Goal: Task Accomplishment & Management: Manage account settings

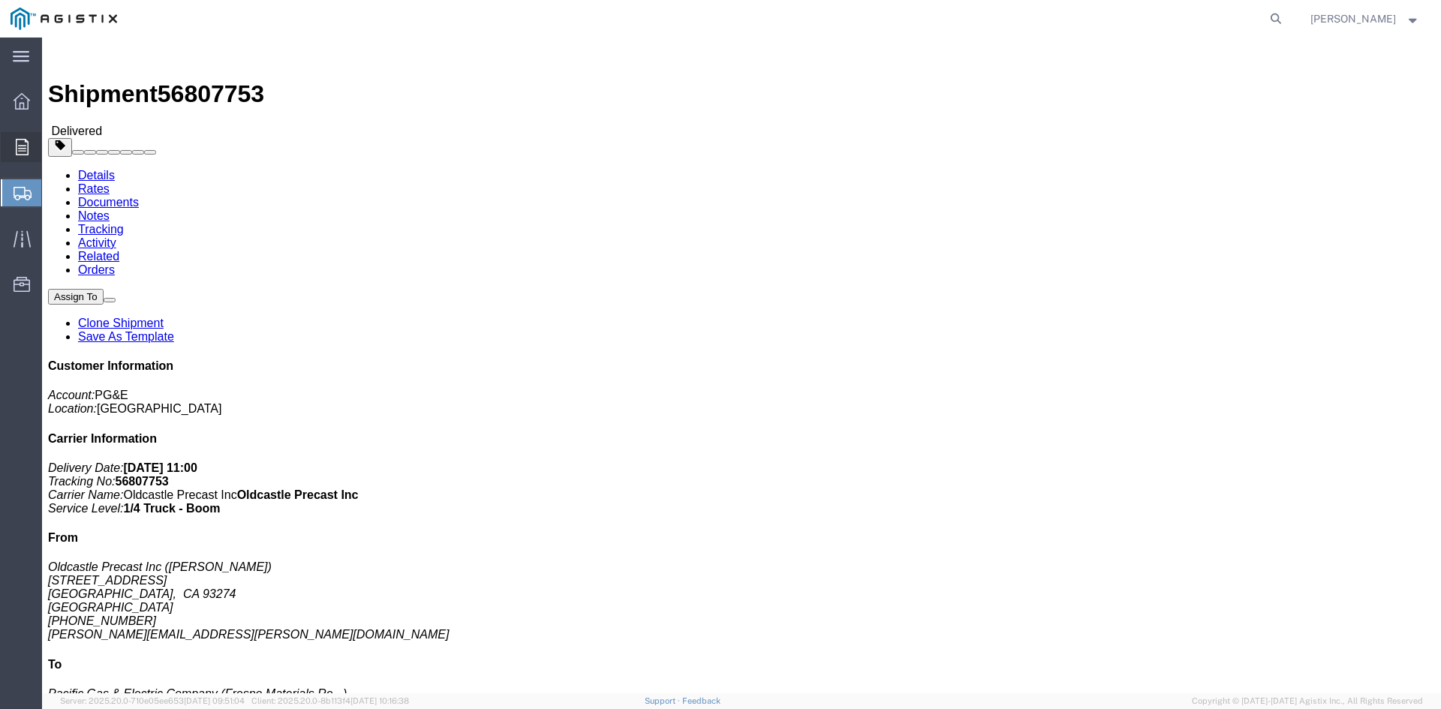
click at [21, 137] on div at bounding box center [22, 147] width 42 height 30
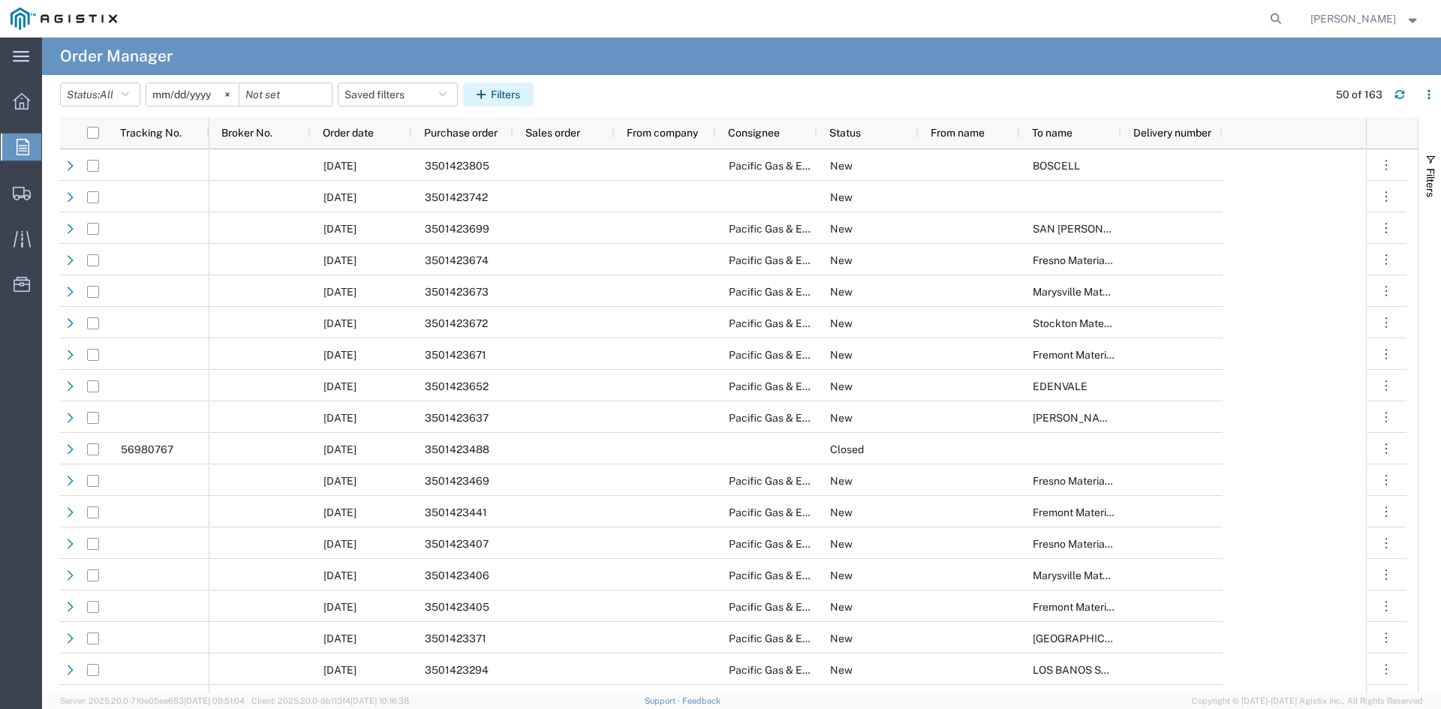
click at [520, 95] on button "Filters" at bounding box center [498, 95] width 71 height 24
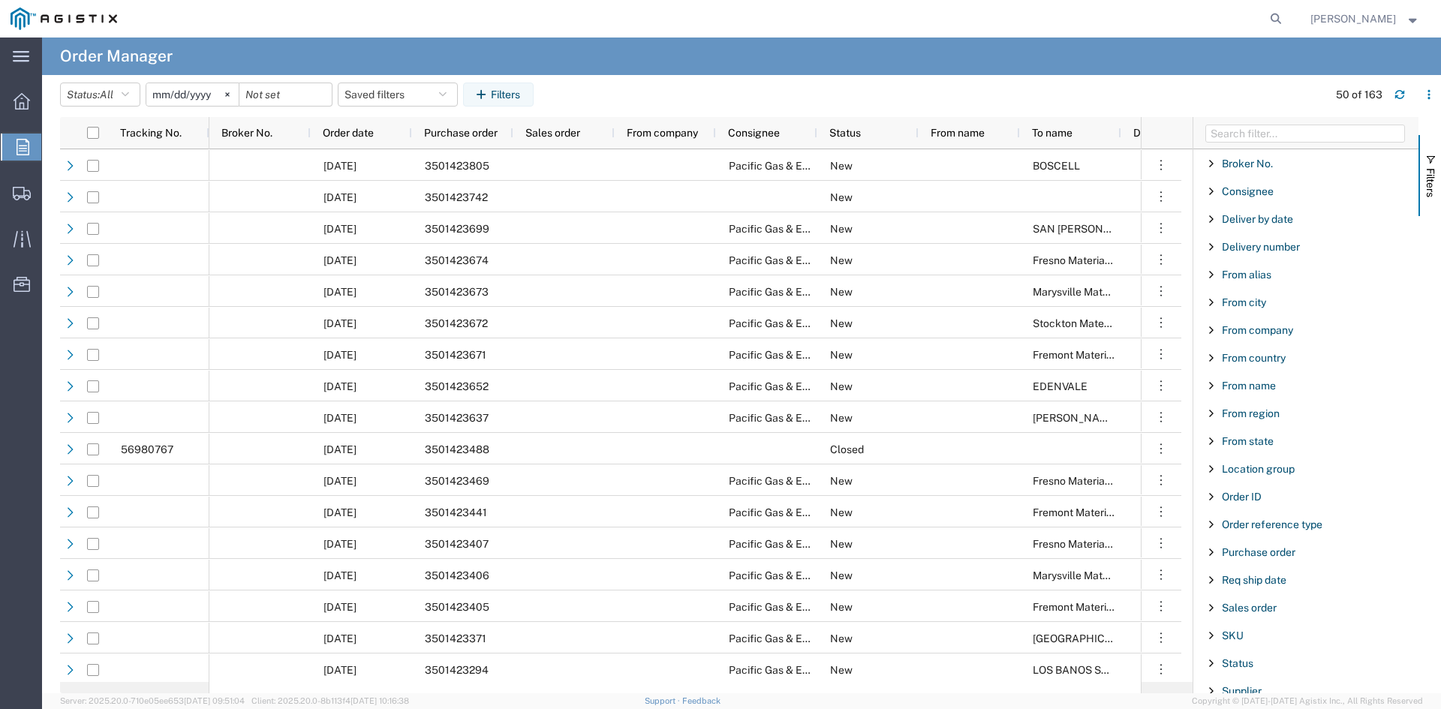
click at [1280, 562] on div "Purchase order" at bounding box center [1306, 552] width 225 height 27
click at [1265, 619] on input "Filter Value" at bounding box center [1311, 616] width 197 height 18
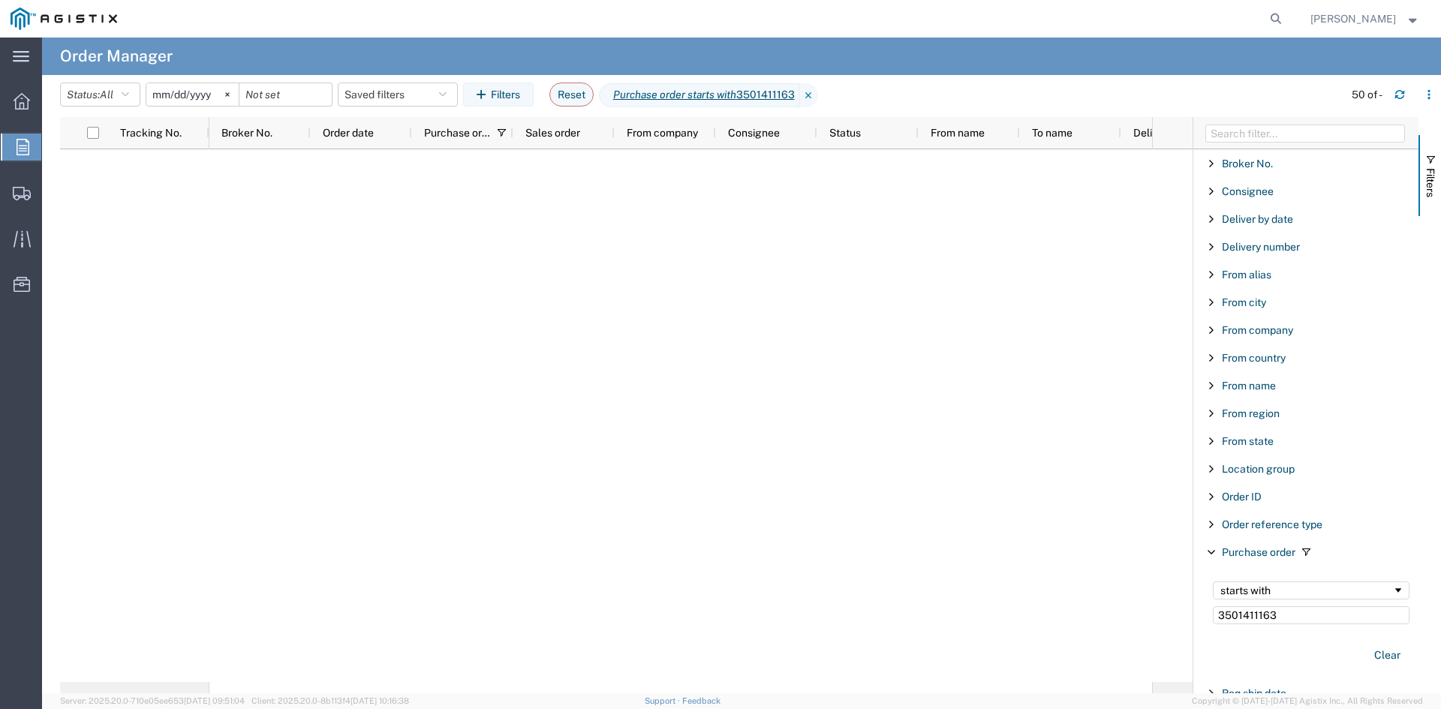
type input "3501411163"
click at [212, 83] on input "[DATE]" at bounding box center [192, 94] width 92 height 23
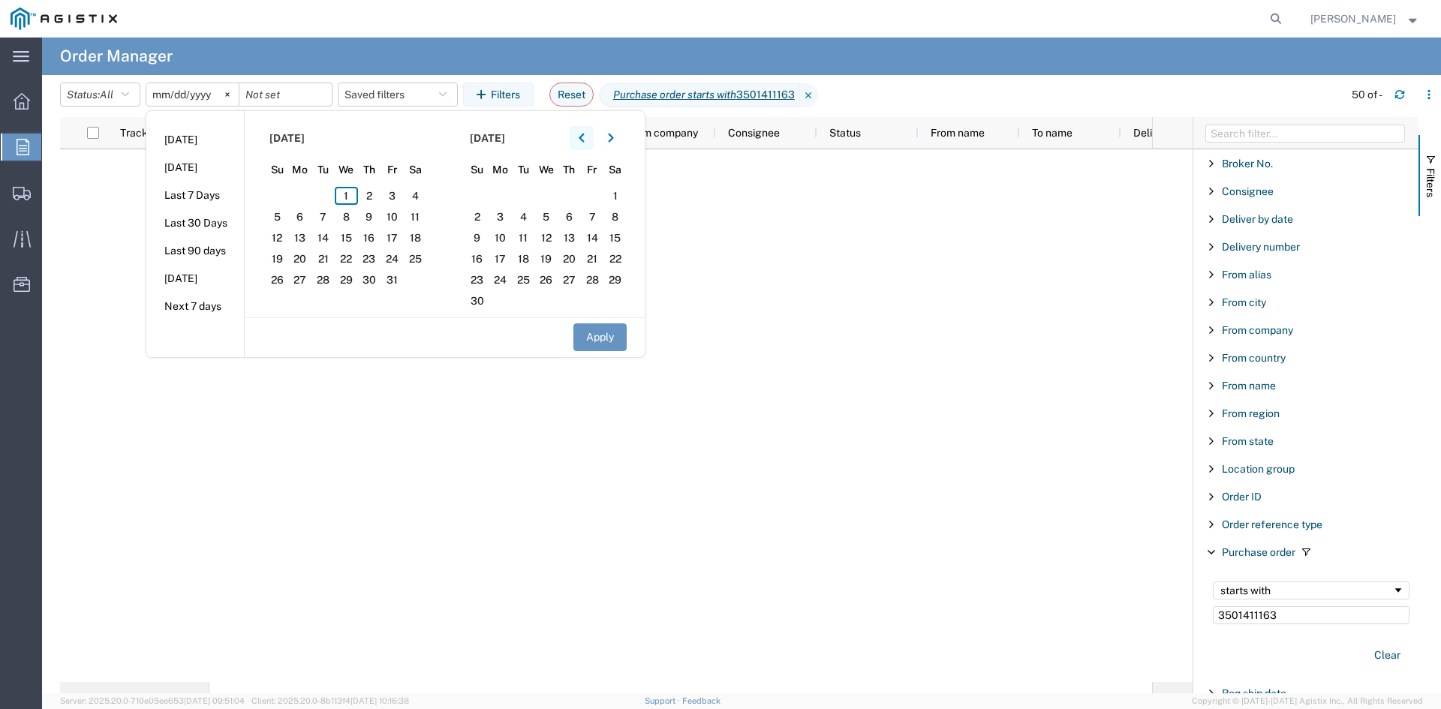
click at [591, 140] on button "button" at bounding box center [582, 138] width 24 height 24
click at [584, 137] on icon "button" at bounding box center [581, 138] width 5 height 9
click at [425, 191] on span "7" at bounding box center [415, 196] width 23 height 18
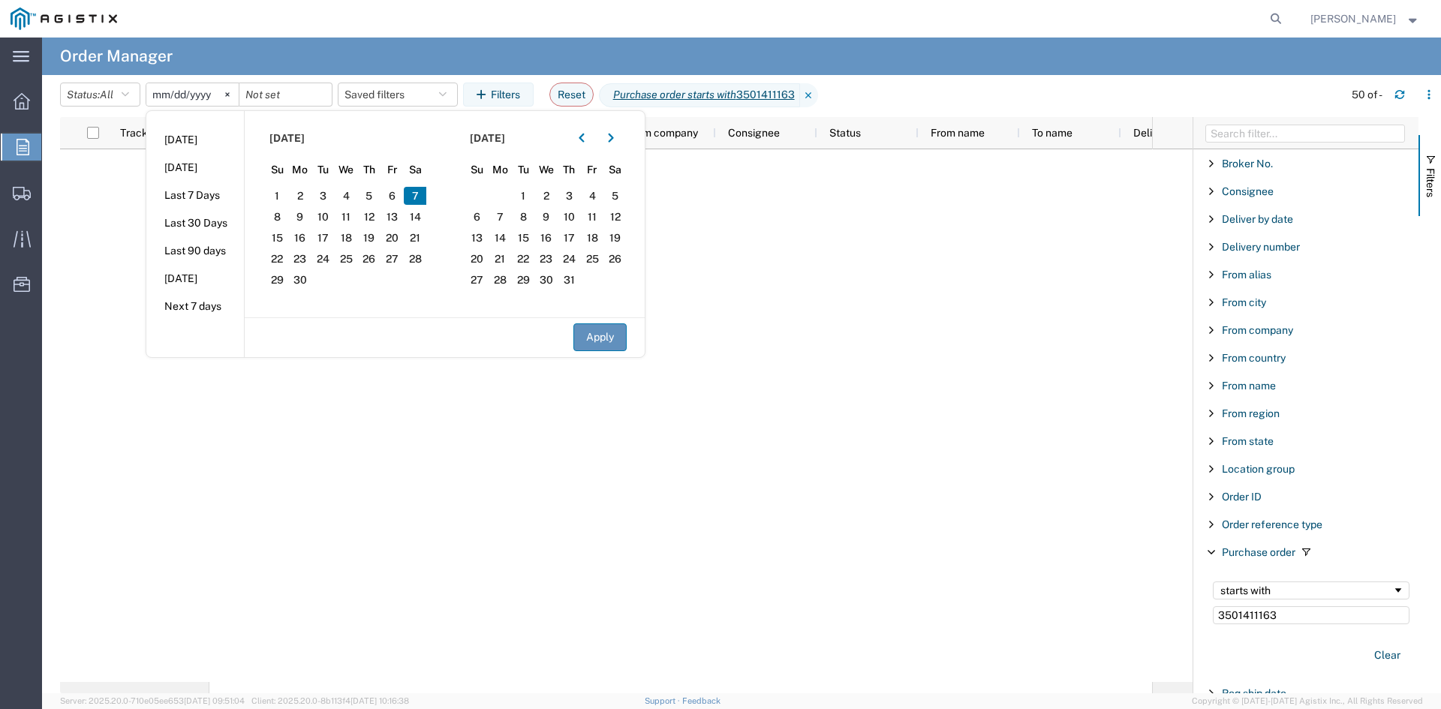
click at [596, 342] on button "Apply" at bounding box center [600, 338] width 53 height 28
type input "[DATE]"
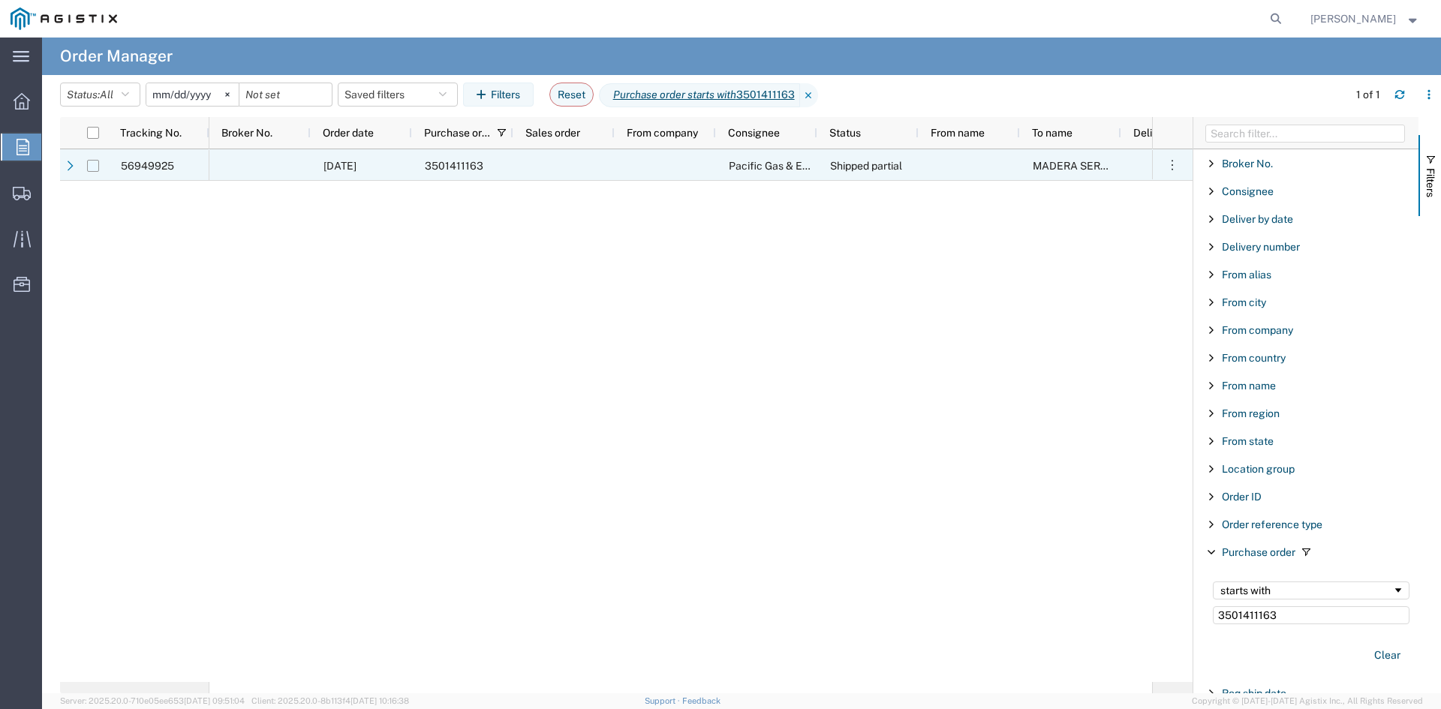
click at [92, 164] on input "Press Space to toggle row selection (unchecked)" at bounding box center [93, 166] width 12 height 12
checkbox input "true"
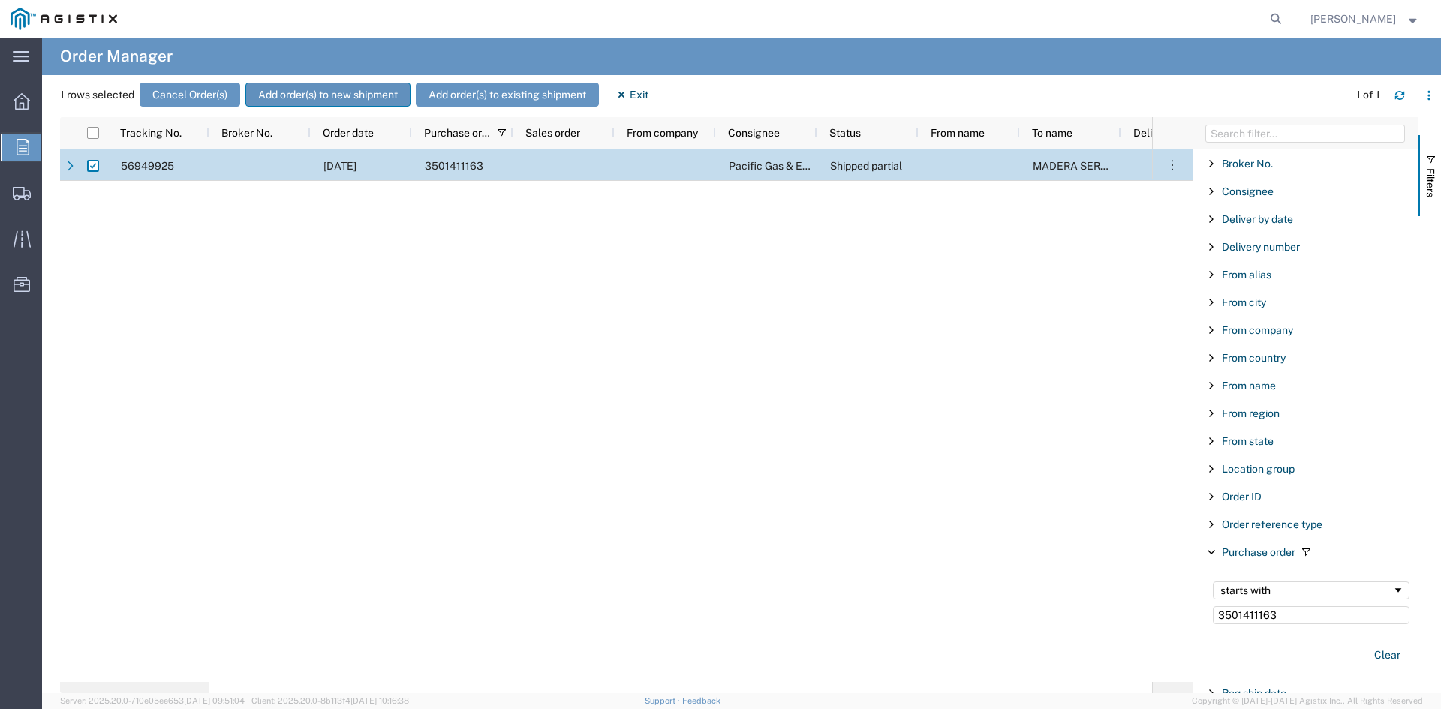
click at [326, 89] on button "Add order(s) to new shipment" at bounding box center [327, 95] width 165 height 24
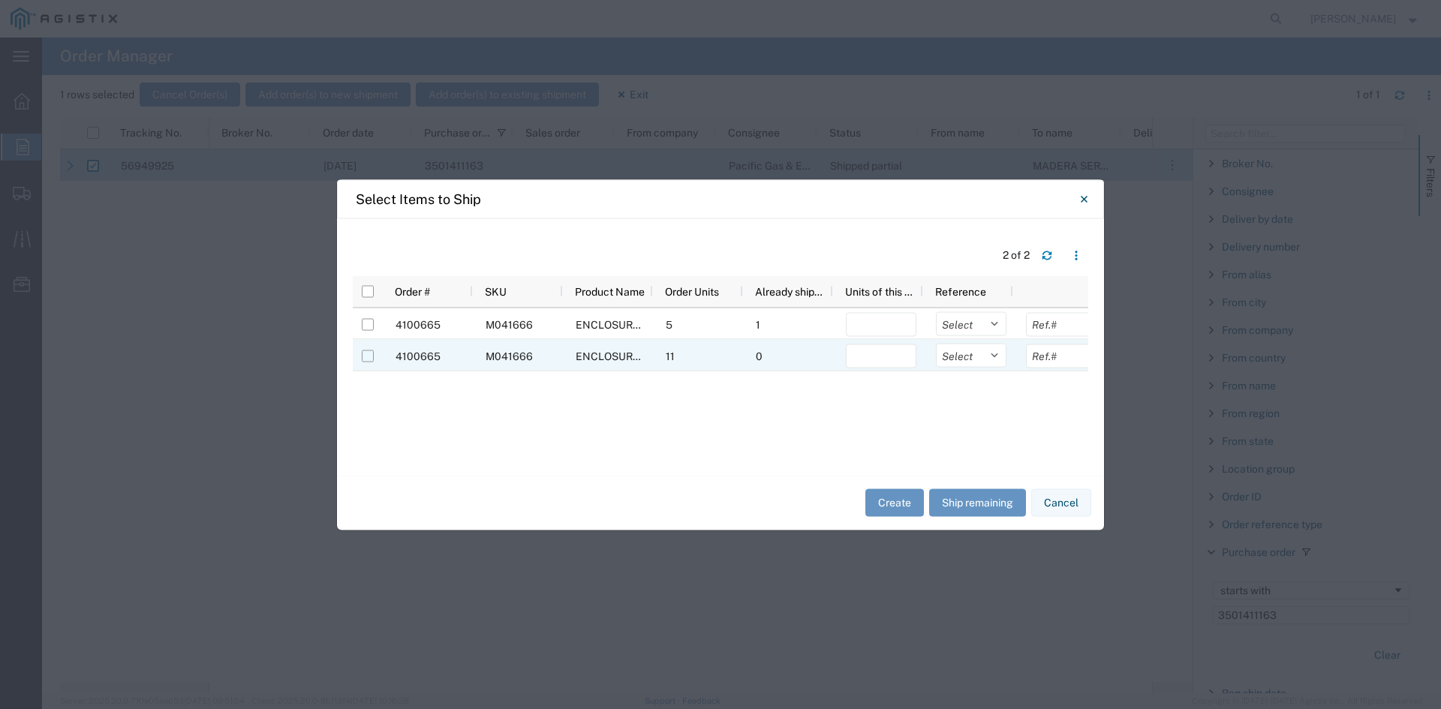
click at [365, 354] on input "Press Space to toggle row selection (unchecked)" at bounding box center [368, 356] width 12 height 12
checkbox input "true"
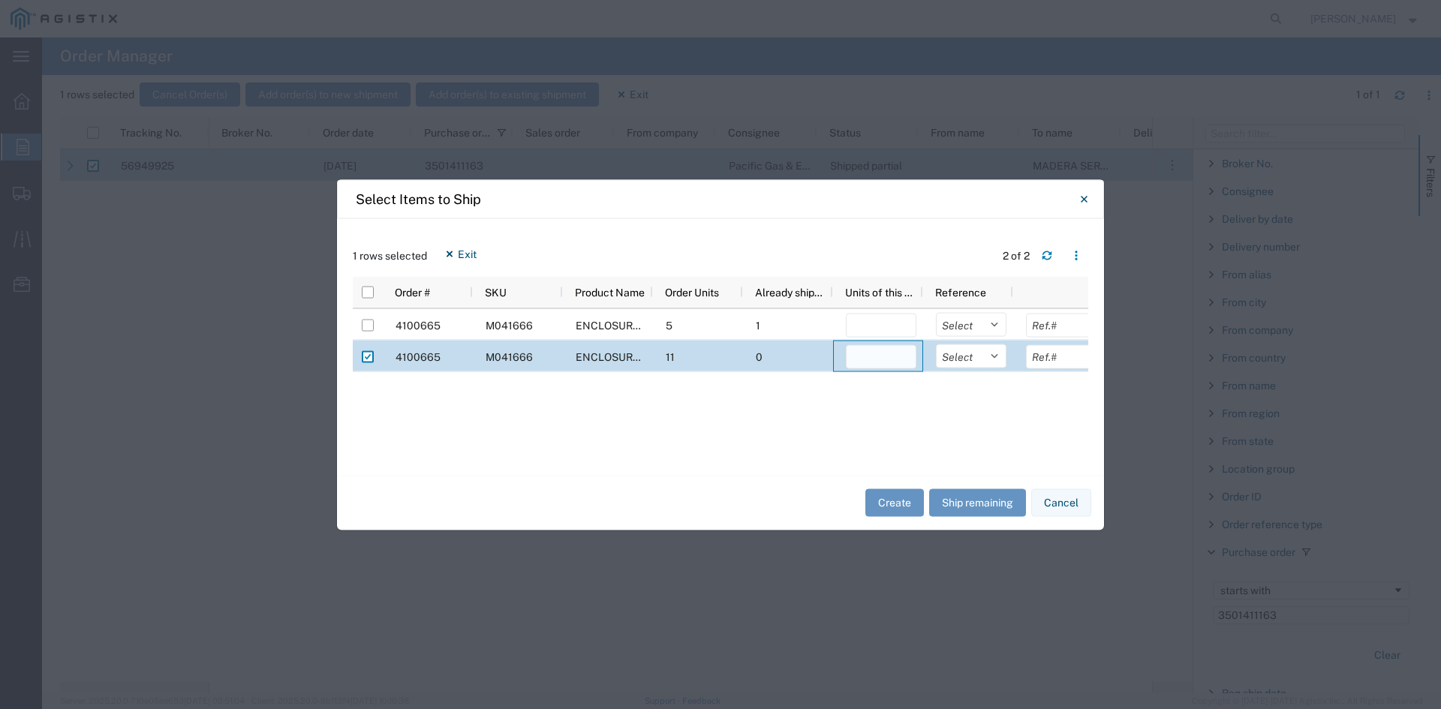
click at [886, 359] on input "number" at bounding box center [881, 357] width 71 height 24
type input "2"
click at [881, 507] on button "Create" at bounding box center [895, 503] width 59 height 28
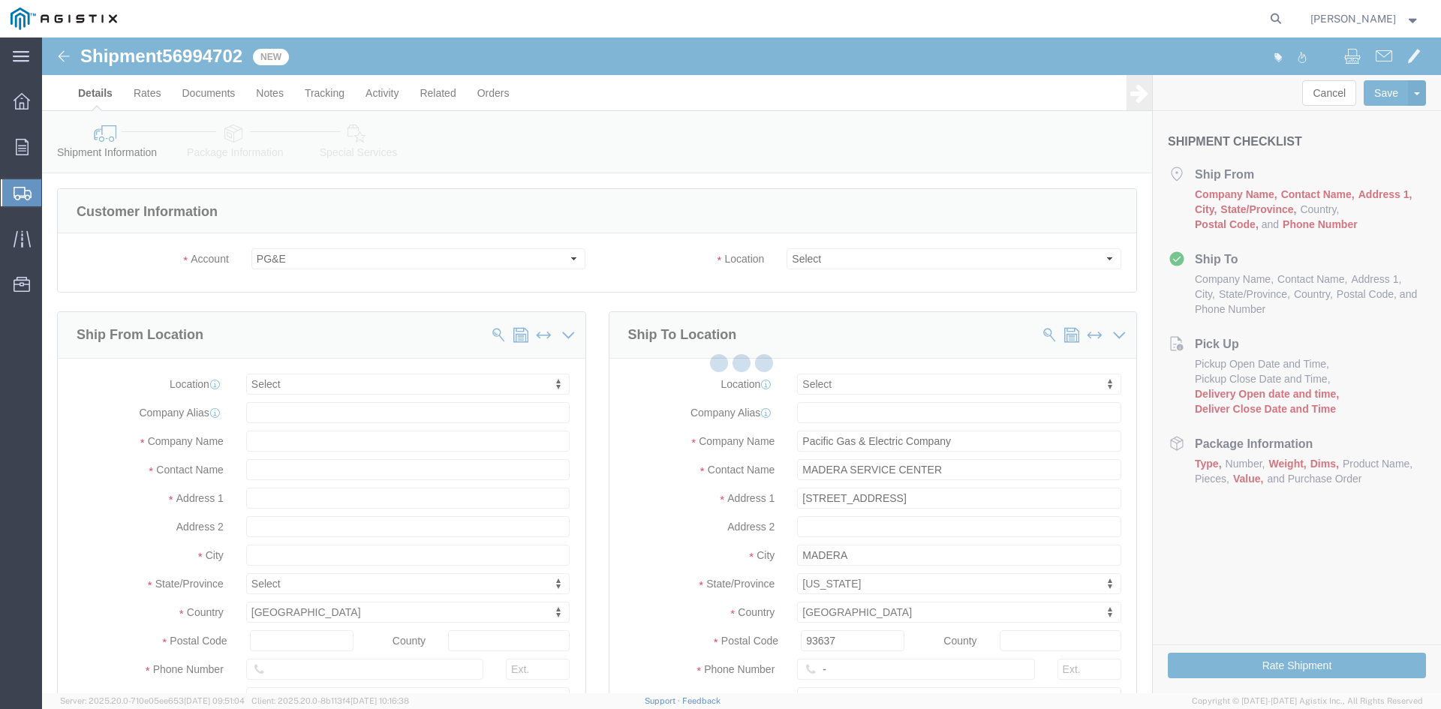
select select
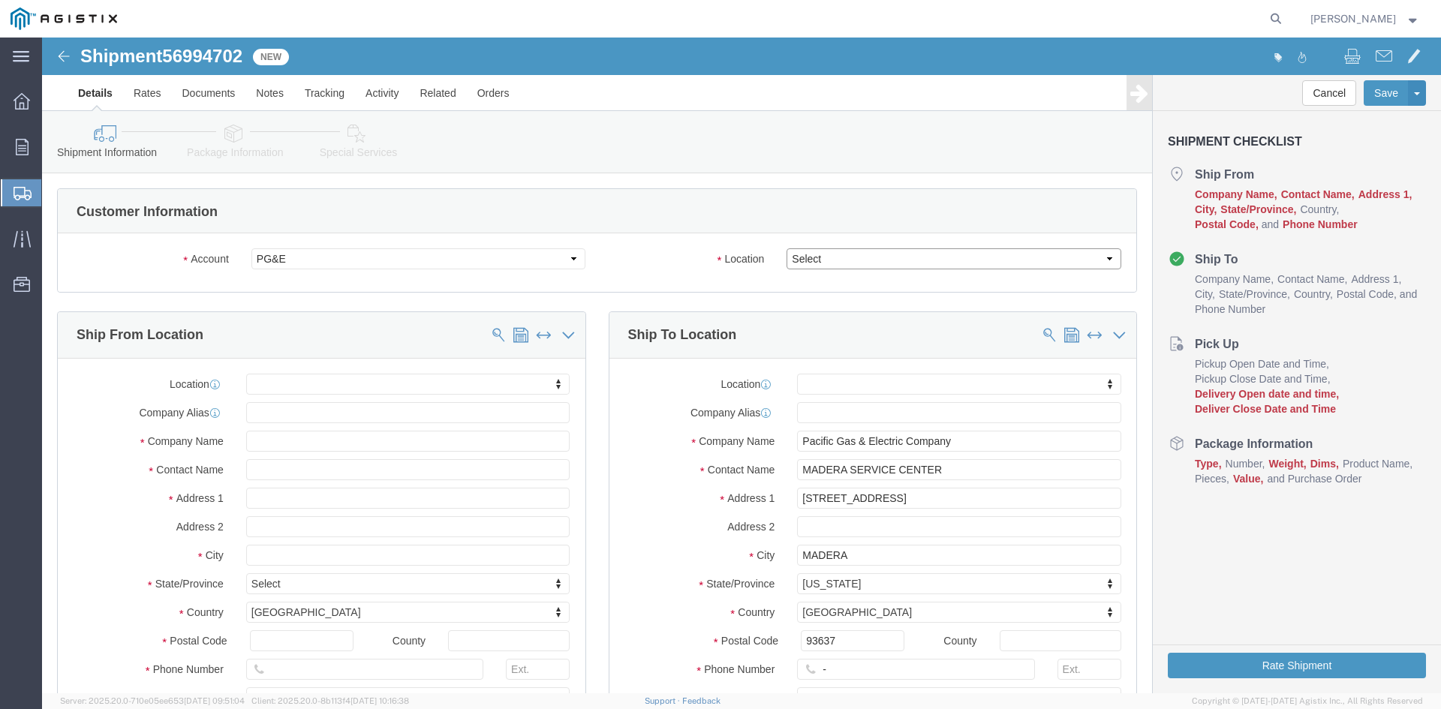
click select "Select All Others [GEOGRAPHIC_DATA] [GEOGRAPHIC_DATA] [GEOGRAPHIC_DATA] [GEOGRA…"
select select "23082"
click select "Select All Others [GEOGRAPHIC_DATA] [GEOGRAPHIC_DATA] [GEOGRAPHIC_DATA] [GEOGRA…"
click input "text"
type input "st"
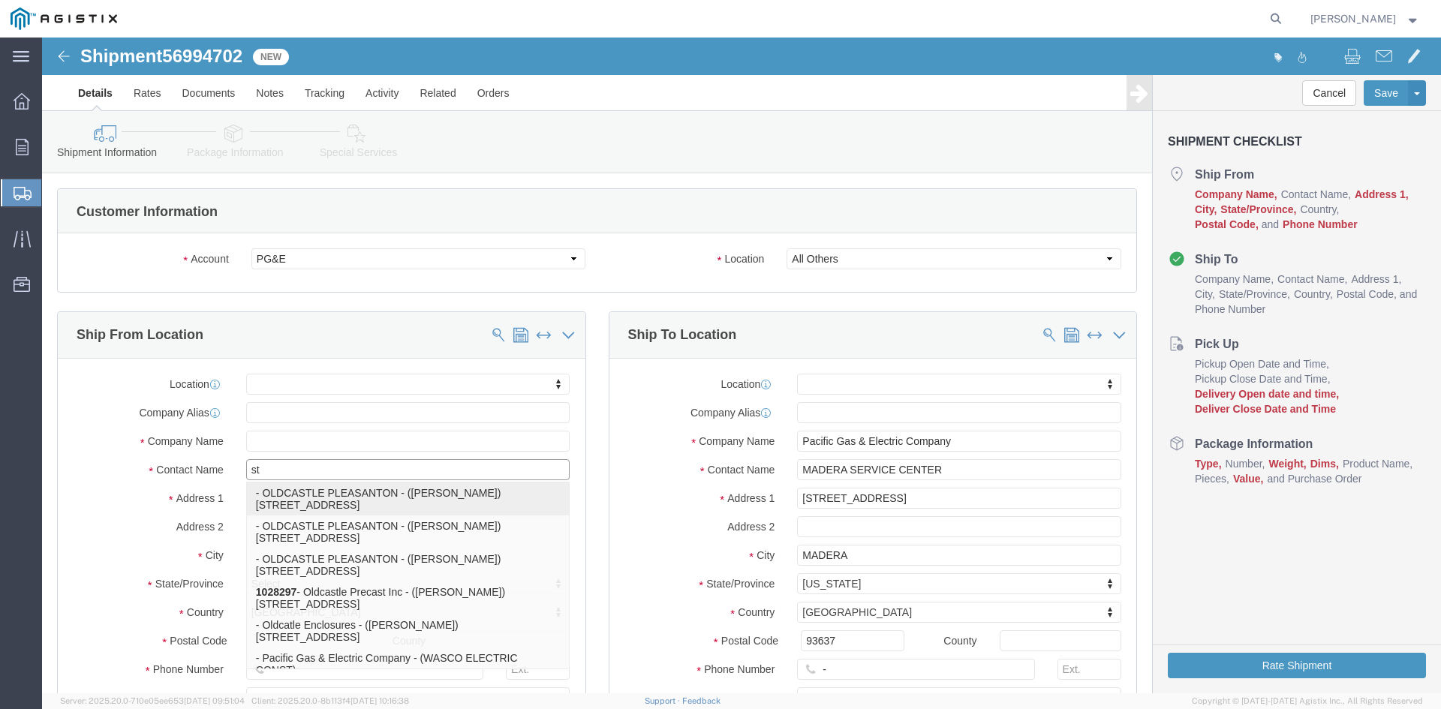
click p "- OLDCASTLE PLEASANTON - ([PERSON_NAME]) [STREET_ADDRESS]"
select select "CA"
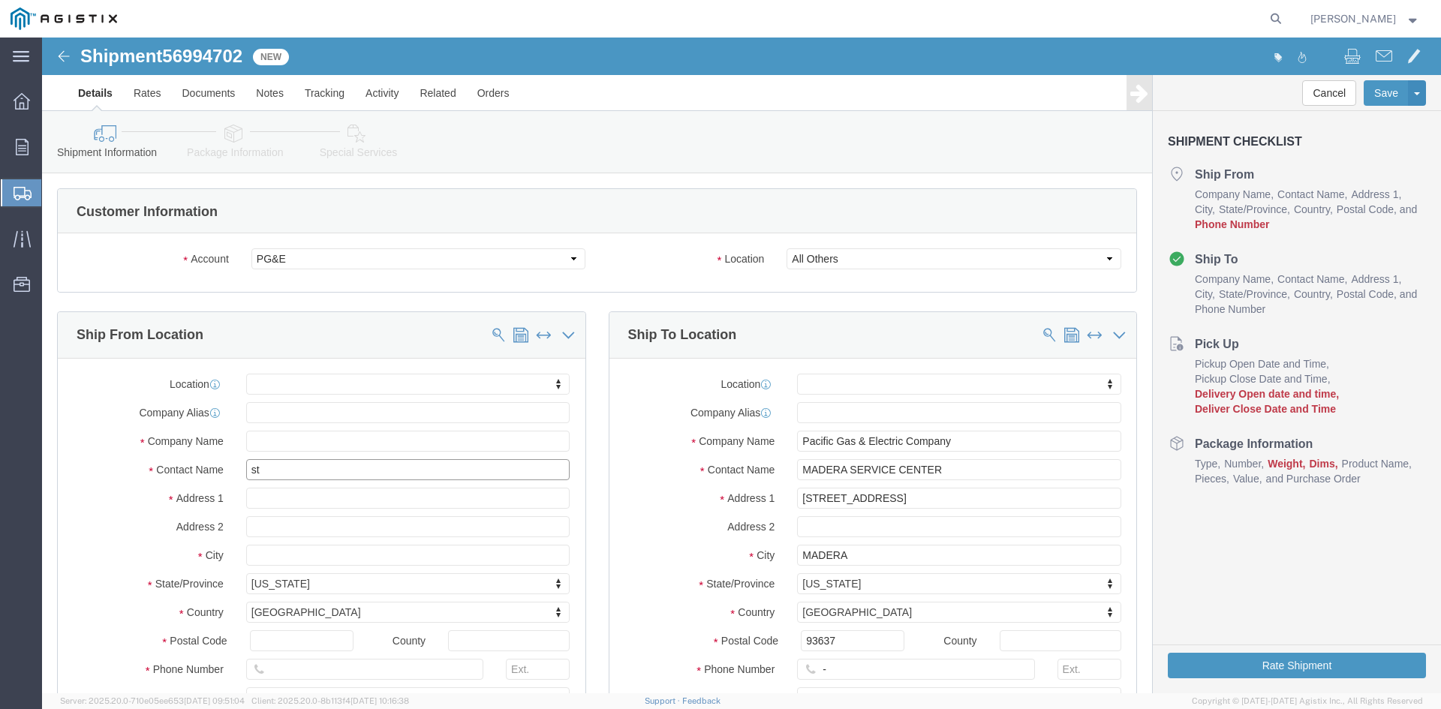
type input "[PERSON_NAME]"
click input "text"
type input "[PHONE_NUMBER]"
drag, startPoint x: 792, startPoint y: 632, endPoint x: 767, endPoint y: 640, distance: 26.8
click input "-"
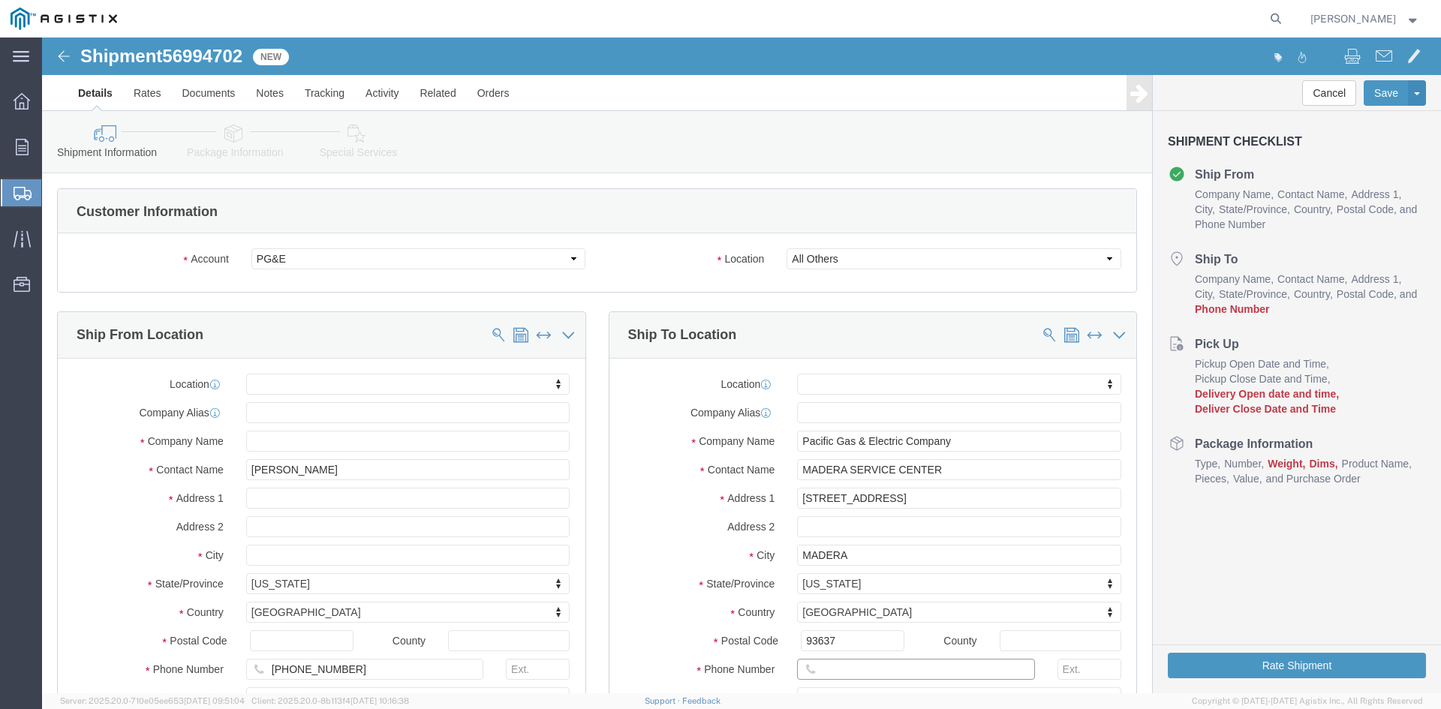
click input "text"
type input "[PHONE_NUMBER]"
click label "State/Province"
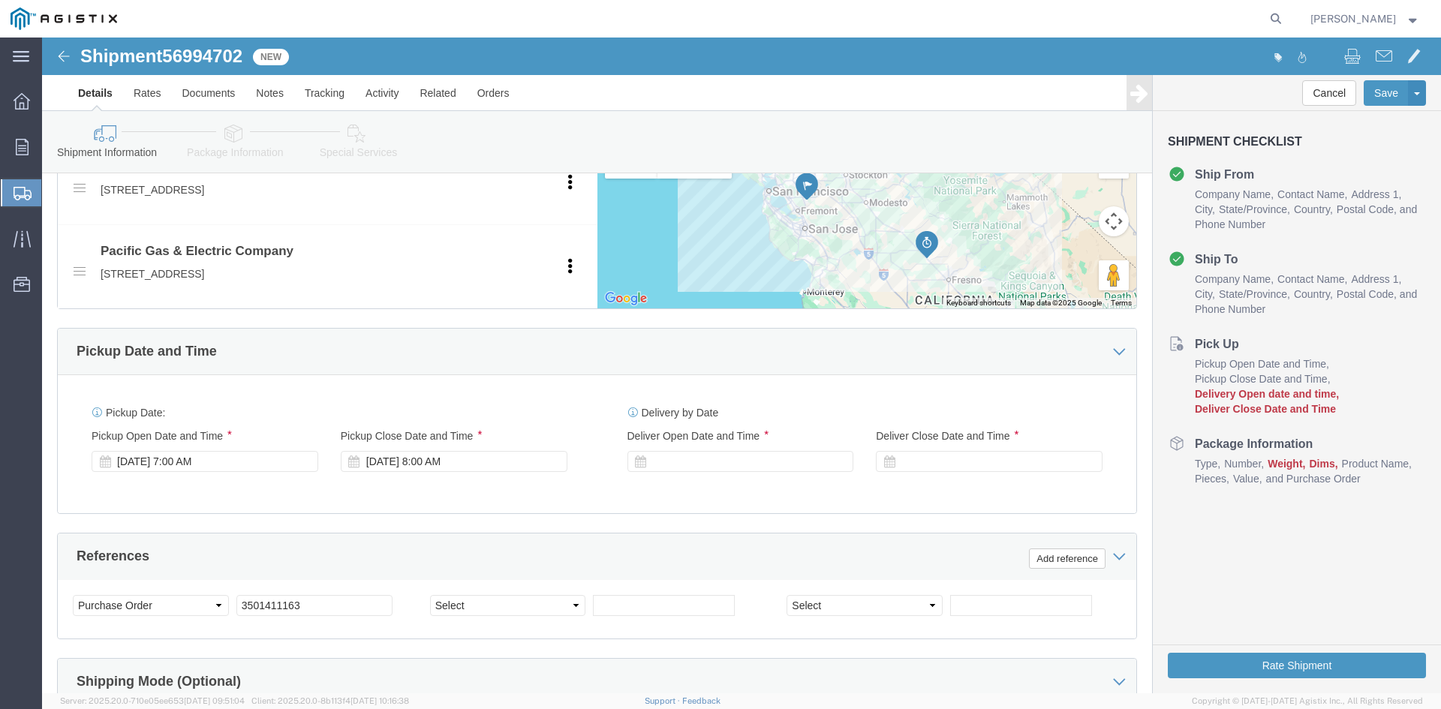
scroll to position [751, 0]
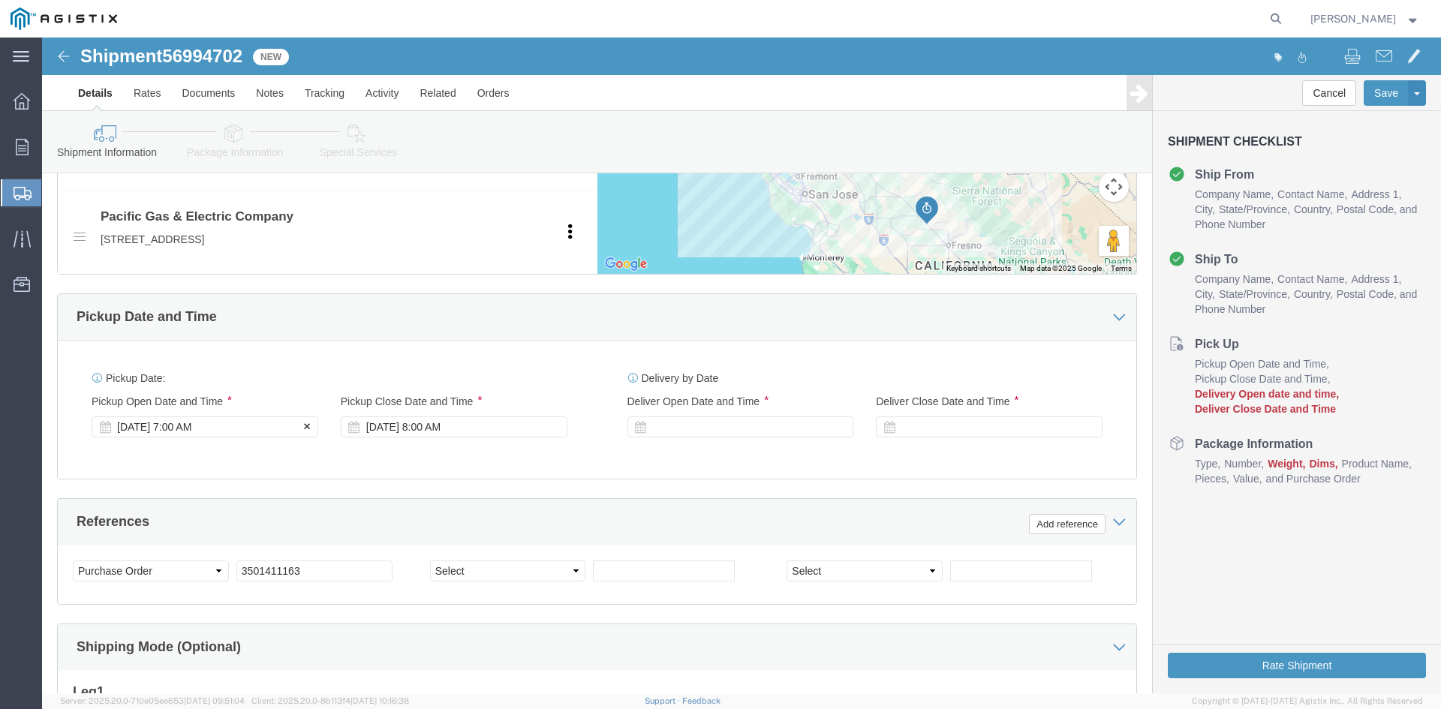
click div "[DATE] 7:00 AM"
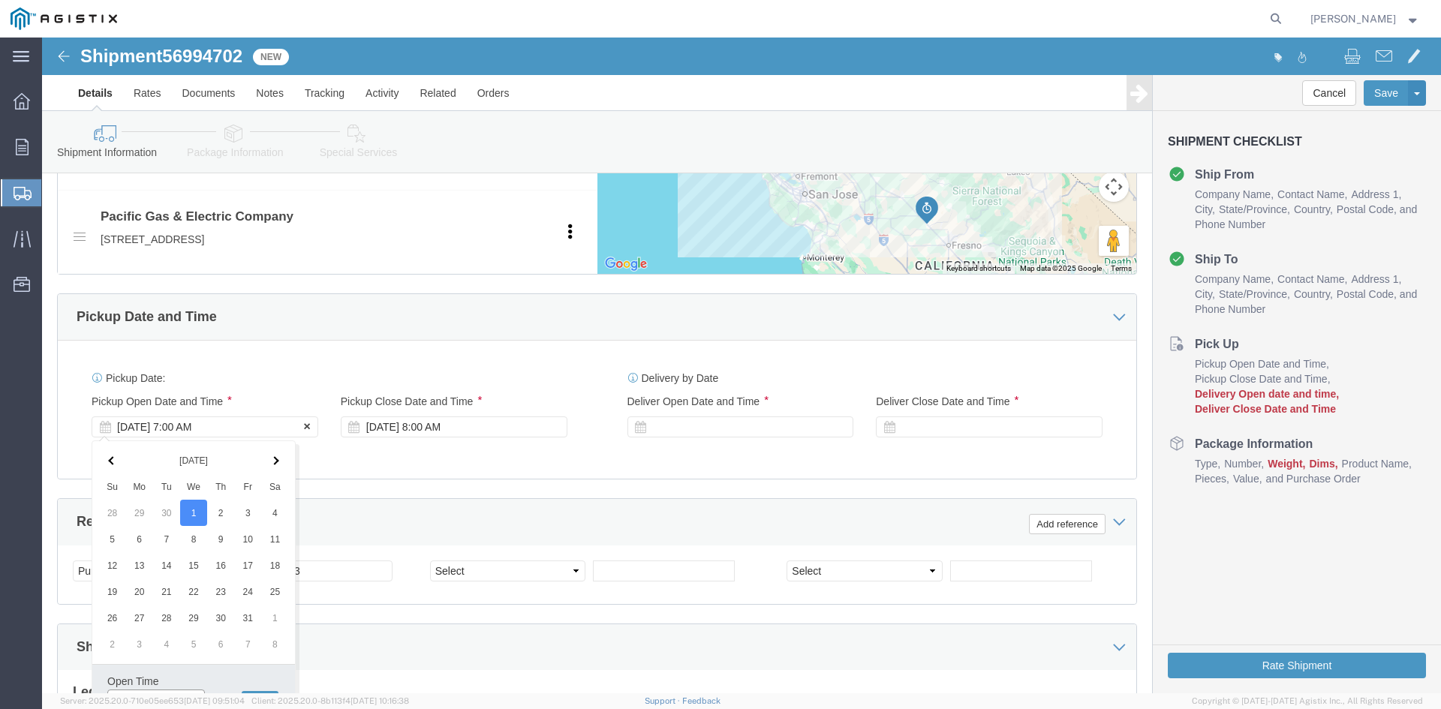
scroll to position [768, 0]
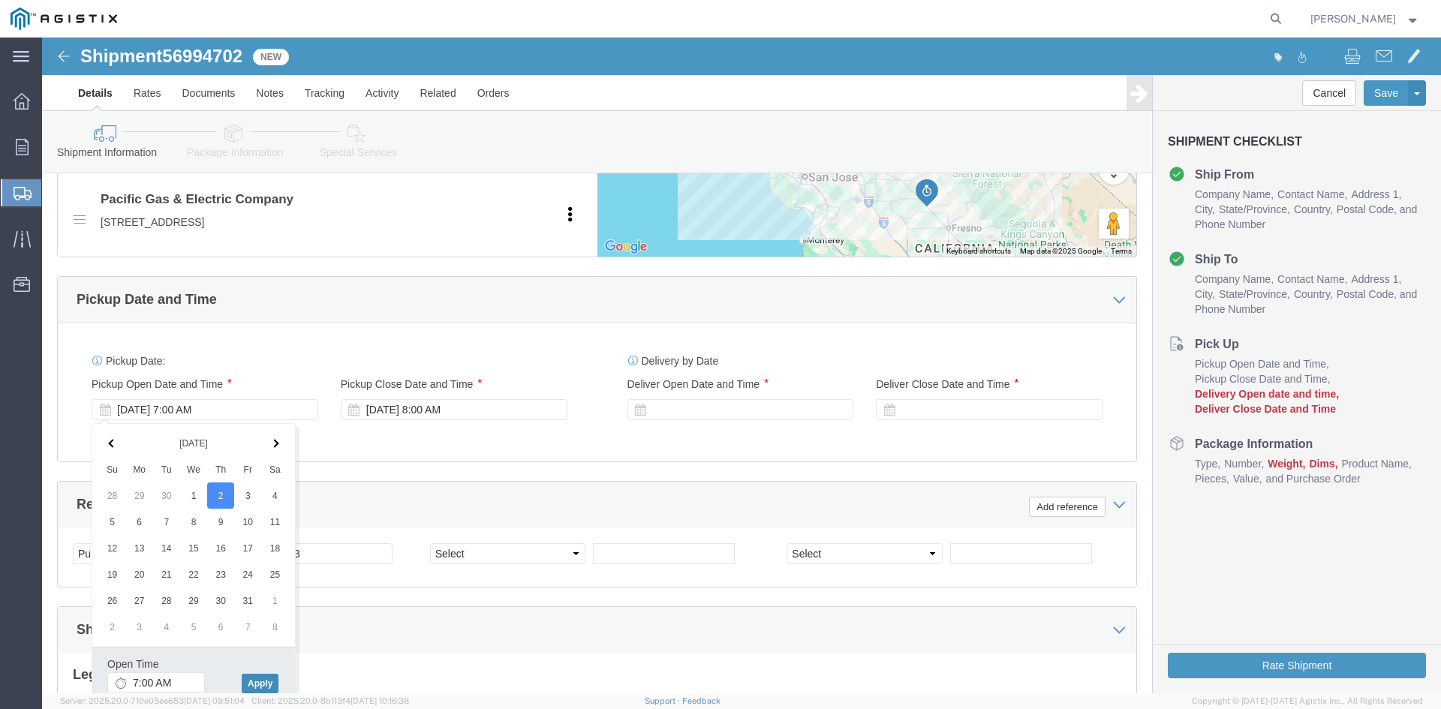
click button "Apply"
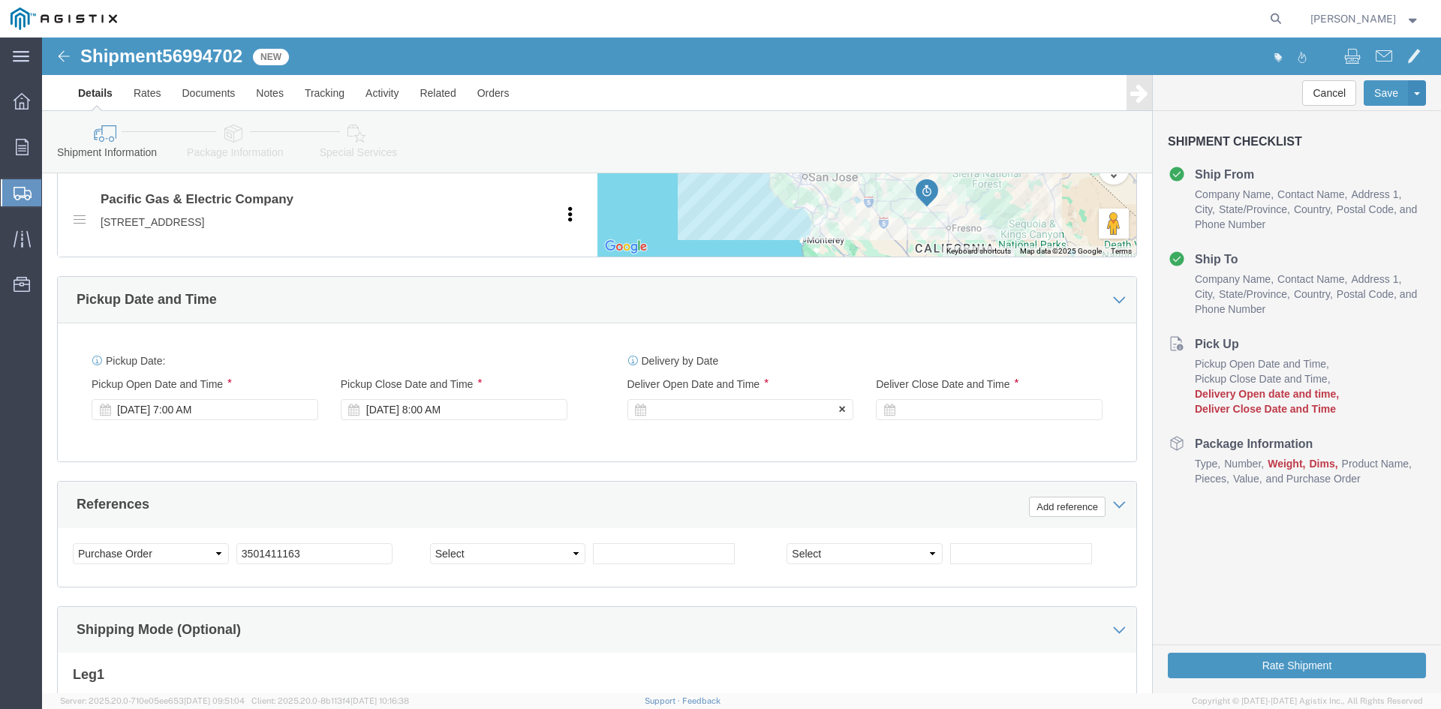
click div
drag, startPoint x: 749, startPoint y: 647, endPoint x: 758, endPoint y: 640, distance: 11.3
click button "Apply"
click div
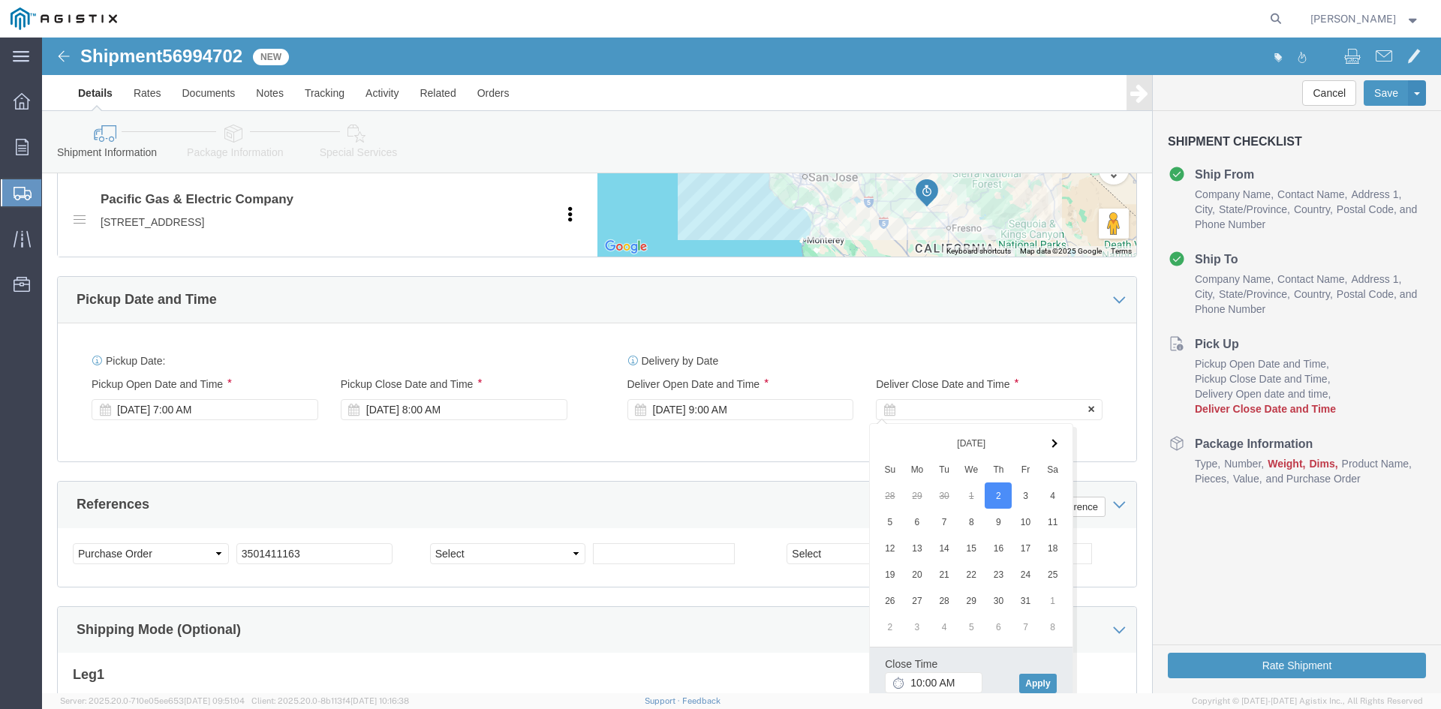
click div
click button "Apply"
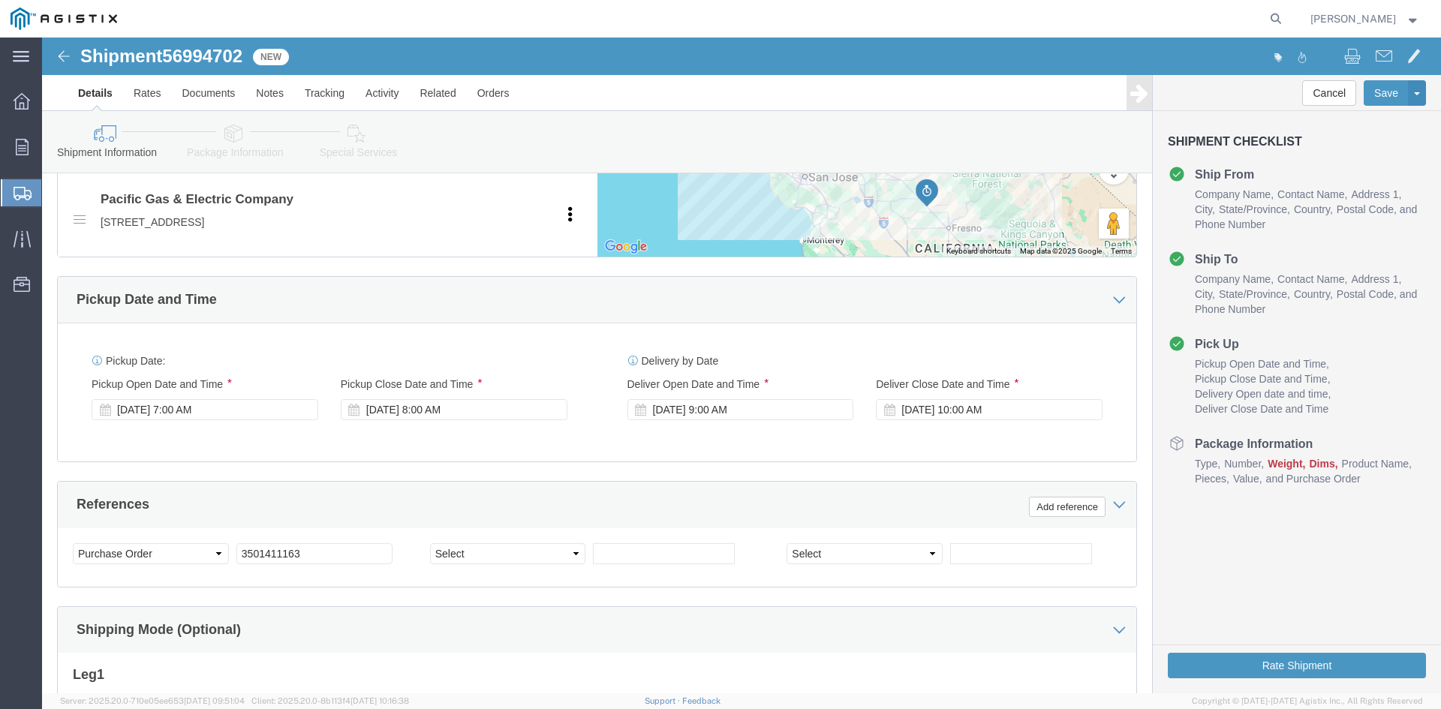
click div "Pickup Date: Pickup Start Date Pickup Start Time Pickup Open Date and Time [DAT…"
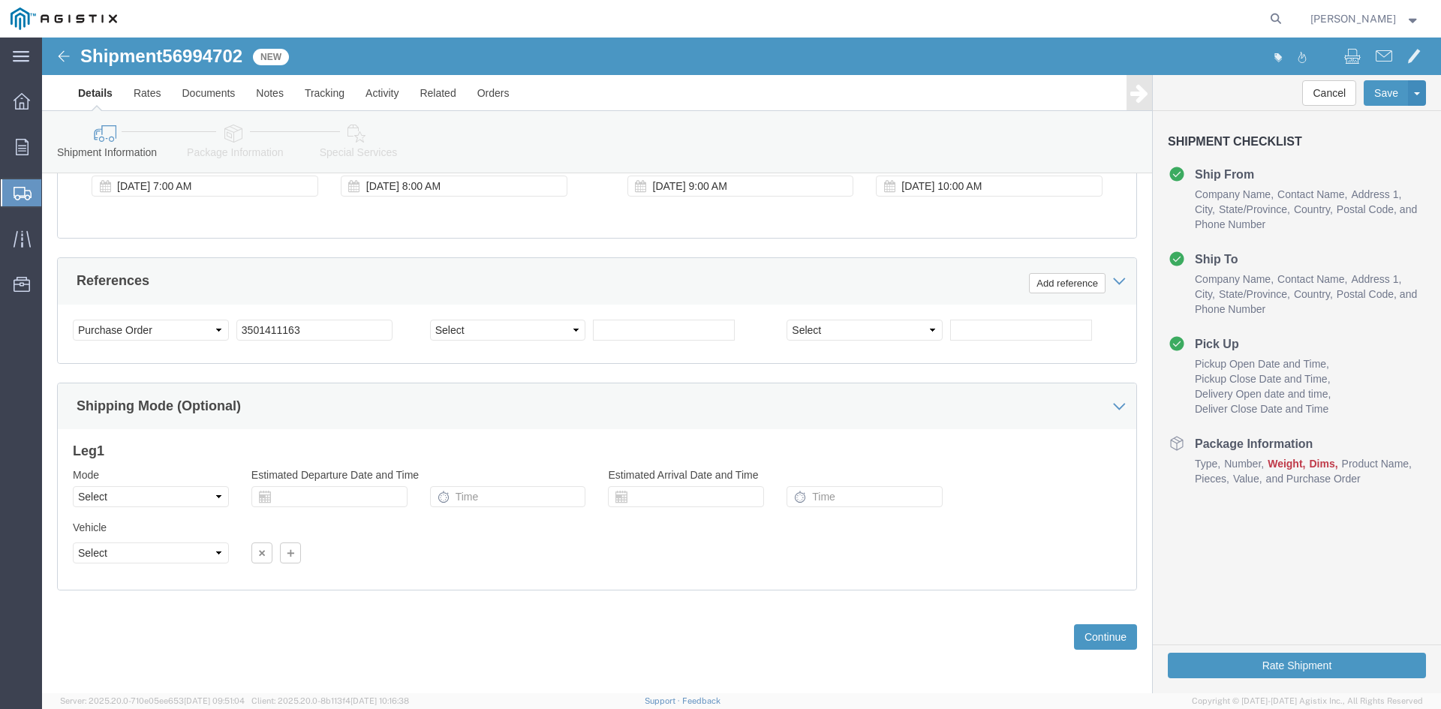
scroll to position [993, 0]
click button "Continue"
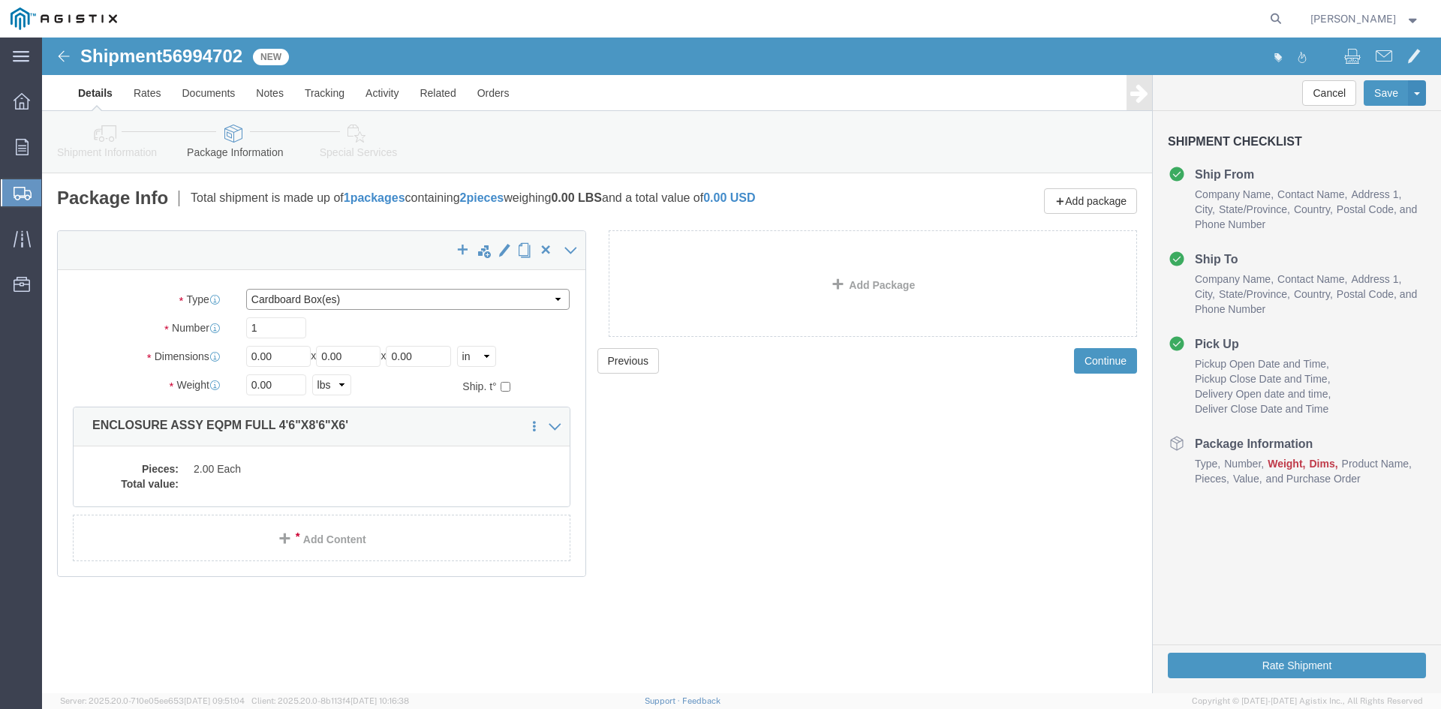
click select "Select Bulk Bundle(s) Cardboard Box(es) Carton(s) Crate(s) Drum(s) (Fiberboard)…"
select select "NKCR"
click select "Select Bulk Bundle(s) Cardboard Box(es) Carton(s) Crate(s) Drum(s) (Fiberboard)…"
drag, startPoint x: 242, startPoint y: 299, endPoint x: 215, endPoint y: 306, distance: 28.1
click div "Package Type Select Bulk Bundle(s) Cardboard Box(es) Carton(s) Crate(s) Drum(s)…"
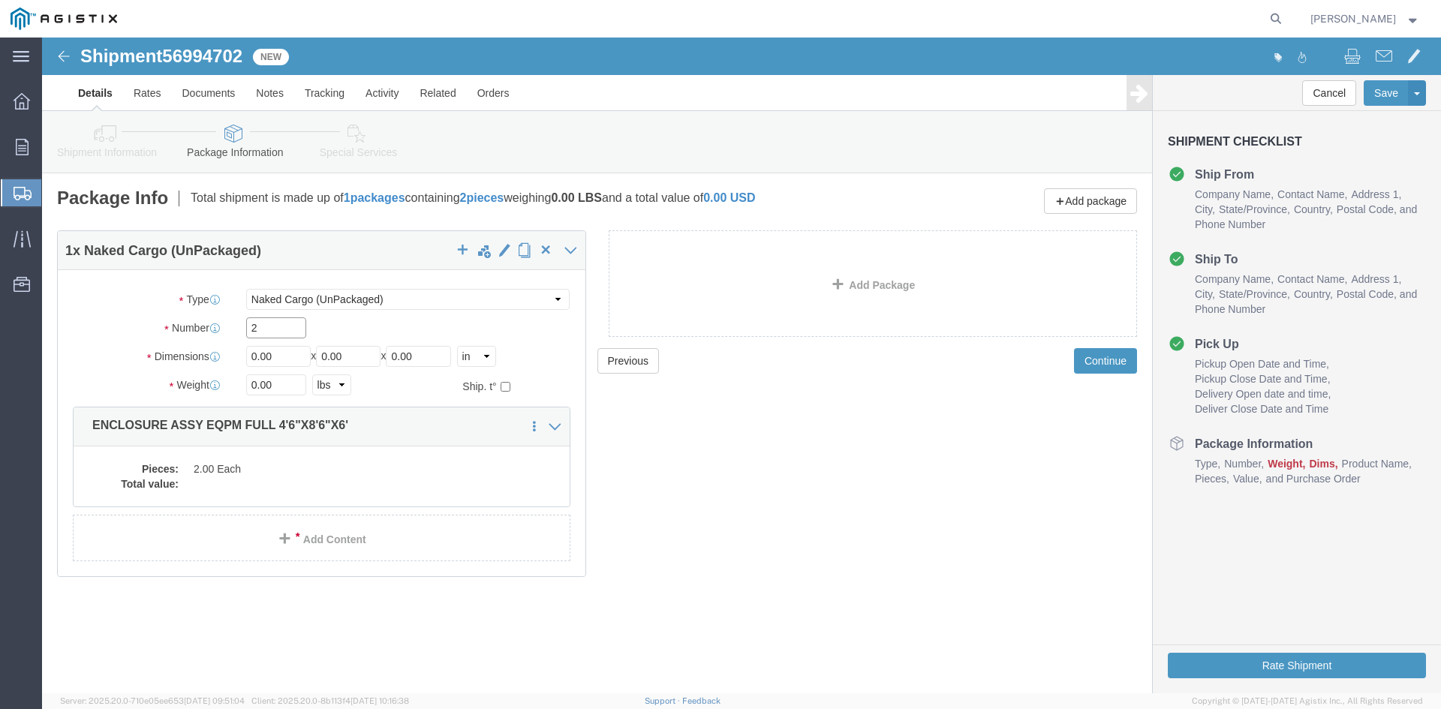
type input "2"
drag, startPoint x: 241, startPoint y: 317, endPoint x: 136, endPoint y: 333, distance: 106.4
click div "Package Type Select Bulk Bundle(s) Cardboard Box(es) Carton(s) Crate(s) Drum(s)…"
type input "46"
drag, startPoint x: 324, startPoint y: 321, endPoint x: 227, endPoint y: 332, distance: 97.5
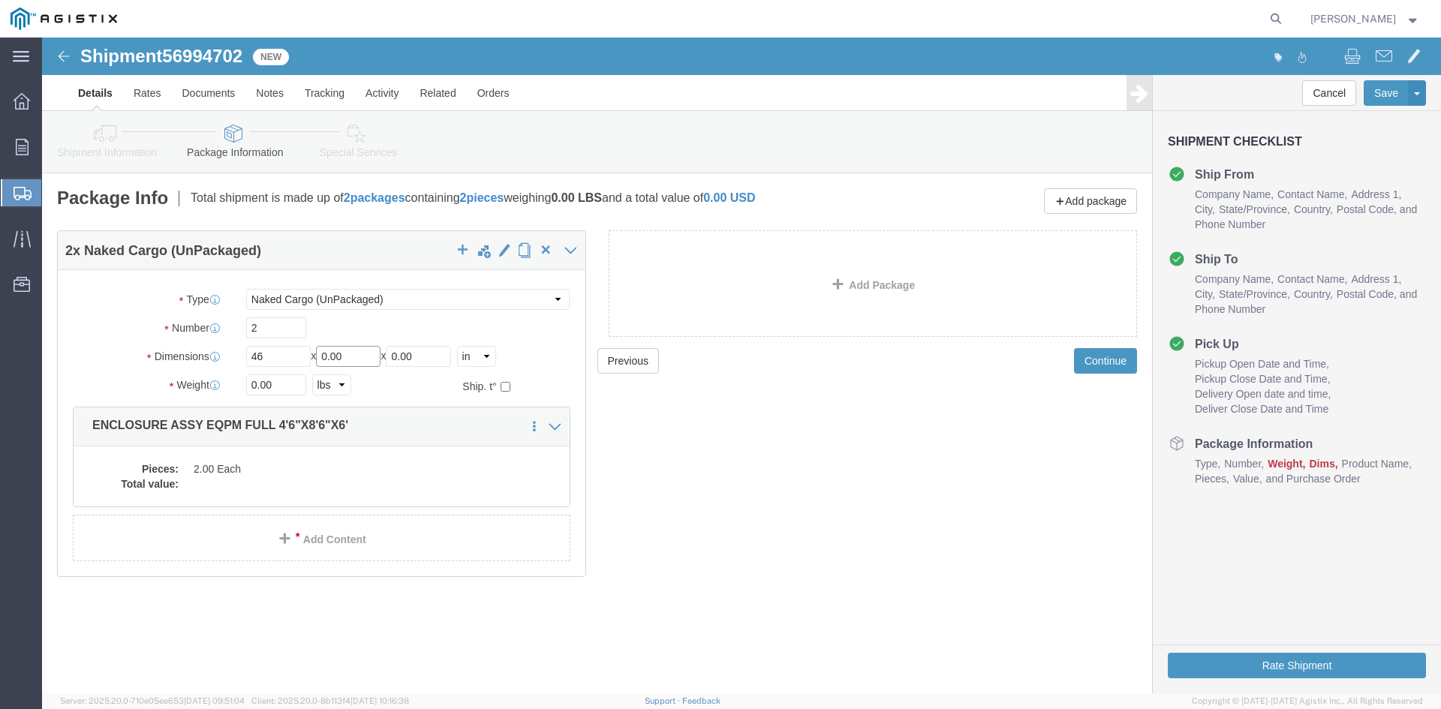
click div "Length 46 x Width 0.00 x Height 0.00 Select cm ft in"
type input "86"
drag, startPoint x: 393, startPoint y: 318, endPoint x: 262, endPoint y: 328, distance: 131.7
click div "Length 46 x Width 86 x Height 0.00 Select cm ft in"
type input "72"
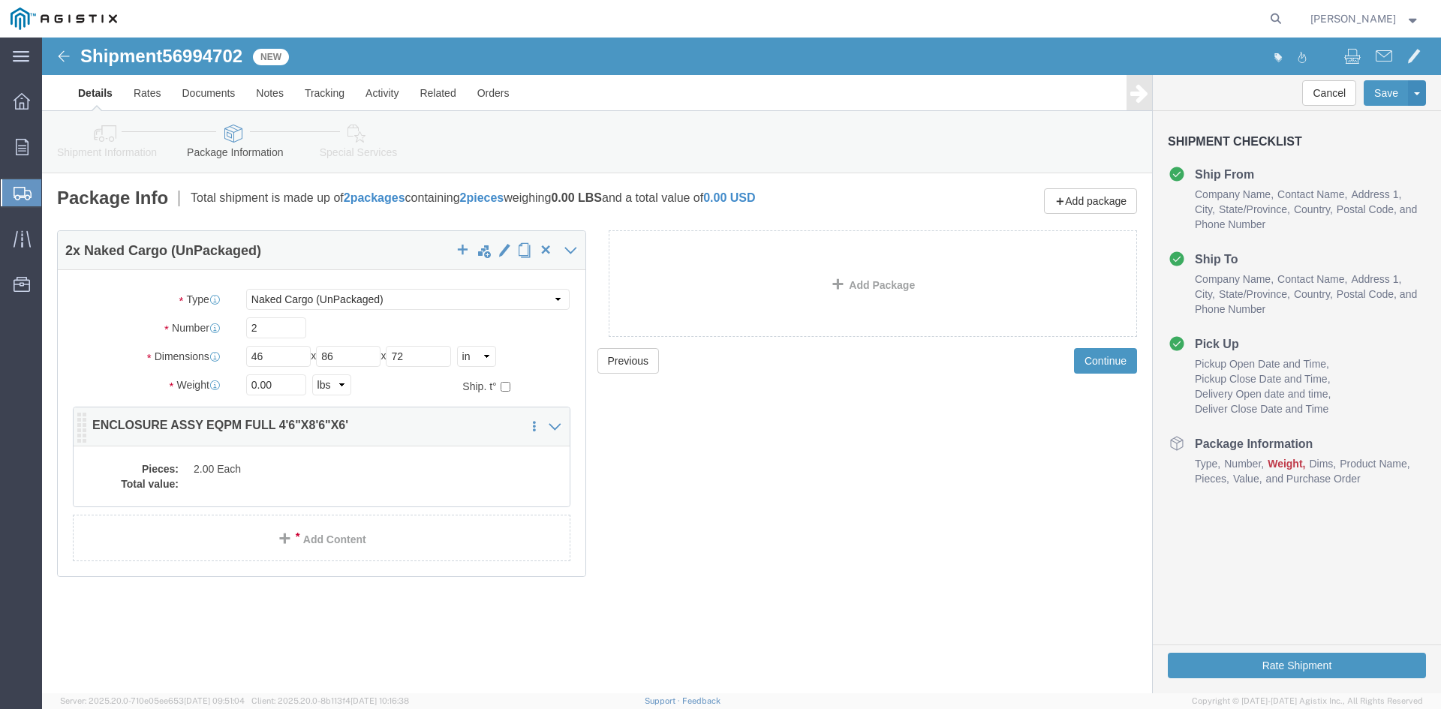
drag, startPoint x: 67, startPoint y: 309, endPoint x: 273, endPoint y: 393, distance: 222.9
click label "Dimensions"
drag, startPoint x: 243, startPoint y: 348, endPoint x: 136, endPoint y: 349, distance: 107.4
click div "Weight 0.00 Select kgs lbs Ship. t°"
type input "35000"
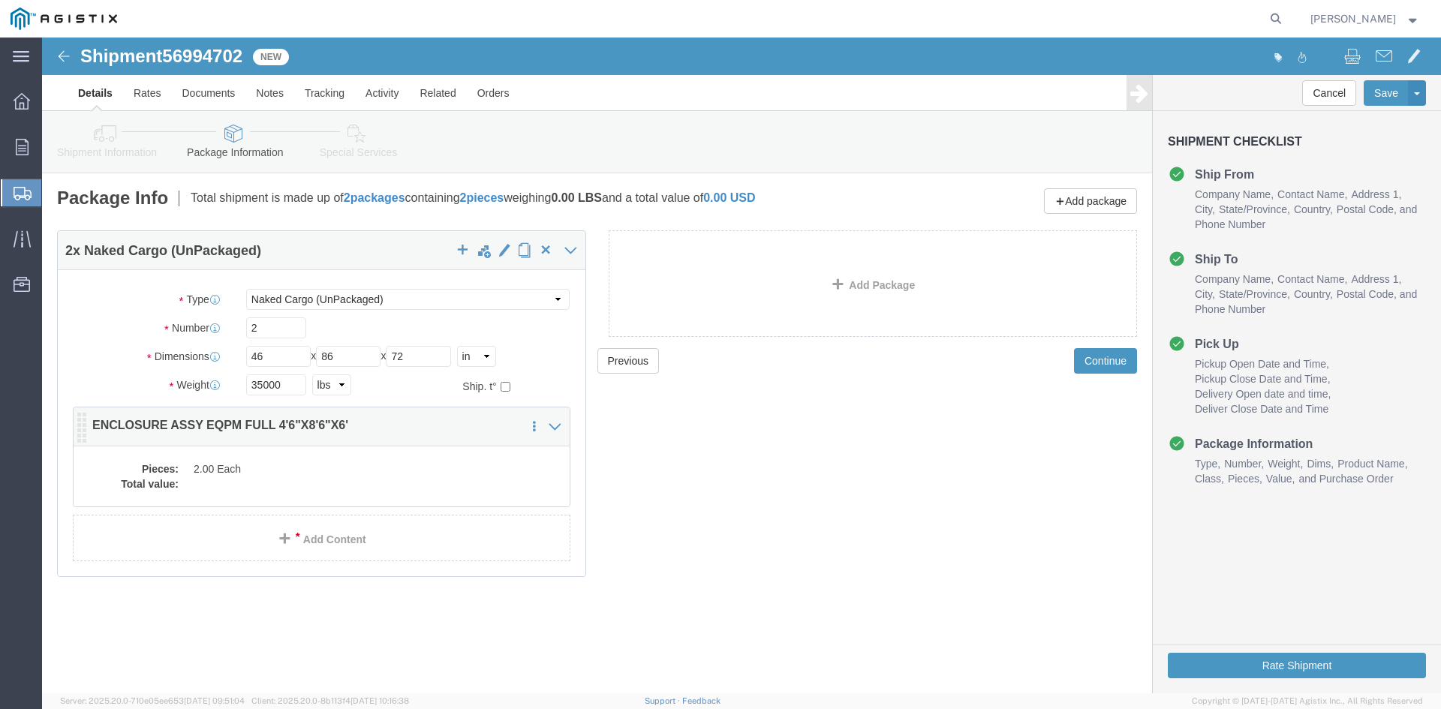
click dd "2.00 Each"
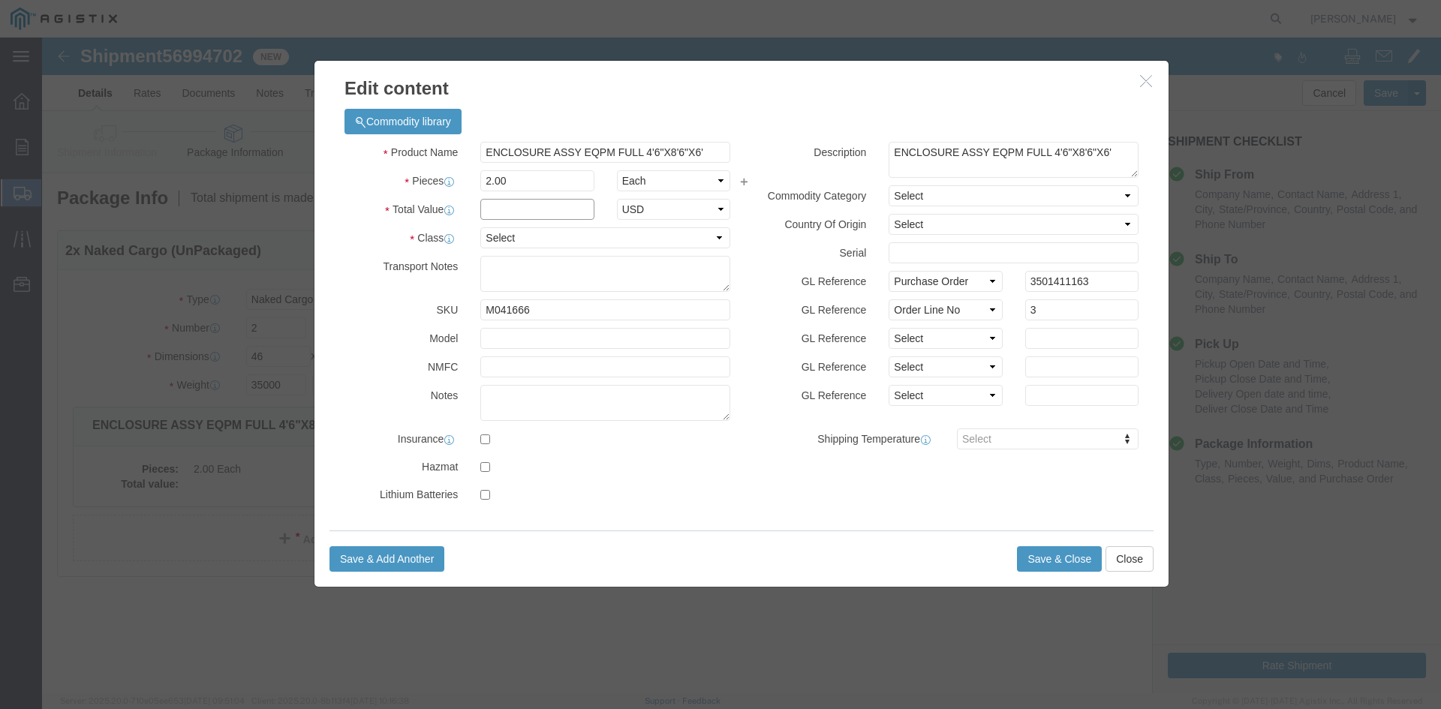
click input "text"
type input "1"
click select "Select 50 55 60 65 70 85 92.5 100 125 175 250 300 400"
select select "55"
click select "Select 50 55 60 65 70 85 92.5 100 125 175 250 300 400"
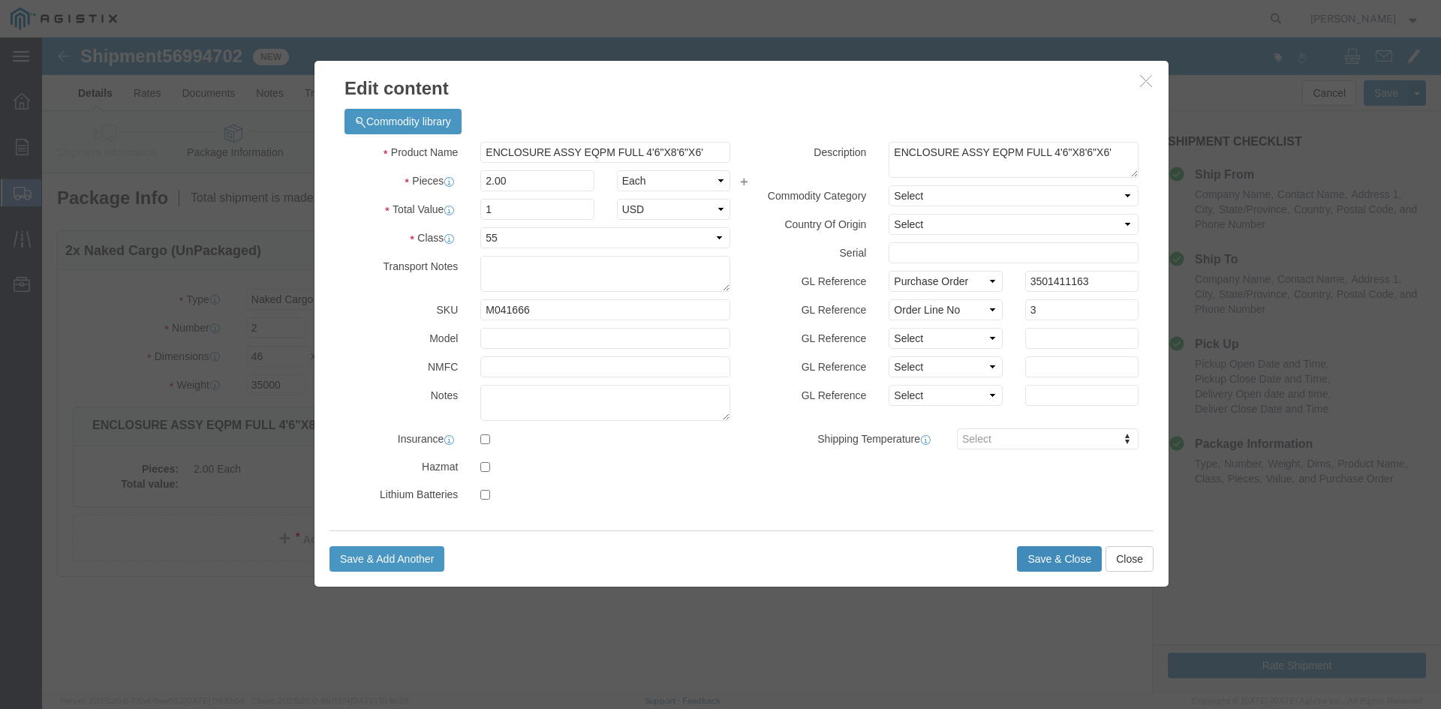
click button "Save & Close"
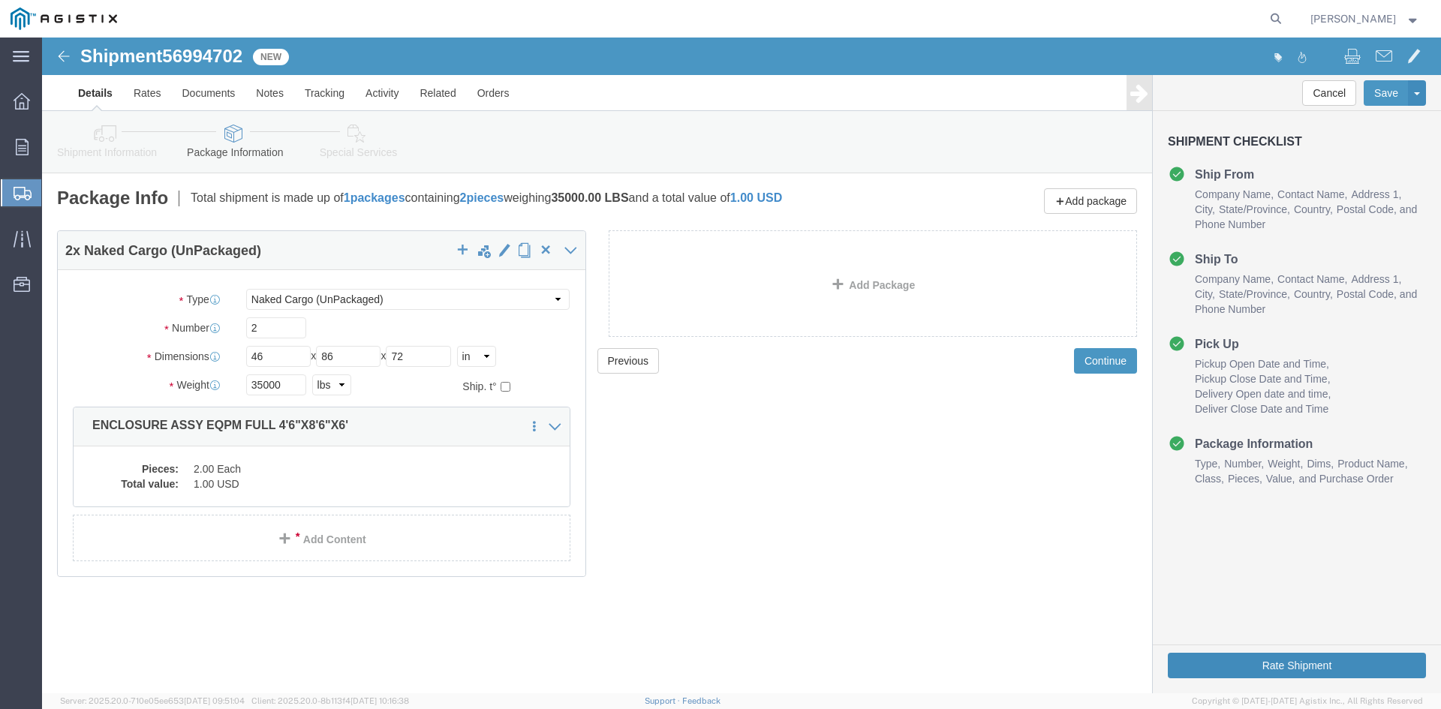
click button "Rate Shipment"
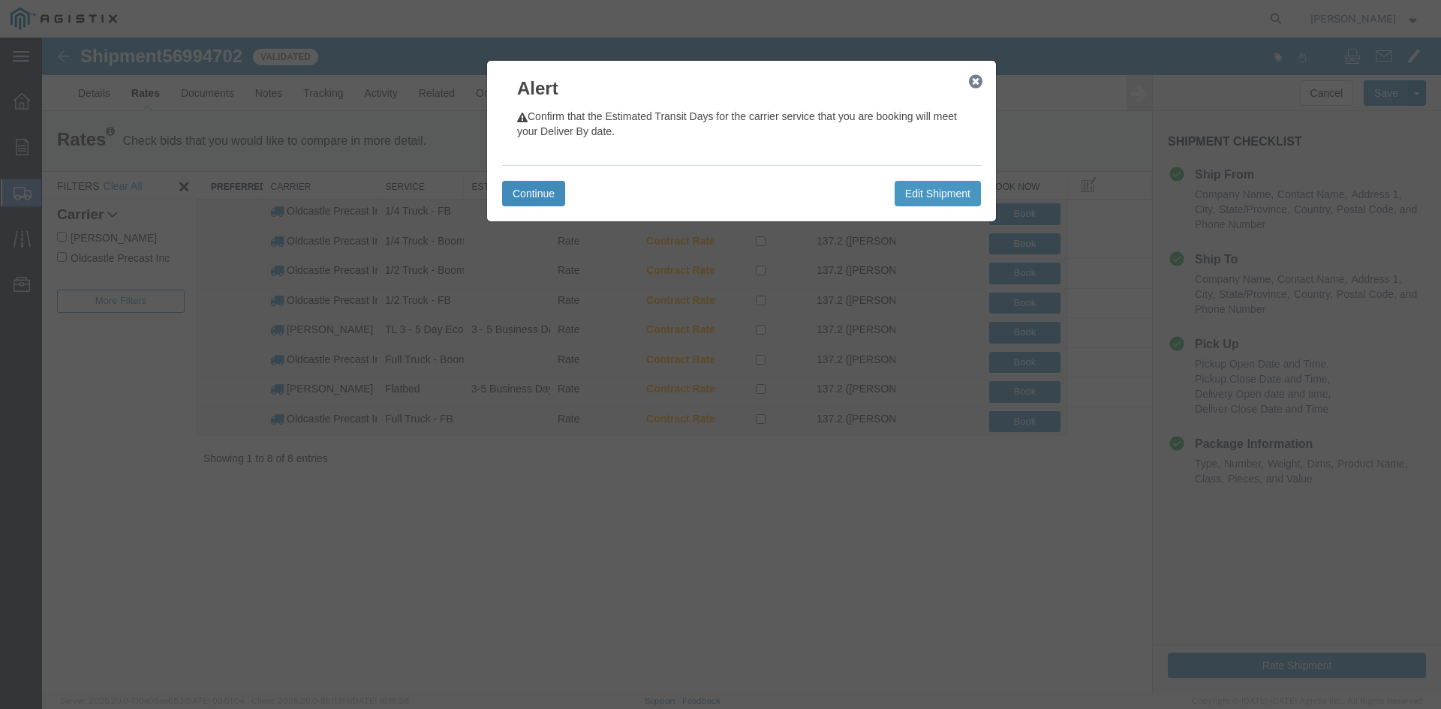
click at [532, 196] on button "Continue" at bounding box center [533, 194] width 63 height 26
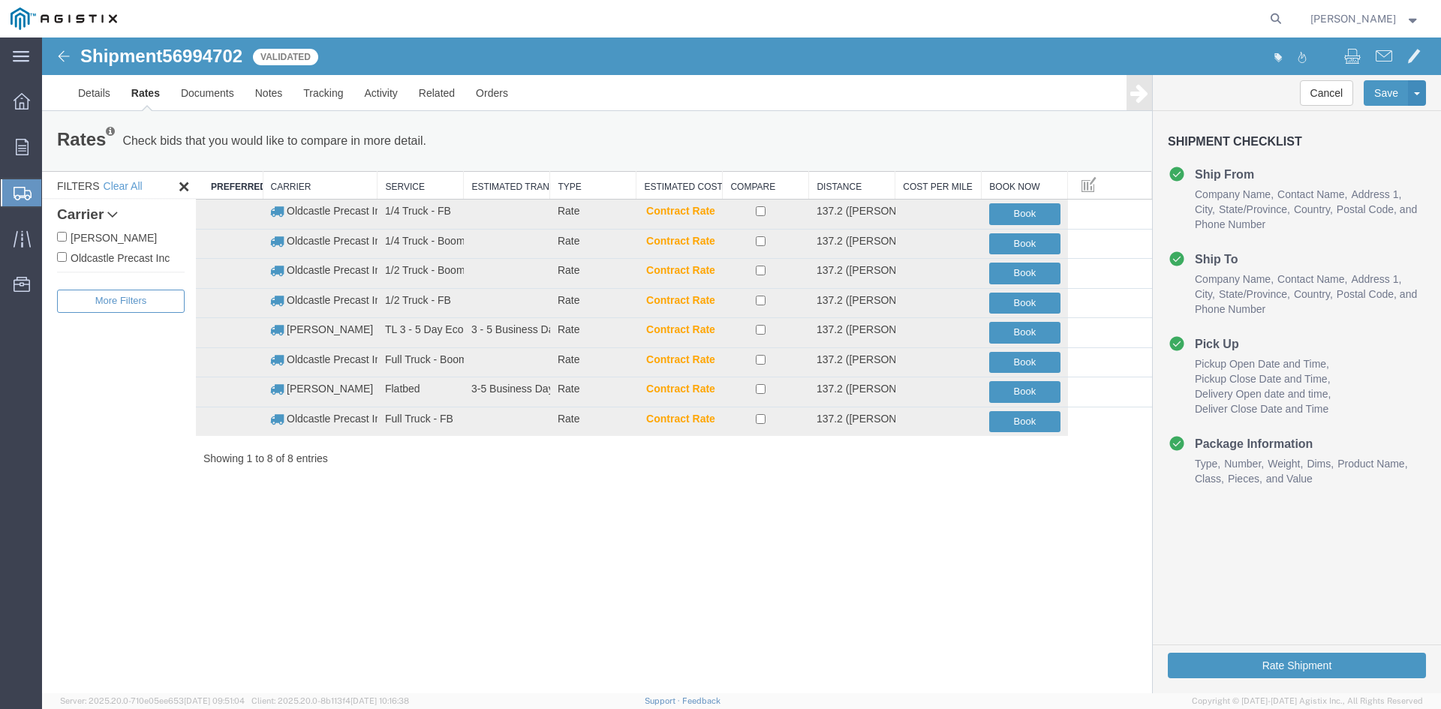
click at [98, 252] on label "Oldcastle Precast Inc" at bounding box center [121, 257] width 128 height 17
click at [67, 252] on input "Oldcastle Precast Inc" at bounding box center [62, 257] width 10 height 10
checkbox input "true"
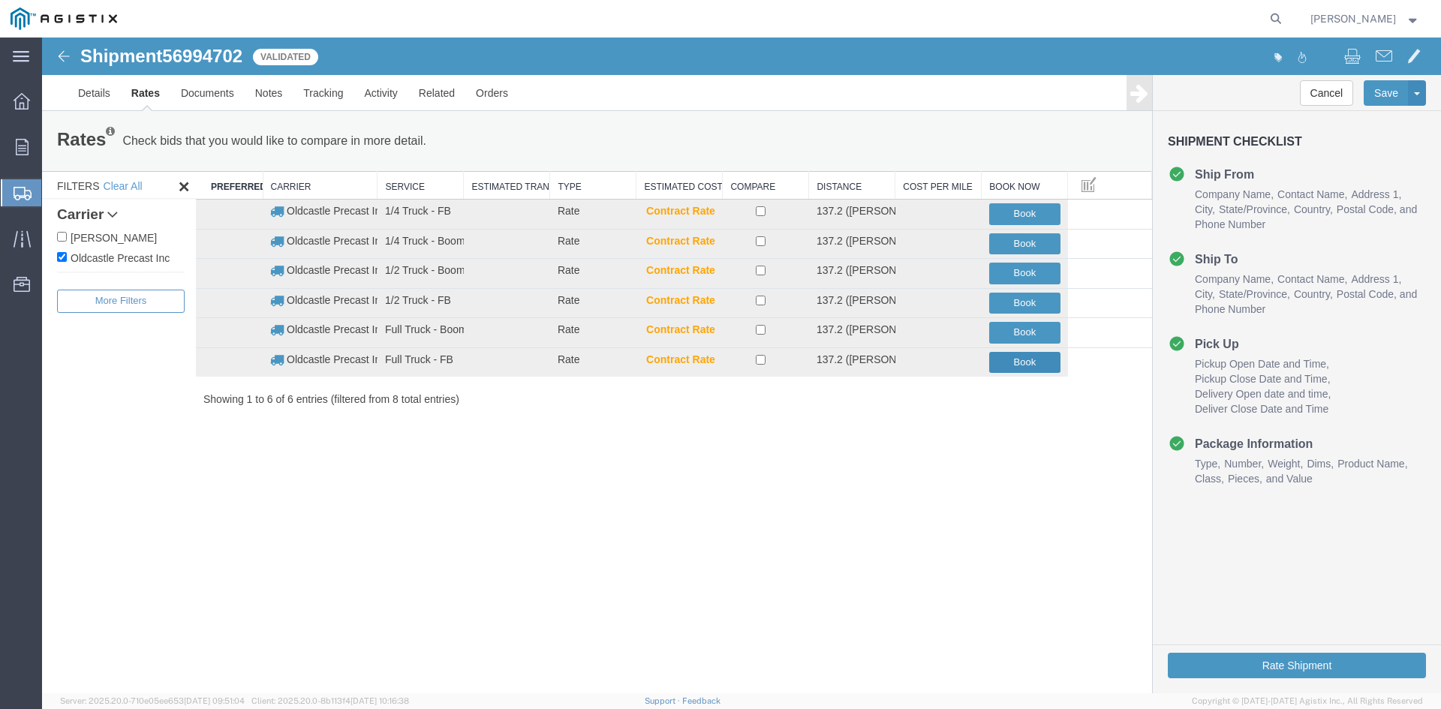
click at [1032, 359] on button "Book" at bounding box center [1024, 363] width 71 height 22
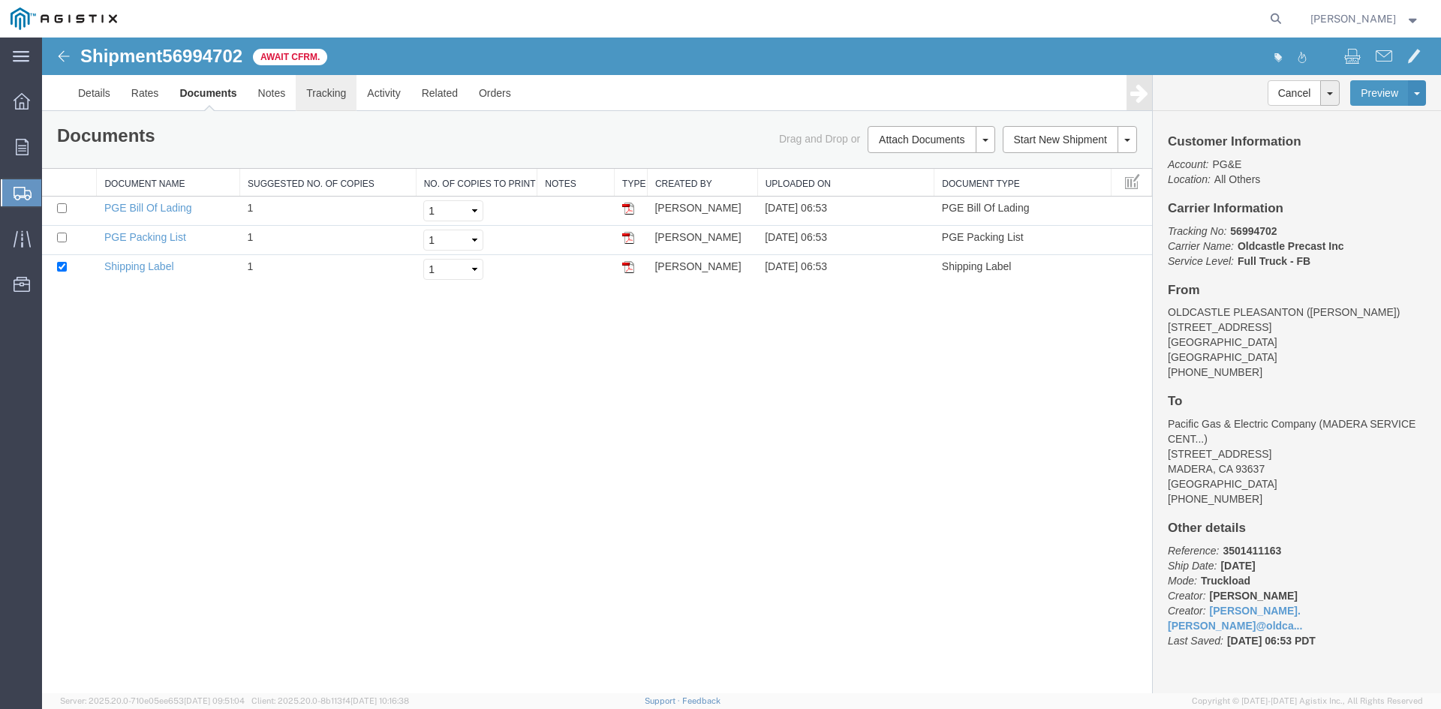
click at [326, 91] on link "Tracking" at bounding box center [326, 93] width 61 height 36
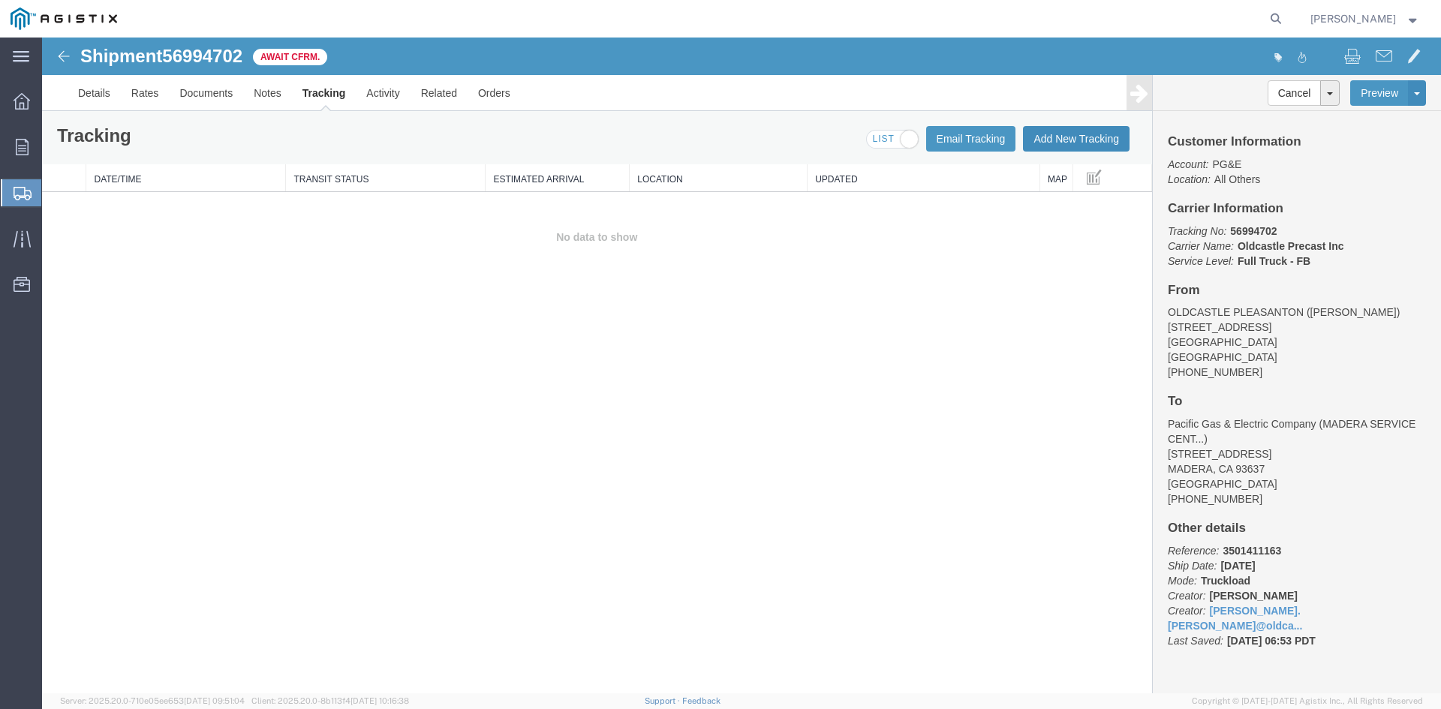
click at [1083, 137] on button "Add New Tracking" at bounding box center [1076, 139] width 107 height 26
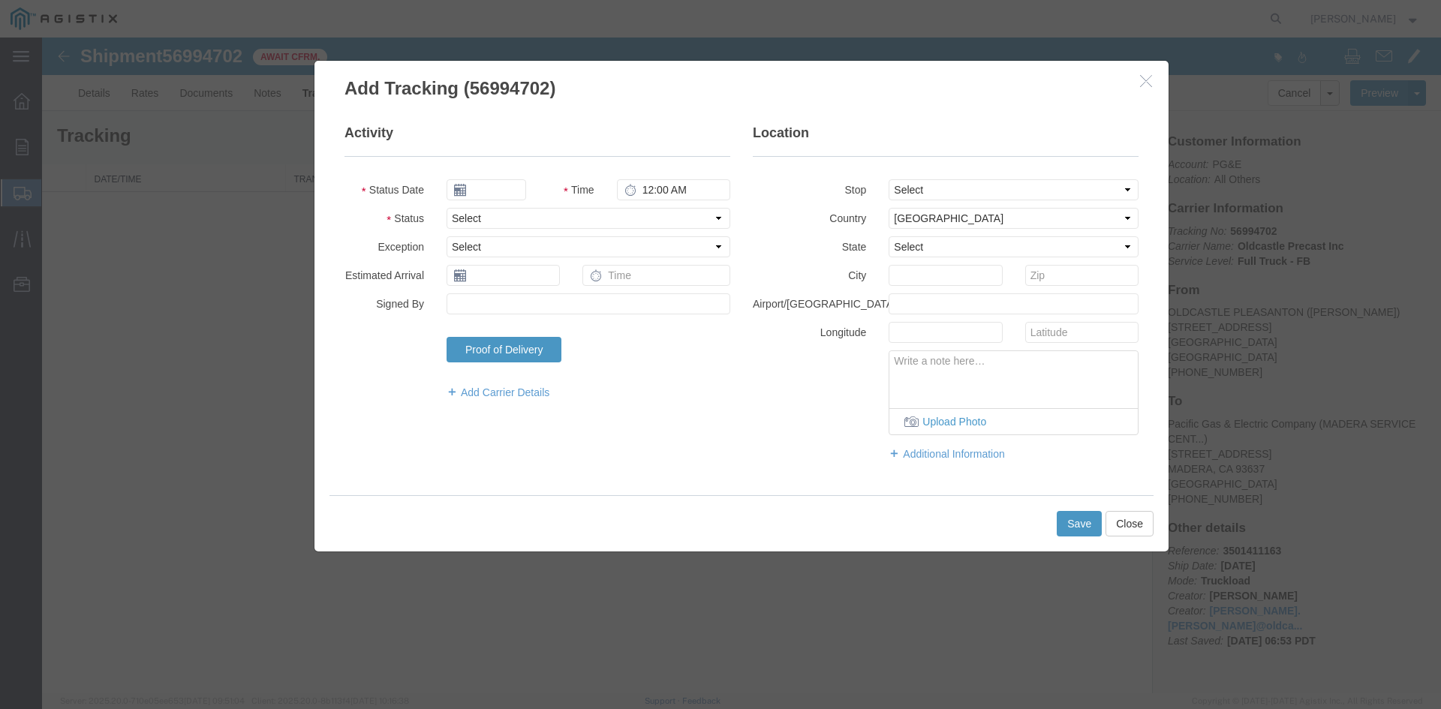
type input "[DATE]"
type input "7:00 AM"
click at [495, 222] on select "Select Arrival Notice Available Arrival Notice Imported Arrive at Delivery Loca…" at bounding box center [589, 218] width 284 height 21
select select "DELIVRED"
click at [447, 208] on select "Select Arrival Notice Available Arrival Notice Imported Arrive at Delivery Loca…" at bounding box center [589, 218] width 284 height 21
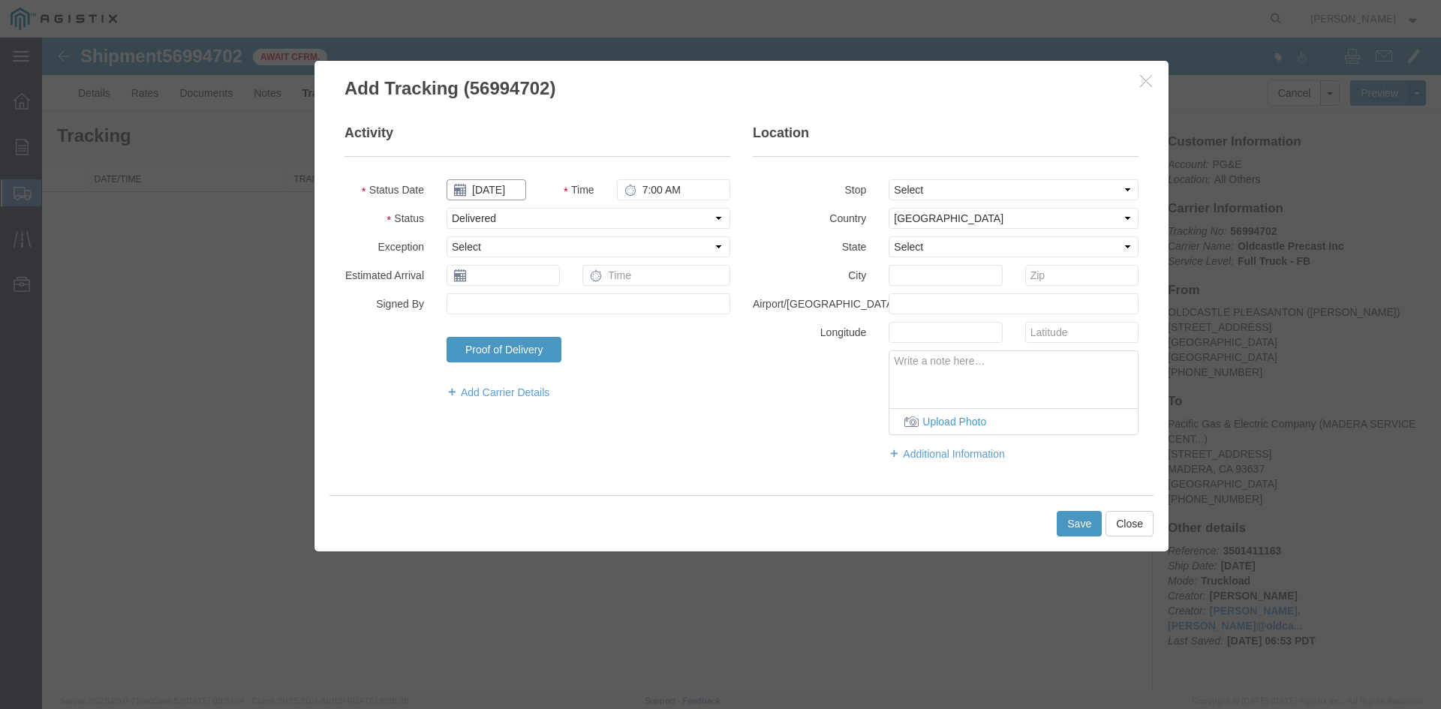
click at [515, 186] on input "[DATE]" at bounding box center [487, 189] width 80 height 21
click at [538, 261] on td "2" at bounding box center [548, 261] width 23 height 23
type input "[DATE]"
click at [1072, 520] on button "Save" at bounding box center [1079, 524] width 45 height 26
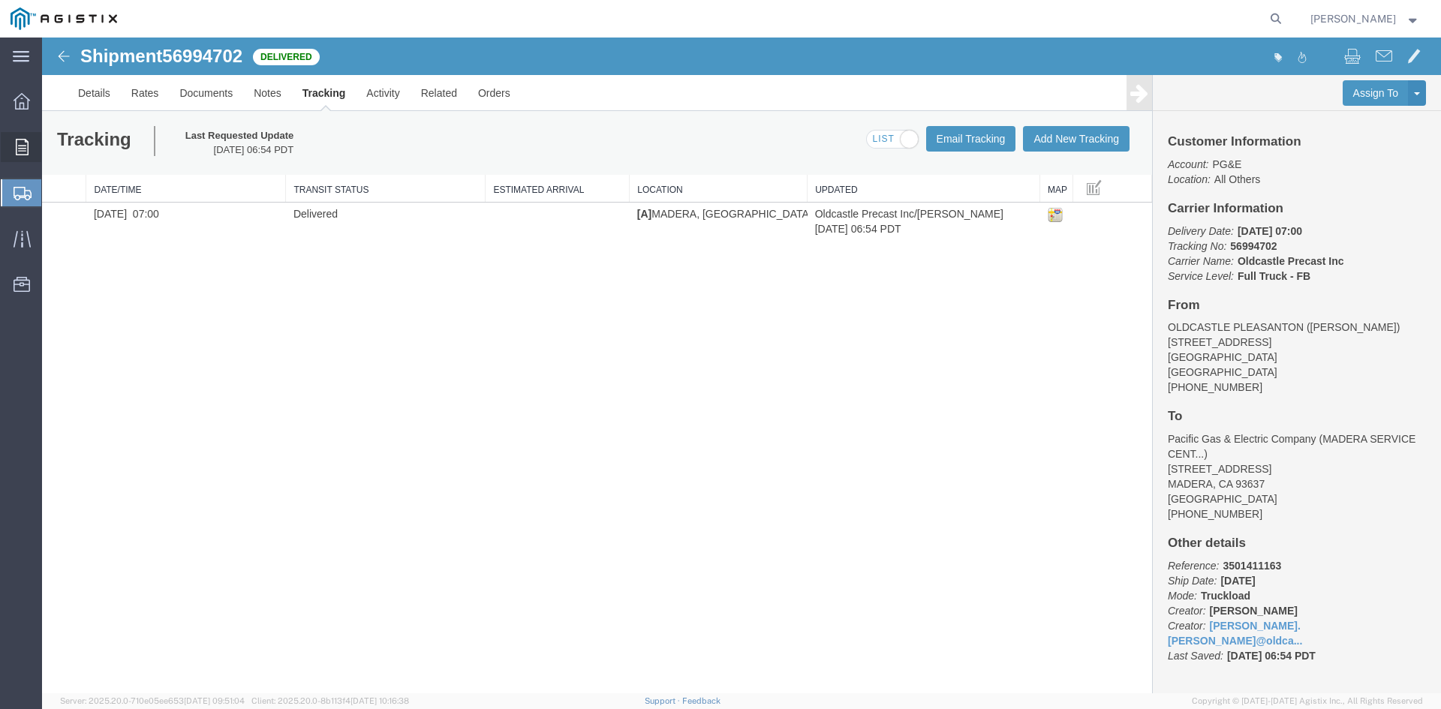
click at [41, 154] on div at bounding box center [22, 147] width 42 height 30
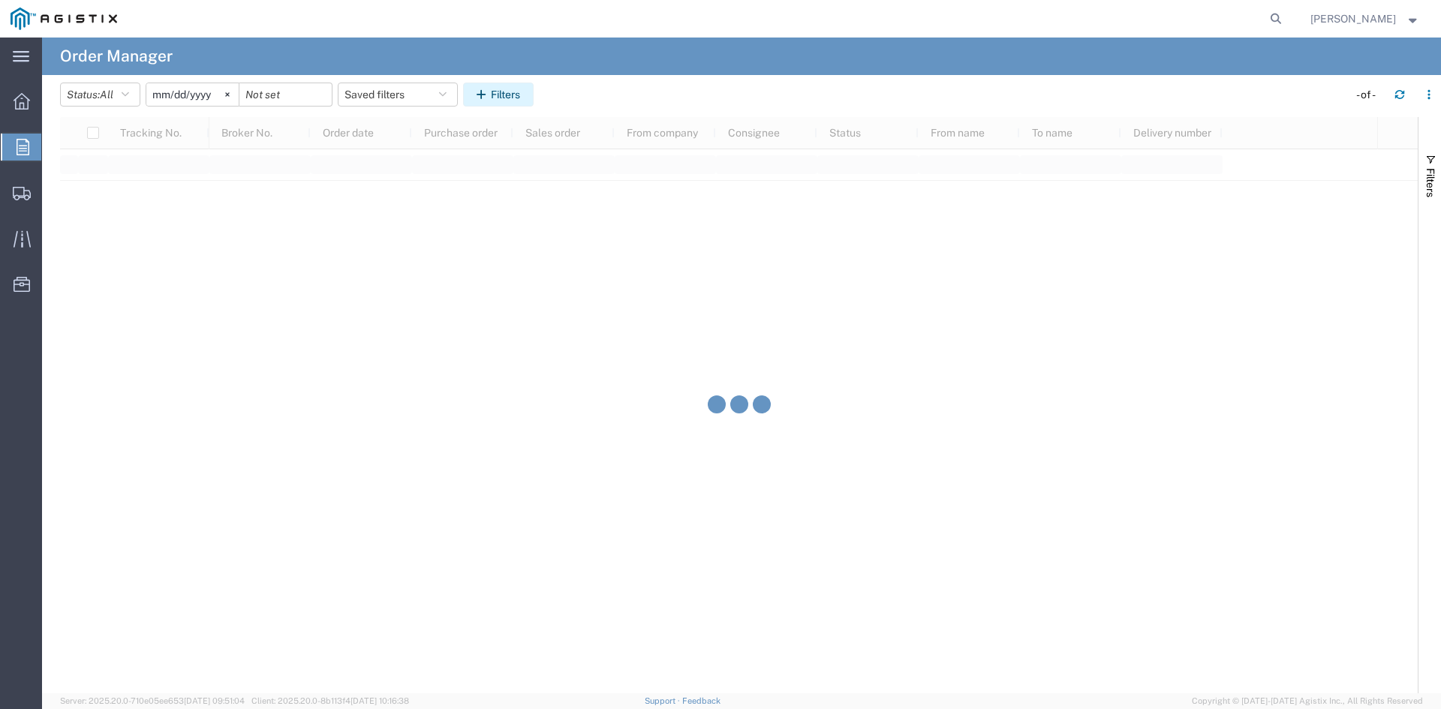
click at [508, 96] on button "Filters" at bounding box center [498, 95] width 71 height 24
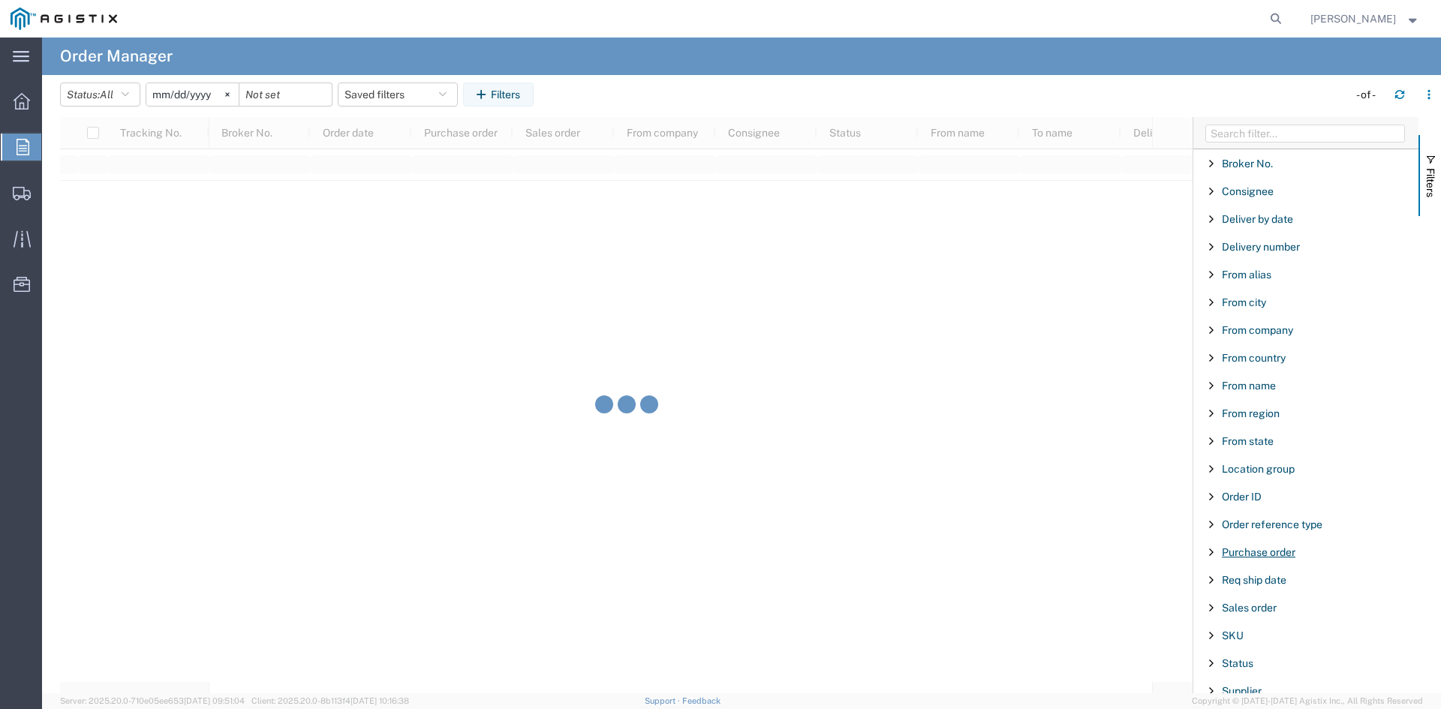
click at [1280, 549] on span "Purchase order" at bounding box center [1259, 553] width 74 height 12
click at [1265, 622] on input "Filter Value" at bounding box center [1311, 616] width 197 height 18
type input "3501411163"
click at [206, 95] on input "[DATE]" at bounding box center [192, 94] width 92 height 23
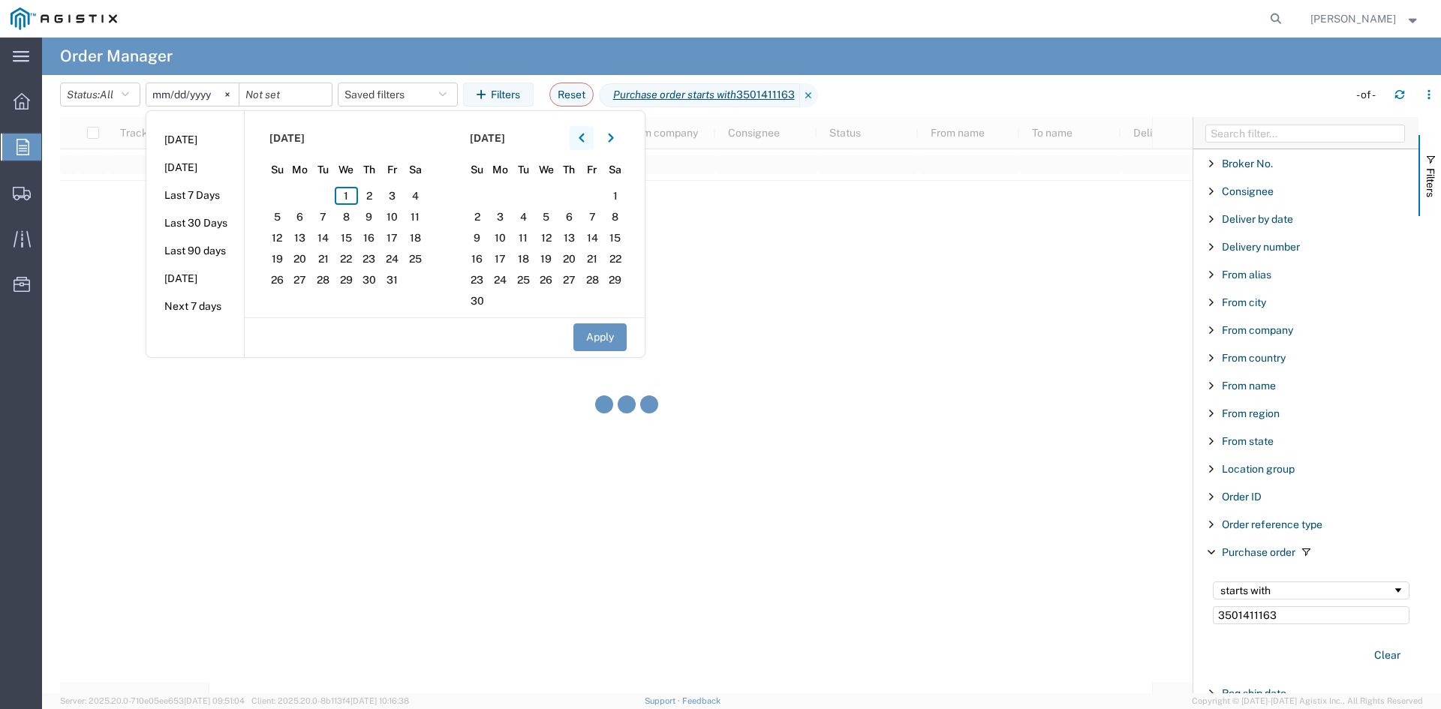
click at [583, 135] on button "button" at bounding box center [582, 138] width 24 height 24
click at [419, 195] on span "5" at bounding box center [415, 196] width 23 height 18
click at [619, 342] on button "Apply" at bounding box center [600, 338] width 53 height 28
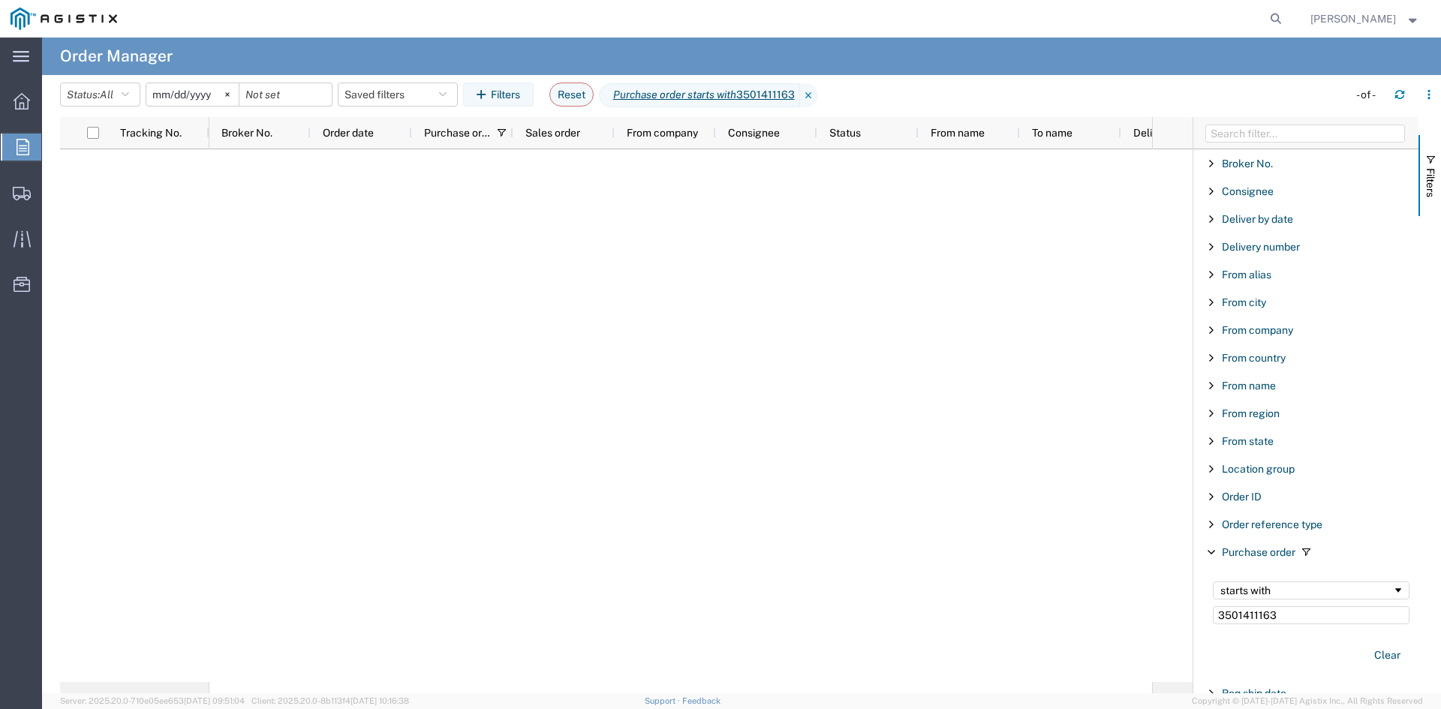
click at [189, 96] on input "[DATE]" at bounding box center [192, 94] width 92 height 23
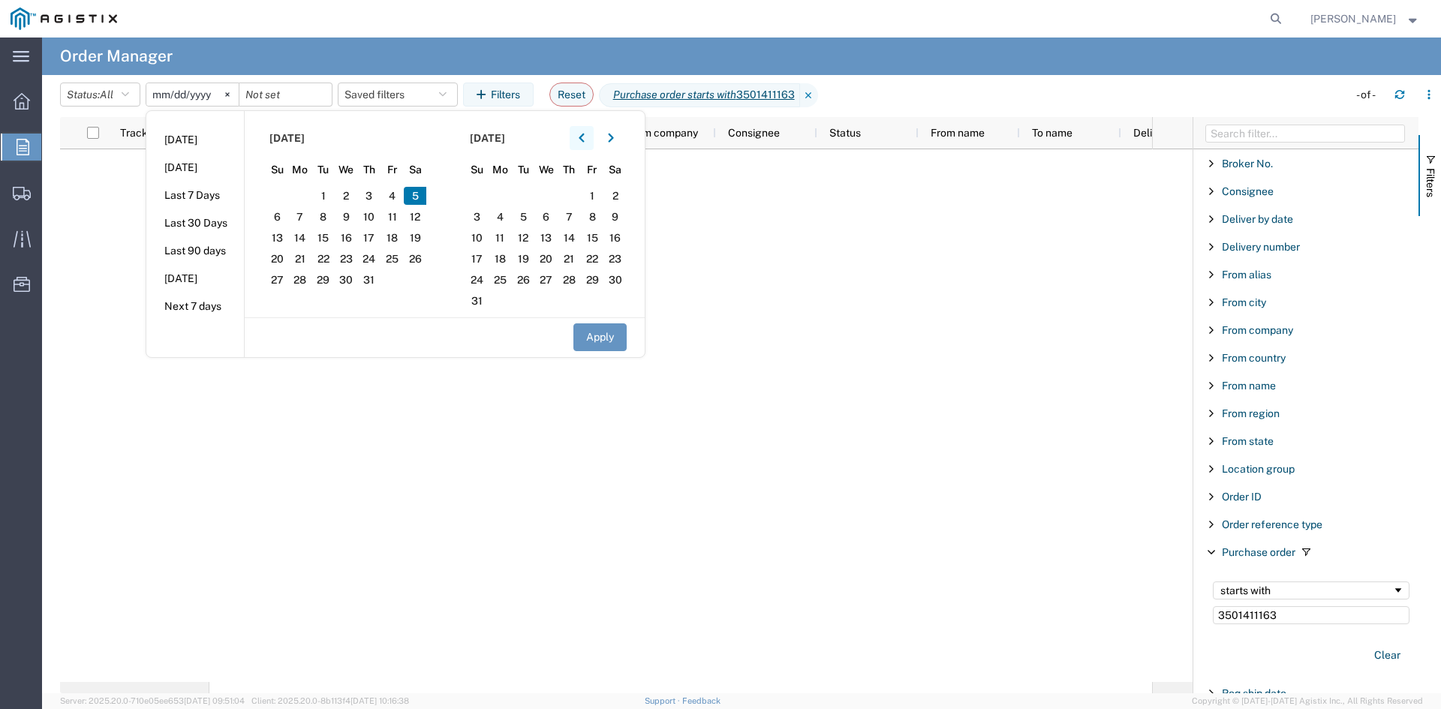
click at [581, 137] on button "button" at bounding box center [582, 138] width 24 height 24
click at [417, 194] on span "3" at bounding box center [415, 196] width 23 height 18
click at [610, 337] on button "Apply" at bounding box center [600, 338] width 53 height 28
type input "[DATE]"
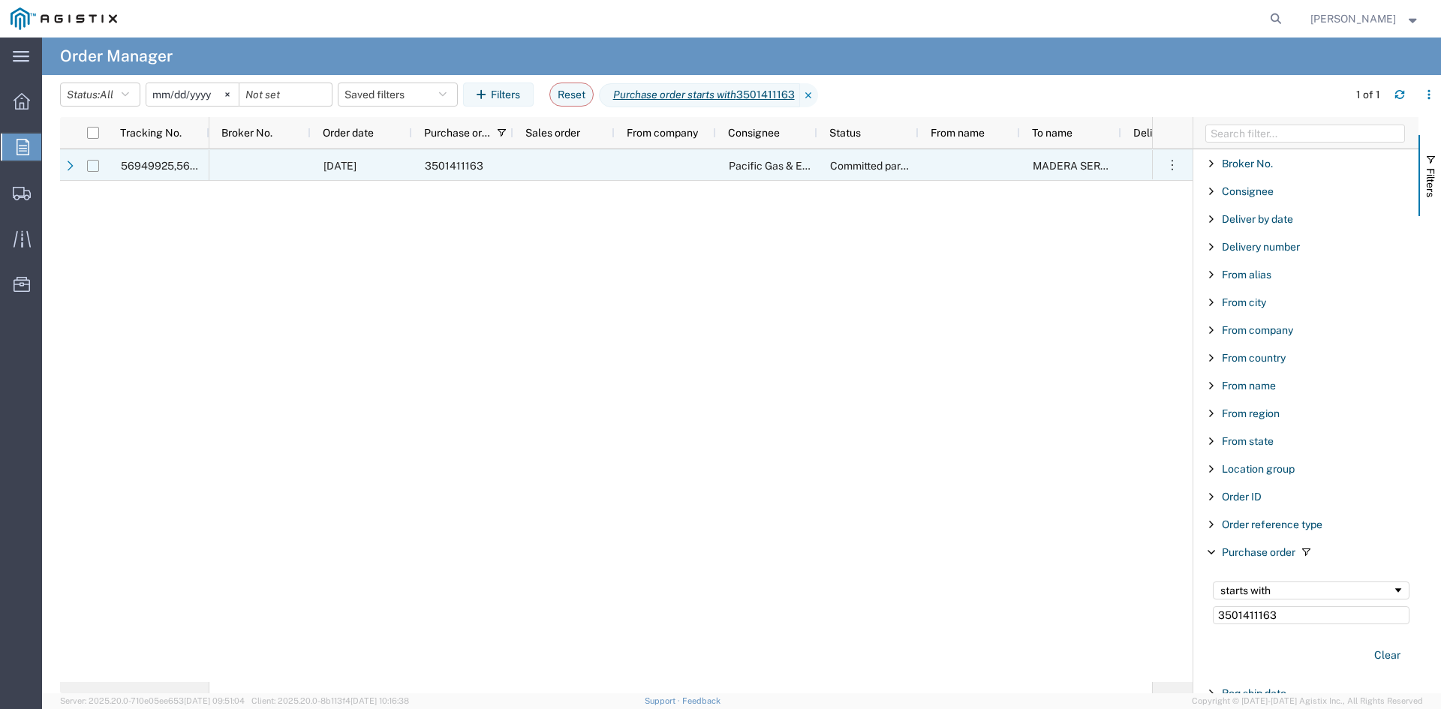
click at [98, 167] on input "Press Space to toggle row selection (unchecked)" at bounding box center [93, 166] width 12 height 12
checkbox input "true"
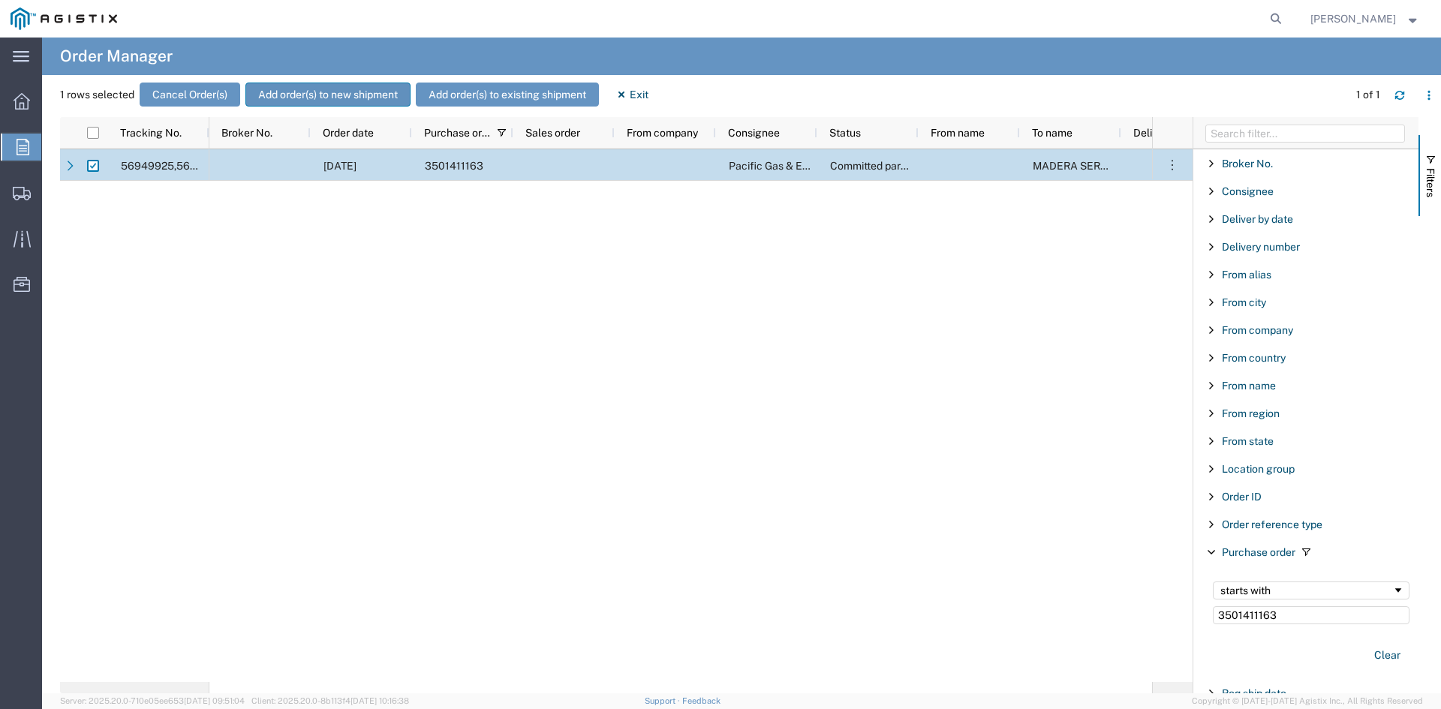
click at [285, 96] on button "Add order(s) to new shipment" at bounding box center [327, 95] width 165 height 24
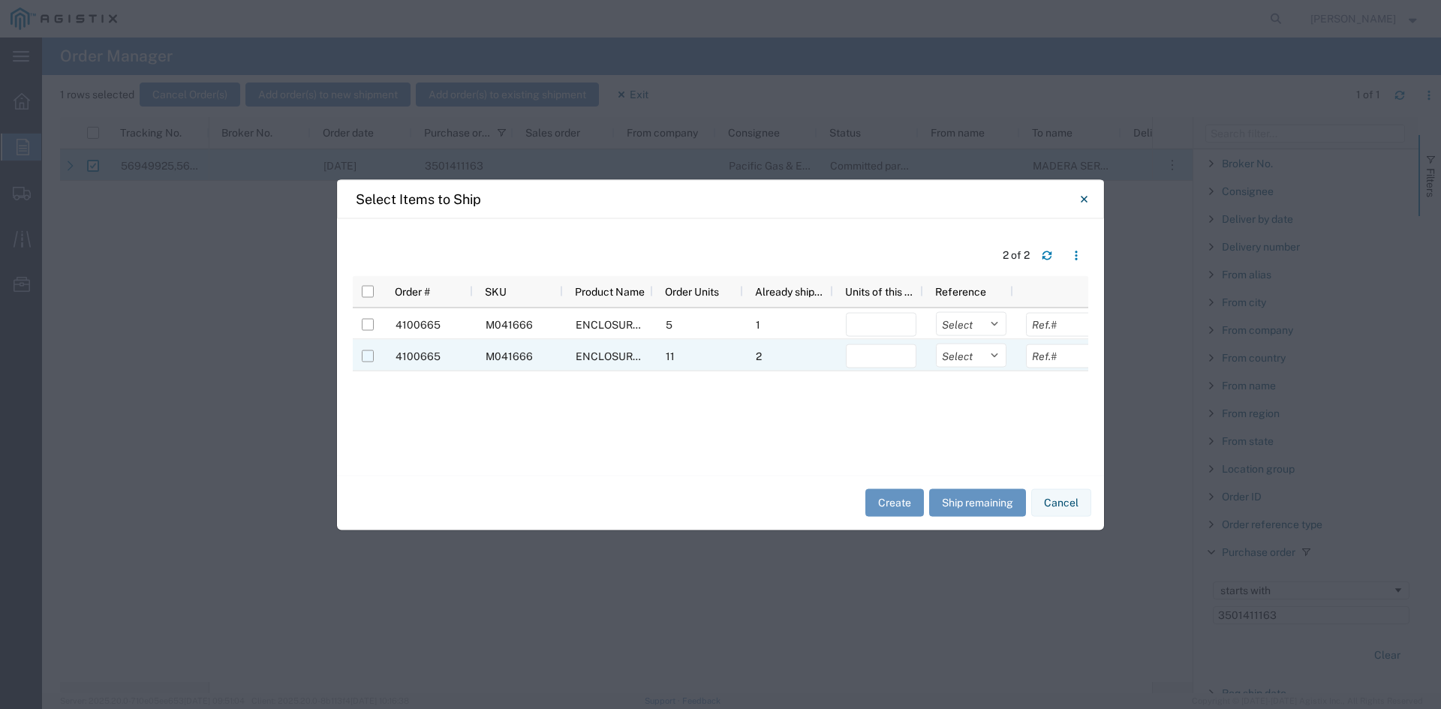
click at [366, 356] on input "Press Space to toggle row selection (unchecked)" at bounding box center [368, 356] width 12 height 12
checkbox input "true"
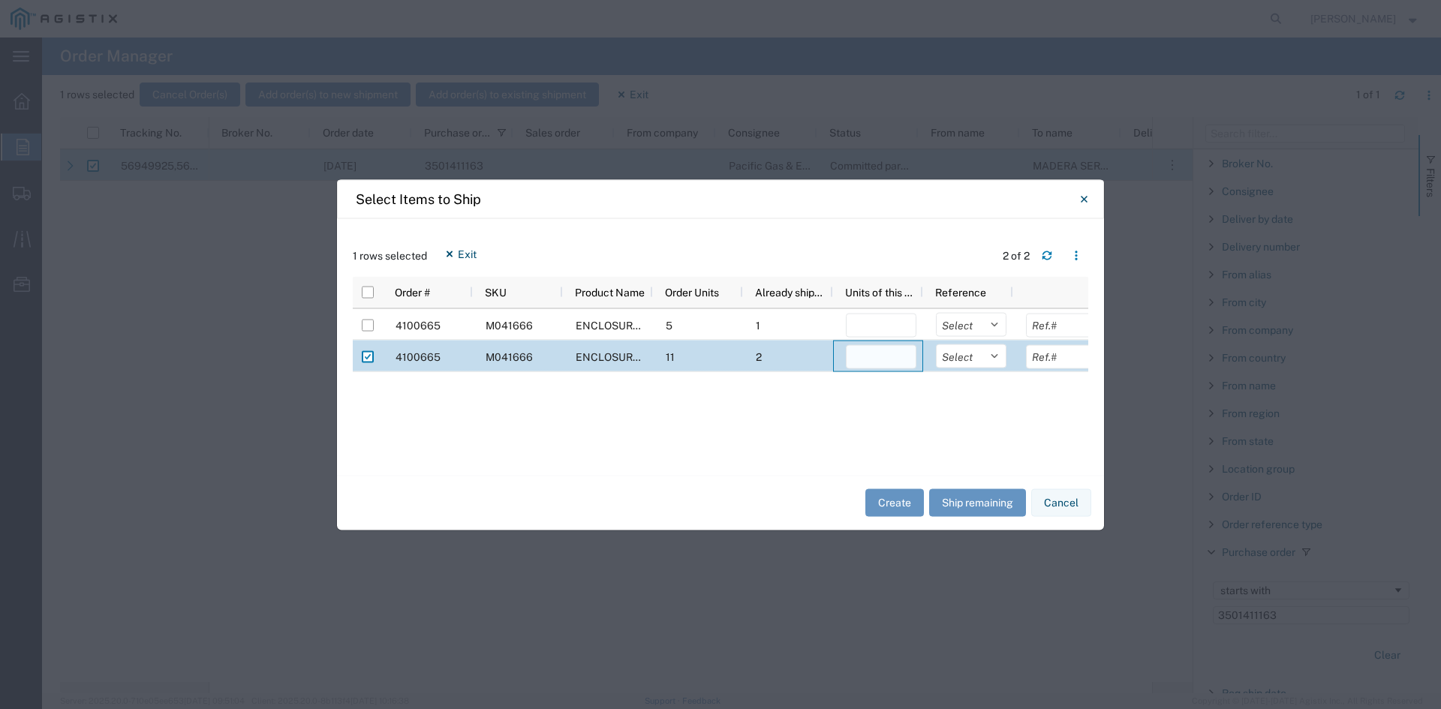
click at [882, 360] on input "number" at bounding box center [881, 357] width 71 height 24
type input "1"
click at [890, 498] on button "Create" at bounding box center [895, 503] width 59 height 28
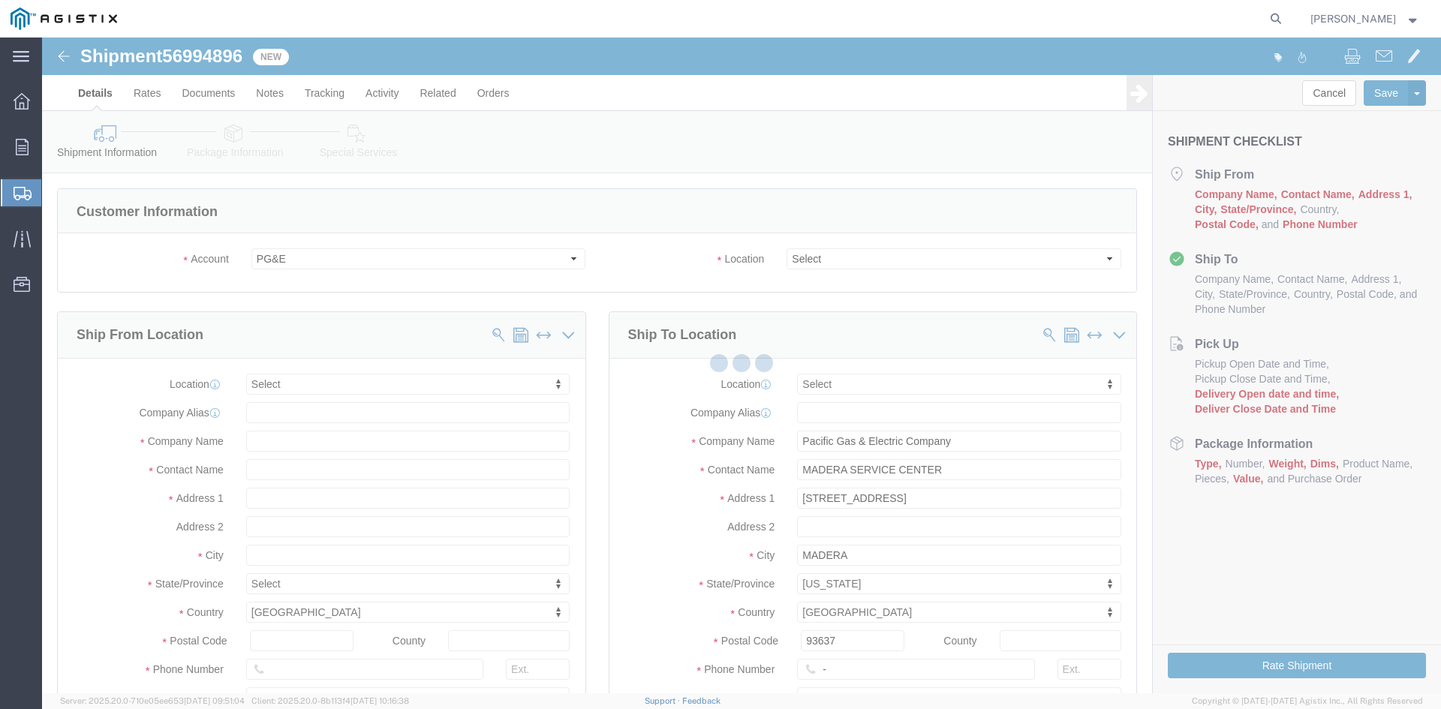
select select
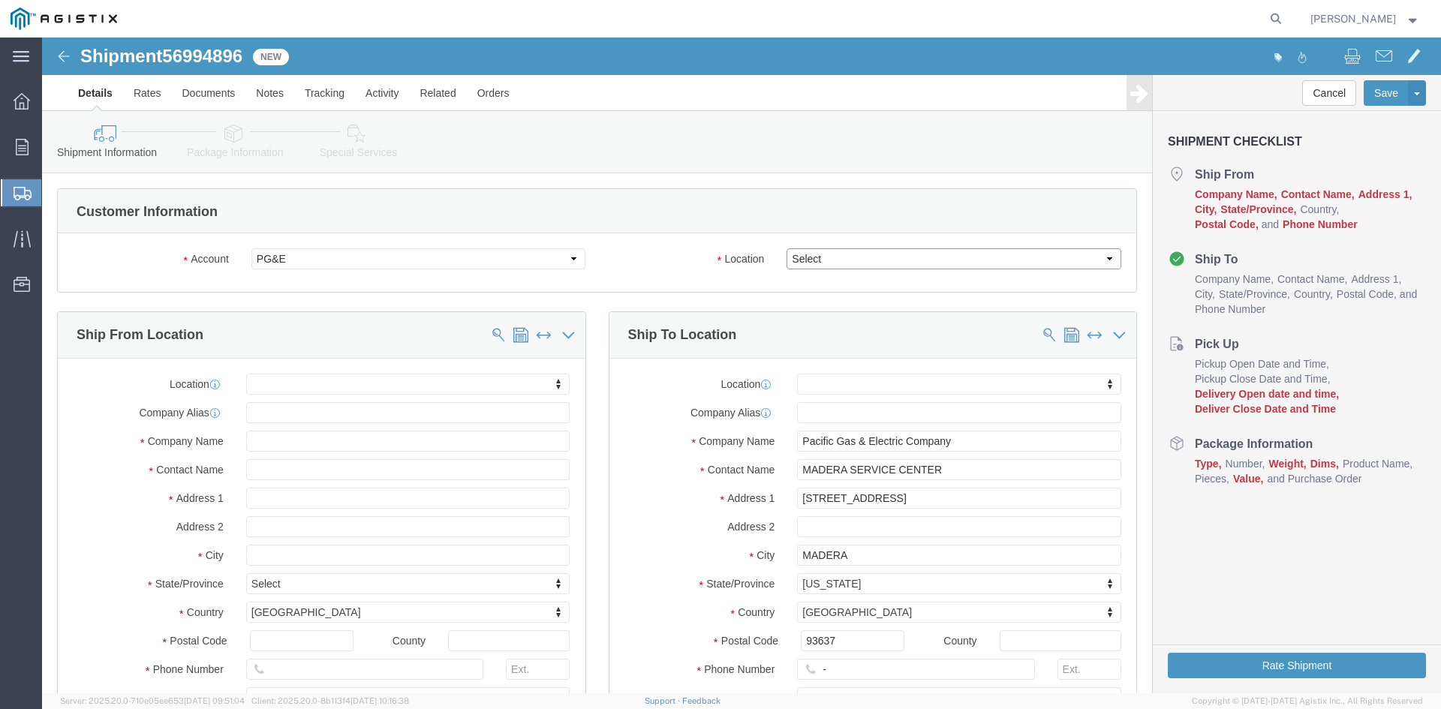
click select "Select All Others [GEOGRAPHIC_DATA] [GEOGRAPHIC_DATA] [GEOGRAPHIC_DATA] [GEOGRA…"
select select "23082"
click select "Select All Others [GEOGRAPHIC_DATA] [GEOGRAPHIC_DATA] [GEOGRAPHIC_DATA] [GEOGRA…"
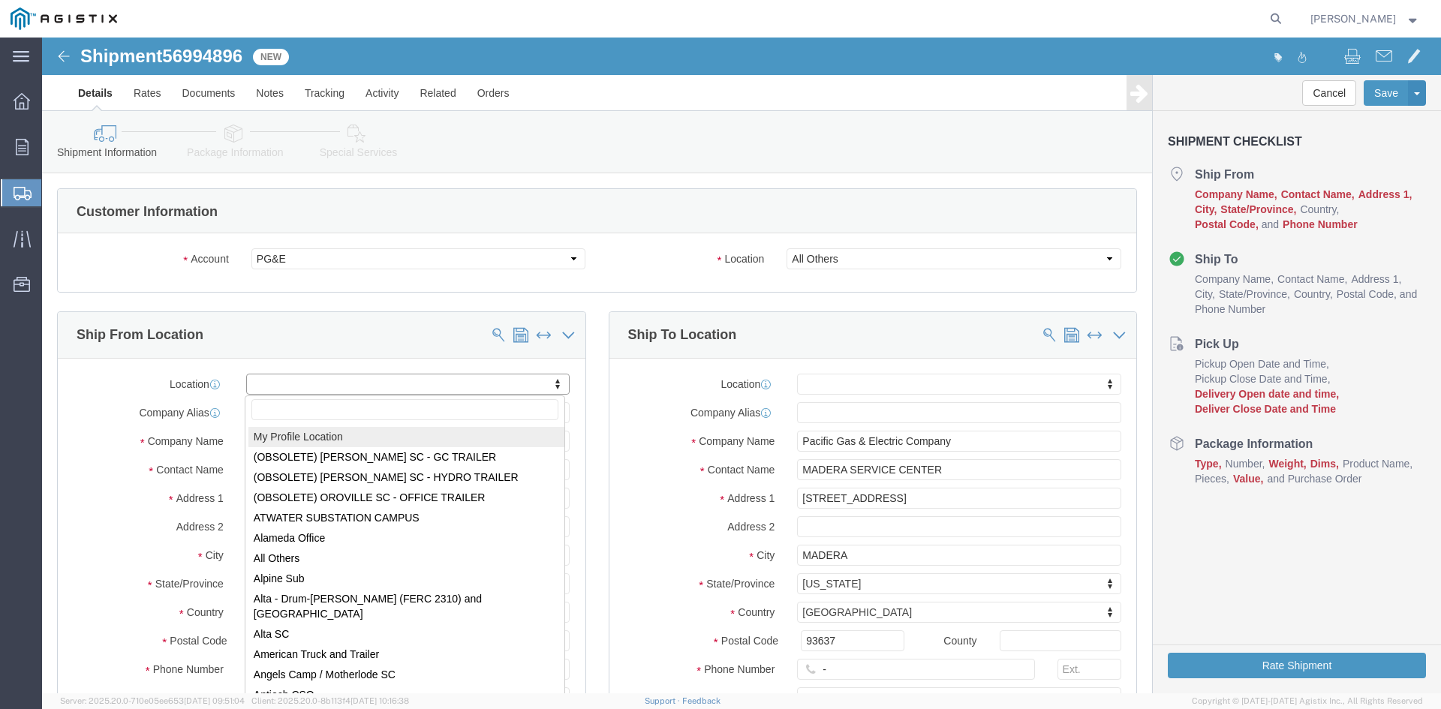
select select "MYPROFILE"
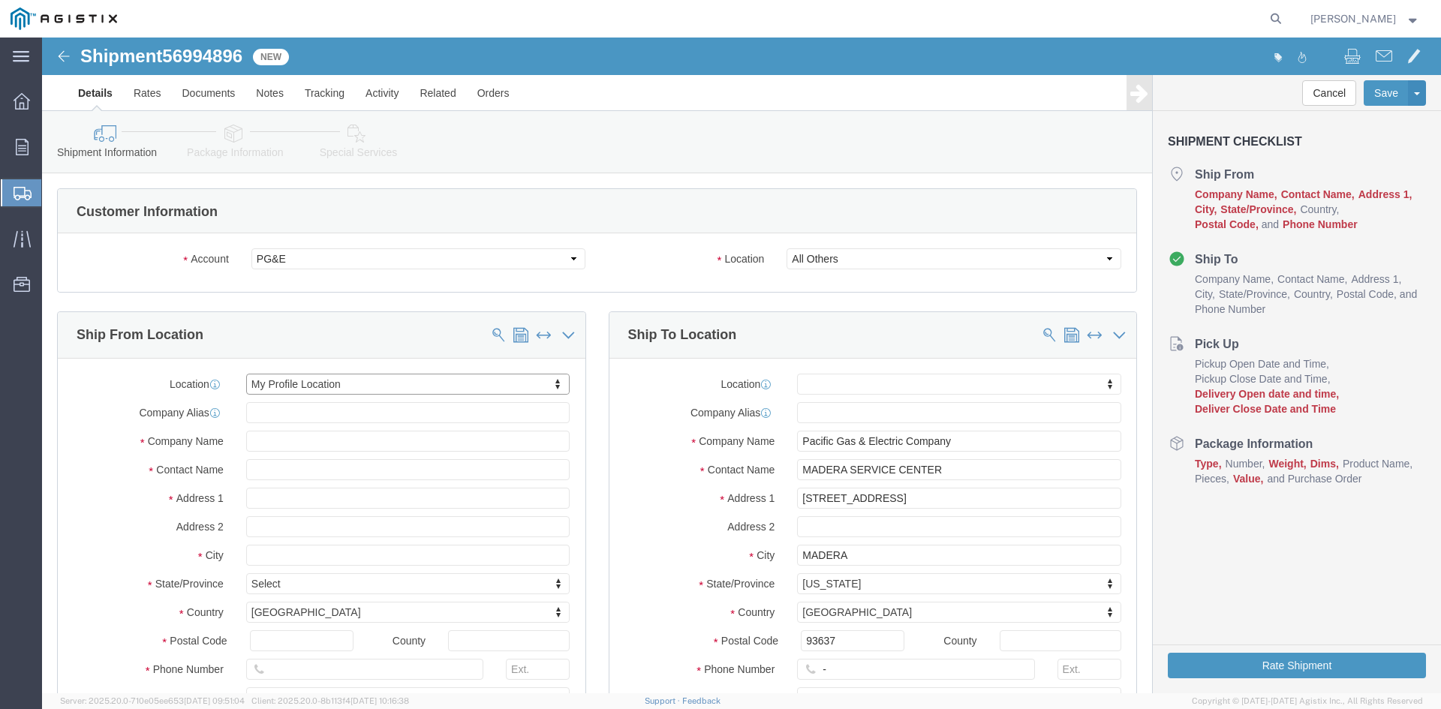
select select "CA"
drag, startPoint x: 794, startPoint y: 631, endPoint x: 759, endPoint y: 633, distance: 35.3
click div "-"
click input "text"
type input "[PHONE_NUMBER]"
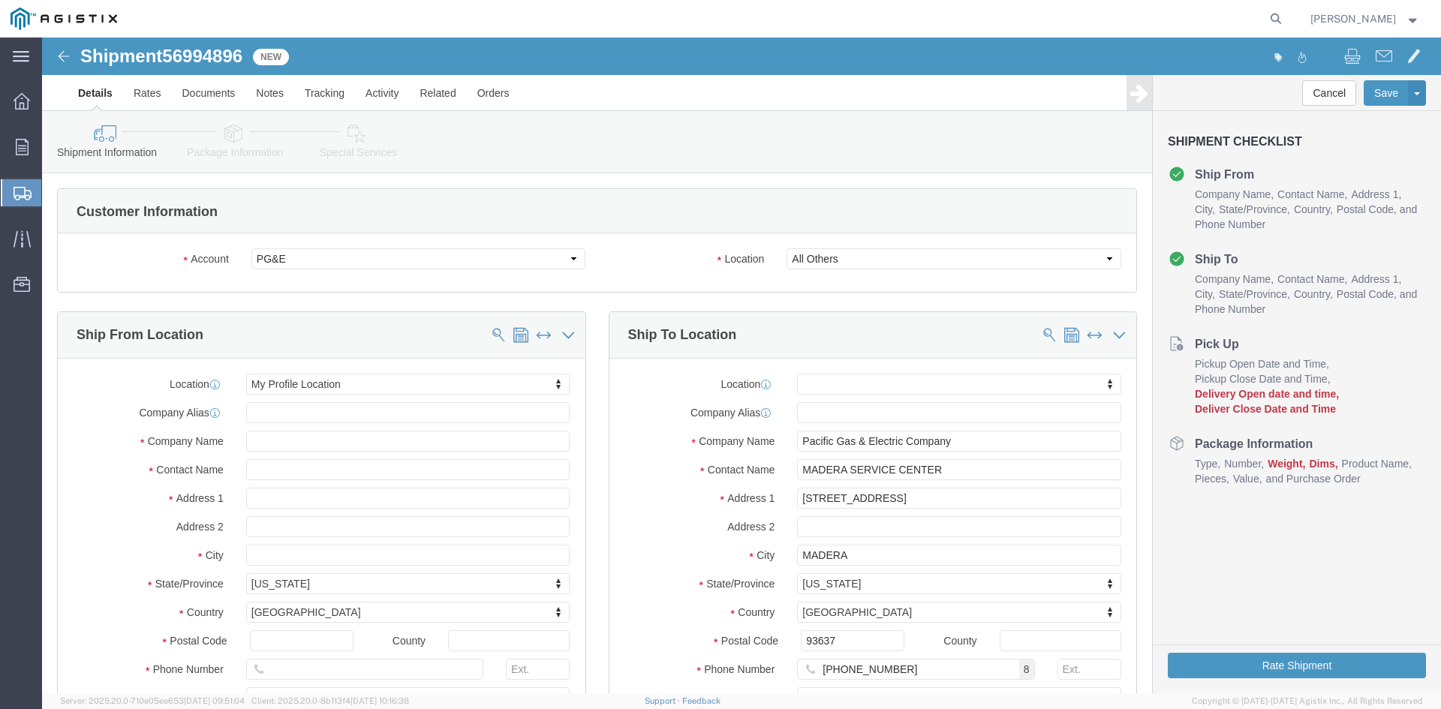
click label "State/Province"
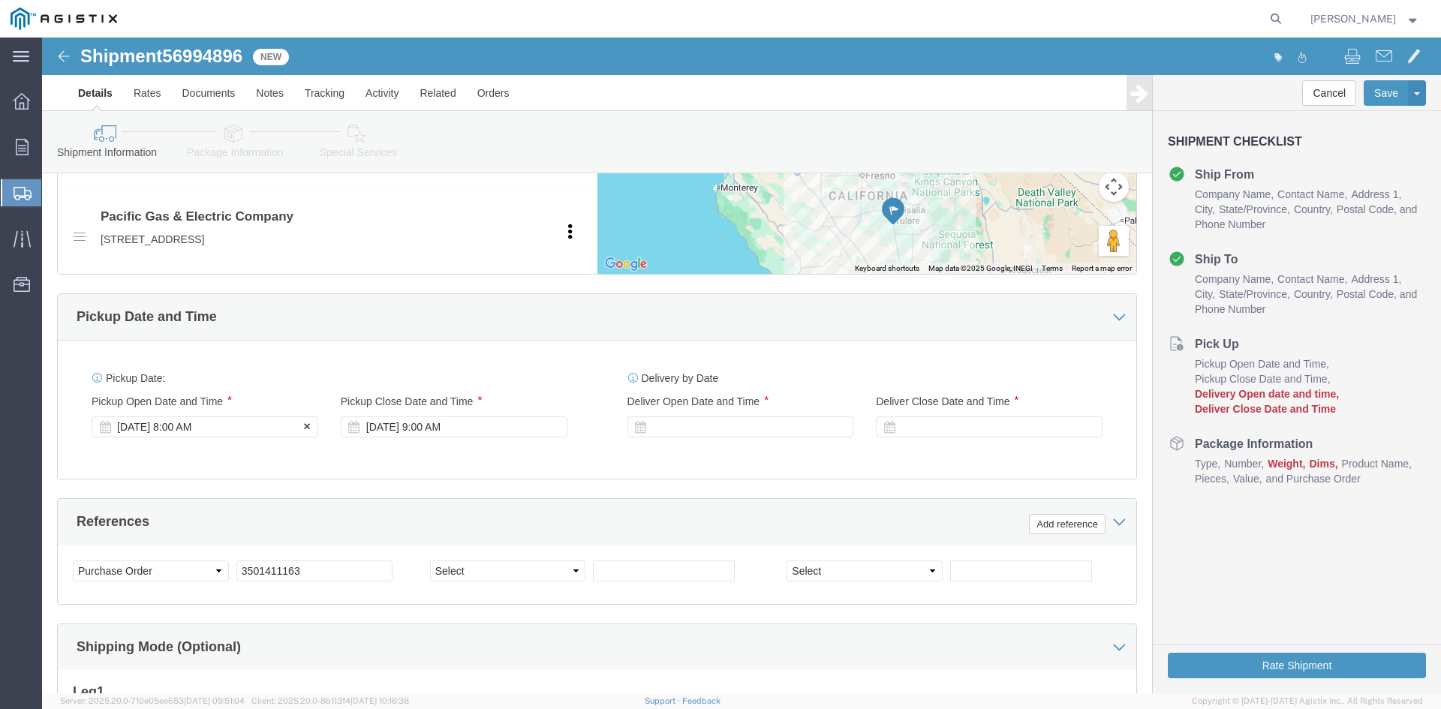
click div "[DATE] 8:00 AM"
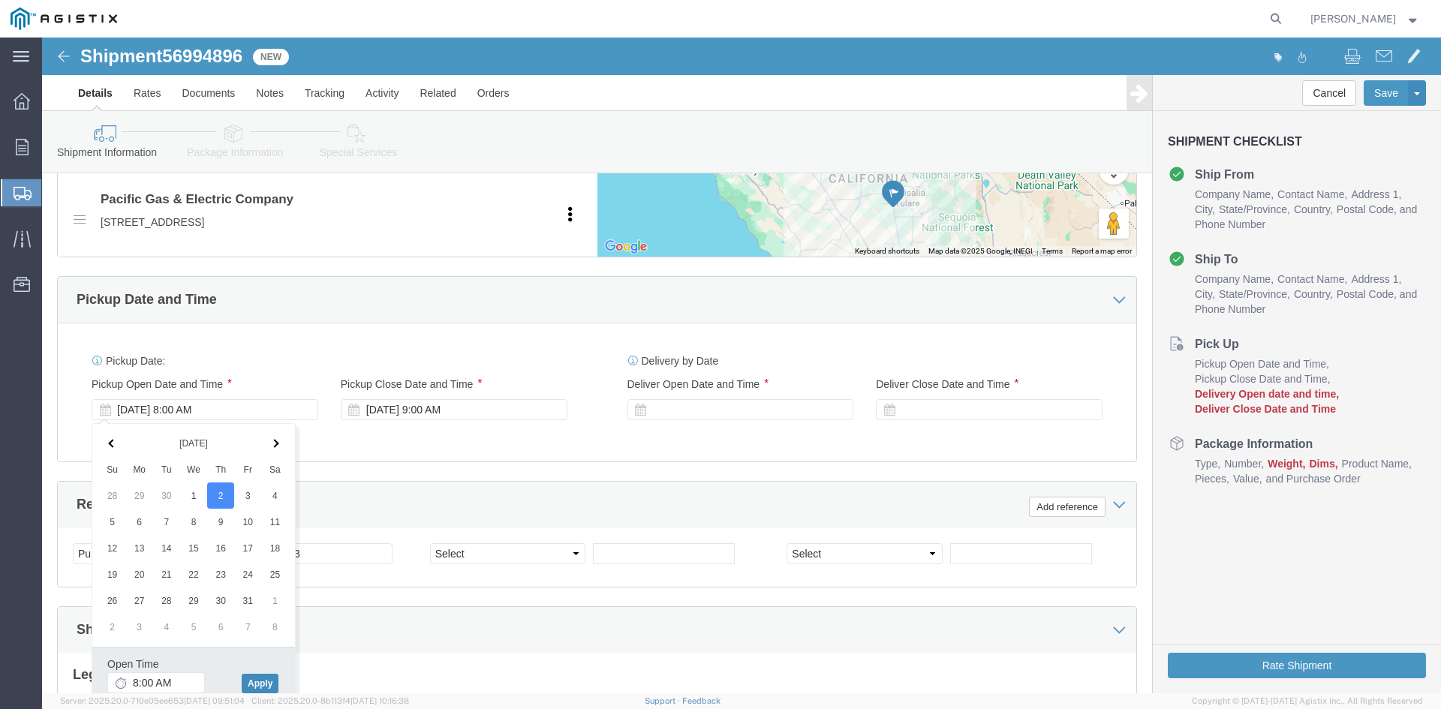
click button "Apply"
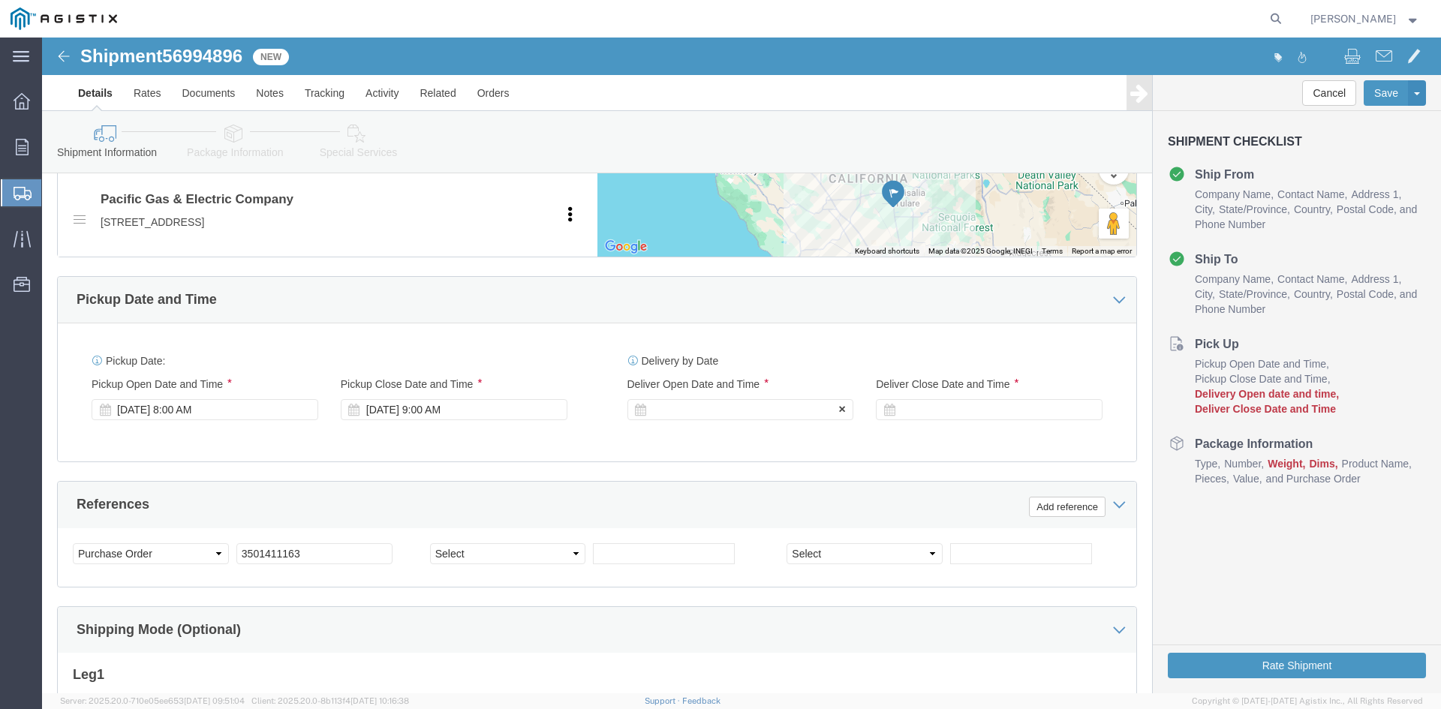
click div
click button "Apply"
click div
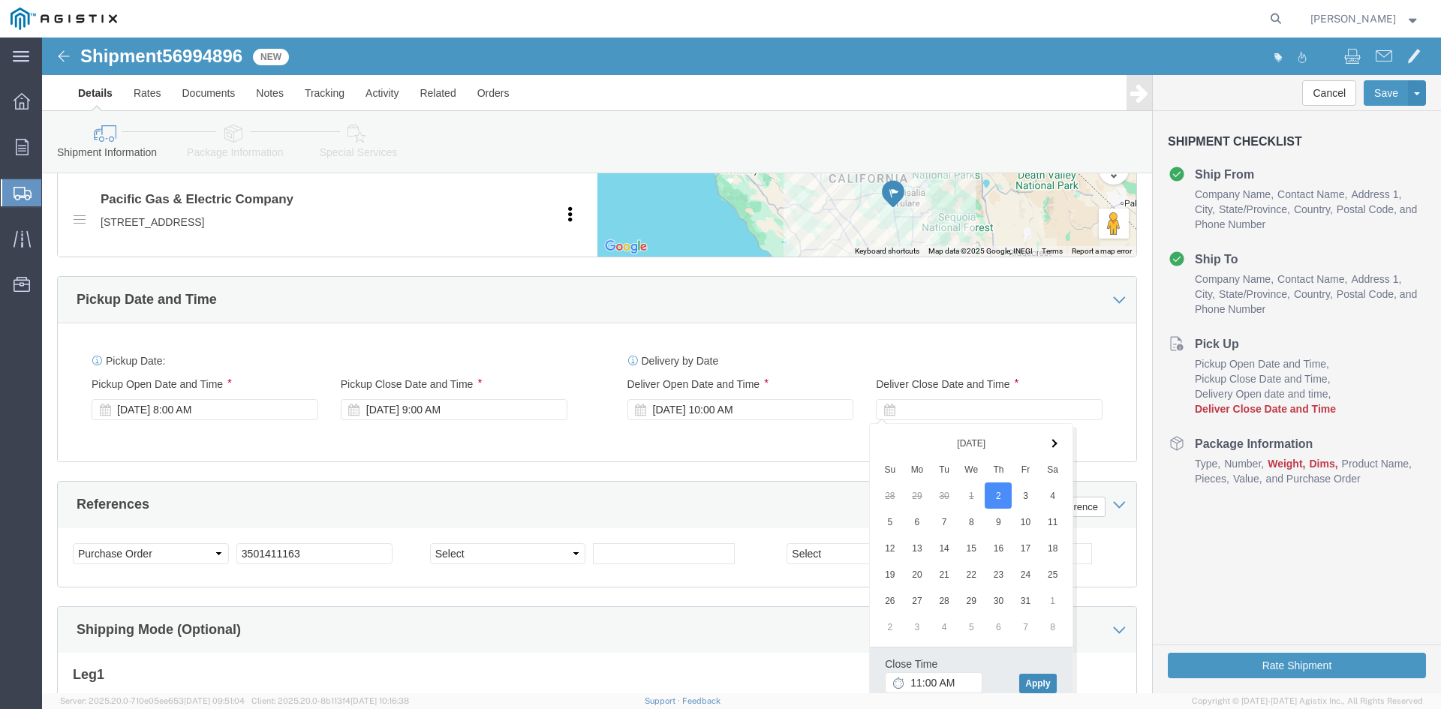
click button "Apply"
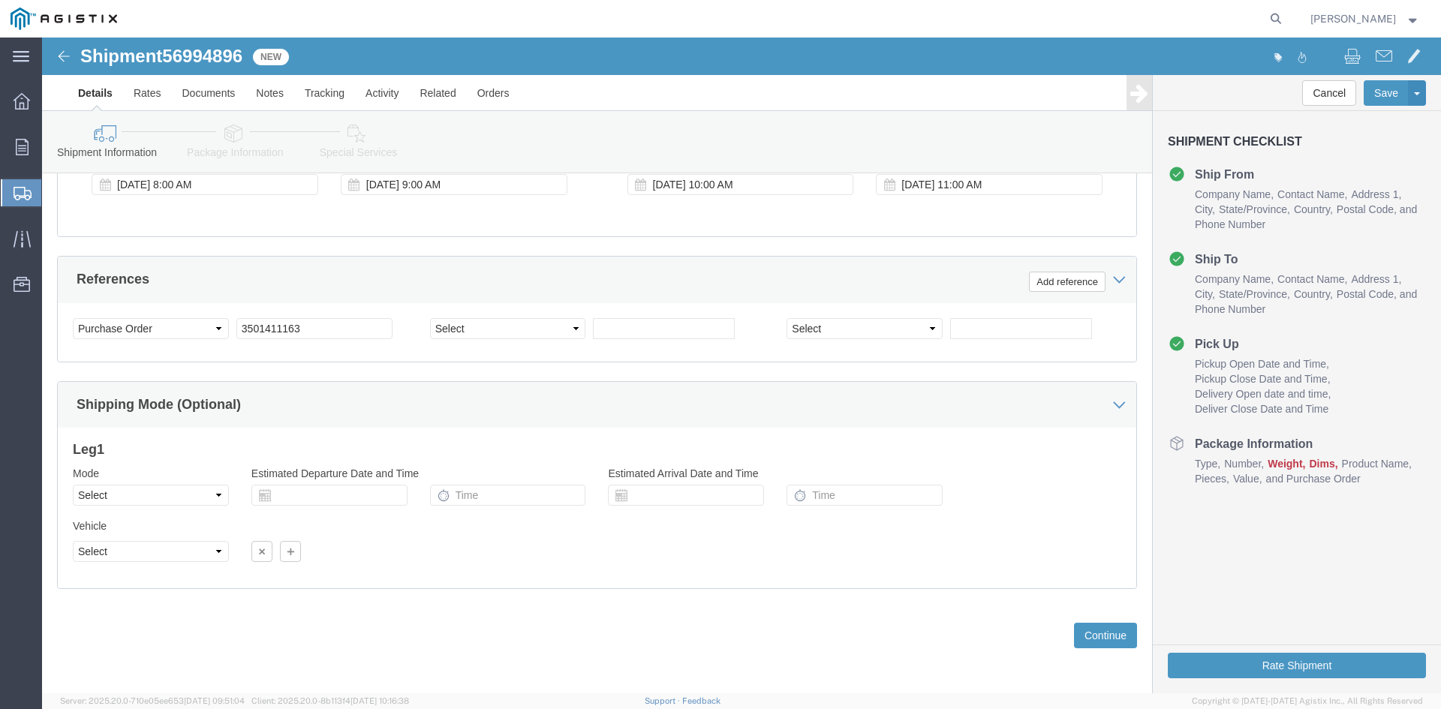
scroll to position [994, 0]
click button "Continue"
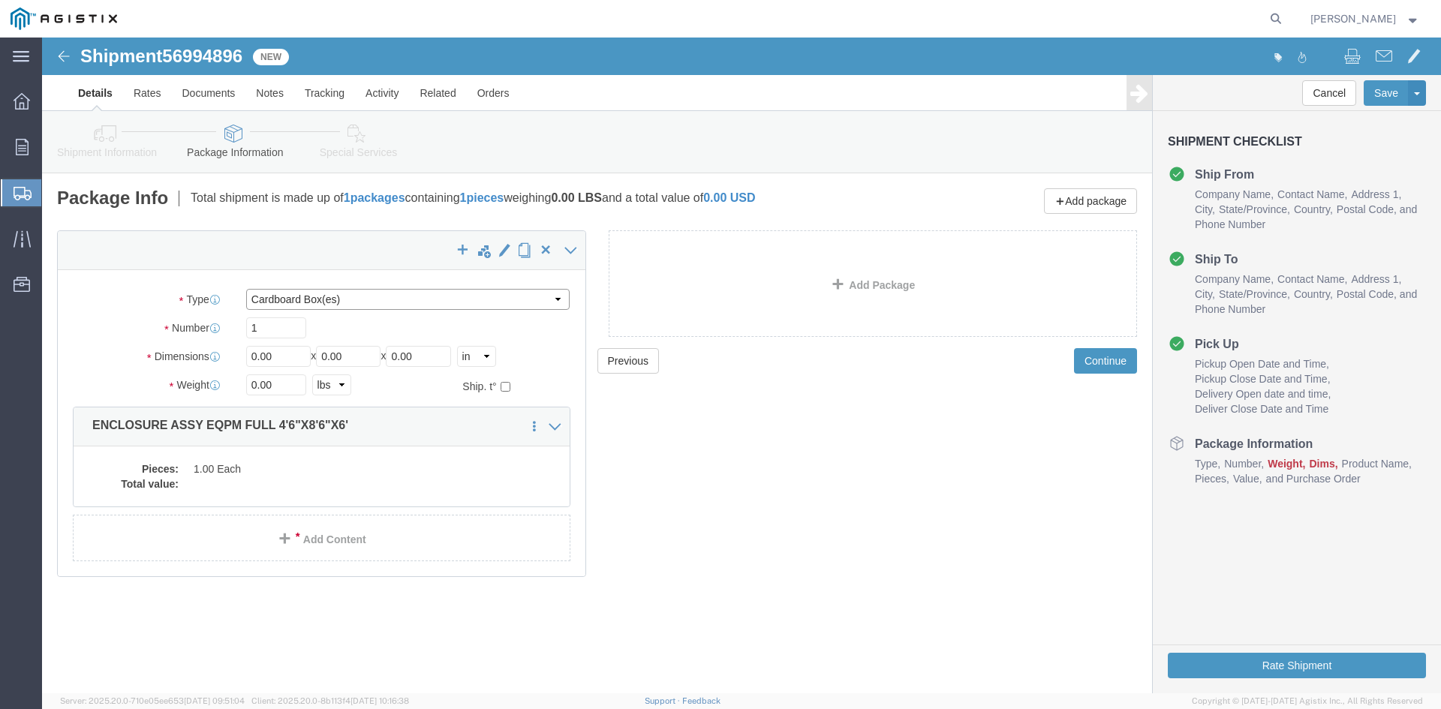
click select "Select Bulk Bundle(s) Cardboard Box(es) Carton(s) Crate(s) Drum(s) (Fiberboard)…"
select select "NKCR"
click select "Select Bulk Bundle(s) Cardboard Box(es) Carton(s) Crate(s) Drum(s) (Fiberboard)…"
drag, startPoint x: 234, startPoint y: 317, endPoint x: 168, endPoint y: 323, distance: 66.3
click div "Dimensions Length 0.00 x Width 0.00 x Height 0.00 Select cm ft in"
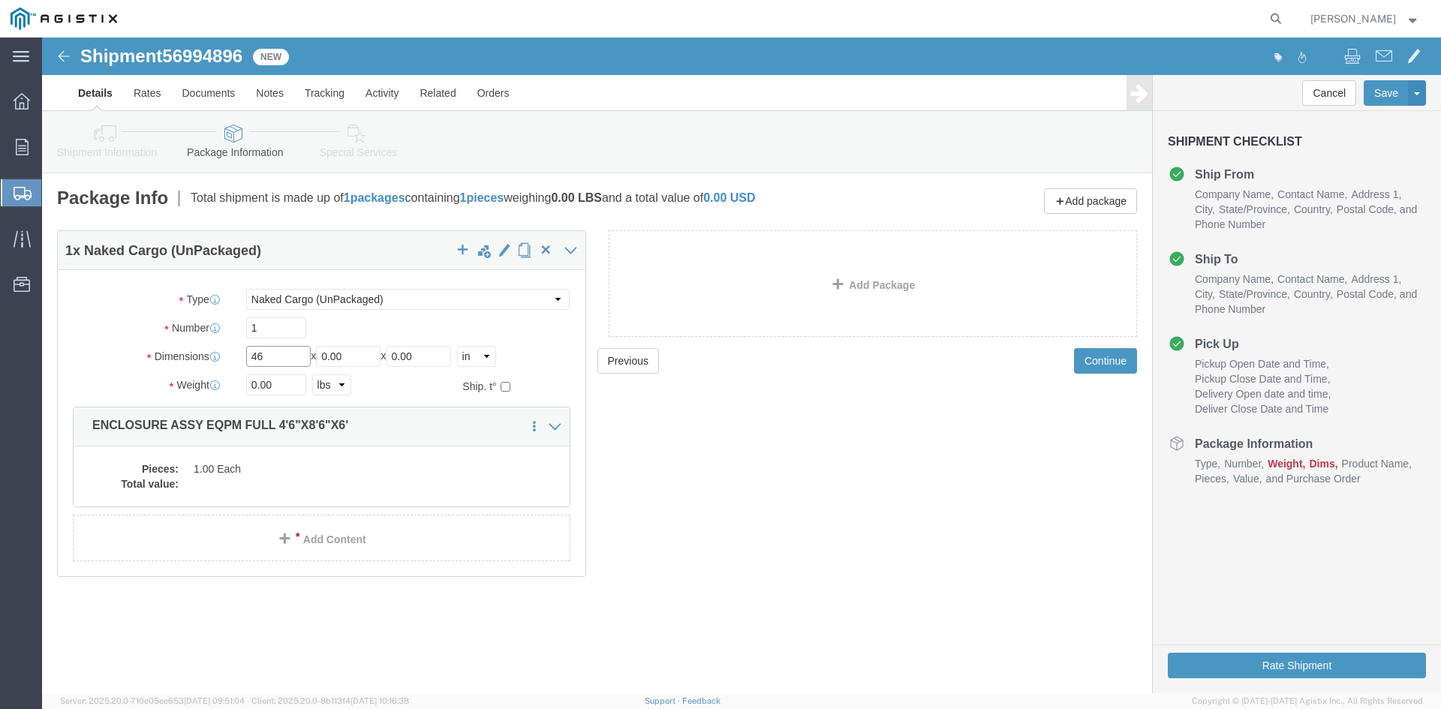
type input "46"
drag, startPoint x: 324, startPoint y: 318, endPoint x: 265, endPoint y: 318, distance: 59.3
click div "Length 46 x Width 0.00 x Height 0.00 Select cm ft in"
type input "86"
drag, startPoint x: 396, startPoint y: 314, endPoint x: 330, endPoint y: 318, distance: 66.2
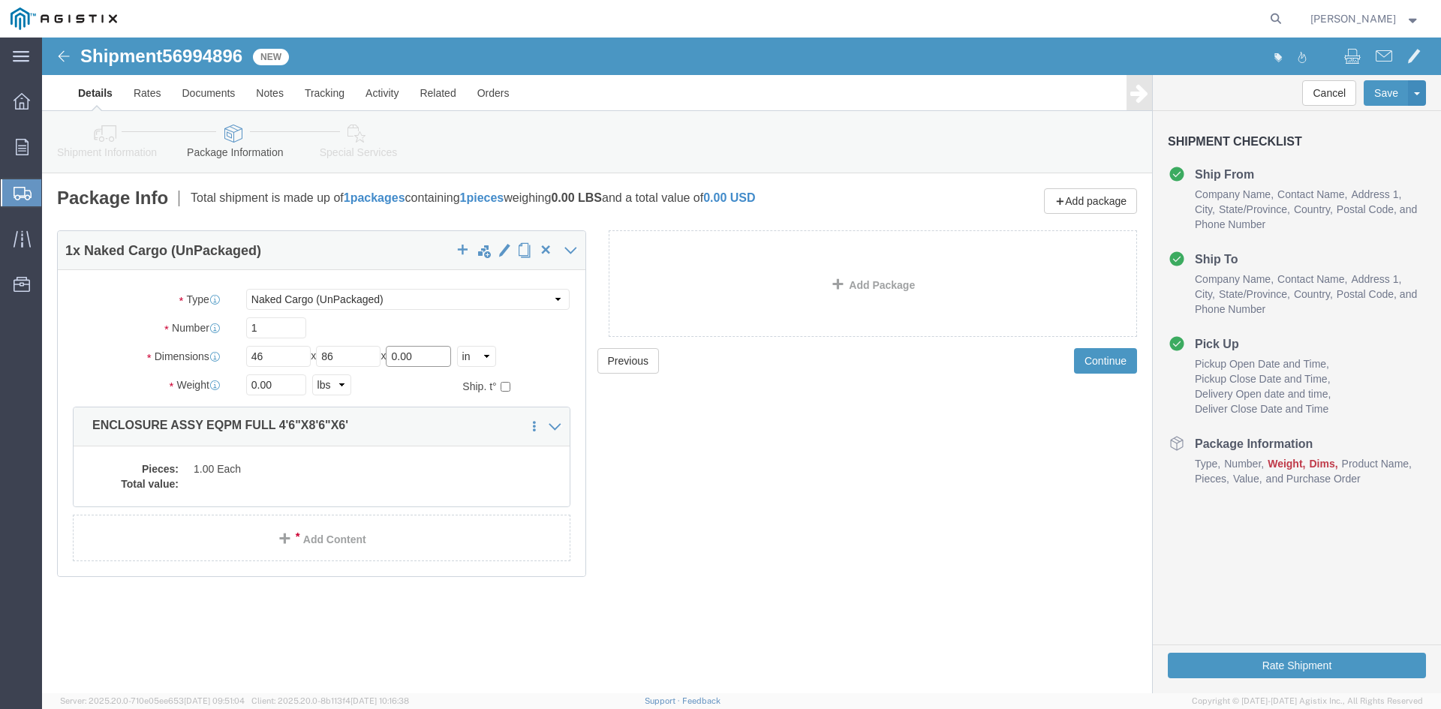
click div "Length 46 x Width 86 x Height 0.00 Select cm ft in"
type input "72"
click div "1"
drag, startPoint x: 245, startPoint y: 342, endPoint x: 165, endPoint y: 344, distance: 80.4
click div "Weight Total weight of packages in pounds or kilograms 0.00 Select kgs lbs Ship…"
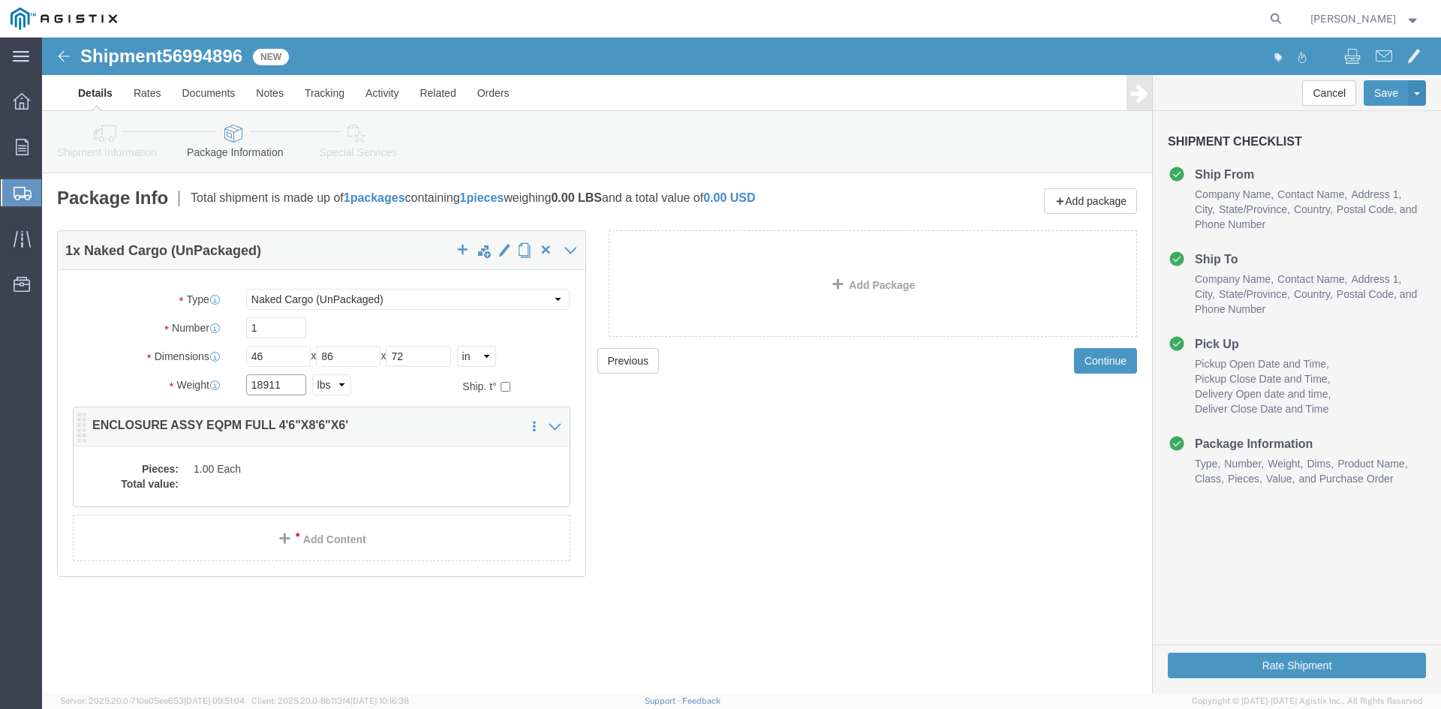
type input "18911"
click dd
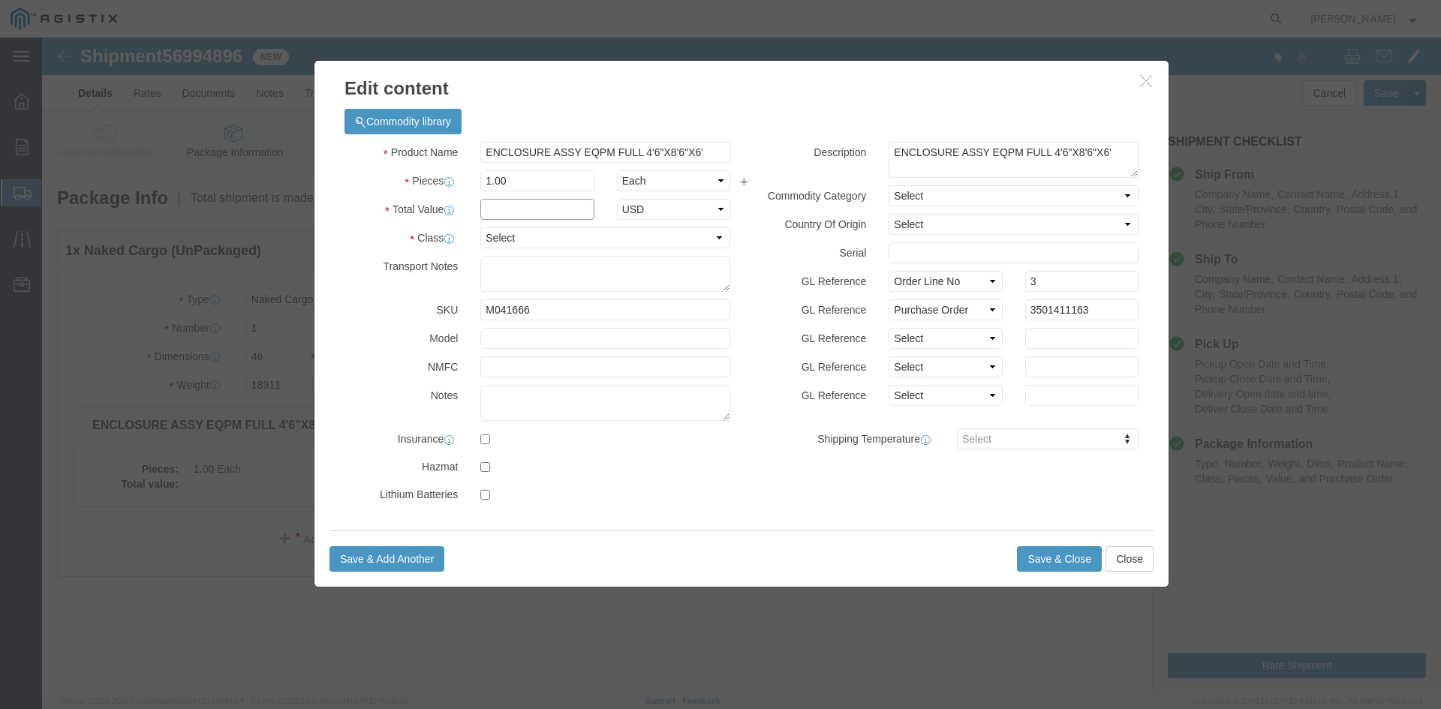
click input "text"
type input "1"
click select "Select 50 55 60 65 70 85 92.5 100 125 175 250 300 400"
select select "55"
click select "Select 50 55 60 65 70 85 92.5 100 125 175 250 300 400"
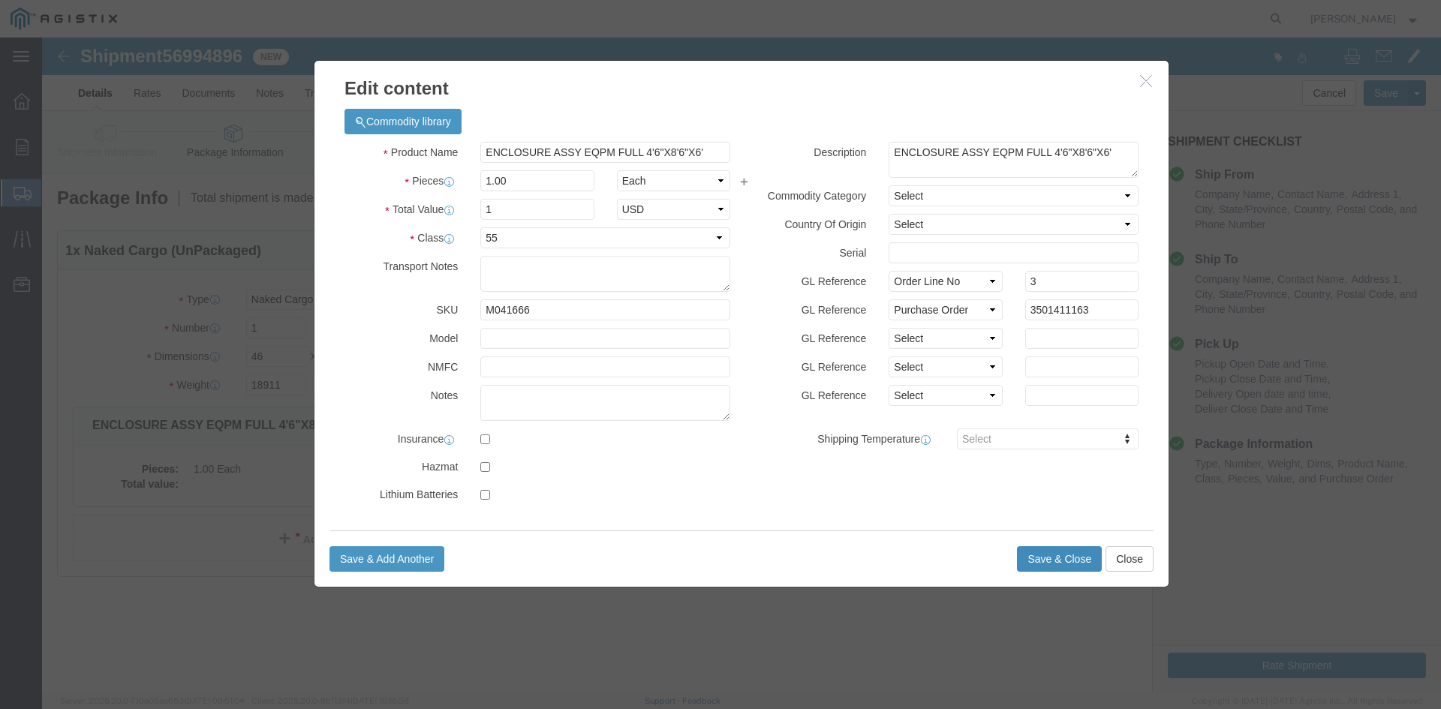
click button "Save & Close"
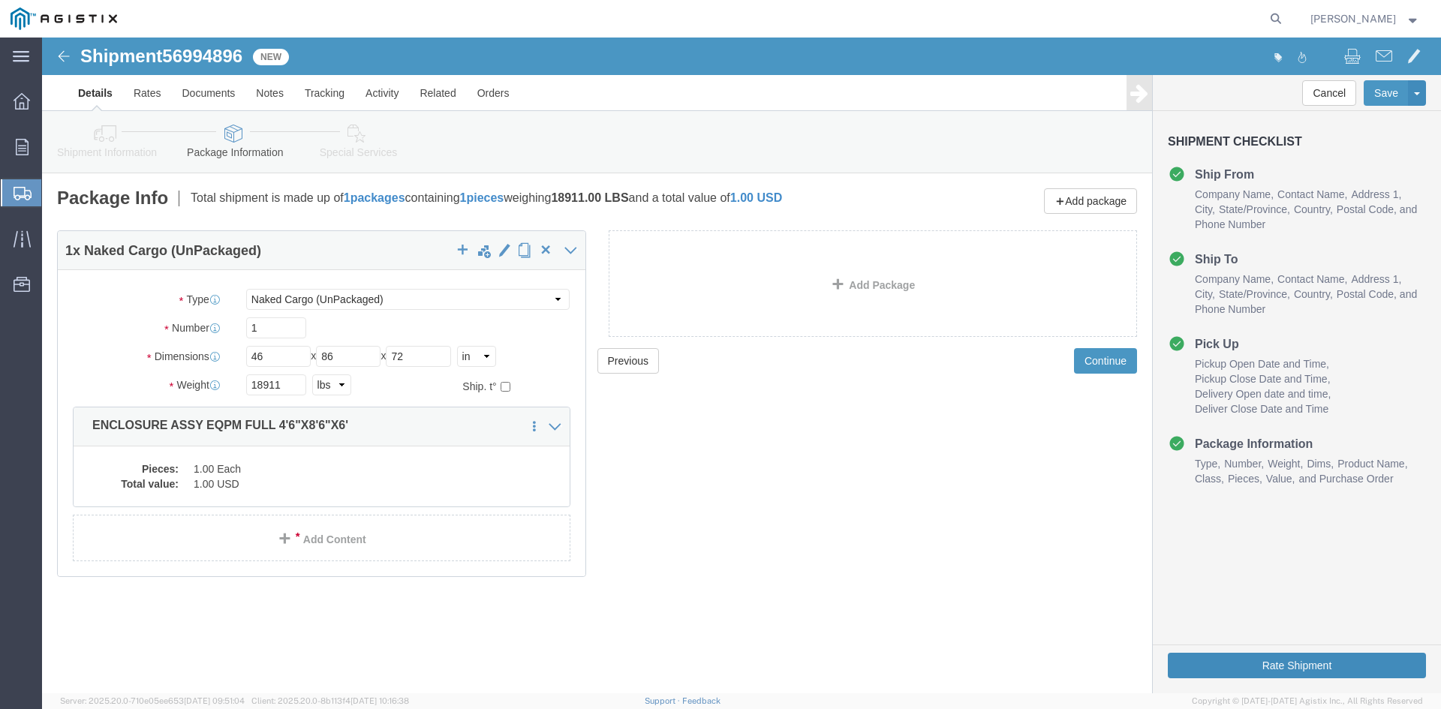
click button "Rate Shipment"
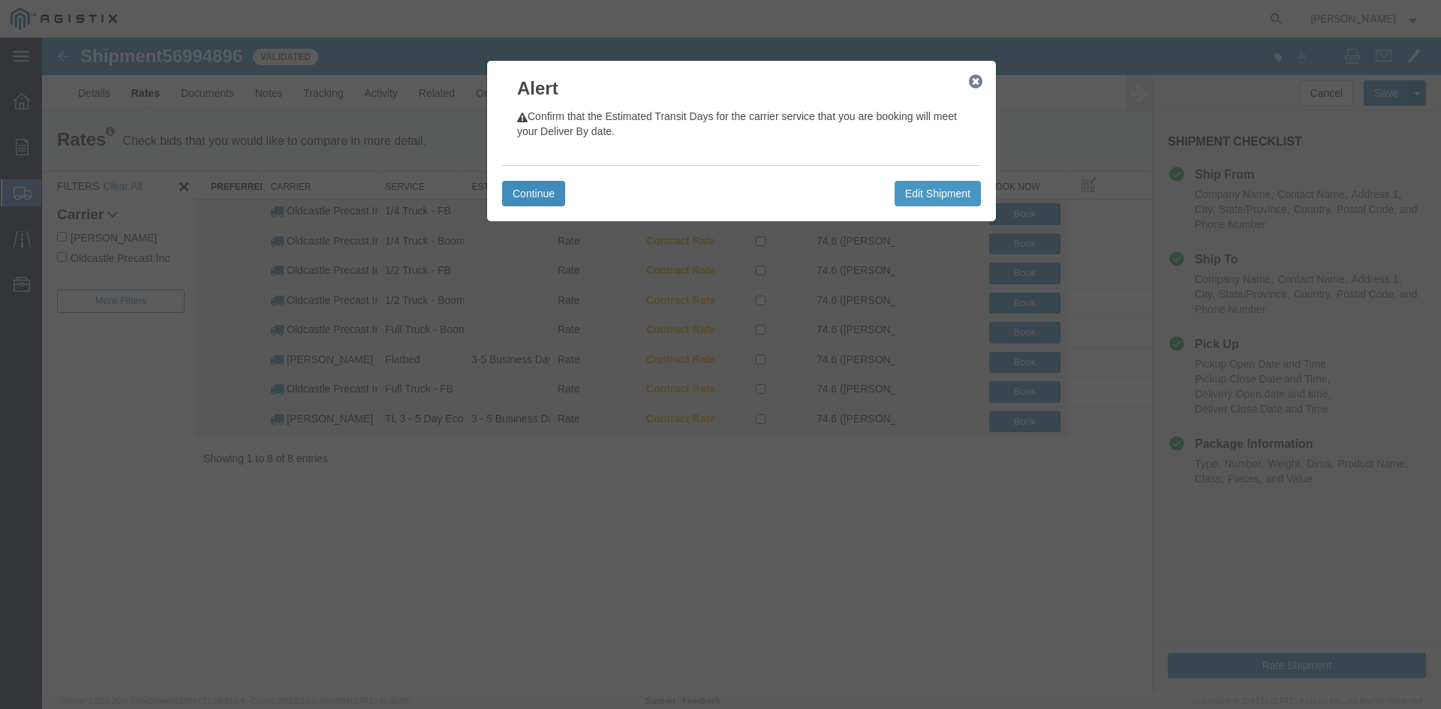
click at [514, 182] on button "Continue" at bounding box center [533, 194] width 63 height 26
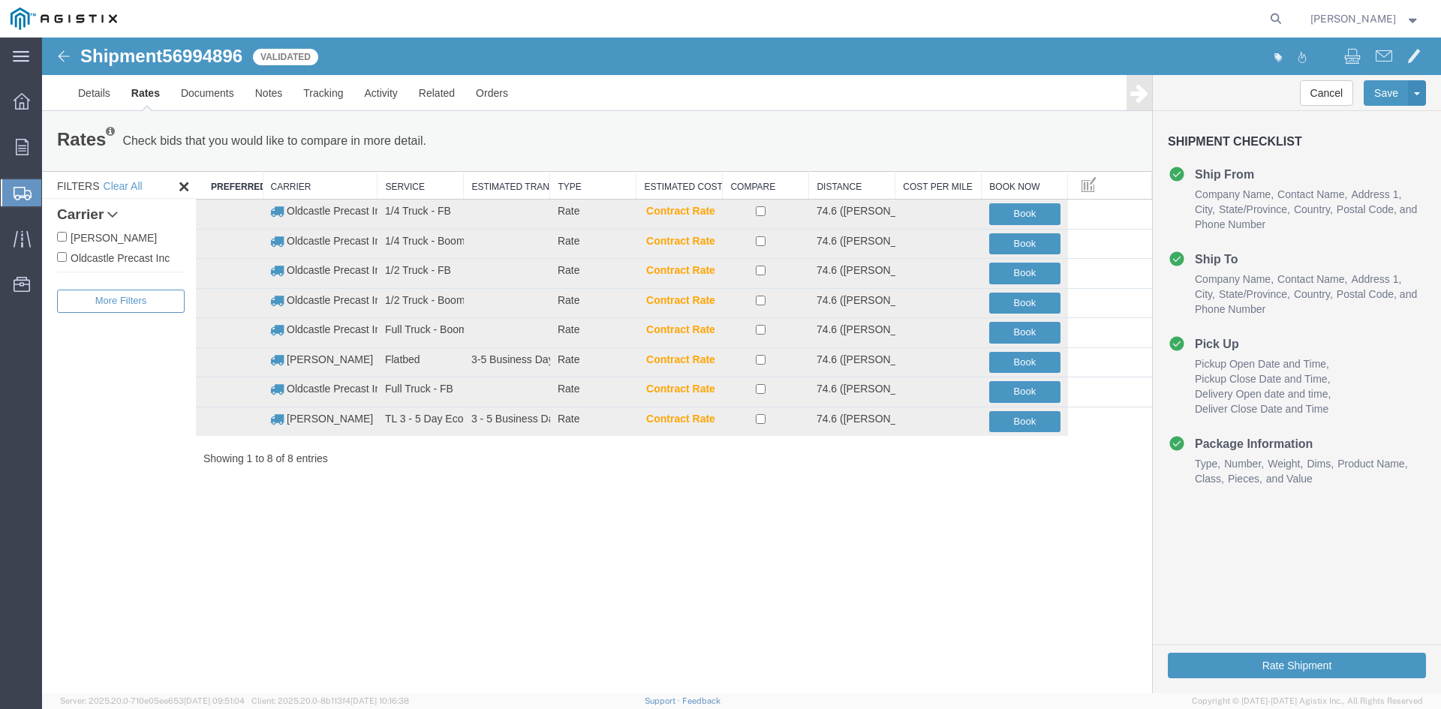
click at [124, 256] on label "Oldcastle Precast Inc" at bounding box center [121, 257] width 128 height 17
click at [67, 256] on input "Oldcastle Precast Inc" at bounding box center [62, 257] width 10 height 10
checkbox input "true"
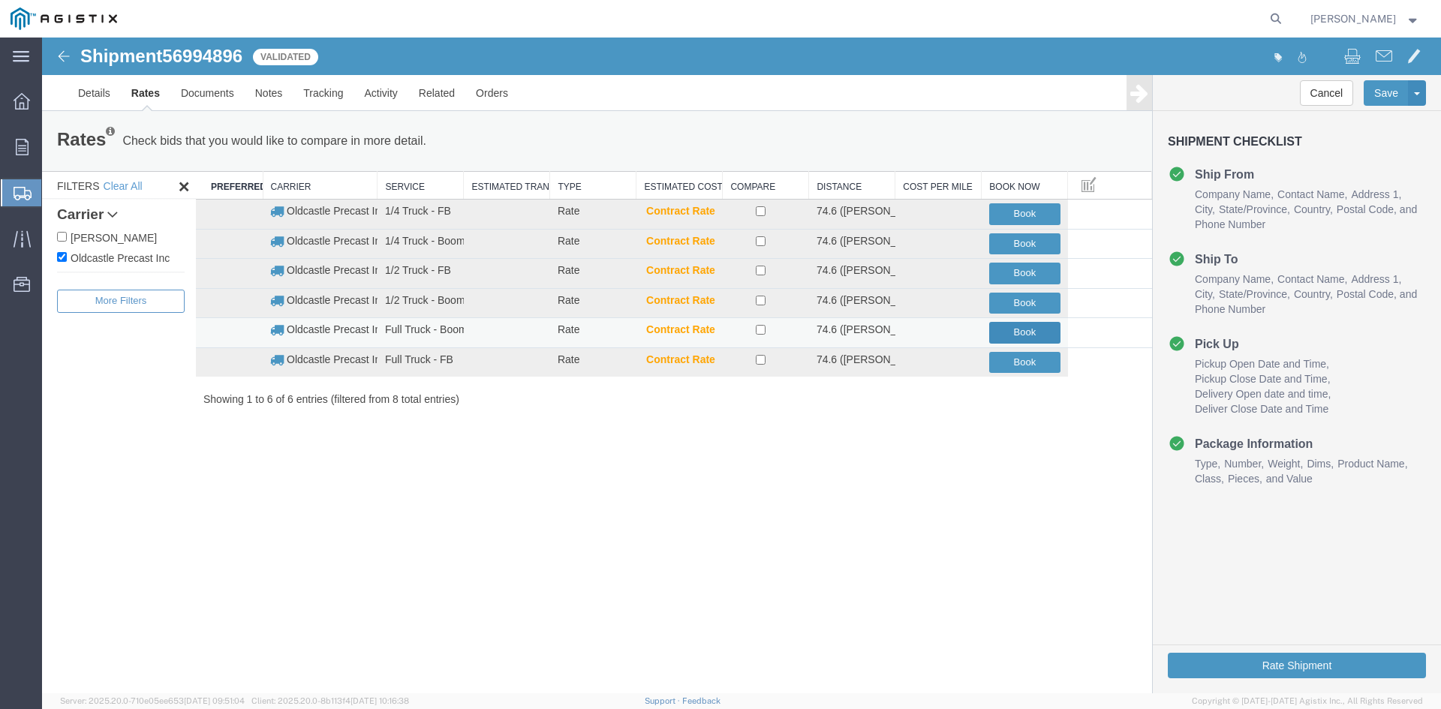
click at [1018, 331] on button "Book" at bounding box center [1024, 333] width 71 height 22
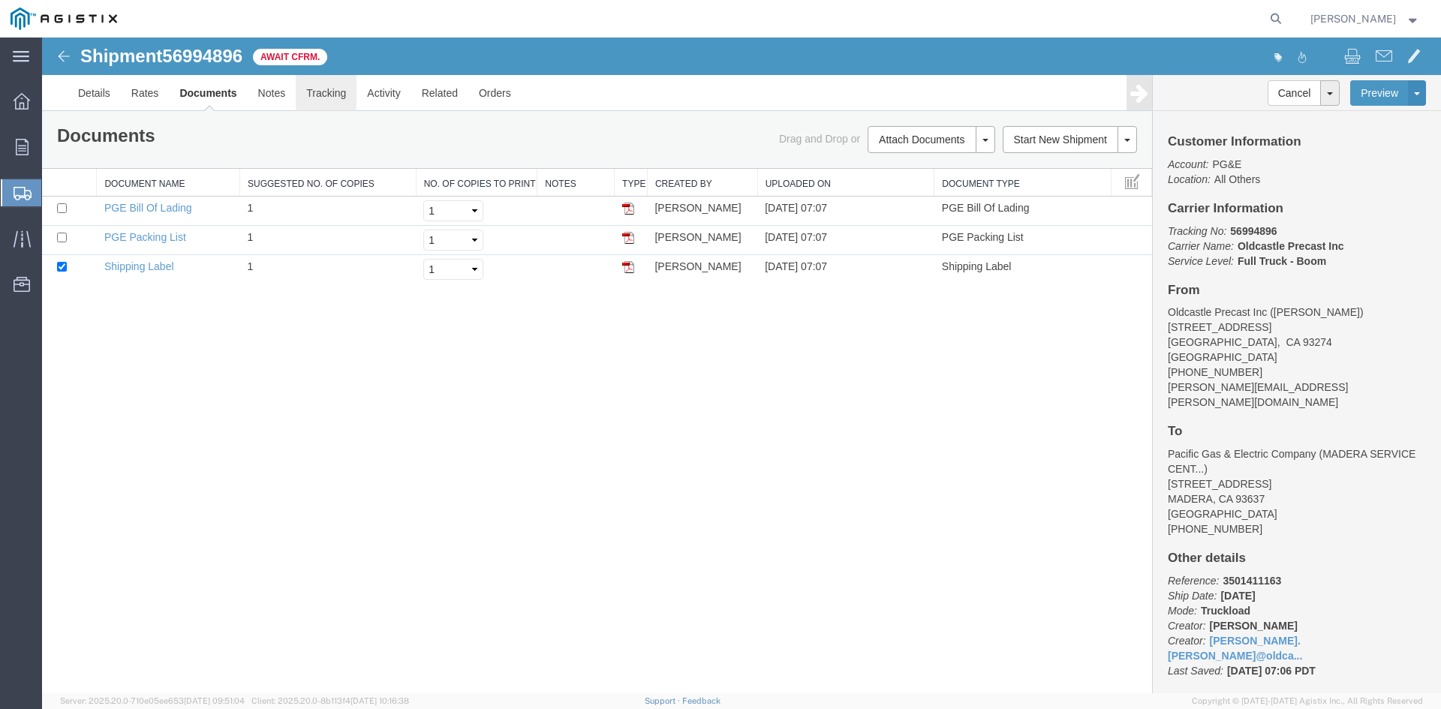
click at [332, 100] on link "Tracking" at bounding box center [326, 93] width 61 height 36
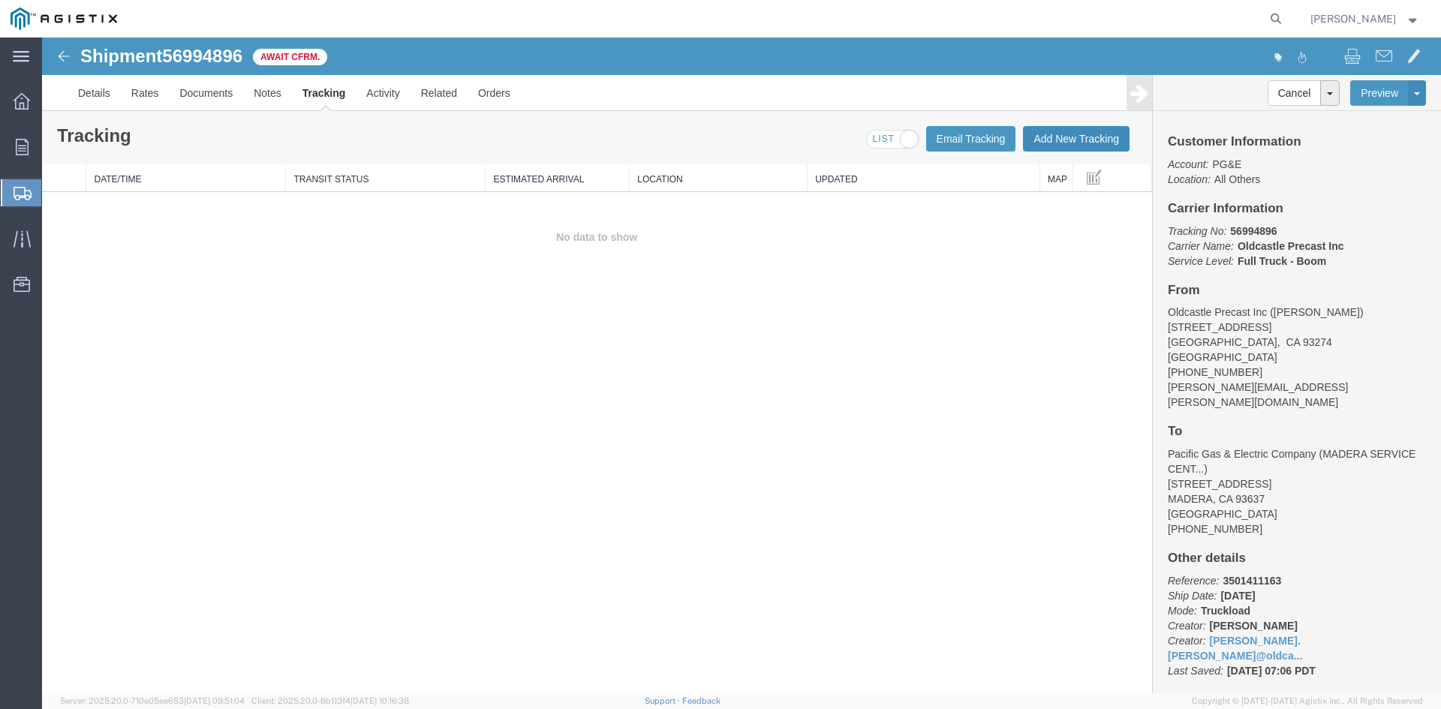
click at [1059, 135] on button "Add New Tracking" at bounding box center [1076, 139] width 107 height 26
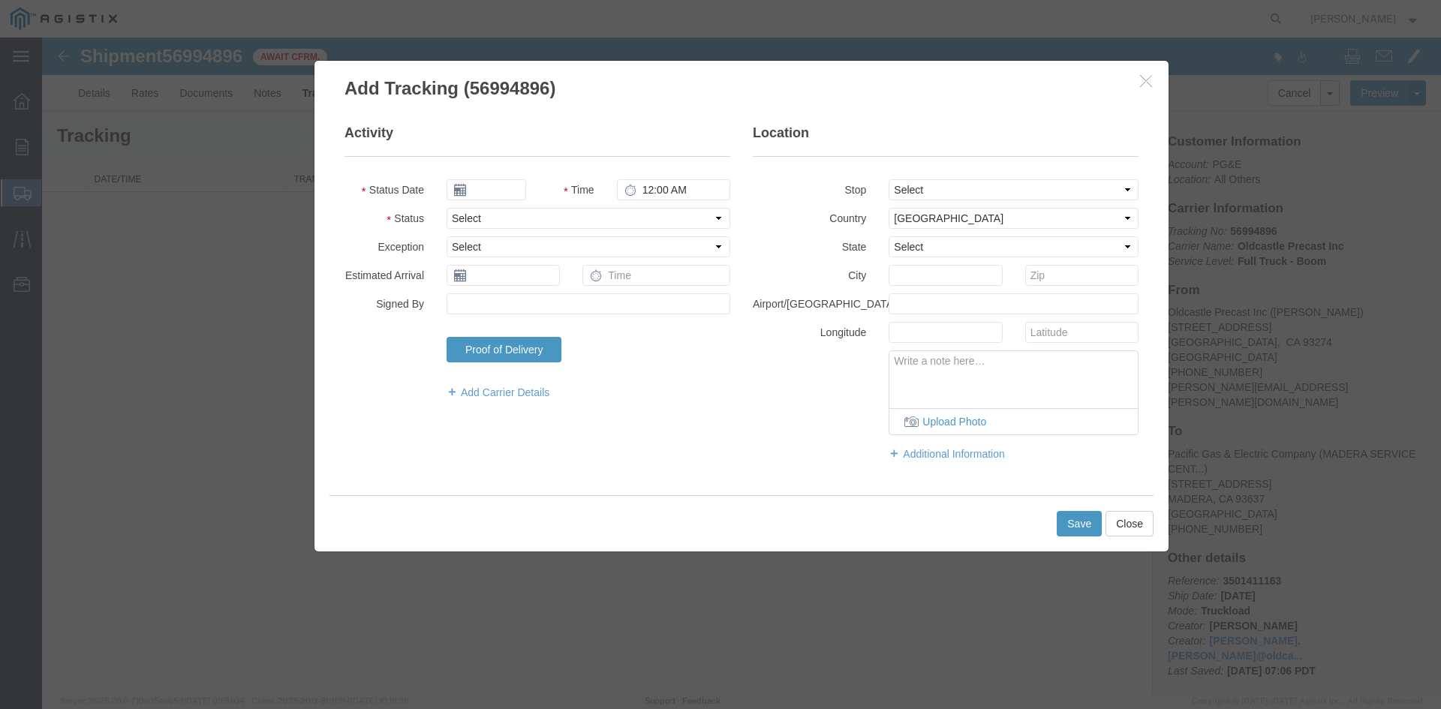
type input "[DATE]"
type input "8:00 AM"
click at [495, 191] on input "[DATE]" at bounding box center [487, 189] width 80 height 21
click at [553, 260] on td "2" at bounding box center [548, 261] width 23 height 23
type input "[DATE]"
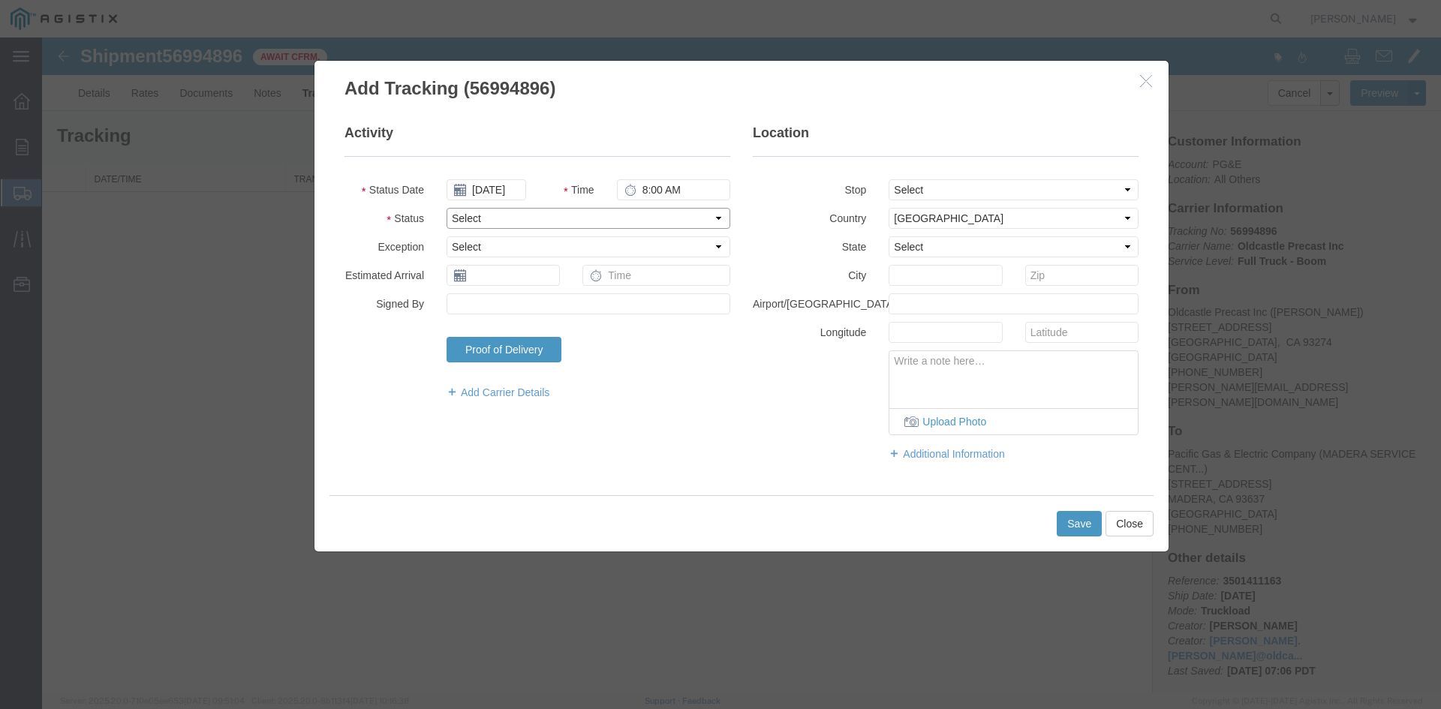
click at [472, 216] on select "Select Arrival Notice Available Arrival Notice Imported Arrive at Delivery Loca…" at bounding box center [589, 218] width 284 height 21
select select "DELIVRED"
click at [447, 208] on select "Select Arrival Notice Available Arrival Notice Imported Arrive at Delivery Loca…" at bounding box center [589, 218] width 284 height 21
click at [1092, 526] on button "Save" at bounding box center [1079, 524] width 45 height 26
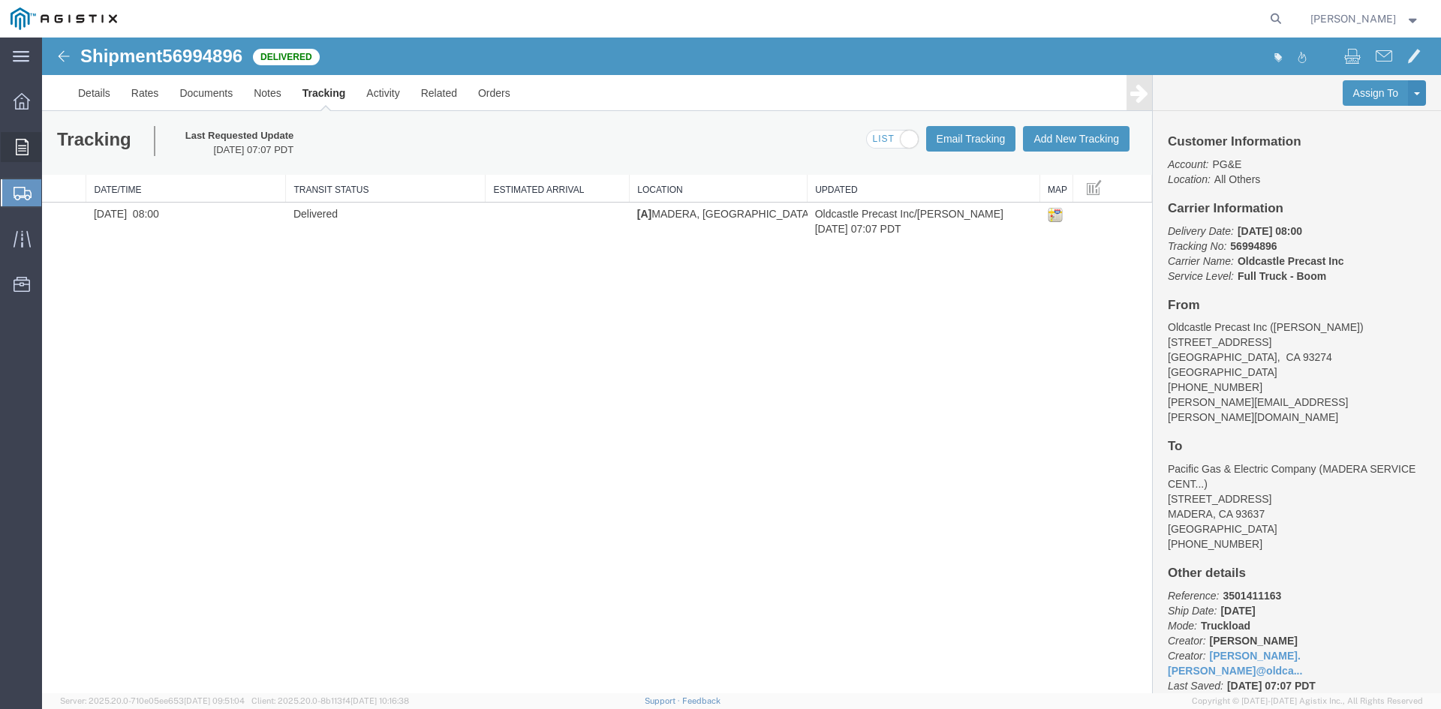
click at [31, 157] on div at bounding box center [22, 147] width 42 height 30
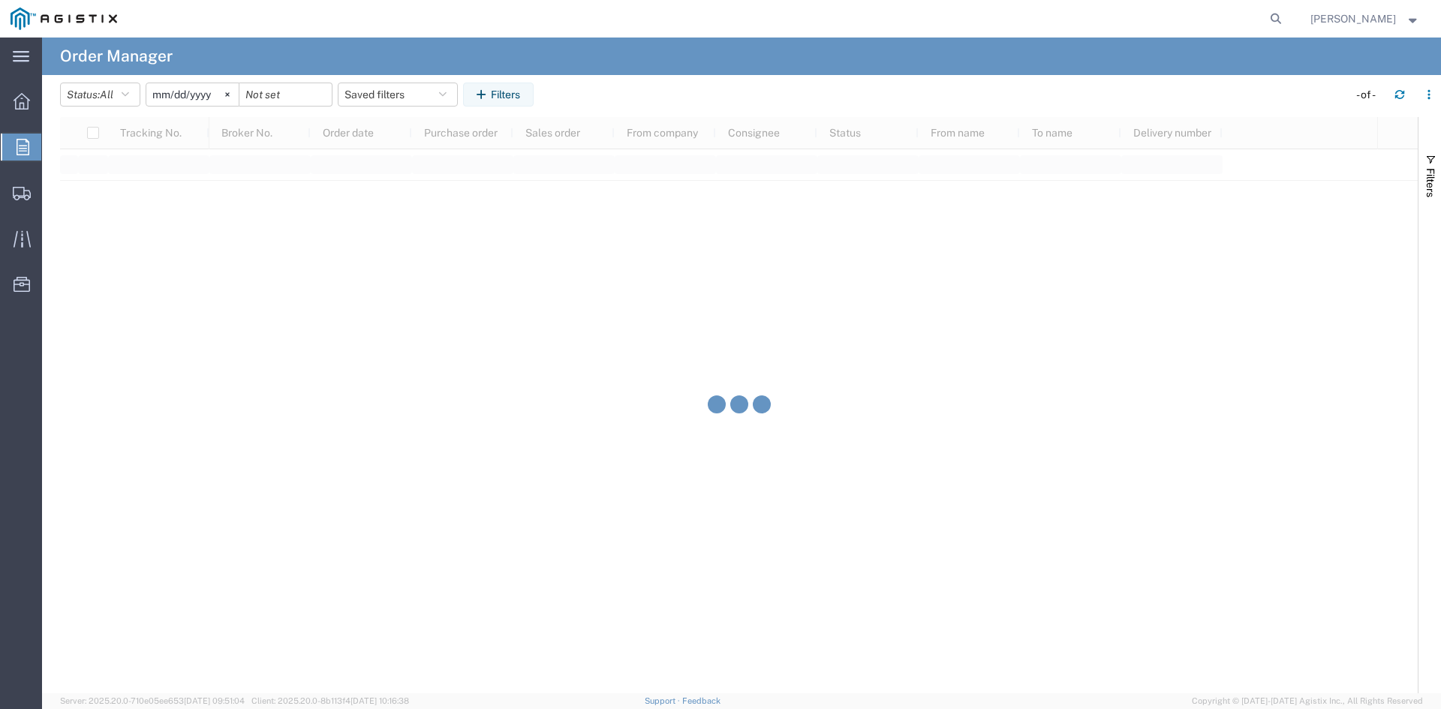
click at [206, 93] on input "[DATE]" at bounding box center [192, 94] width 92 height 23
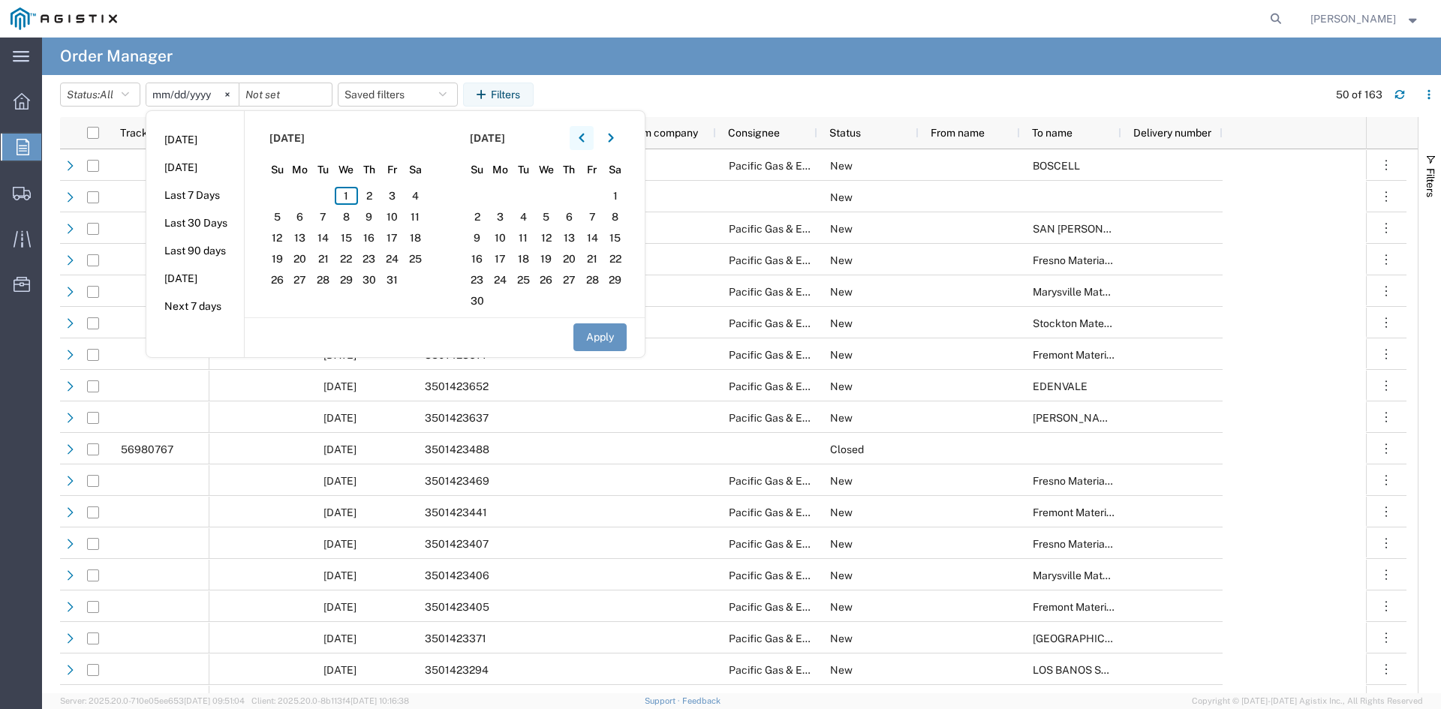
click at [594, 133] on button "button" at bounding box center [582, 138] width 24 height 24
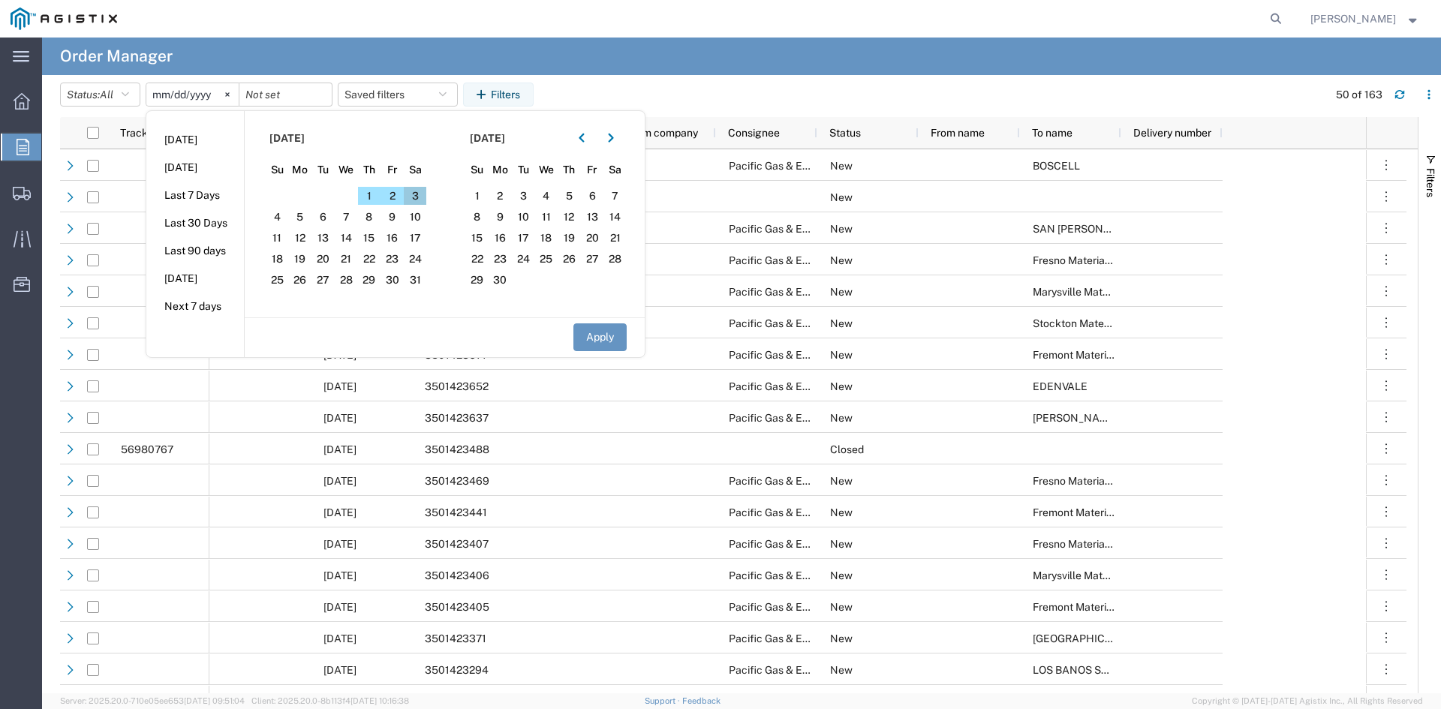
click at [423, 196] on span "3" at bounding box center [415, 196] width 23 height 18
click at [627, 348] on button "Apply" at bounding box center [600, 338] width 53 height 28
type input "[DATE]"
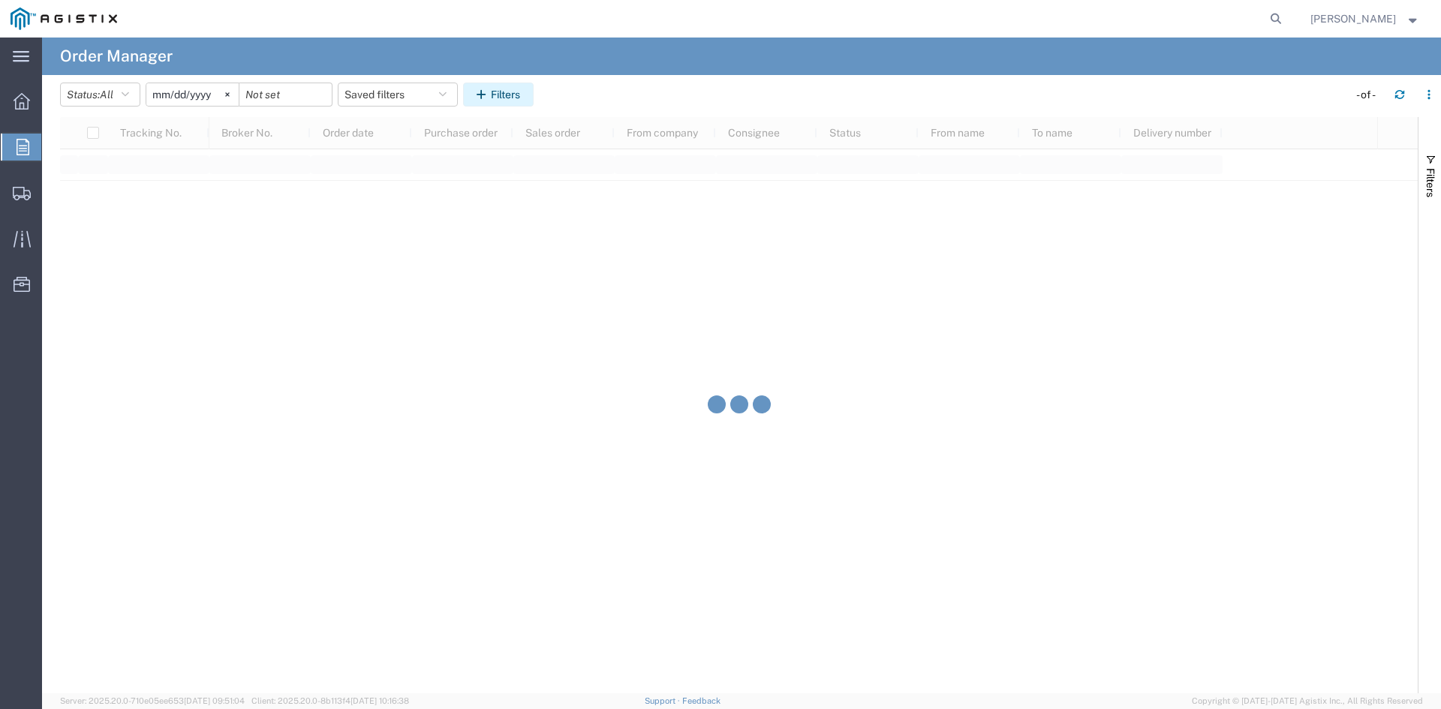
click at [517, 88] on button "Filters" at bounding box center [498, 95] width 71 height 24
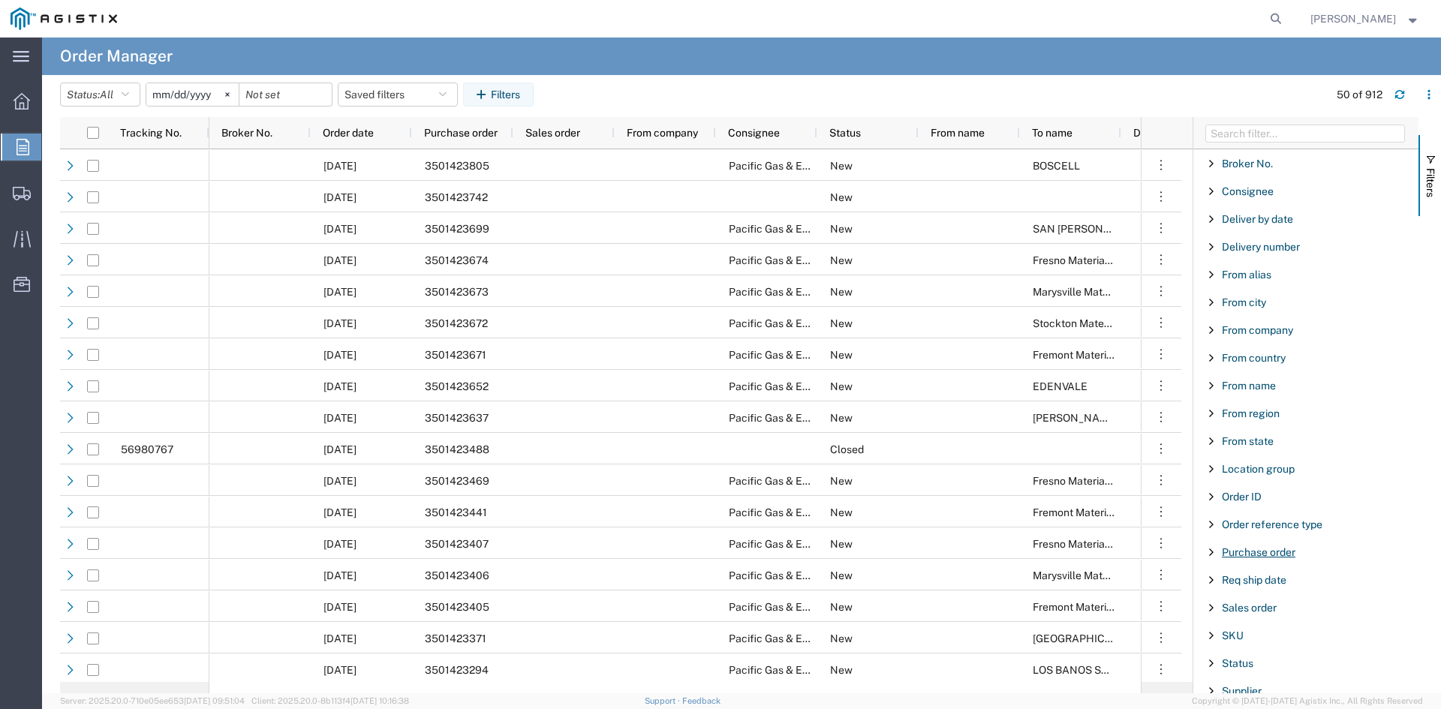
click at [1276, 552] on span "Purchase order" at bounding box center [1259, 553] width 74 height 12
click at [1308, 616] on input "Filter Value" at bounding box center [1311, 616] width 197 height 18
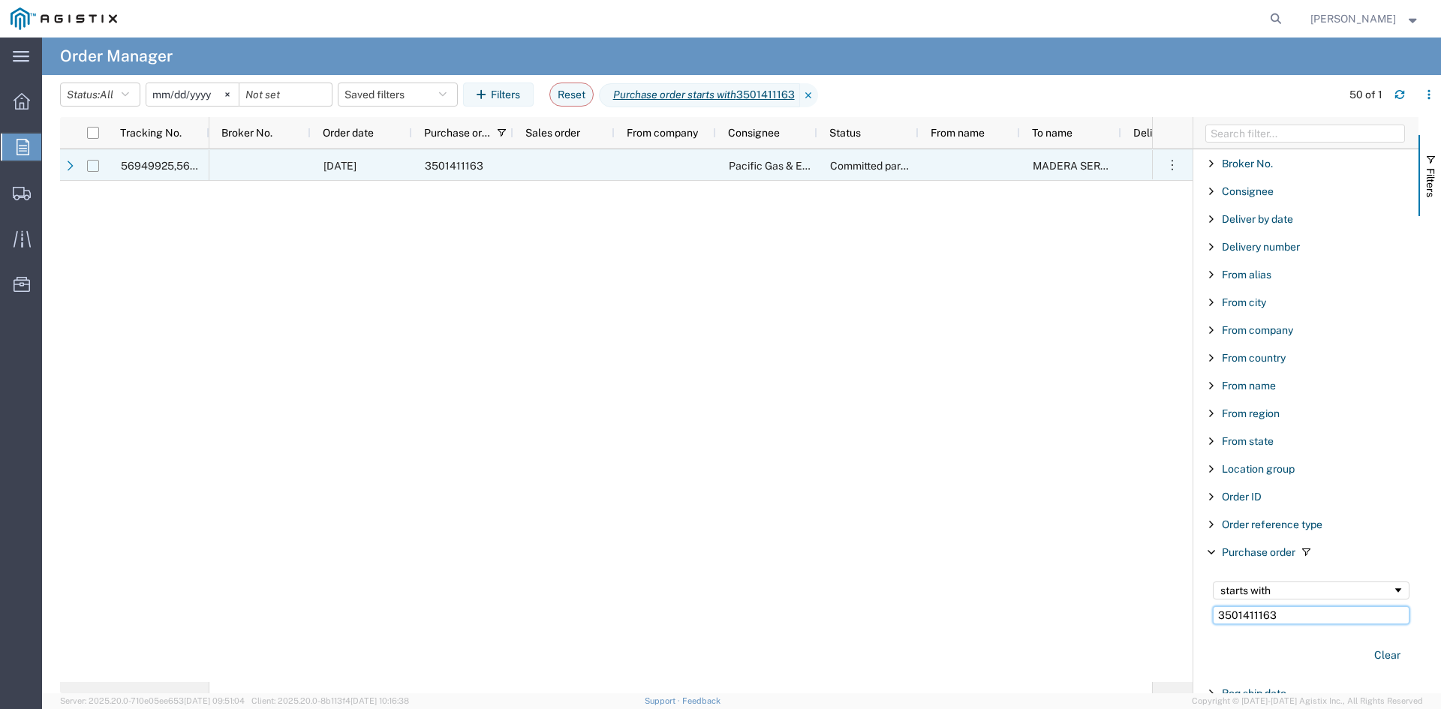
type input "3501411163"
click at [95, 165] on input "Press Space to toggle row selection (unchecked)" at bounding box center [93, 166] width 12 height 12
checkbox input "true"
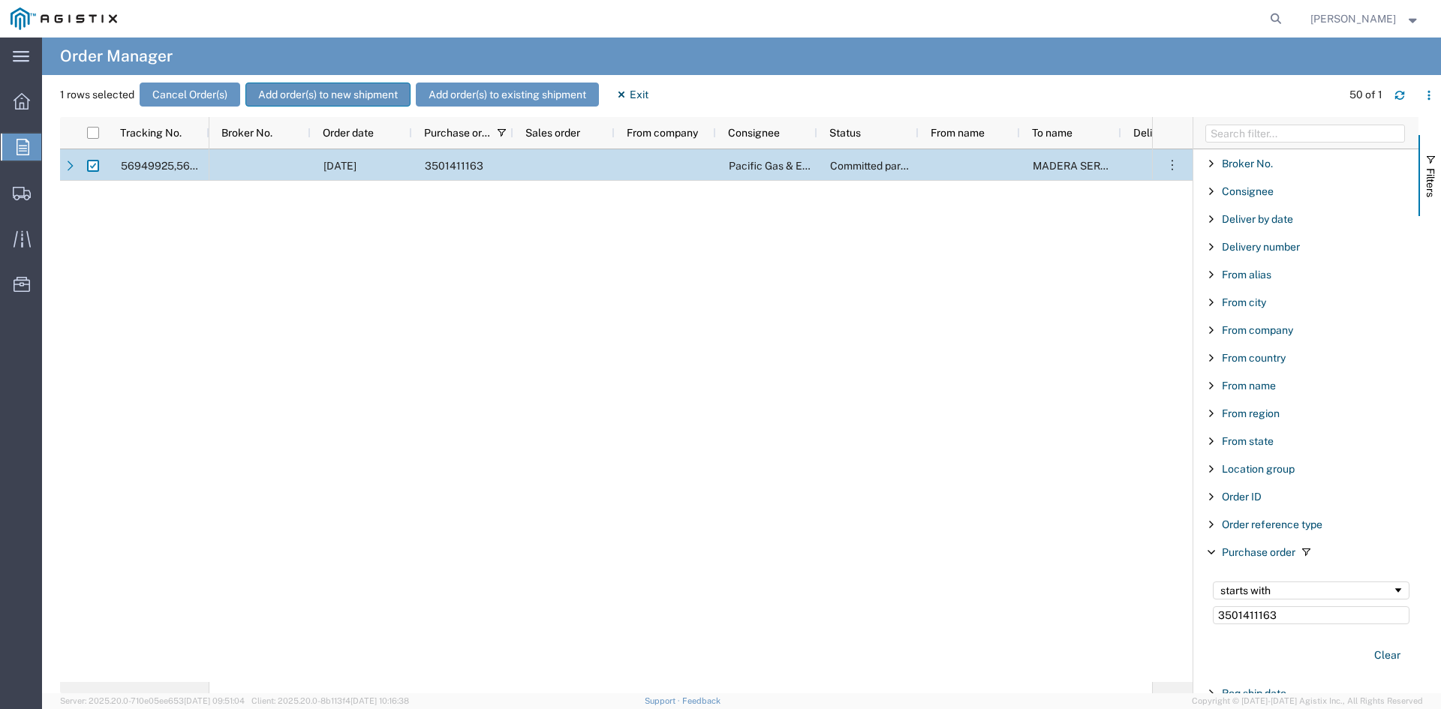
click at [360, 95] on button "Add order(s) to new shipment" at bounding box center [327, 95] width 165 height 24
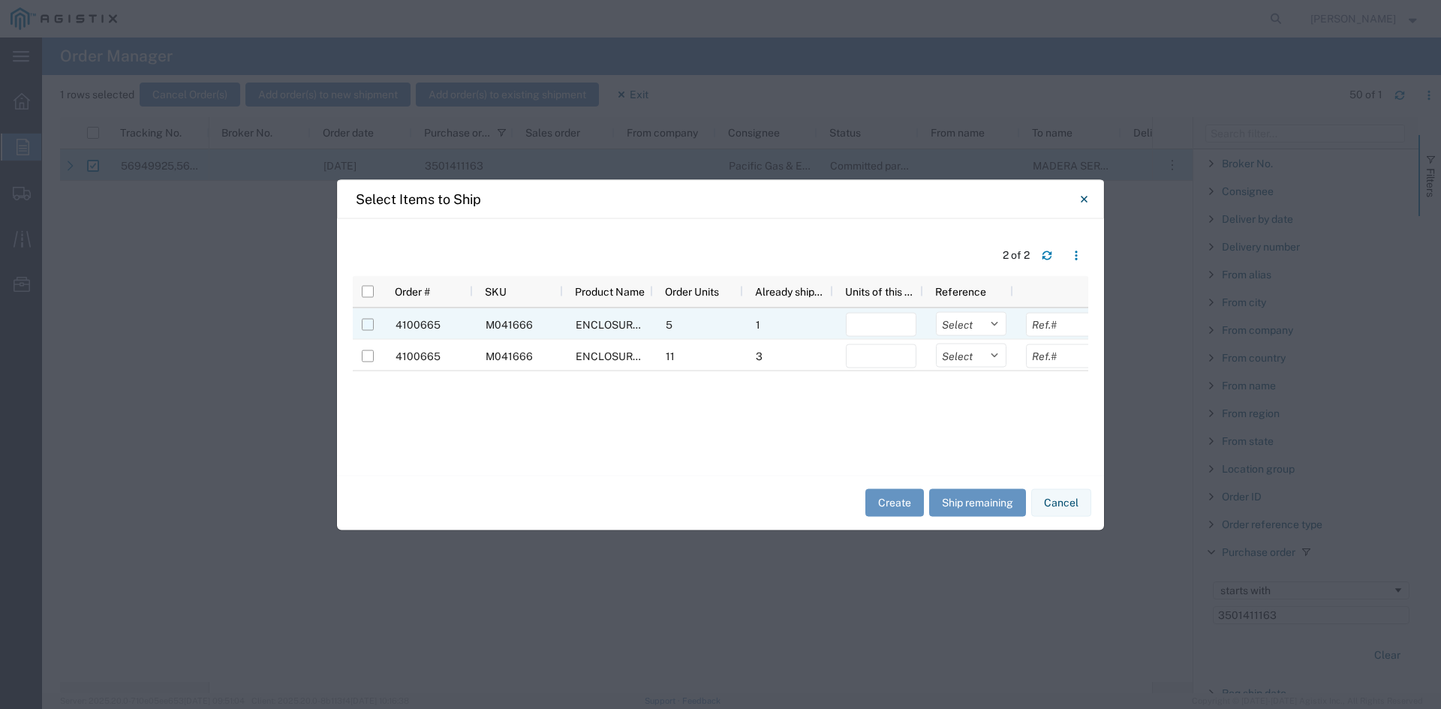
click at [371, 326] on input "Press Space to toggle row selection (unchecked)" at bounding box center [368, 324] width 12 height 12
checkbox input "true"
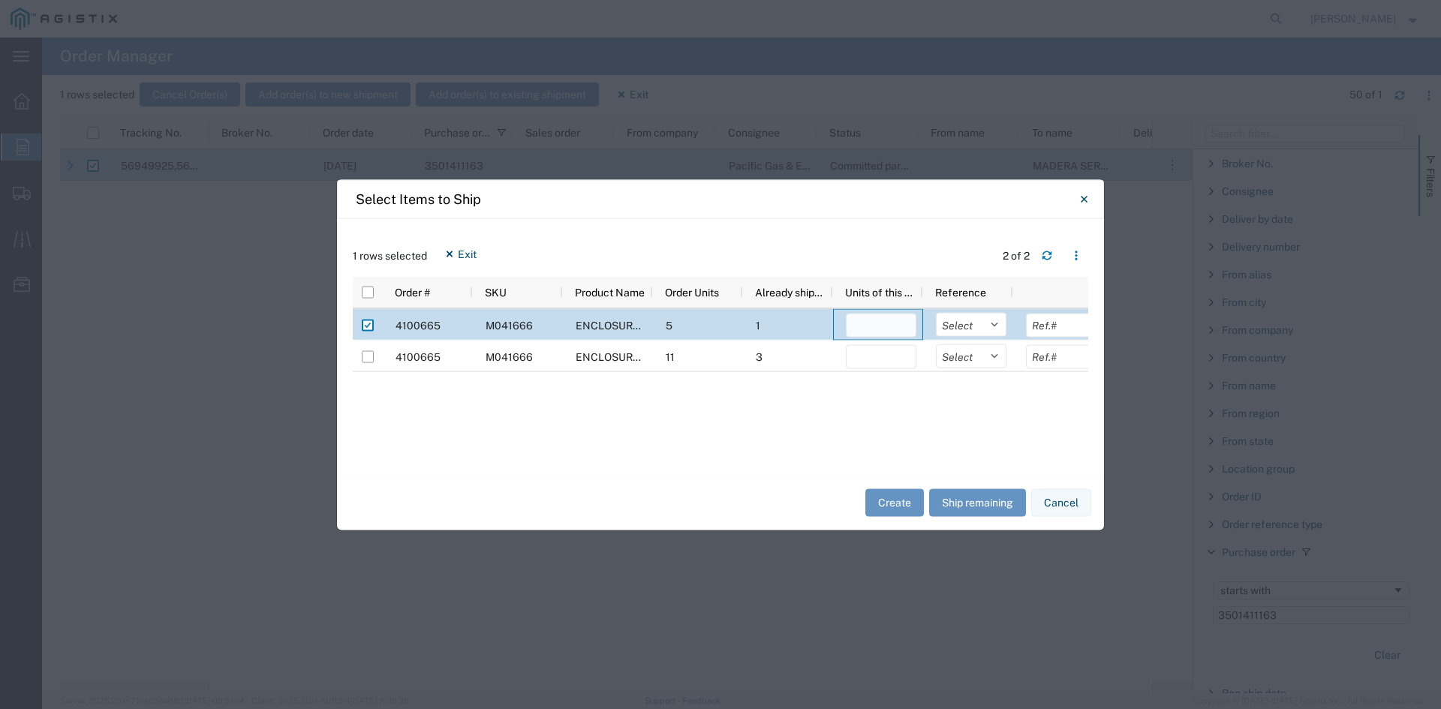
click at [896, 321] on input "number" at bounding box center [881, 325] width 71 height 24
type input "2"
click at [885, 512] on button "Create" at bounding box center [895, 503] width 59 height 28
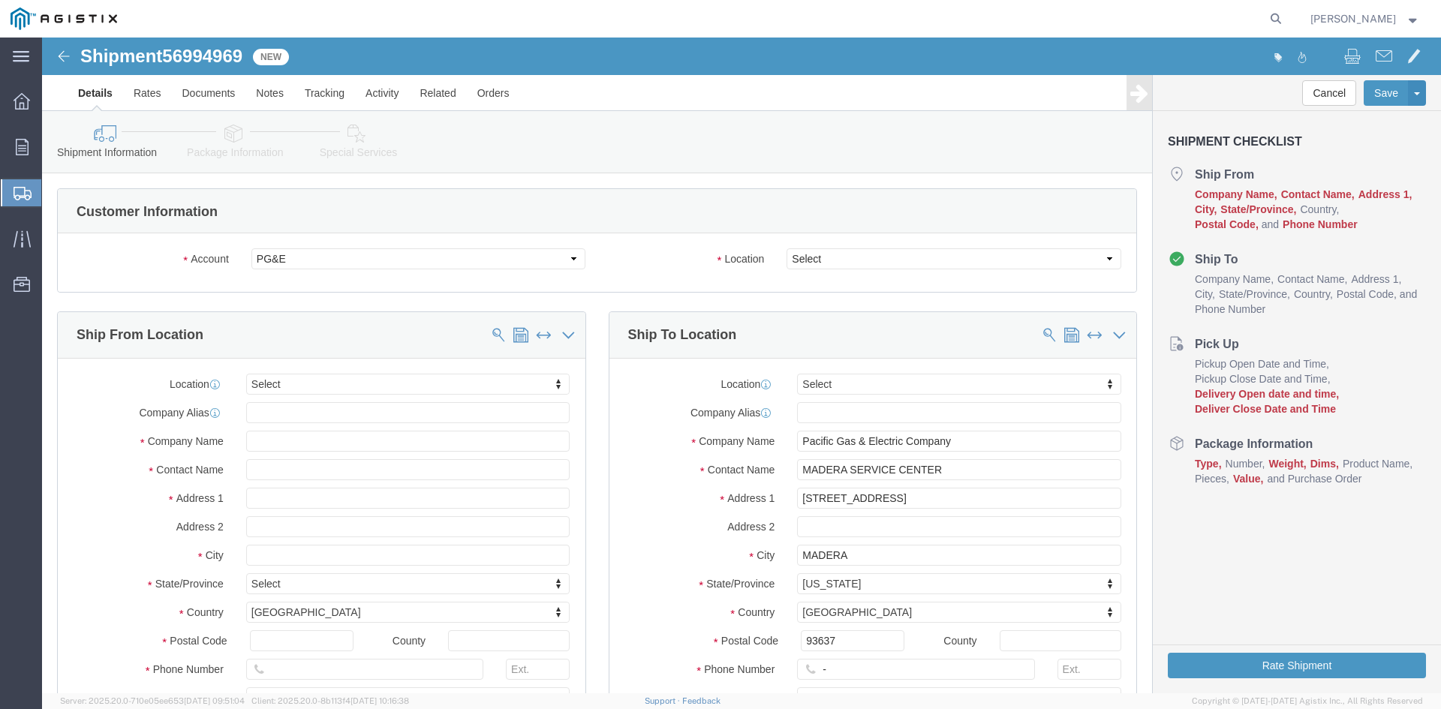
select select
click select "Select All Others [GEOGRAPHIC_DATA] [GEOGRAPHIC_DATA] [GEOGRAPHIC_DATA] [GEOGRA…"
select select "23082"
click select "Select All Others [GEOGRAPHIC_DATA] [GEOGRAPHIC_DATA] [GEOGRAPHIC_DATA] [GEOGRA…"
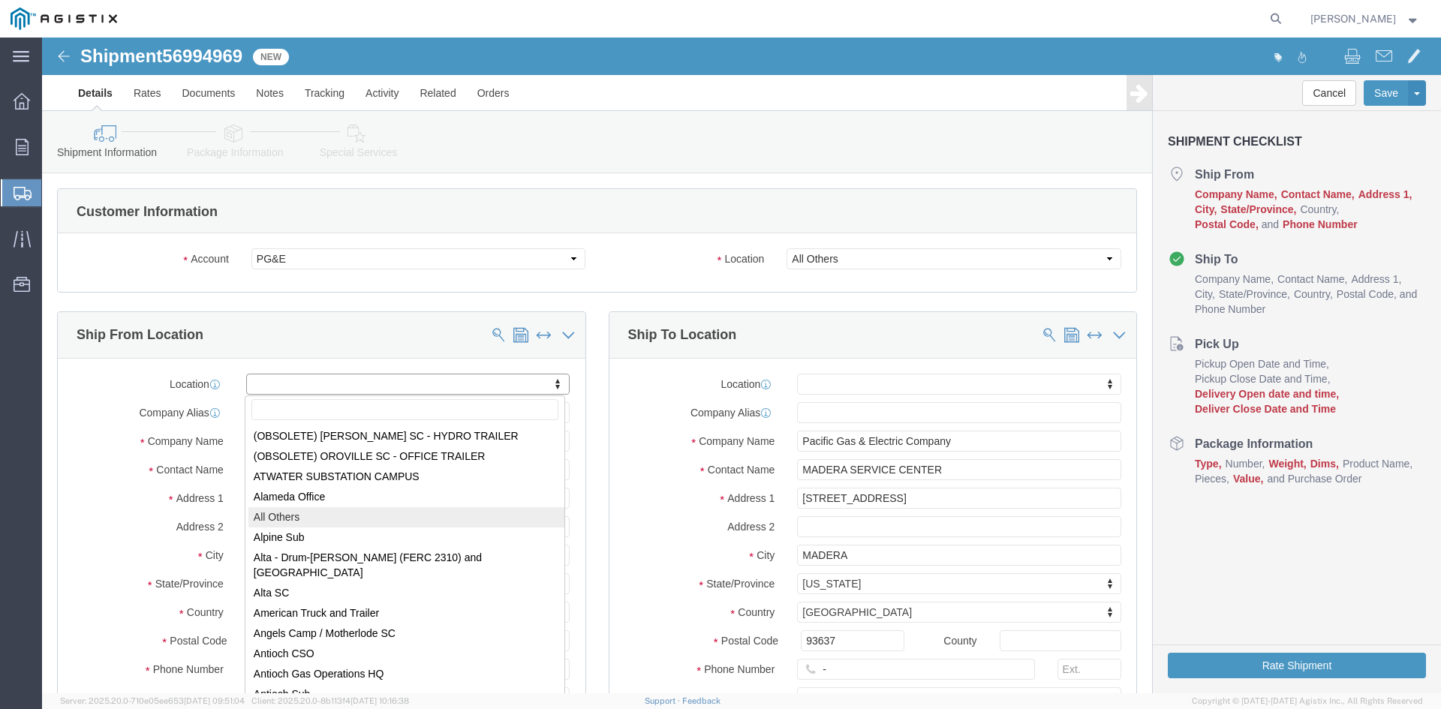
scroll to position [75, 0]
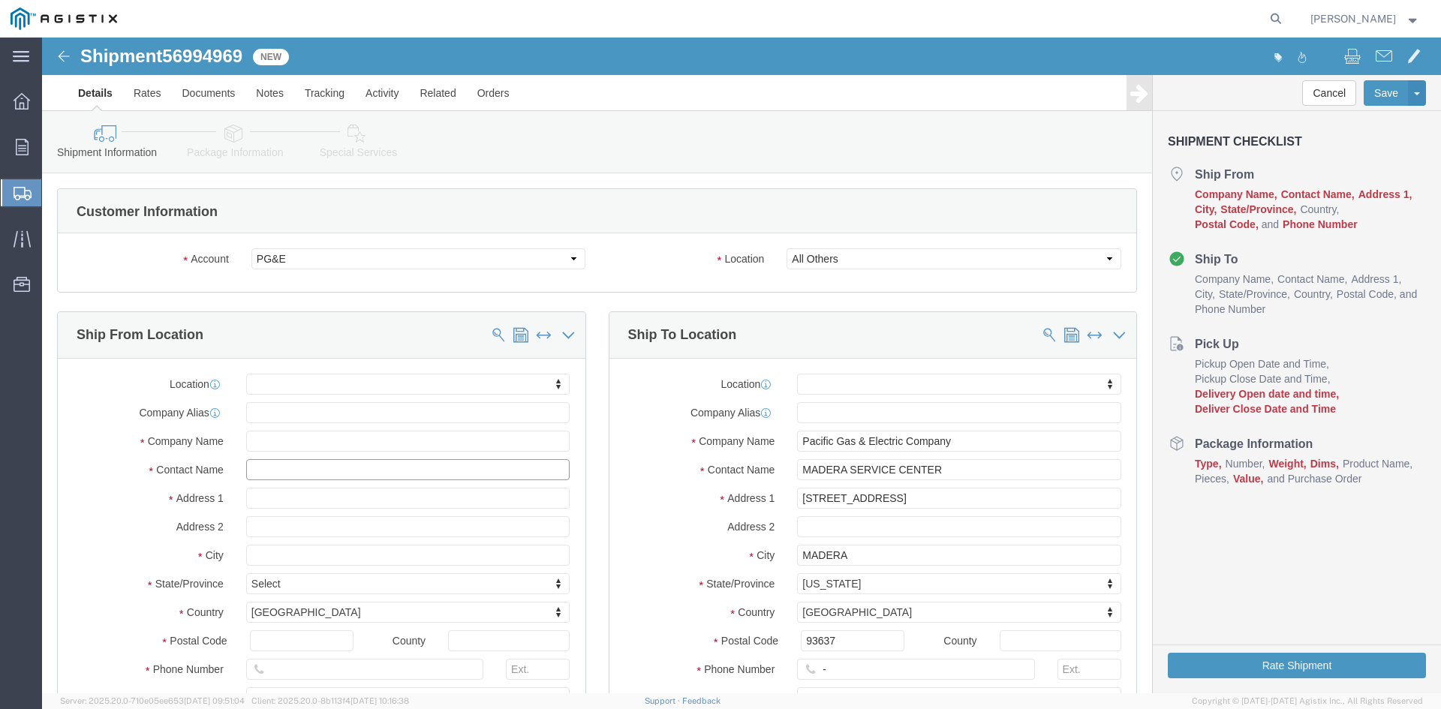
click input "text"
type input "ST"
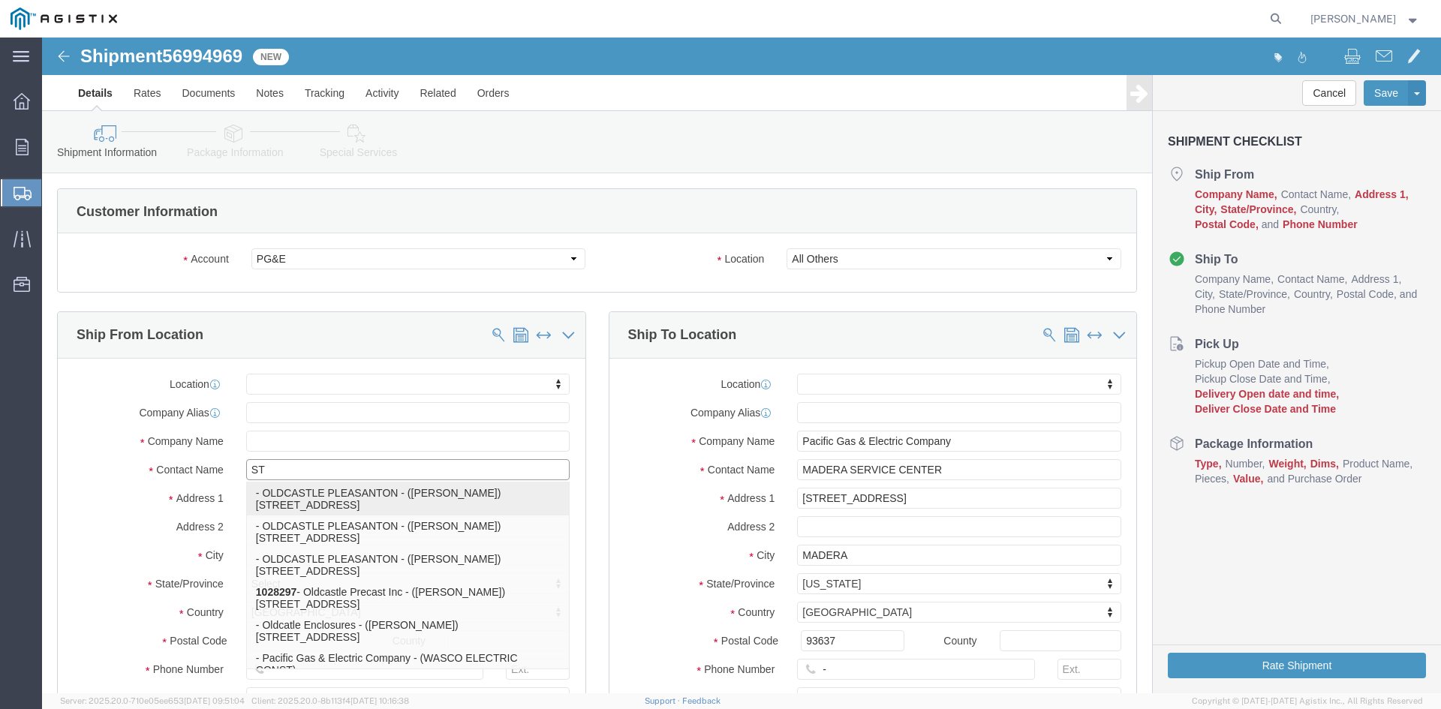
click p "- OLDCASTLE PLEASANTON - ([PERSON_NAME]) [STREET_ADDRESS]"
select select "CA"
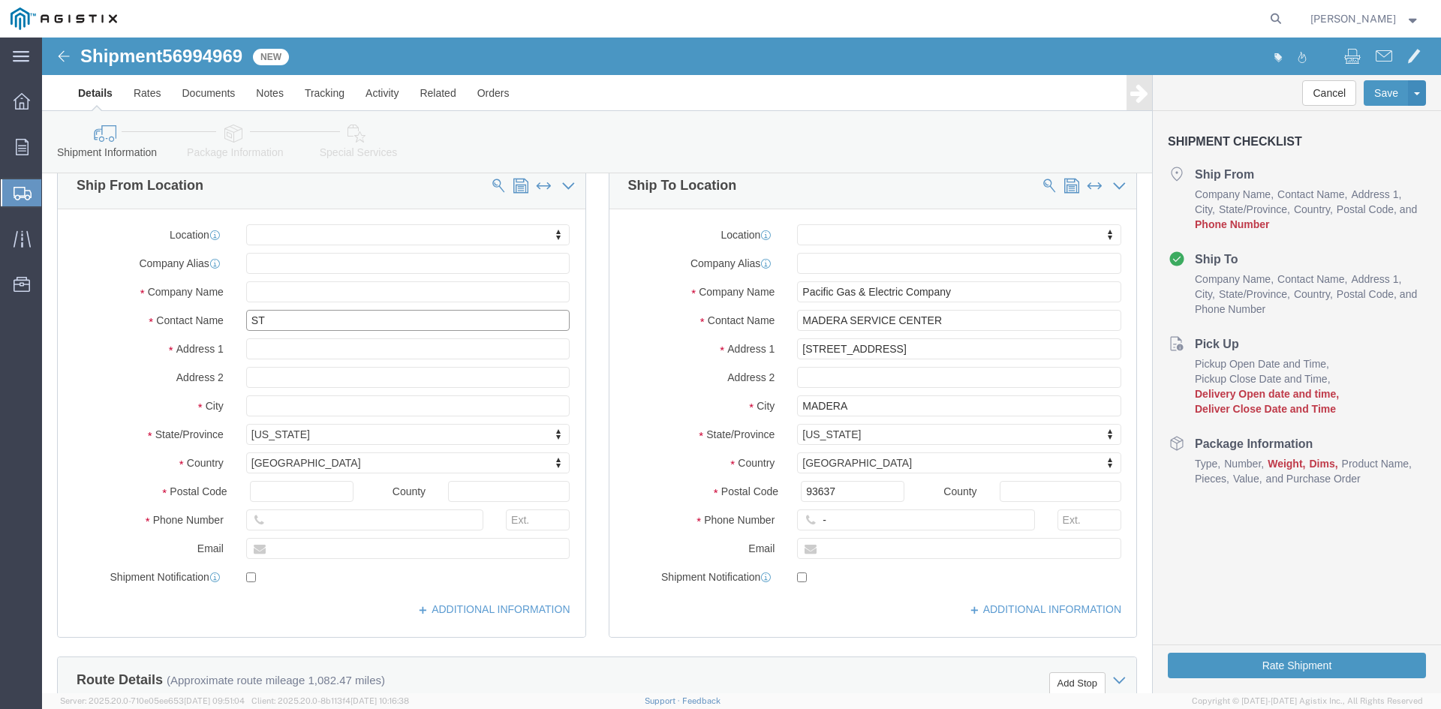
scroll to position [150, 0]
type input "[PERSON_NAME]"
click input "text"
type input "[PHONE_NUMBER]"
click div "Ship From Location Location My Profile Location (OBSOLETE) [GEOGRAPHIC_DATA] SC…"
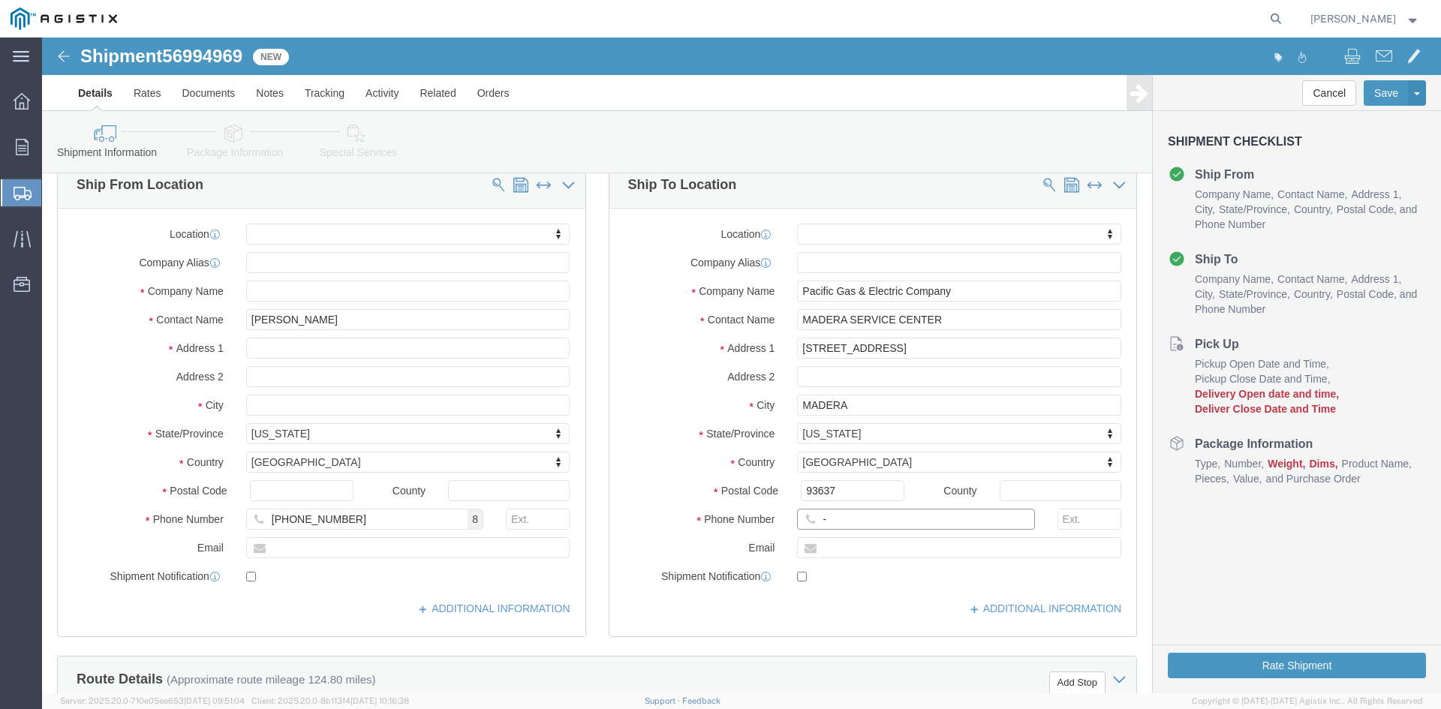
drag, startPoint x: 799, startPoint y: 486, endPoint x: 785, endPoint y: 494, distance: 15.5
click div "-"
click input "text"
type input "[PHONE_NUMBER]"
click label "City"
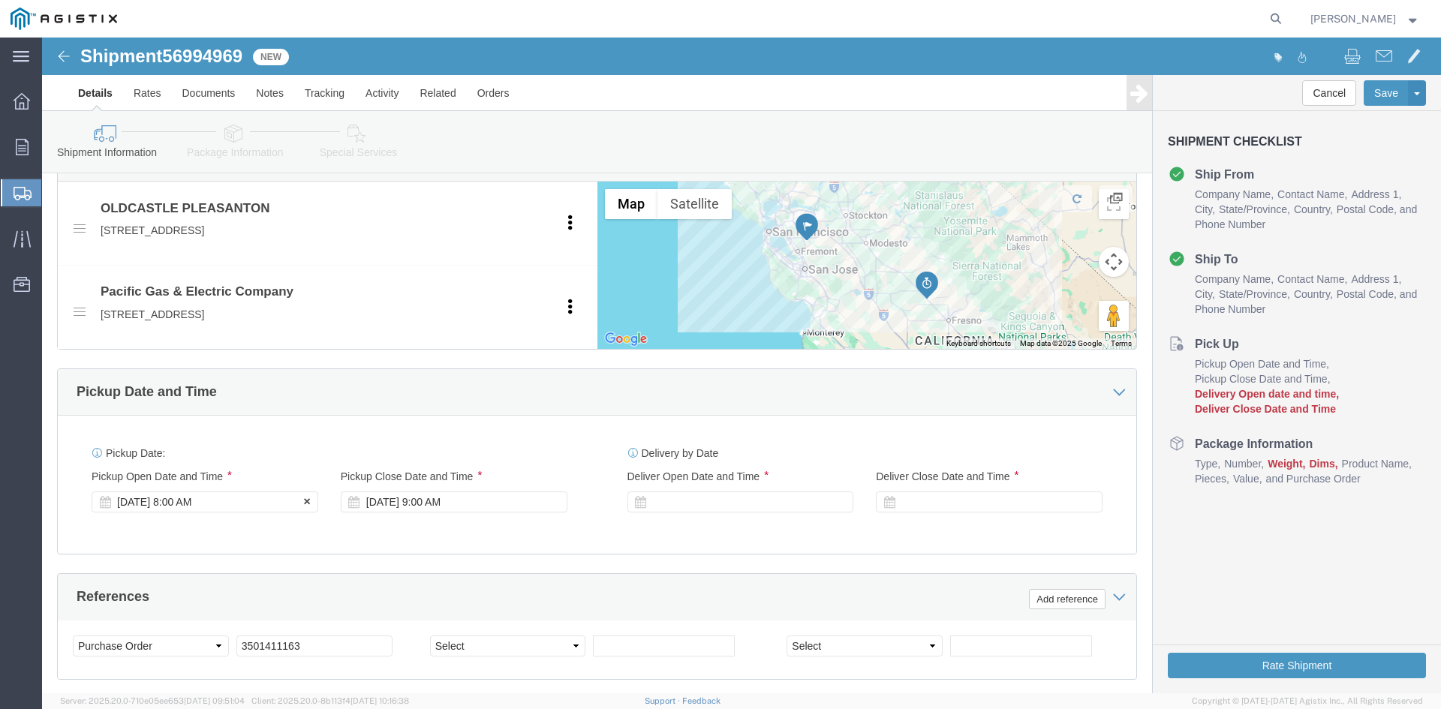
click div "[DATE] 8:00 AM"
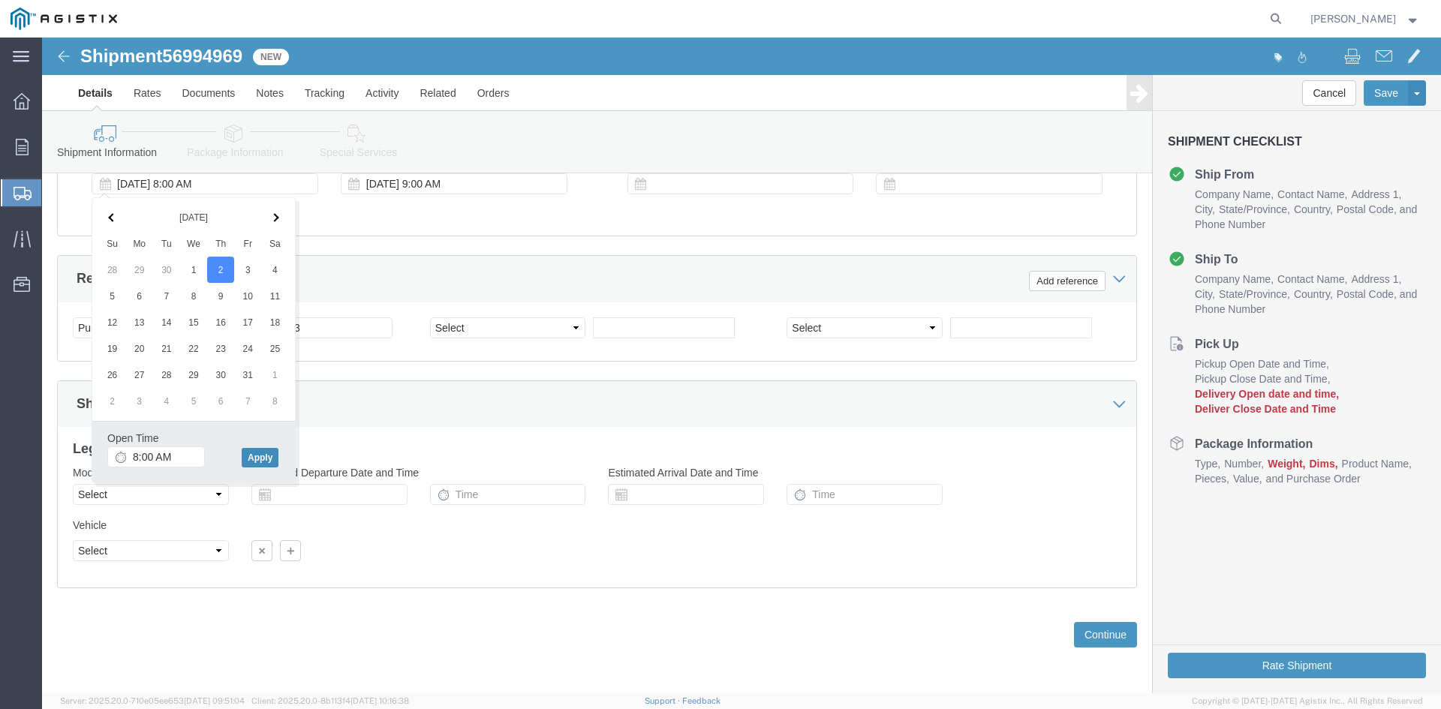
click button "Apply"
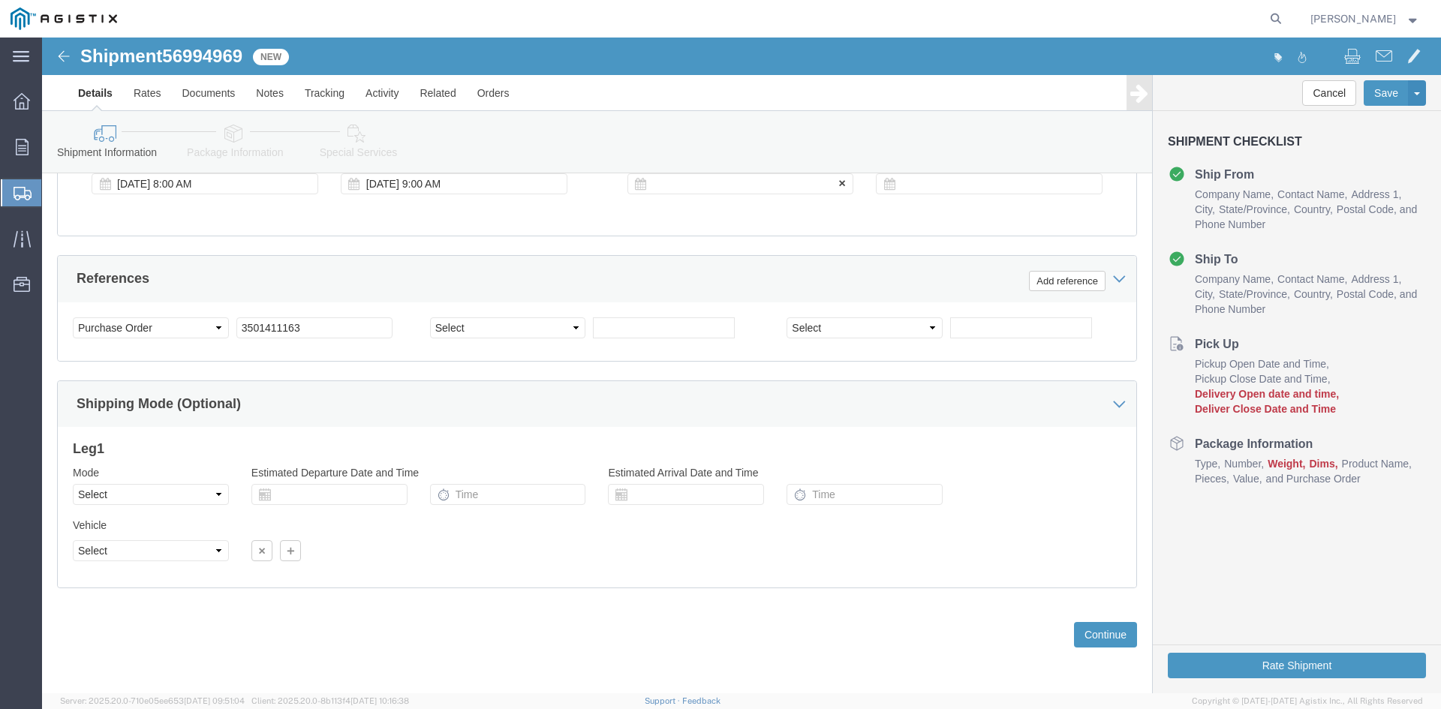
click div
click button "Apply"
click div
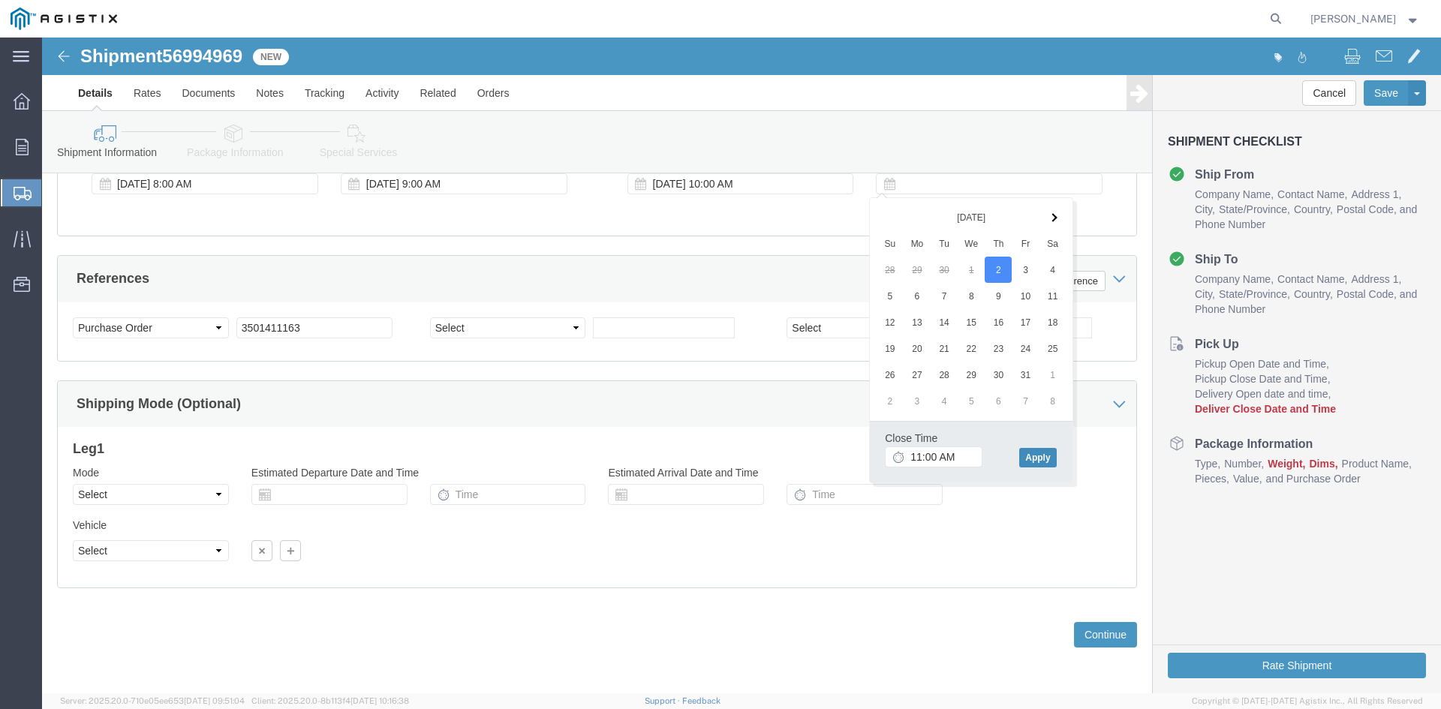
click button "Apply"
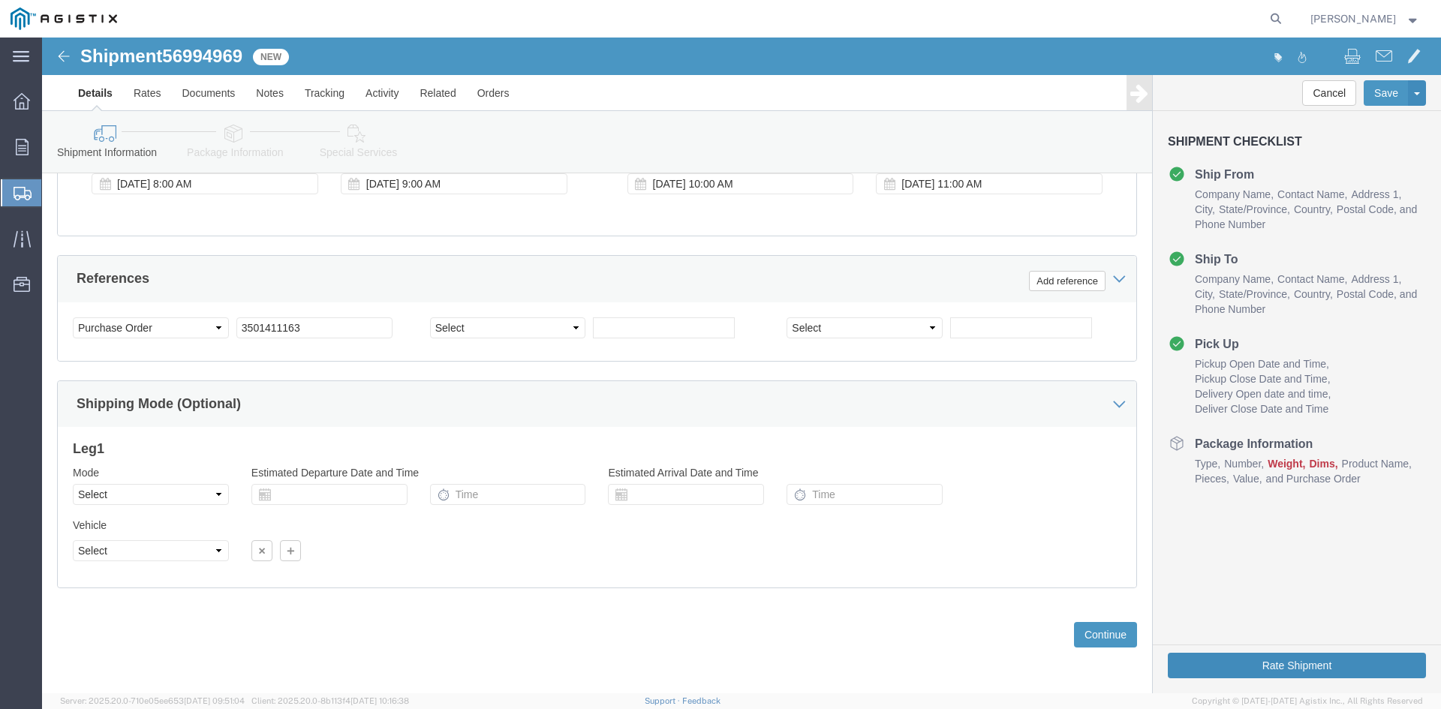
click button "Rate Shipment"
click button "Continue"
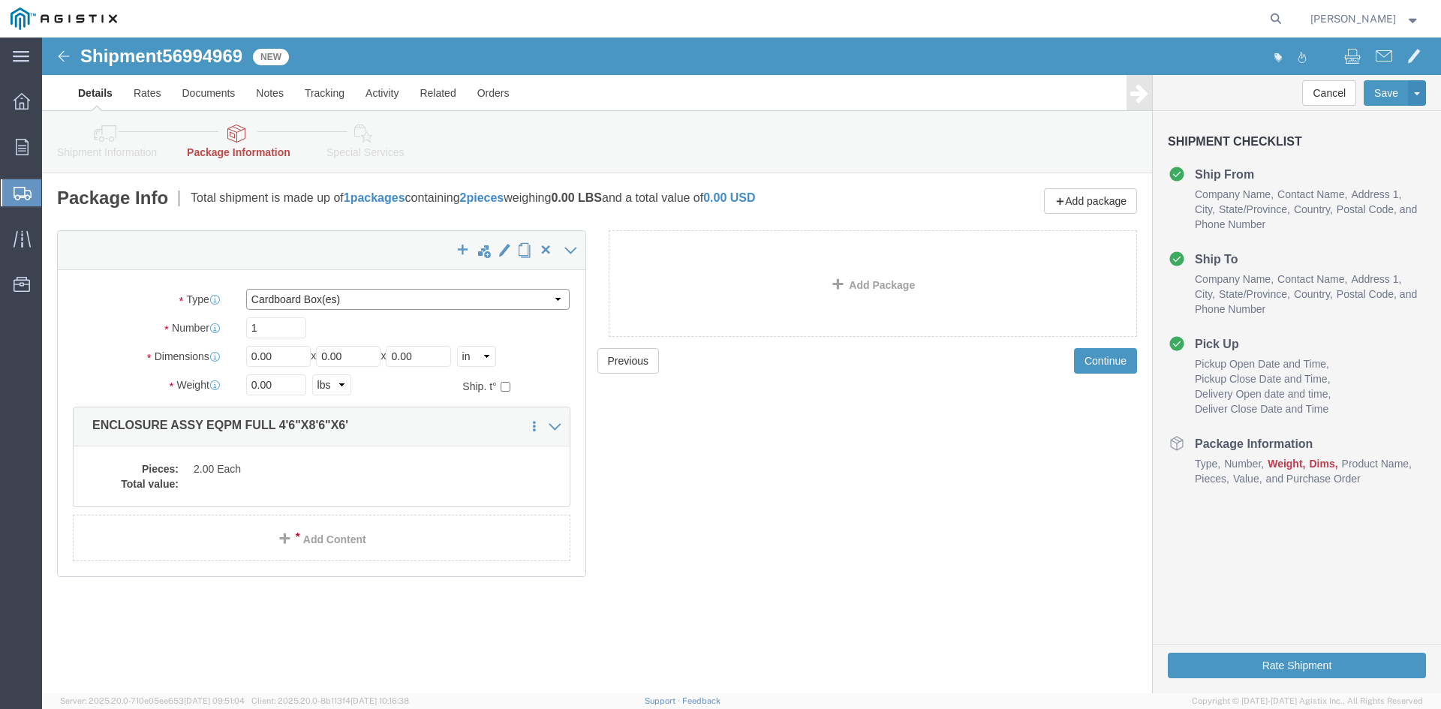
click select "Select Bulk Bundle(s) Cardboard Box(es) Carton(s) Crate(s) Drum(s) (Fiberboard)…"
select select "NKCR"
click select "Select Bulk Bundle(s) Cardboard Box(es) Carton(s) Crate(s) Drum(s) (Fiberboard)…"
drag, startPoint x: 233, startPoint y: 291, endPoint x: 188, endPoint y: 294, distance: 45.2
click div "Number 1"
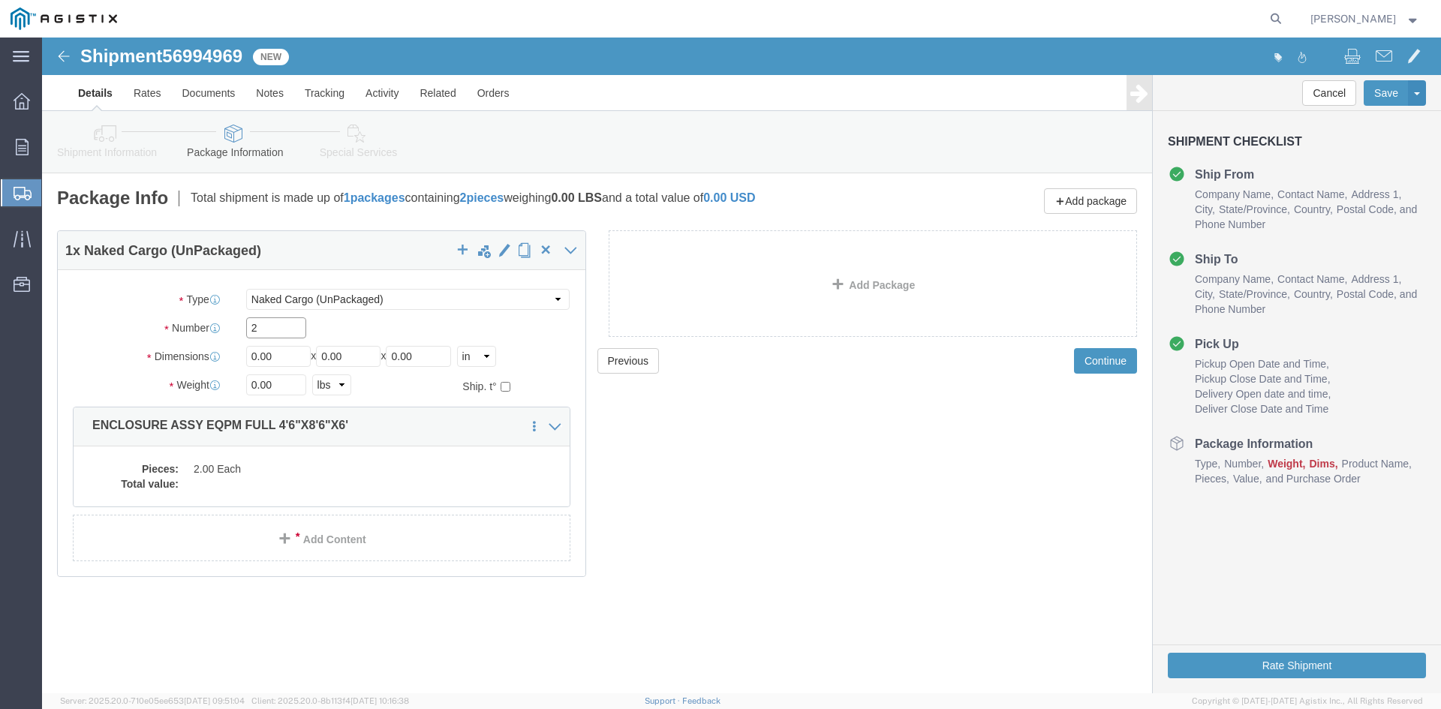
type input "2"
drag, startPoint x: 240, startPoint y: 316, endPoint x: 172, endPoint y: 324, distance: 68.7
click div "Dimensions Separate dimensions for each package, Length x Width x Height Length…"
type input "46"
drag, startPoint x: 322, startPoint y: 314, endPoint x: 247, endPoint y: 313, distance: 75.1
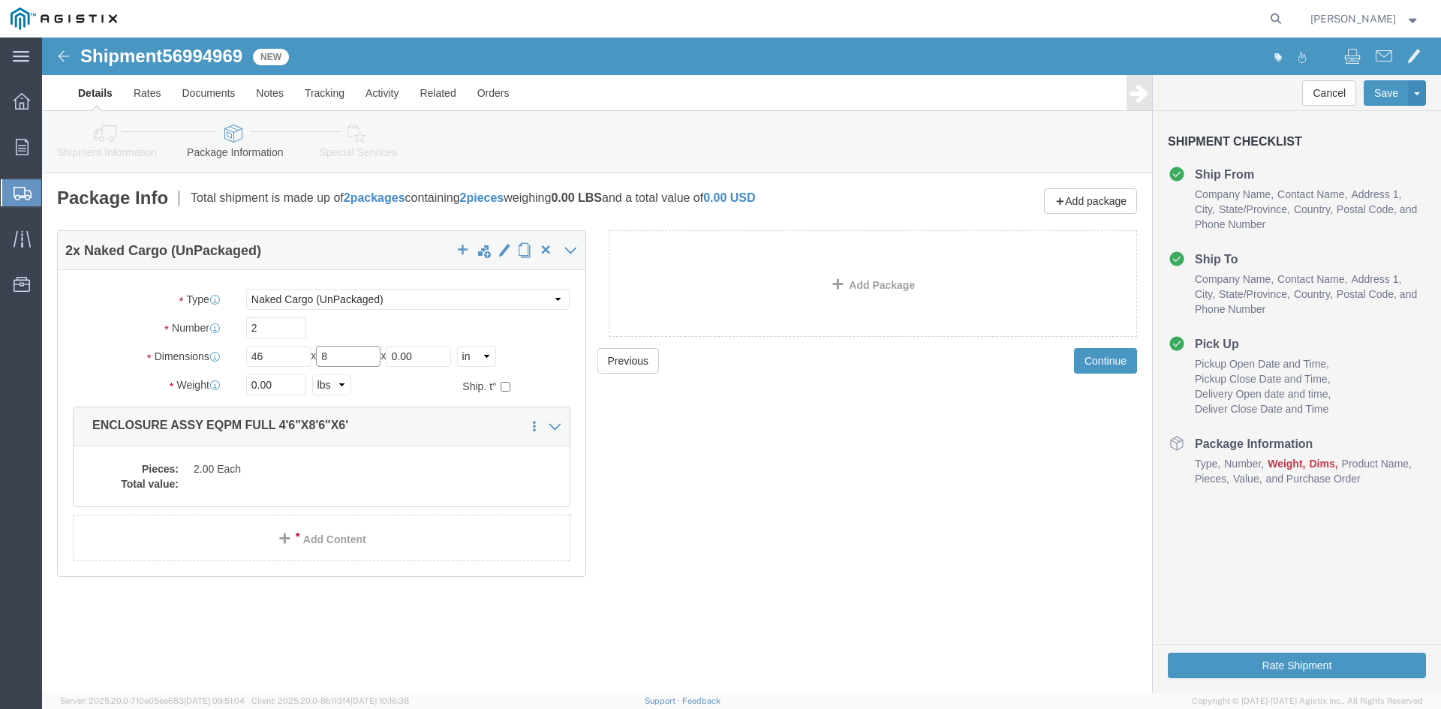
click div "Length 46 x Width 8 x Height 0.00 Select cm ft in"
type input "86"
drag, startPoint x: 396, startPoint y: 319, endPoint x: 276, endPoint y: 332, distance: 120.8
click div "Package Type Select Bulk Bundle(s) Cardboard Box(es) Carton(s) Crate(s) Drum(s)…"
type input "72"
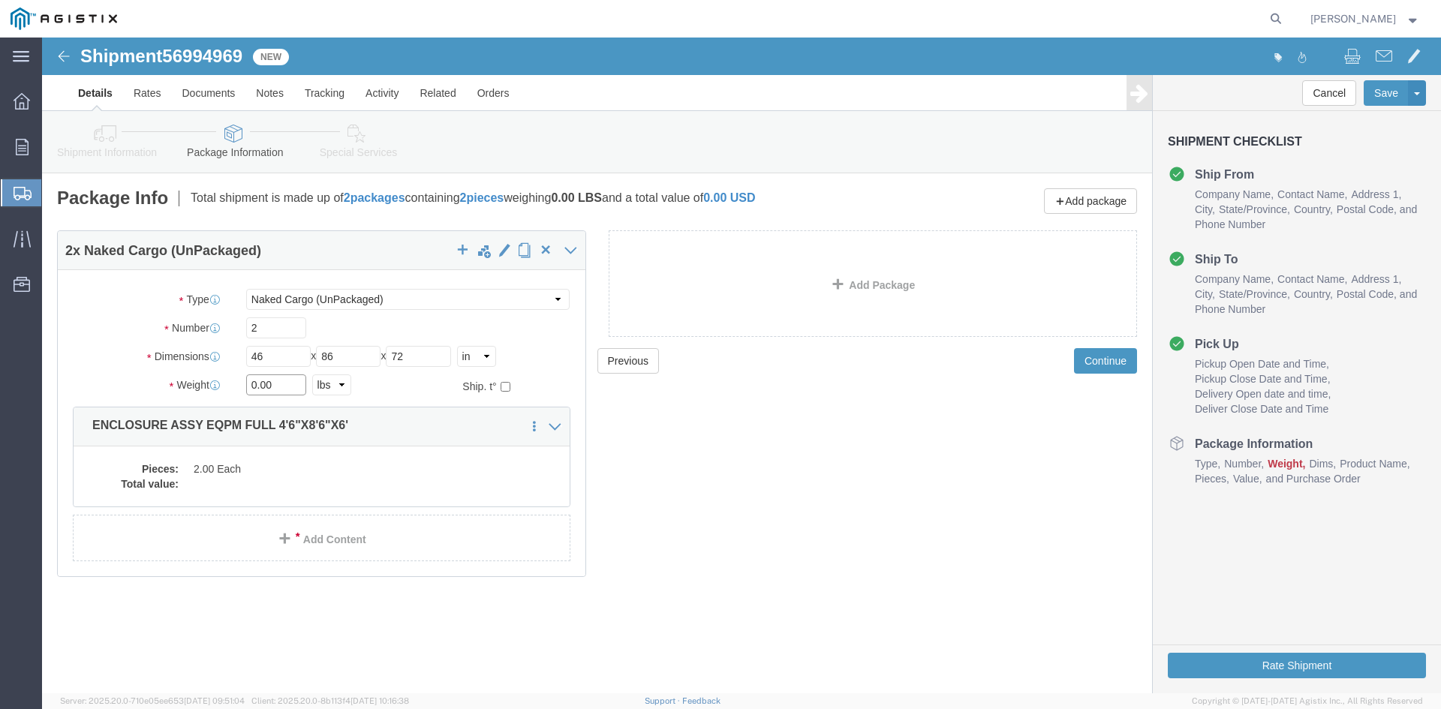
drag, startPoint x: 239, startPoint y: 348, endPoint x: 165, endPoint y: 348, distance: 74.3
click div "Weight 0.00 Select kgs lbs Ship. t°"
type input "35000"
click dd
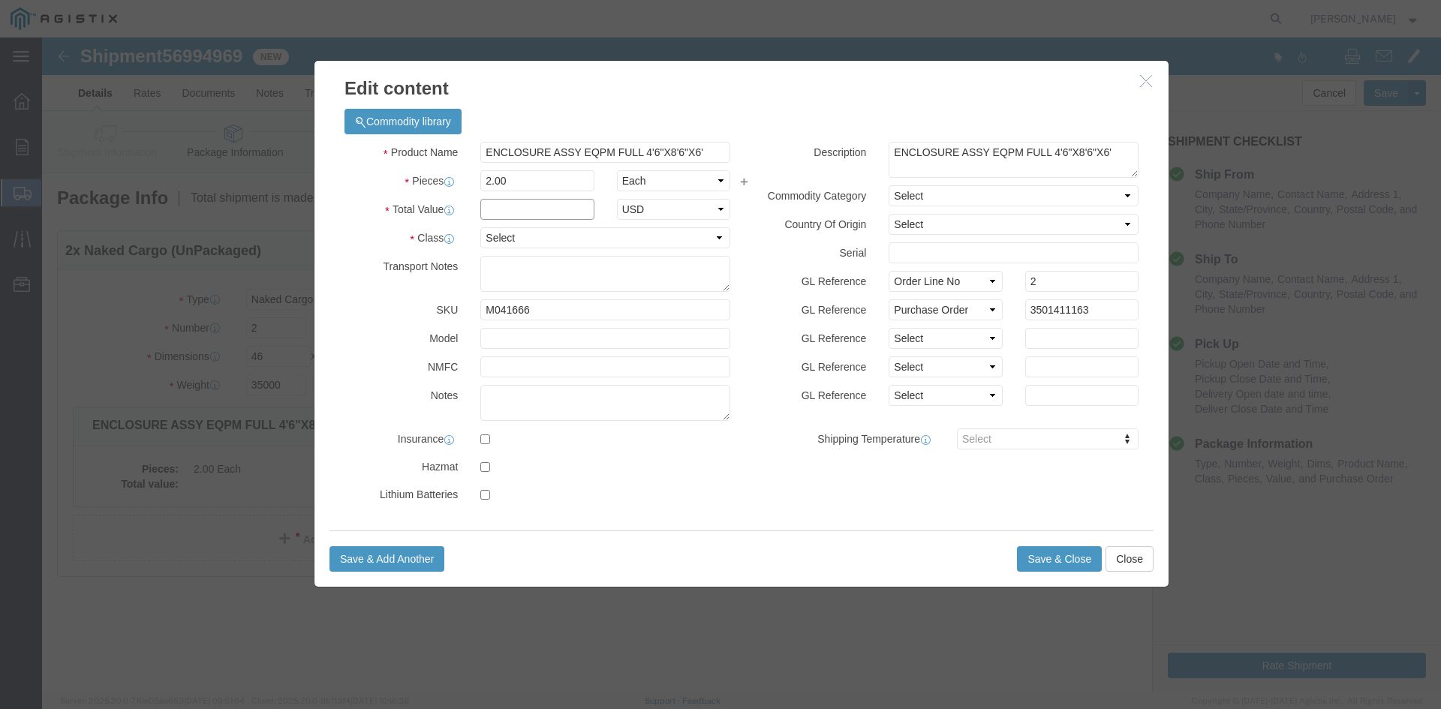
click input "text"
type input "1"
click select "Select 50 55 60 65 70 85 92.5 100 125 175 250 300 400"
select select "55"
click select "Select 50 55 60 65 70 85 92.5 100 125 175 250 300 400"
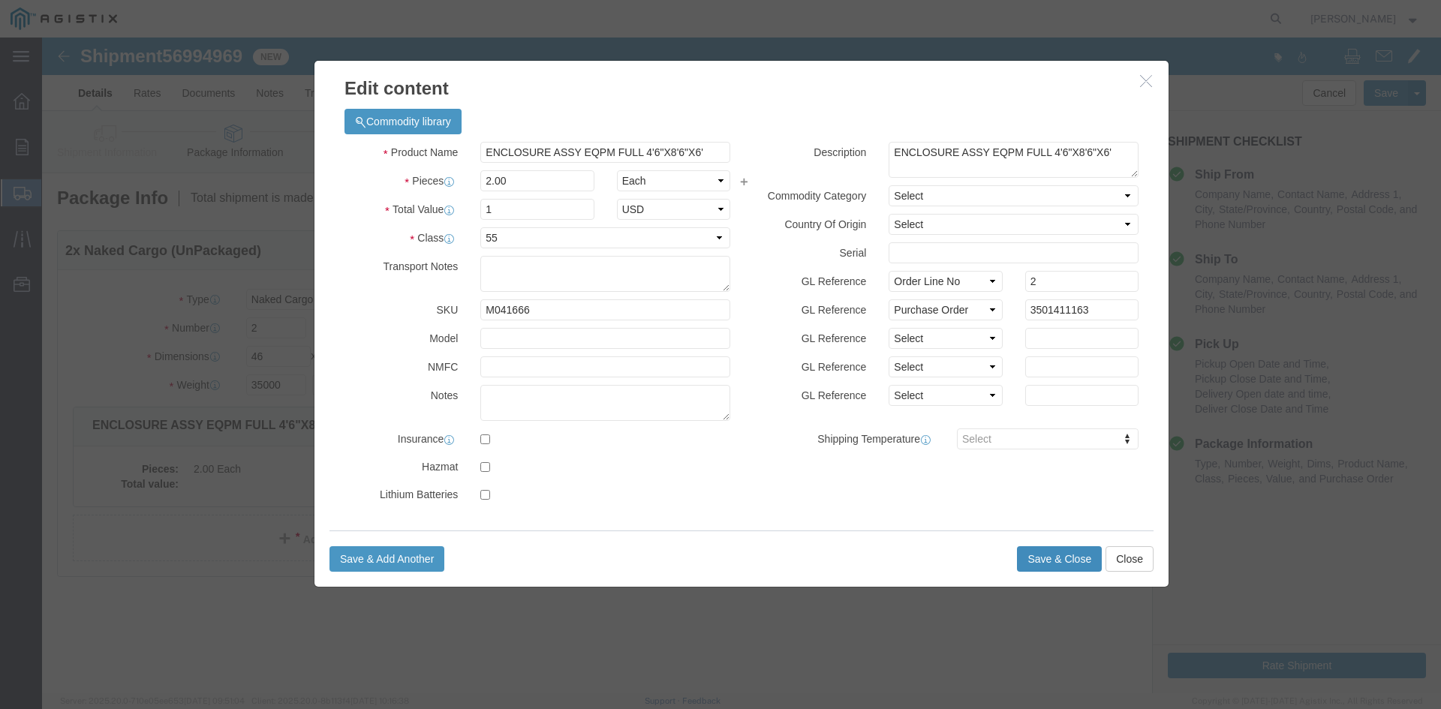
click button "Save & Close"
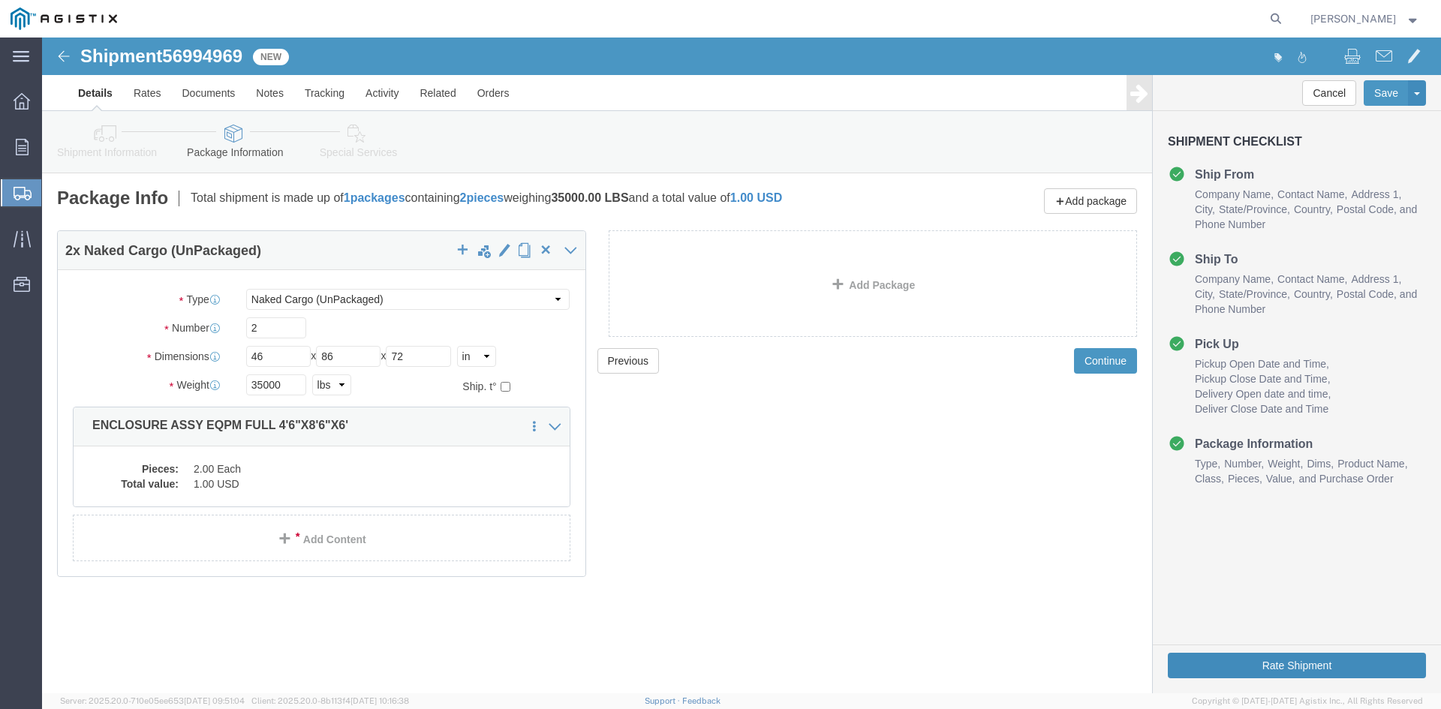
click button "Rate Shipment"
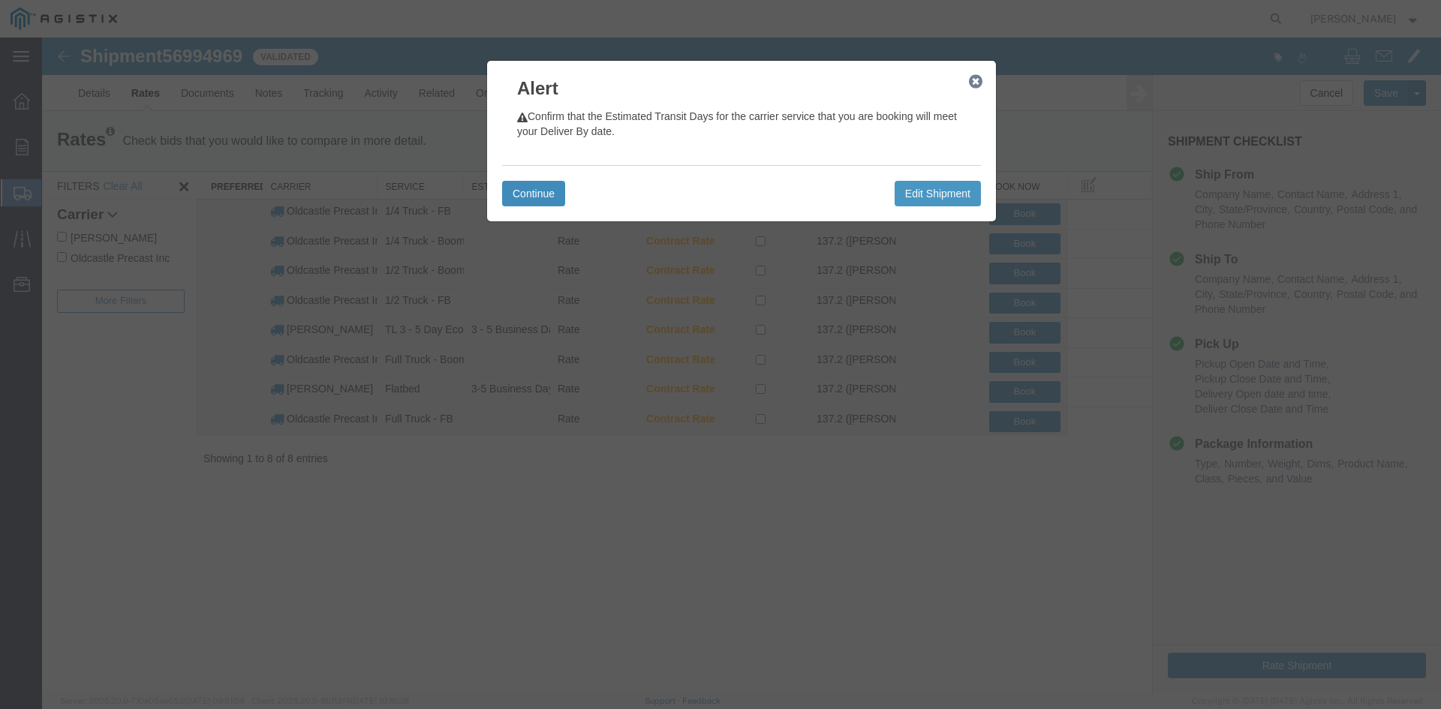
click at [558, 203] on button "Continue" at bounding box center [533, 194] width 63 height 26
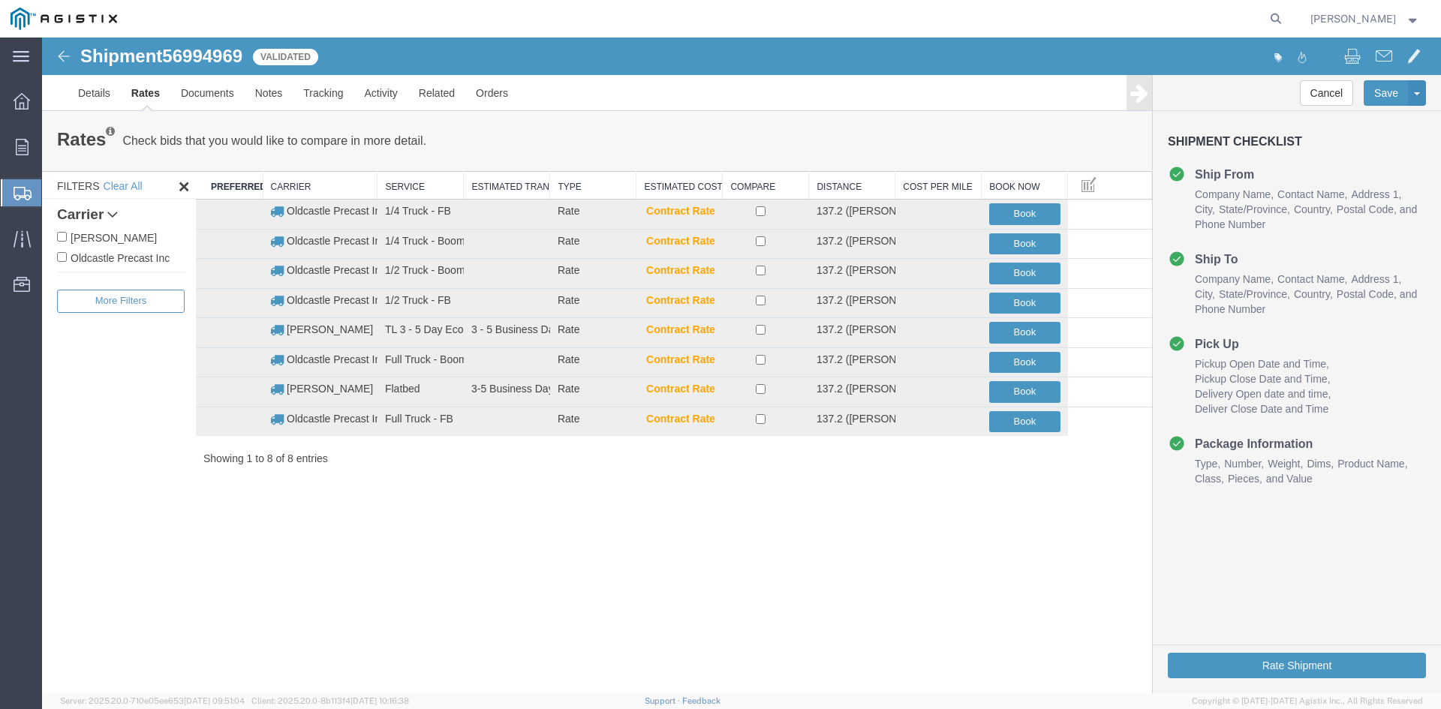
click at [100, 255] on label "Oldcastle Precast Inc" at bounding box center [121, 257] width 128 height 17
click at [67, 255] on input "Oldcastle Precast Inc" at bounding box center [62, 257] width 10 height 10
checkbox input "true"
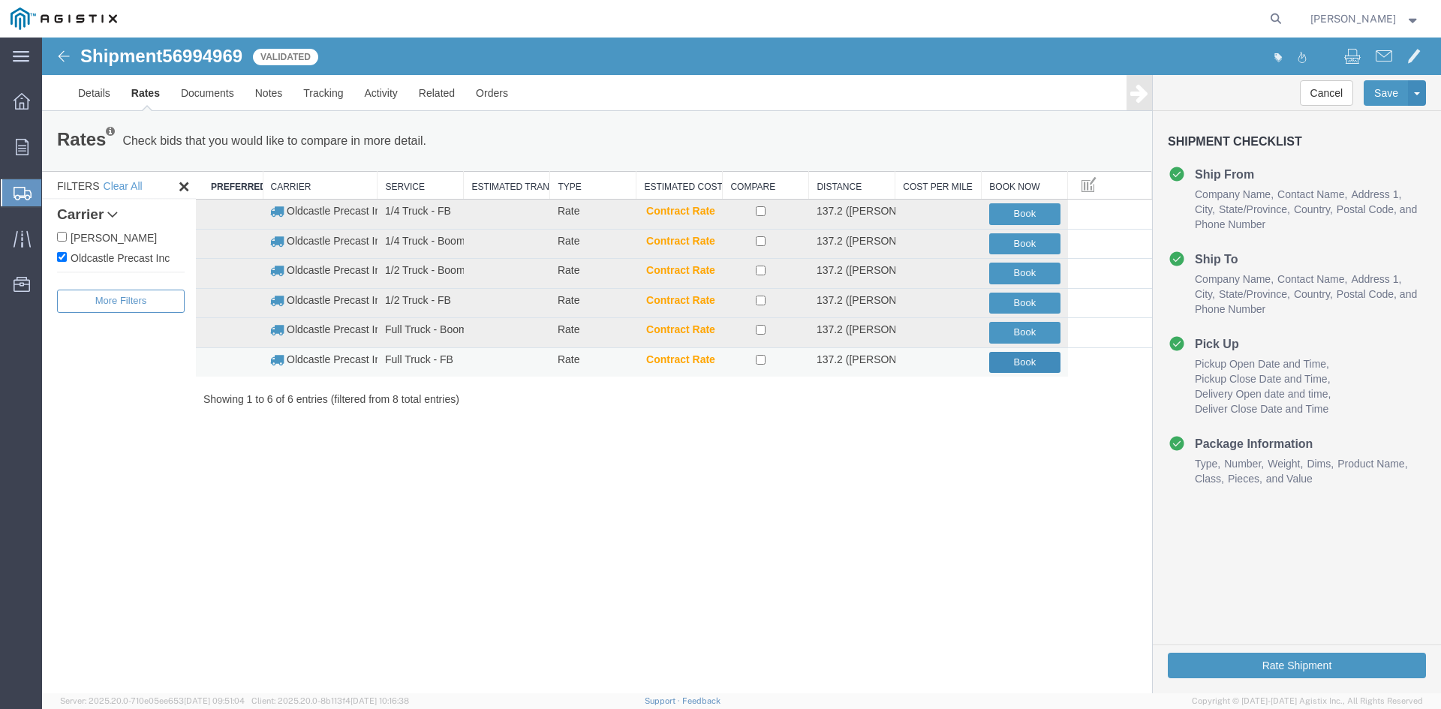
click at [1029, 360] on button "Book" at bounding box center [1024, 363] width 71 height 22
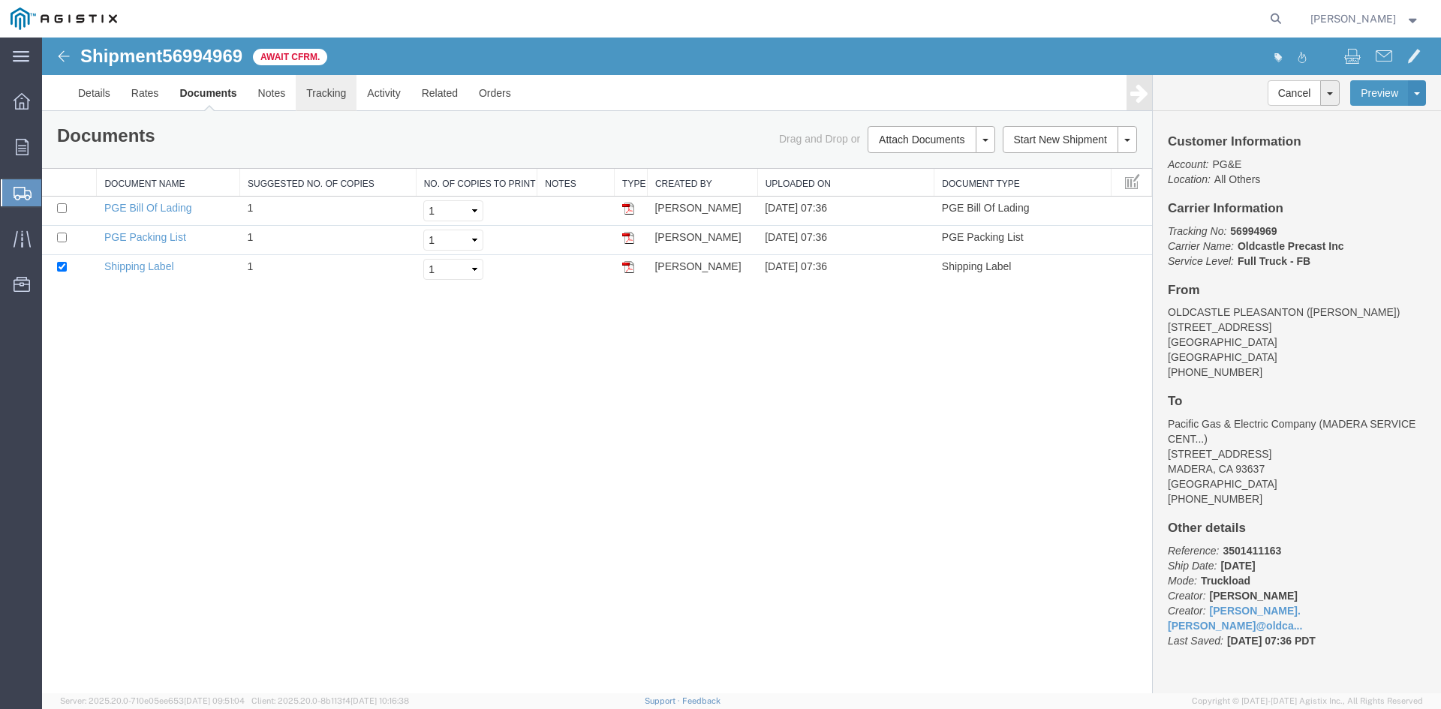
click at [329, 96] on link "Tracking" at bounding box center [326, 93] width 61 height 36
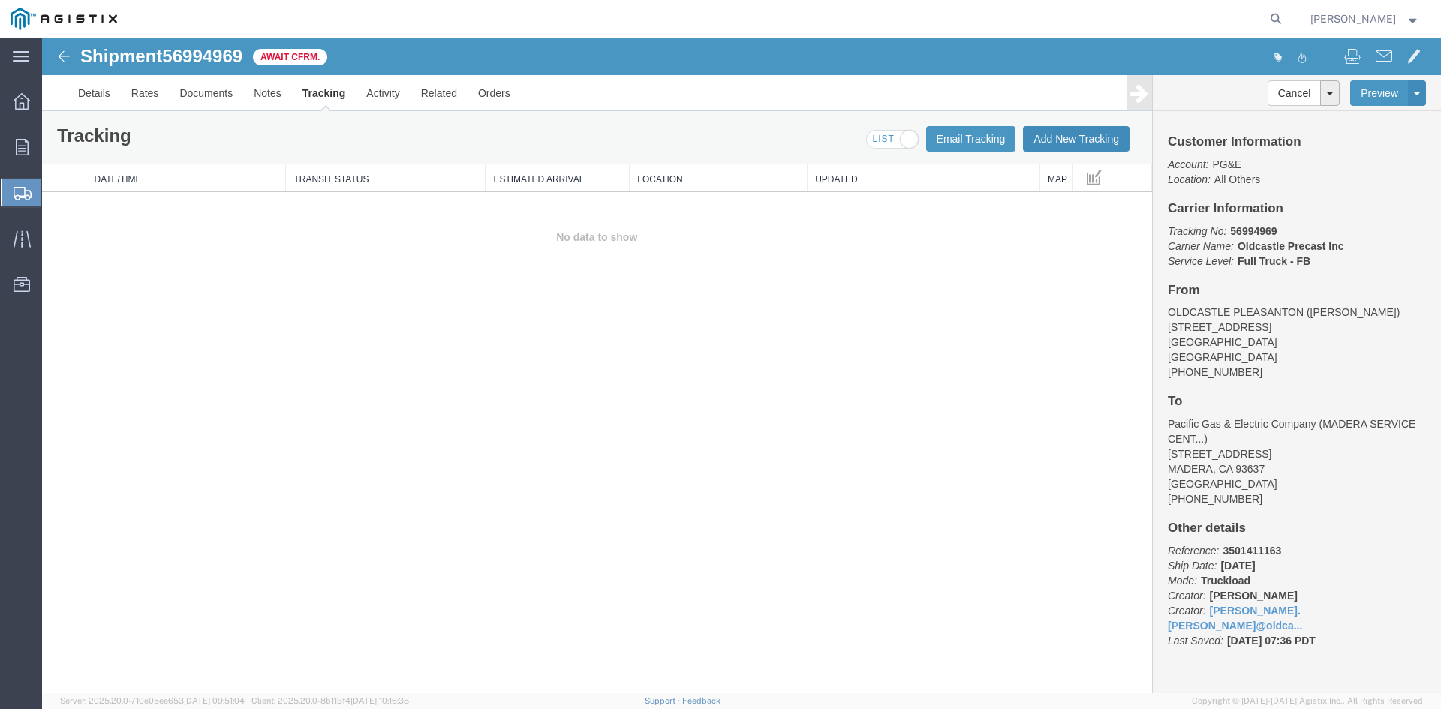
click at [1088, 139] on button "Add New Tracking" at bounding box center [1076, 139] width 107 height 26
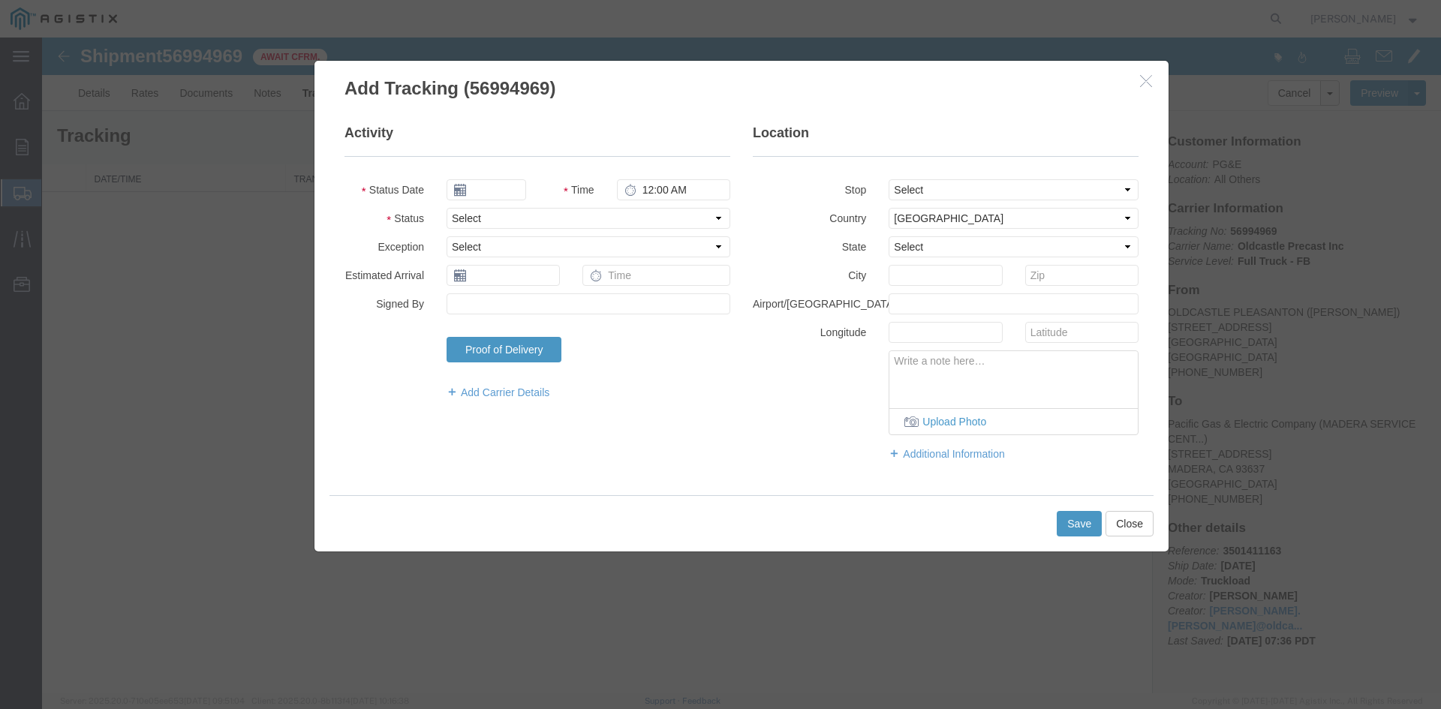
type input "[DATE]"
type input "8:00 AM"
click at [504, 191] on input "[DATE]" at bounding box center [487, 189] width 80 height 21
click at [550, 254] on td "2" at bounding box center [548, 261] width 23 height 23
type input "[DATE]"
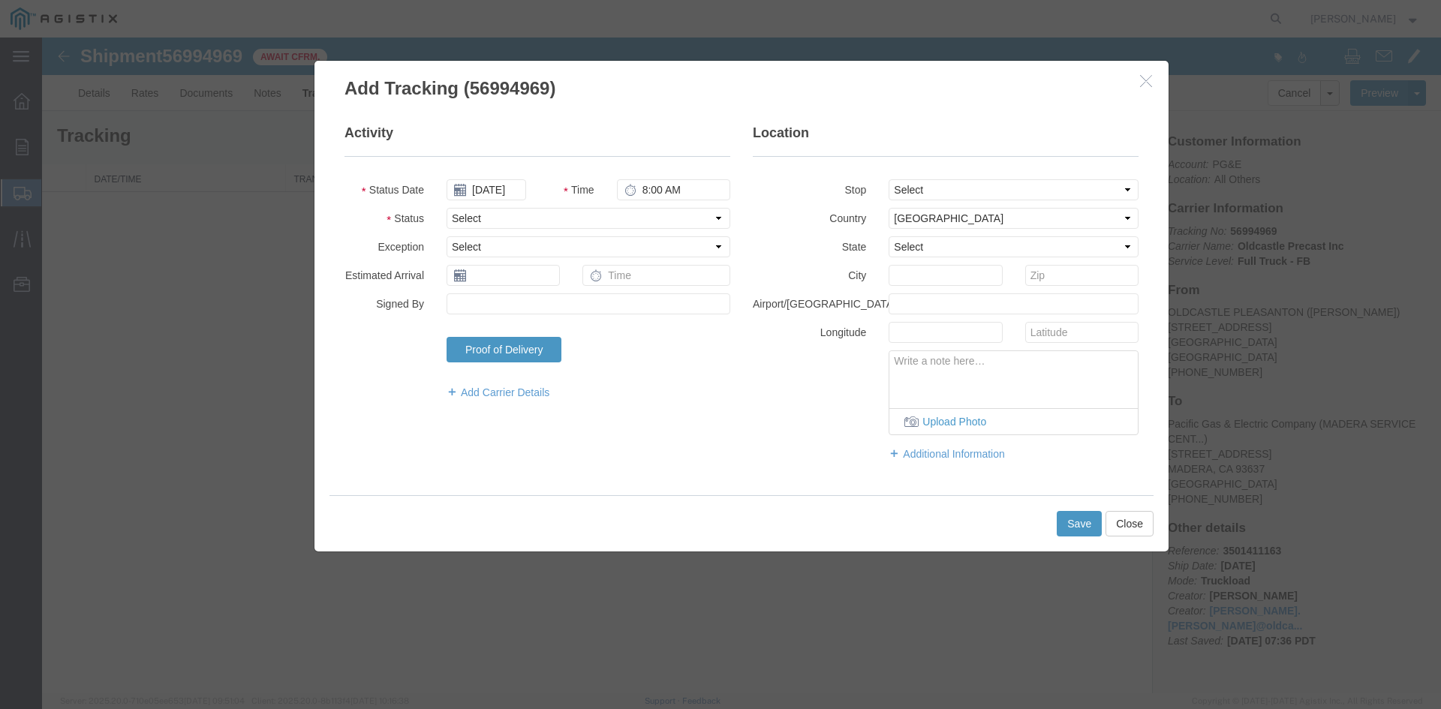
click at [636, 119] on div "Activity Status Date [DATE] Time 8:00 AM Status Select Arrival Notice Available…" at bounding box center [742, 298] width 854 height 394
click at [520, 212] on select "Select Arrival Notice Available Arrival Notice Imported Arrive at Delivery Loca…" at bounding box center [589, 218] width 284 height 21
select select "DELIVRED"
click at [447, 208] on select "Select Arrival Notice Available Arrival Notice Imported Arrive at Delivery Loca…" at bounding box center [589, 218] width 284 height 21
click at [359, 381] on div "Add Carrier Details" at bounding box center [537, 394] width 408 height 26
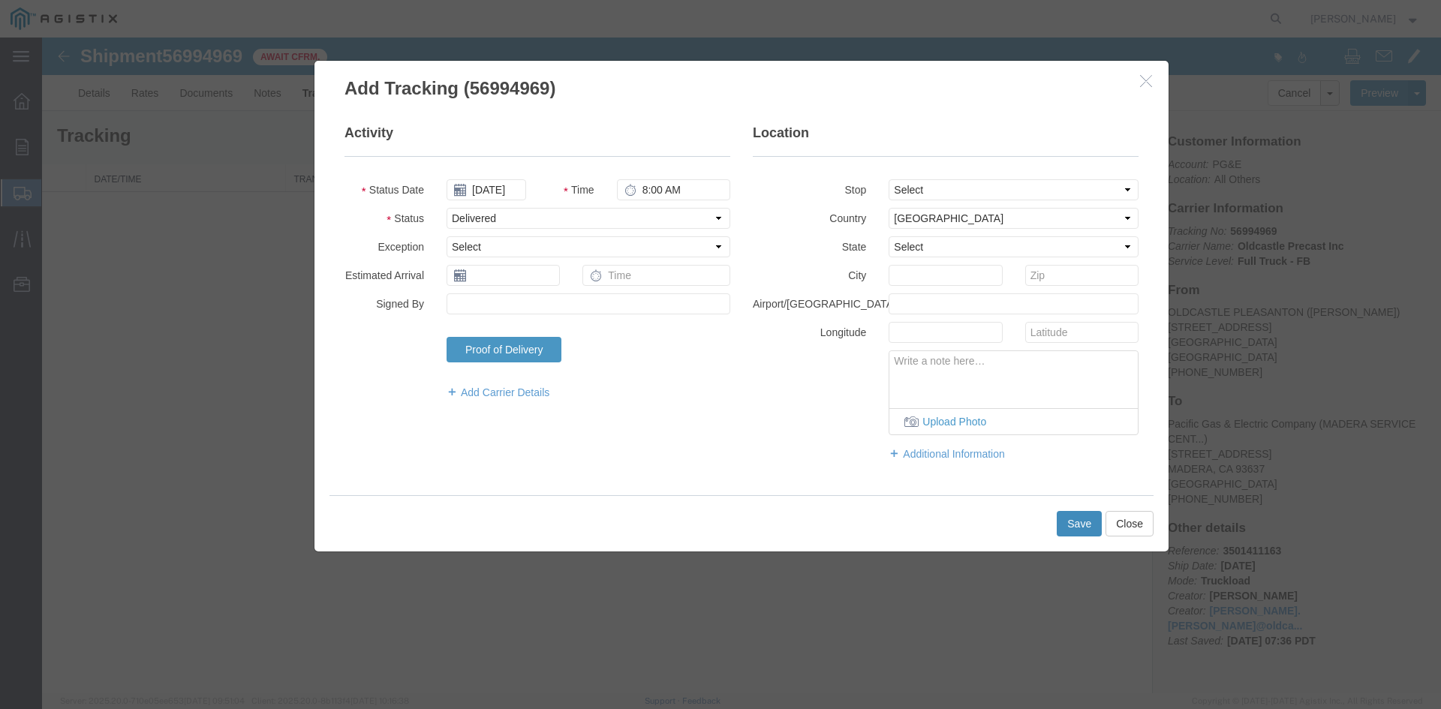
click at [1080, 518] on button "Save" at bounding box center [1079, 524] width 45 height 26
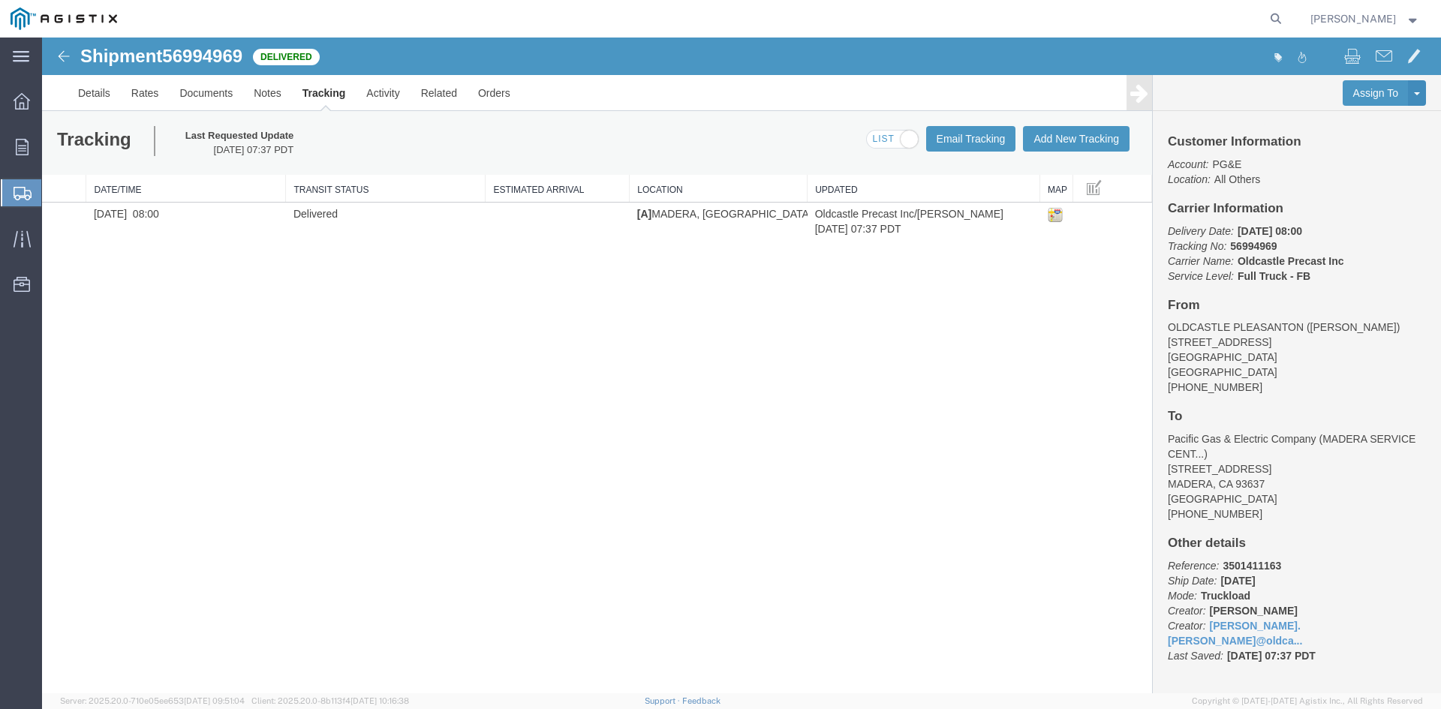
click at [364, 499] on div "Shipment 56994969 1 of 1 Delivered Details Rates Documents Notes Tracking Activ…" at bounding box center [741, 366] width 1399 height 656
click at [26, 143] on icon at bounding box center [22, 147] width 13 height 17
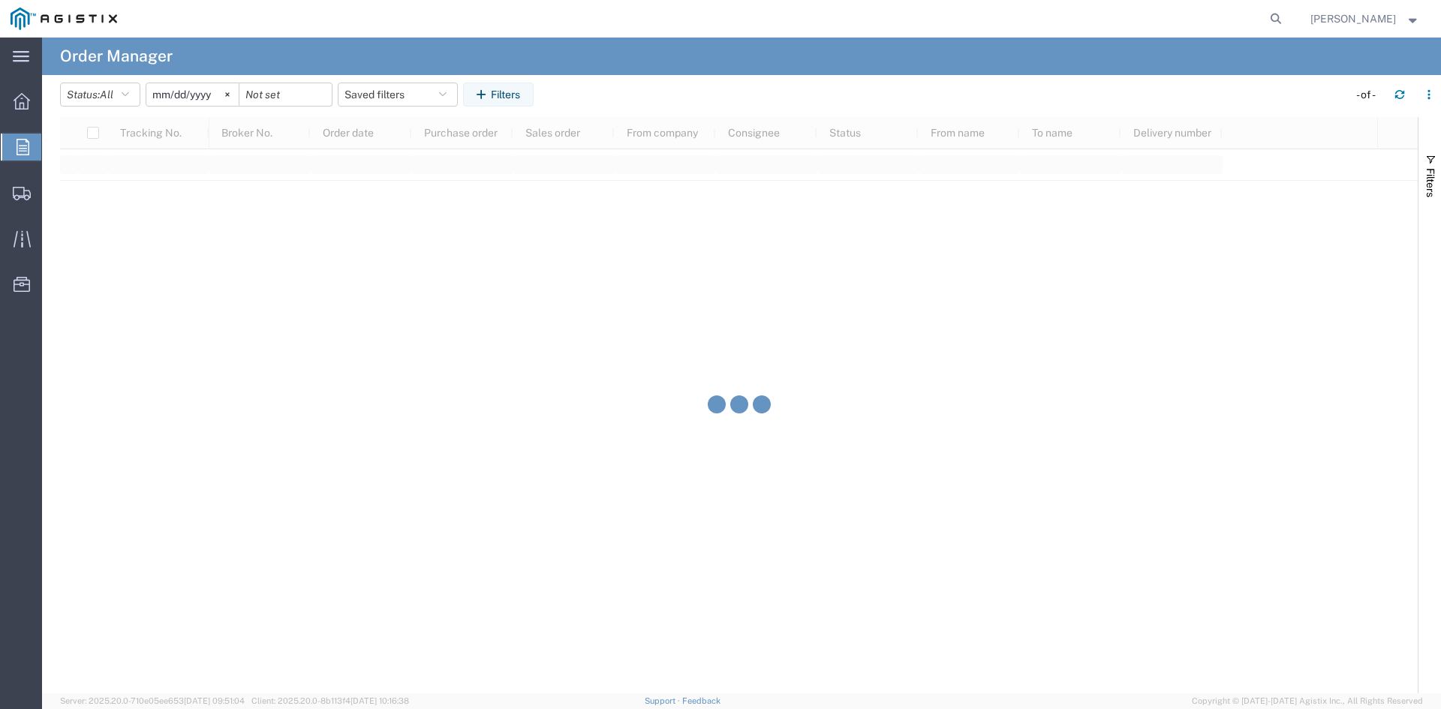
click at [204, 91] on input "[DATE]" at bounding box center [192, 94] width 92 height 23
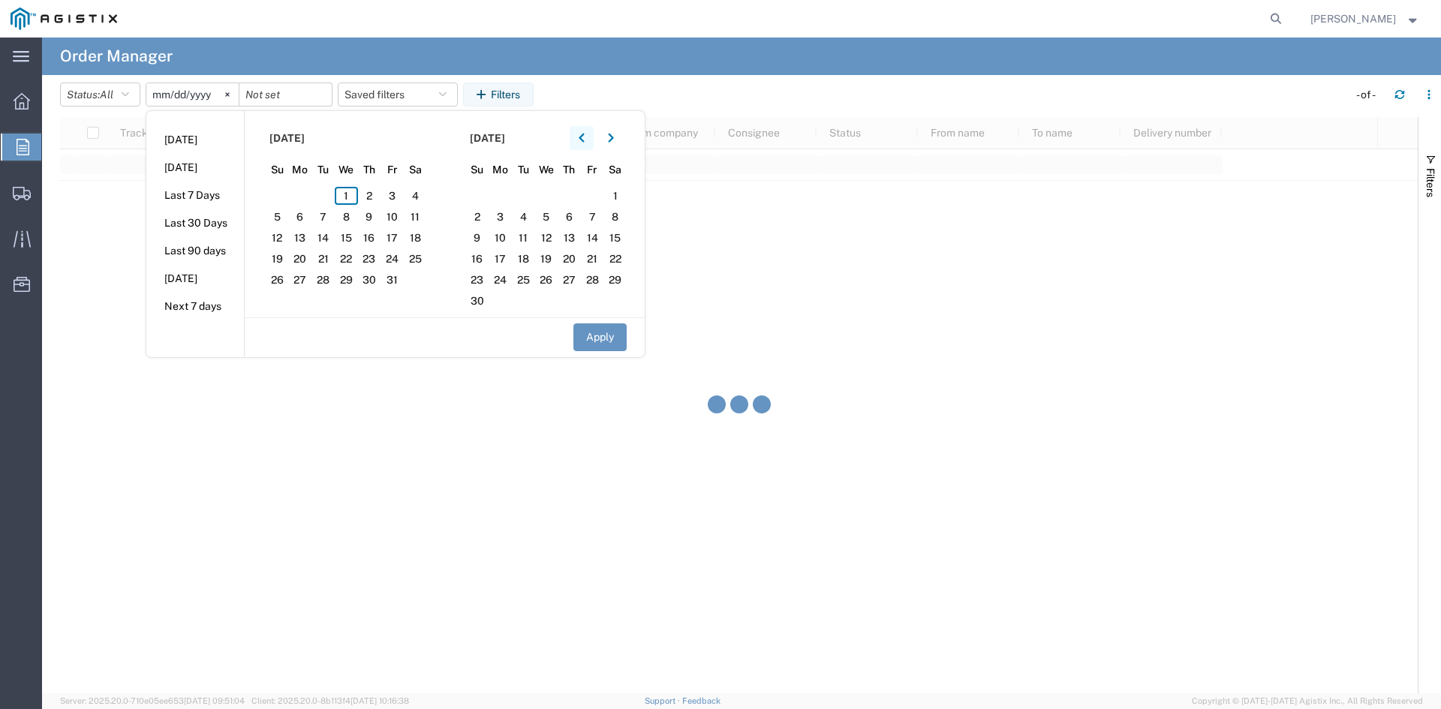
click at [583, 137] on icon "button" at bounding box center [582, 138] width 6 height 11
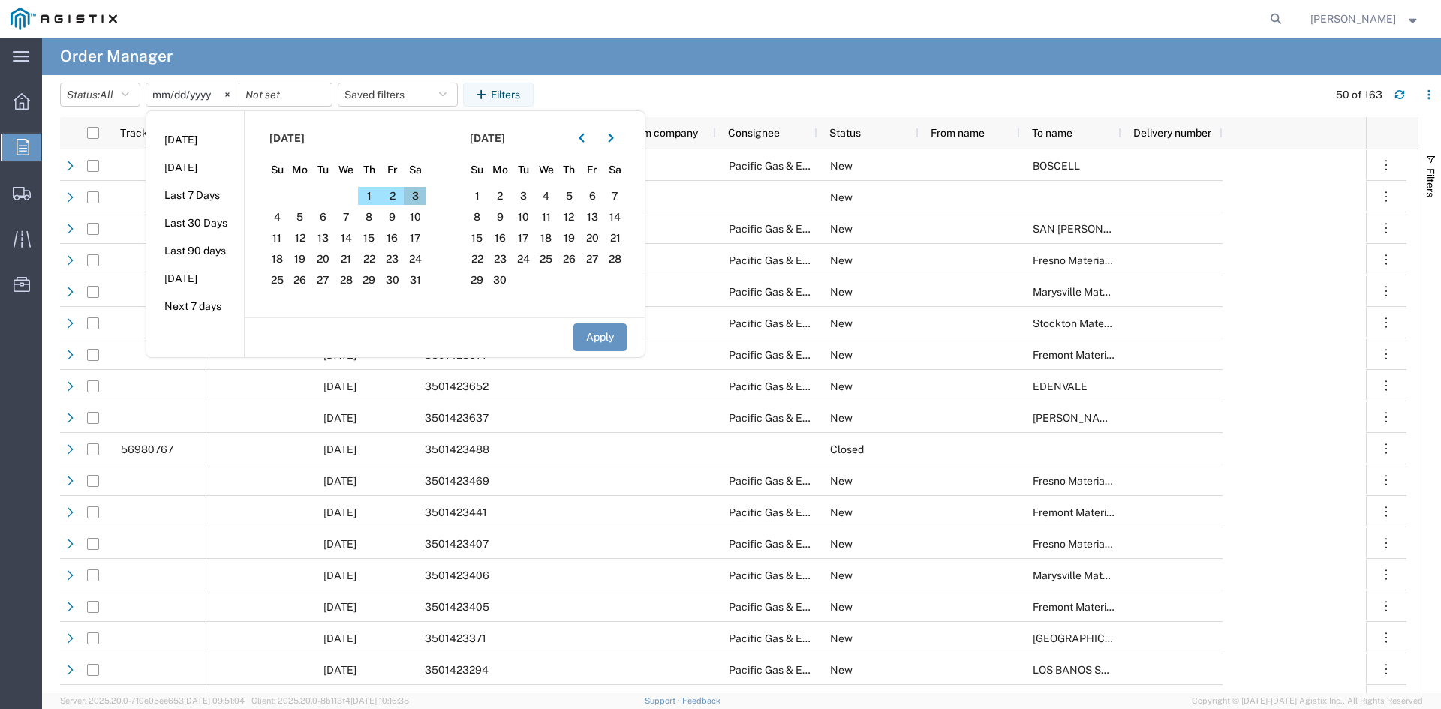
click at [423, 195] on span "3" at bounding box center [415, 196] width 23 height 18
click at [602, 330] on button "Apply" at bounding box center [600, 338] width 53 height 28
type input "[DATE]"
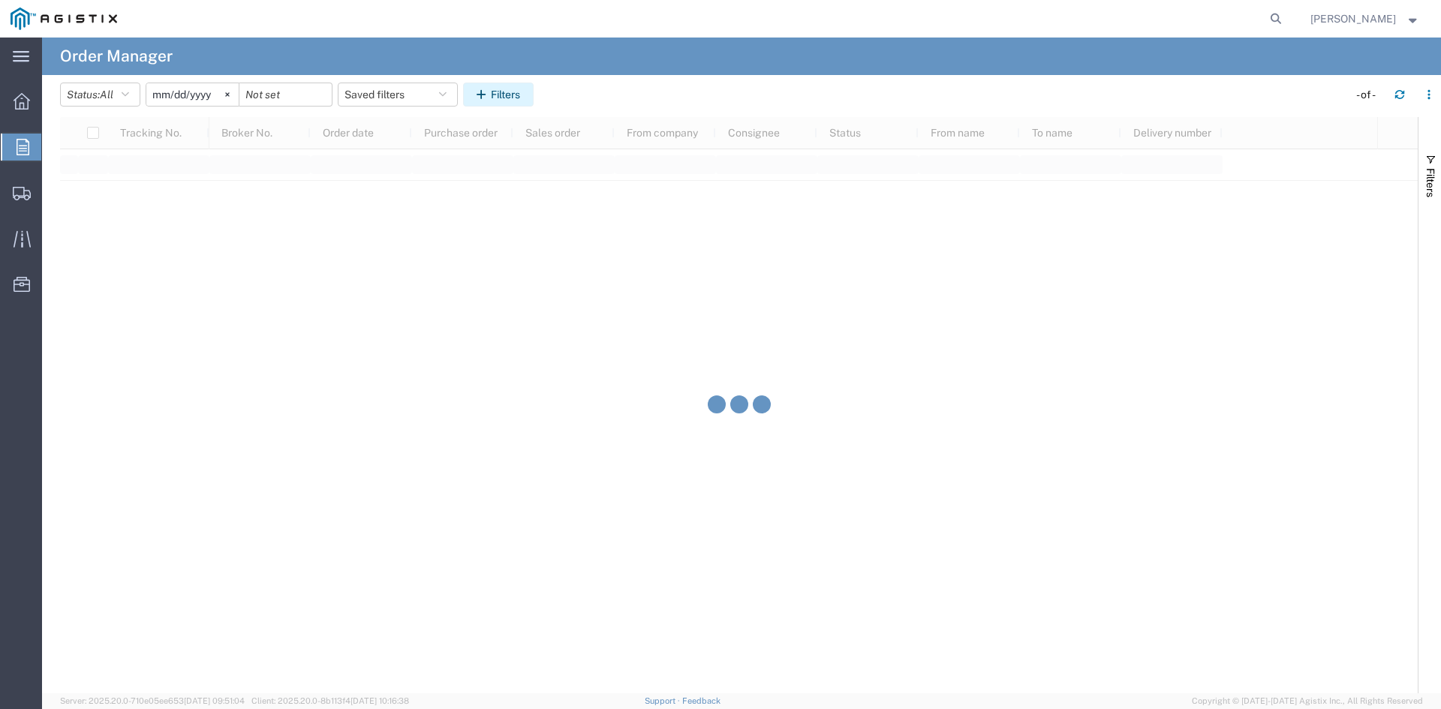
drag, startPoint x: 515, startPoint y: 89, endPoint x: 508, endPoint y: 86, distance: 7.7
click at [511, 89] on button "Filters" at bounding box center [498, 95] width 71 height 24
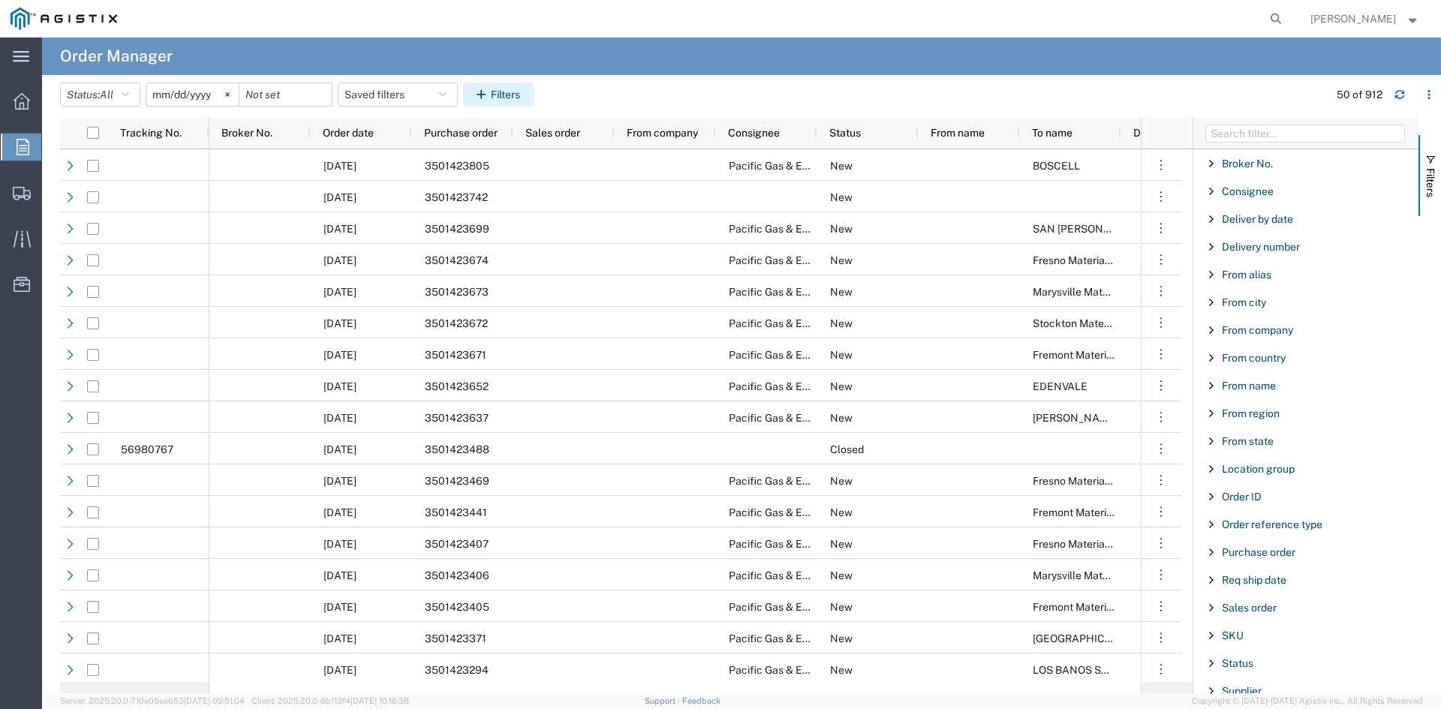
click at [508, 97] on button "Filters" at bounding box center [498, 95] width 71 height 24
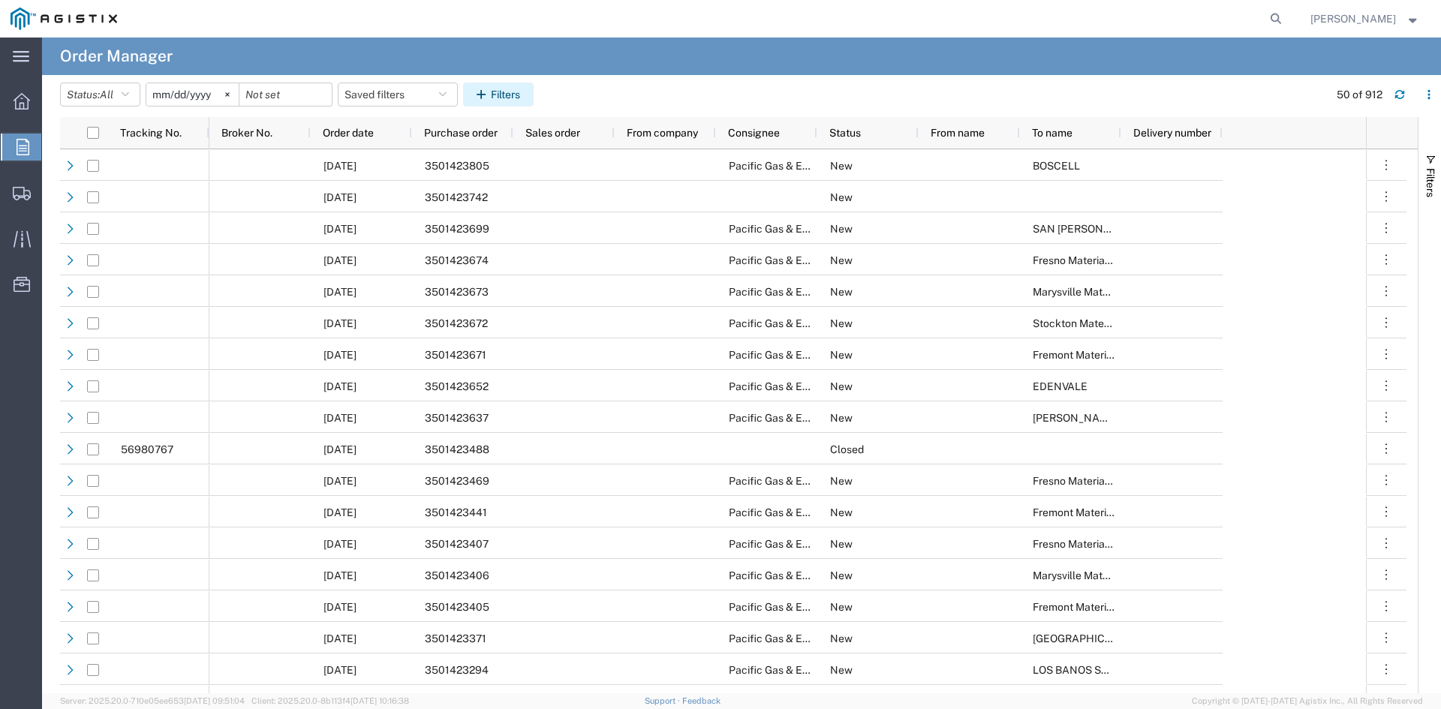
click at [508, 95] on button "Filters" at bounding box center [498, 95] width 71 height 24
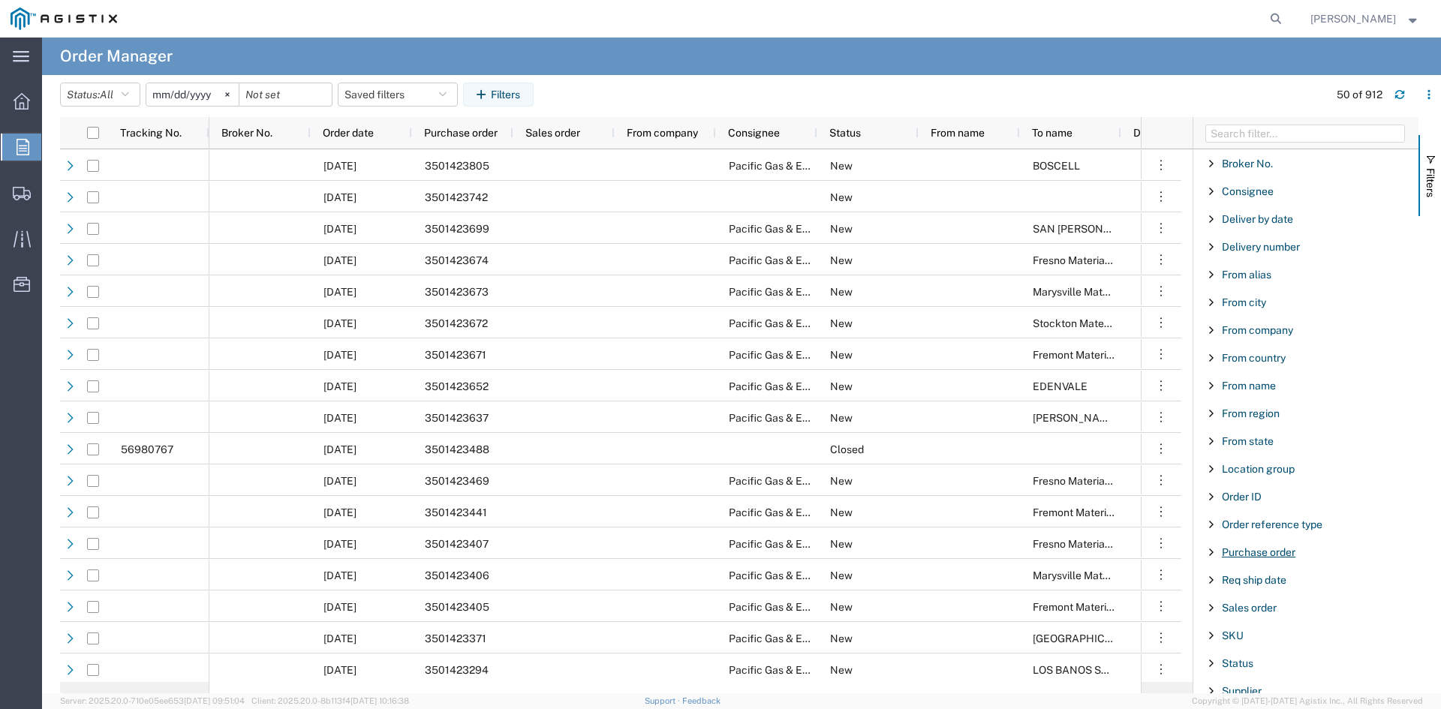
click at [1287, 550] on span "Purchase order" at bounding box center [1259, 553] width 74 height 12
drag, startPoint x: 1246, startPoint y: 619, endPoint x: 1254, endPoint y: 613, distance: 9.6
click at [1247, 619] on input "Filter Value" at bounding box center [1311, 616] width 197 height 18
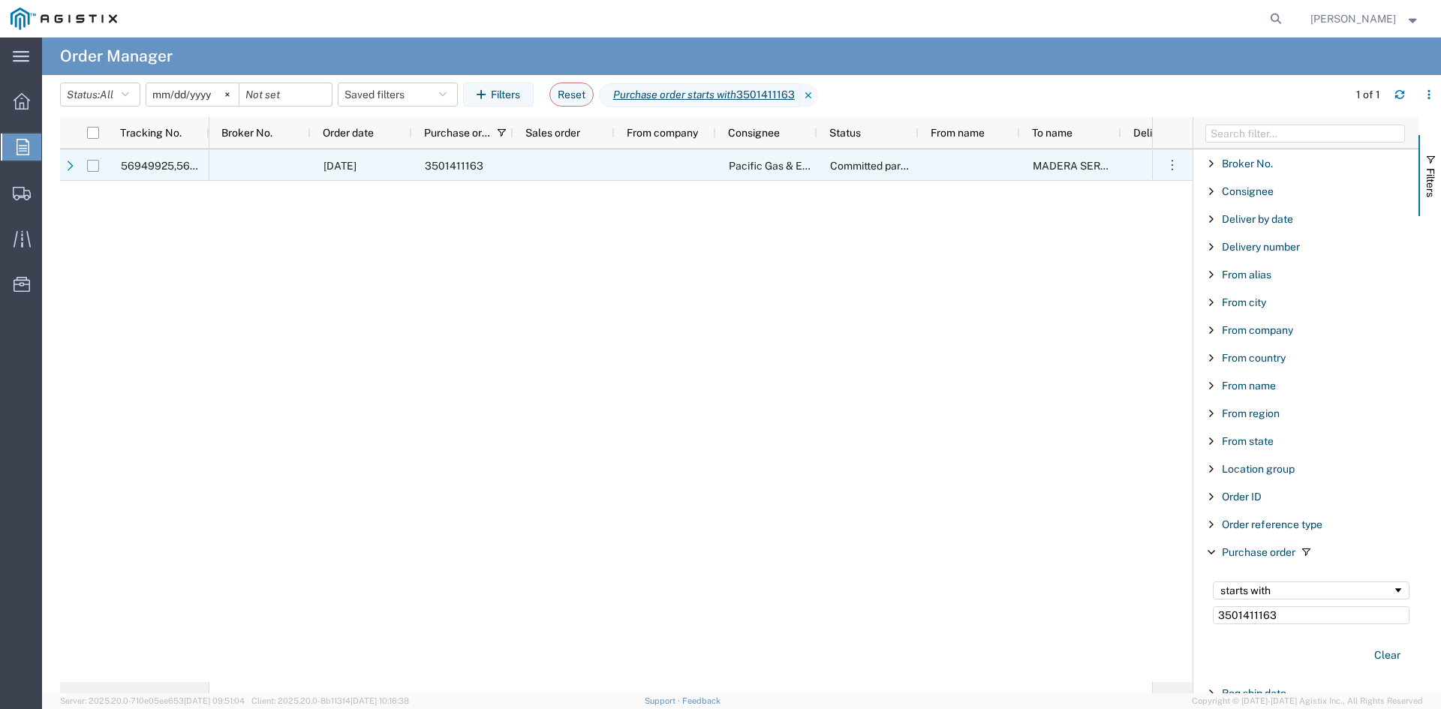
type input "3501411163"
click at [92, 164] on input "Press Space to toggle row selection (unchecked)" at bounding box center [93, 166] width 12 height 12
checkbox input "true"
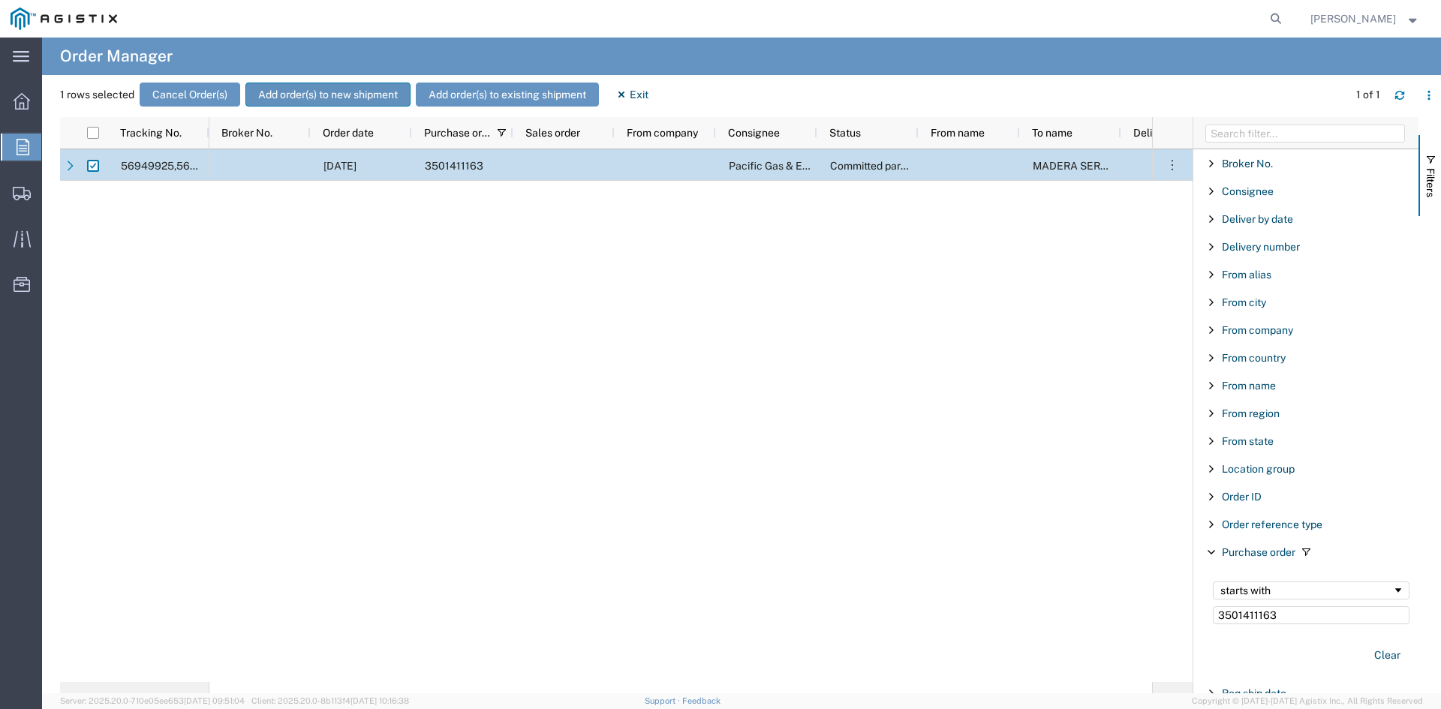
click at [302, 93] on button "Add order(s) to new shipment" at bounding box center [327, 95] width 165 height 24
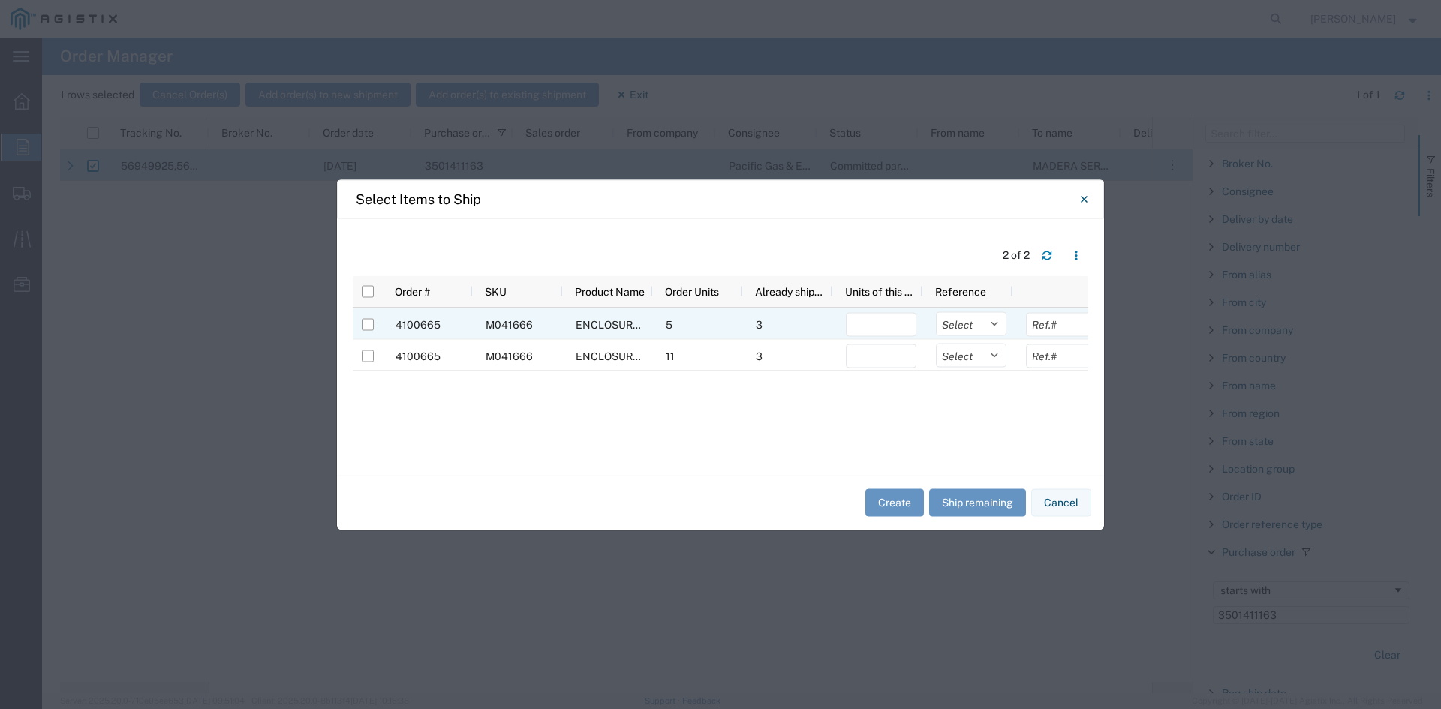
drag, startPoint x: 363, startPoint y: 322, endPoint x: 377, endPoint y: 324, distance: 14.3
click at [364, 322] on input "Press Space to toggle row selection (unchecked)" at bounding box center [368, 324] width 12 height 12
checkbox input "true"
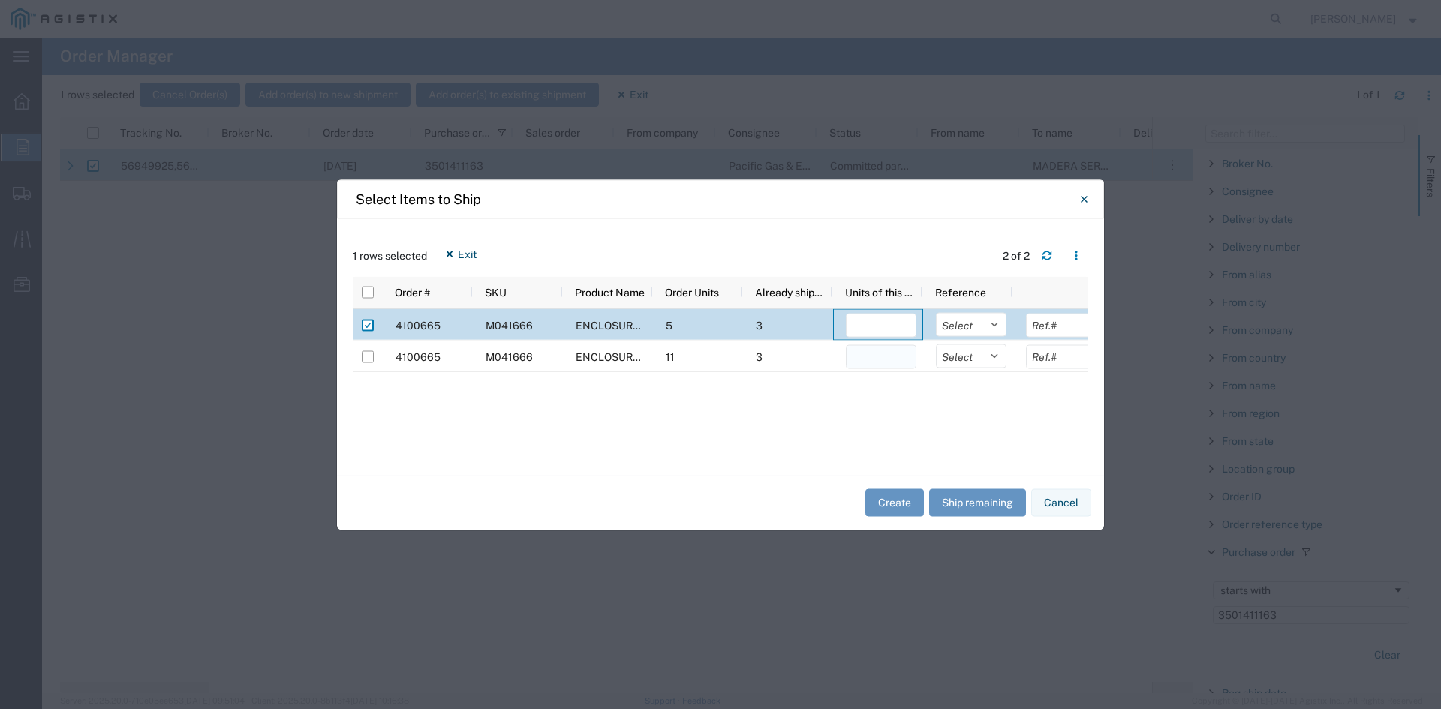
drag, startPoint x: 897, startPoint y: 332, endPoint x: 909, endPoint y: 346, distance: 18.6
click at [897, 333] on input "number" at bounding box center [881, 325] width 71 height 24
type input "2"
click at [903, 503] on button "Create" at bounding box center [895, 503] width 59 height 28
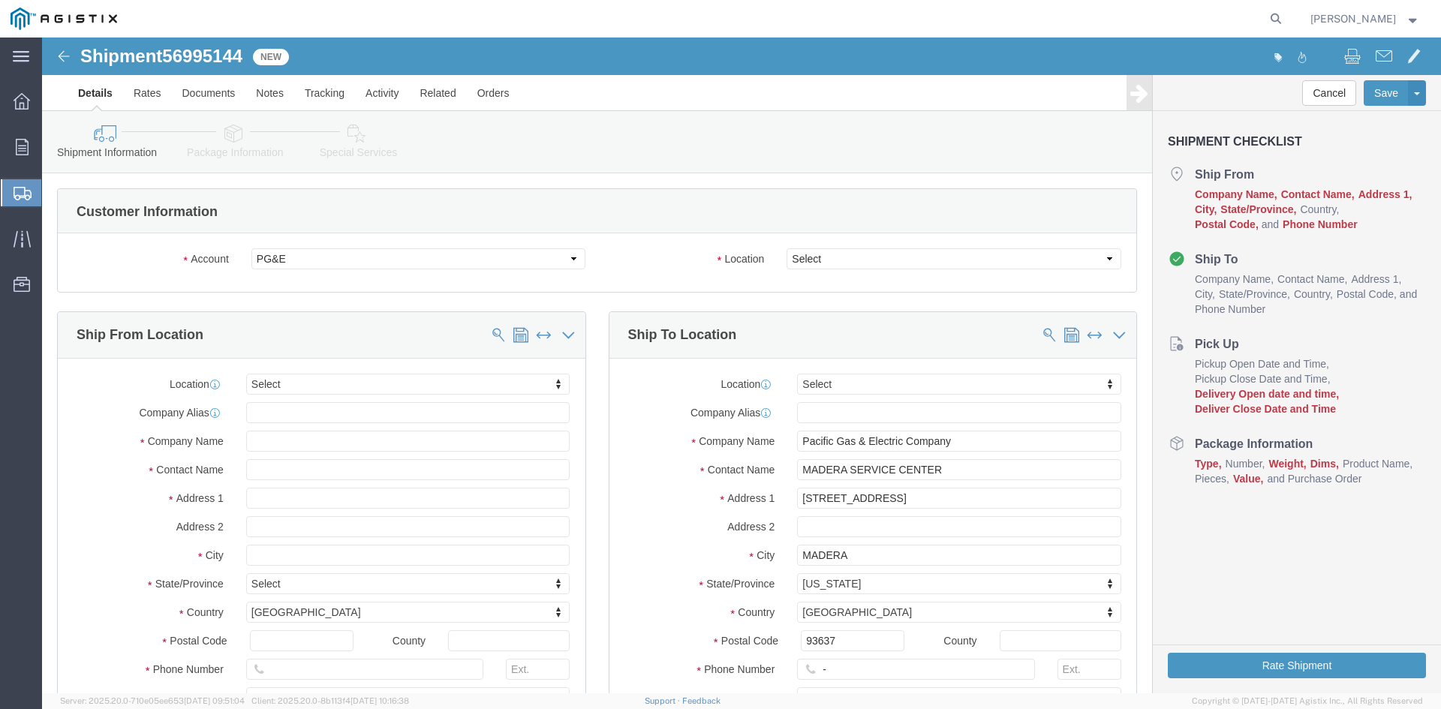
select select
click select "Select All Others [GEOGRAPHIC_DATA] [GEOGRAPHIC_DATA] [GEOGRAPHIC_DATA] [GEOGRA…"
select select "23082"
click select "Select All Others [GEOGRAPHIC_DATA] [GEOGRAPHIC_DATA] [GEOGRAPHIC_DATA] [GEOGRA…"
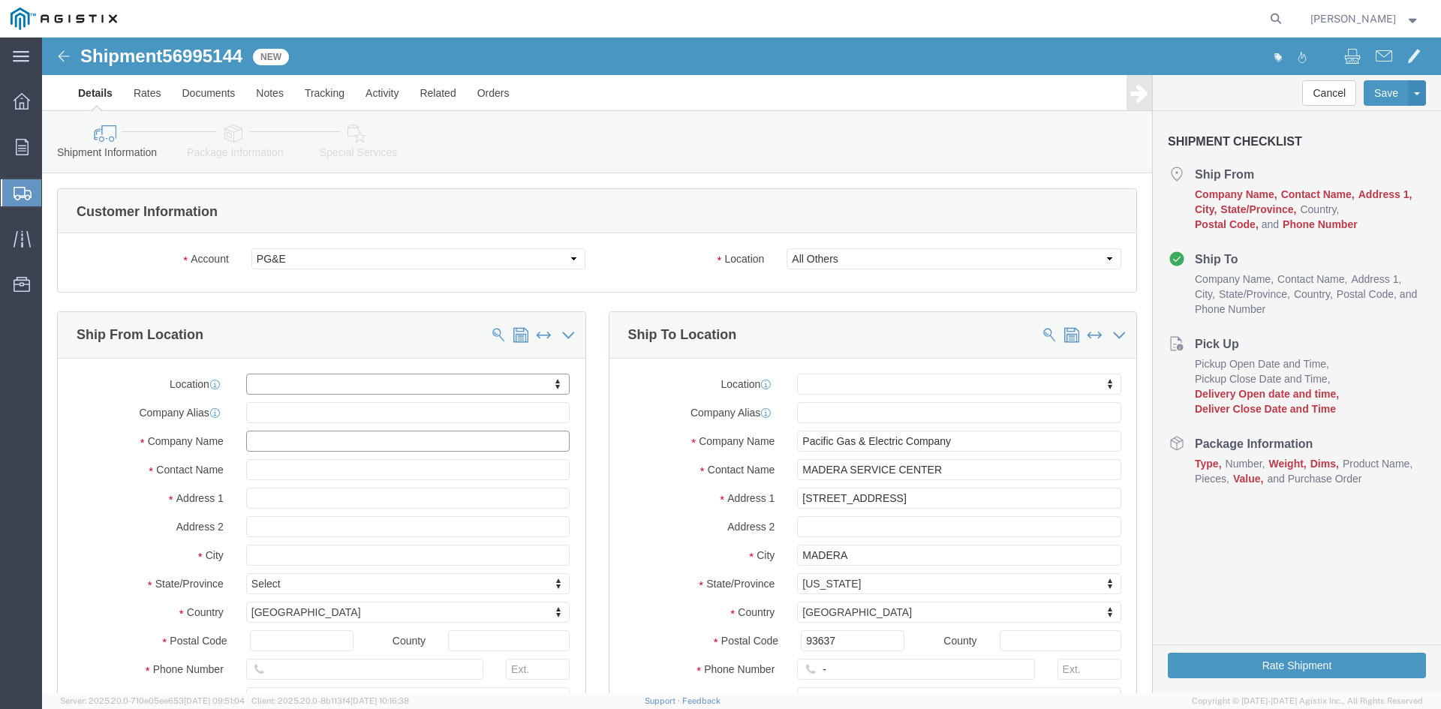
click input "text"
type input "S"
click input "S"
click input "text"
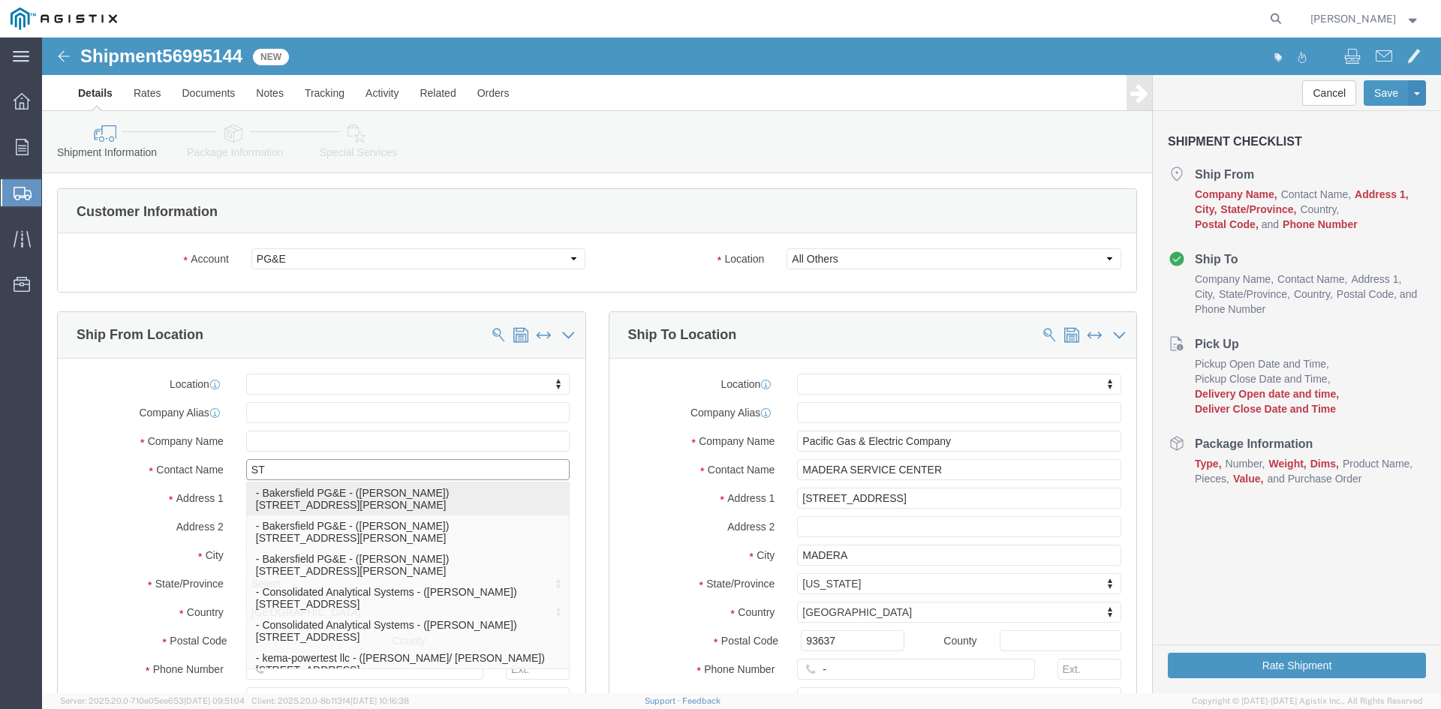
type input "STE"
click p "- OLDCASTLE PLEASANTON - ([PERSON_NAME]) [STREET_ADDRESS]"
select select "CA"
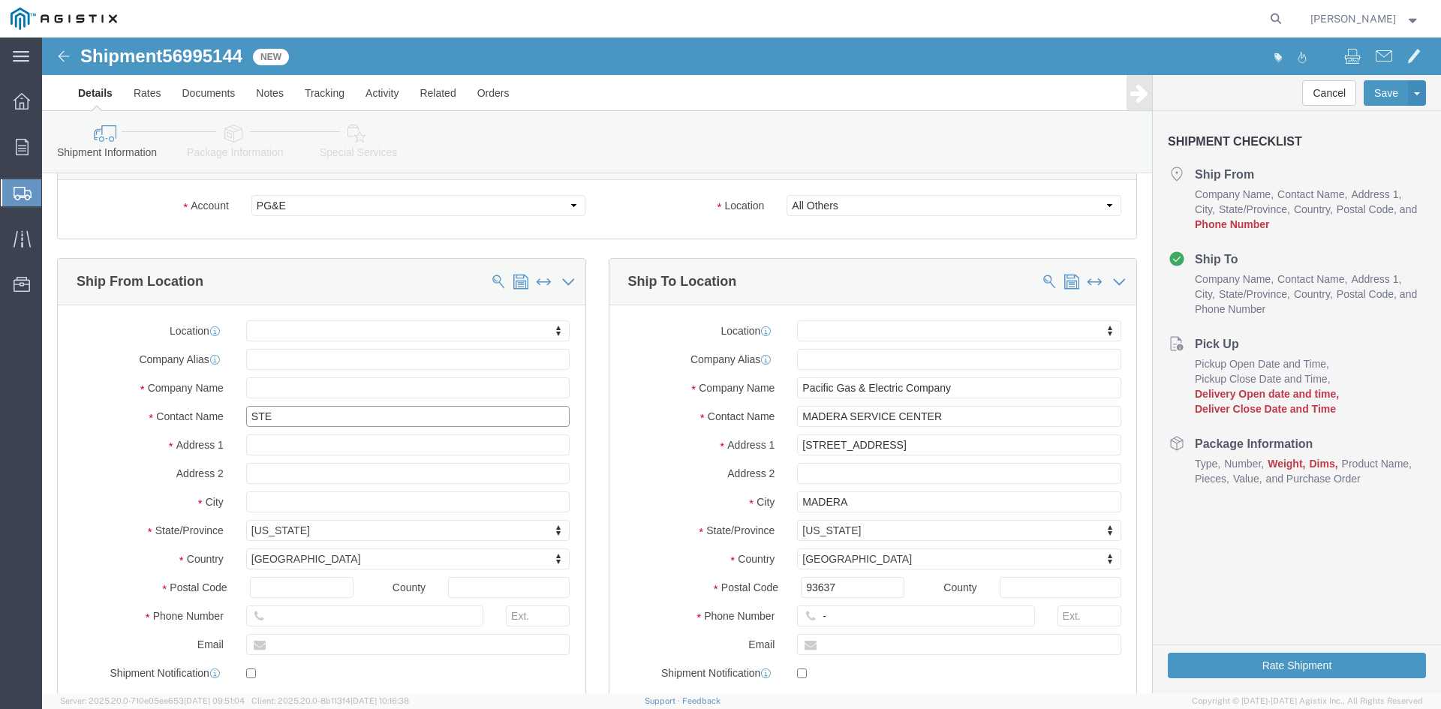
scroll to position [225, 0]
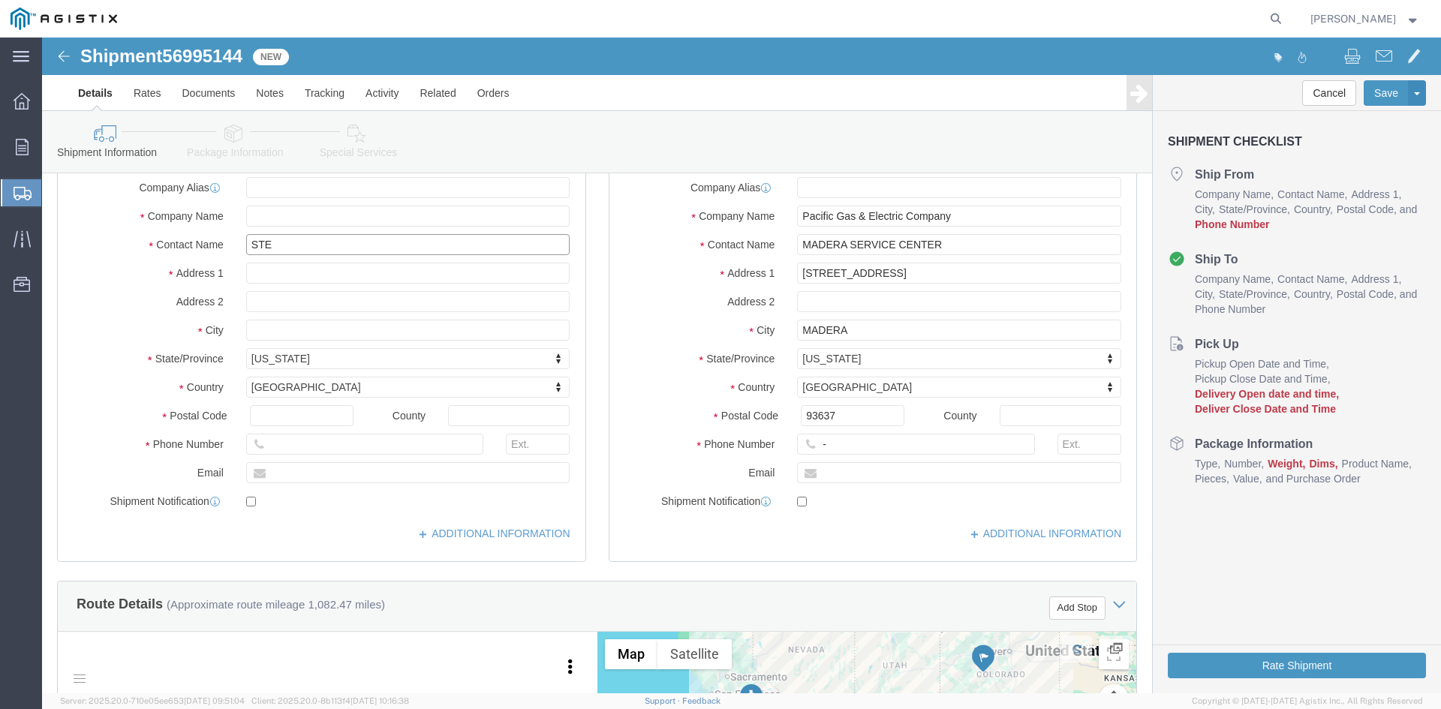
type input "[PERSON_NAME]"
click input "text"
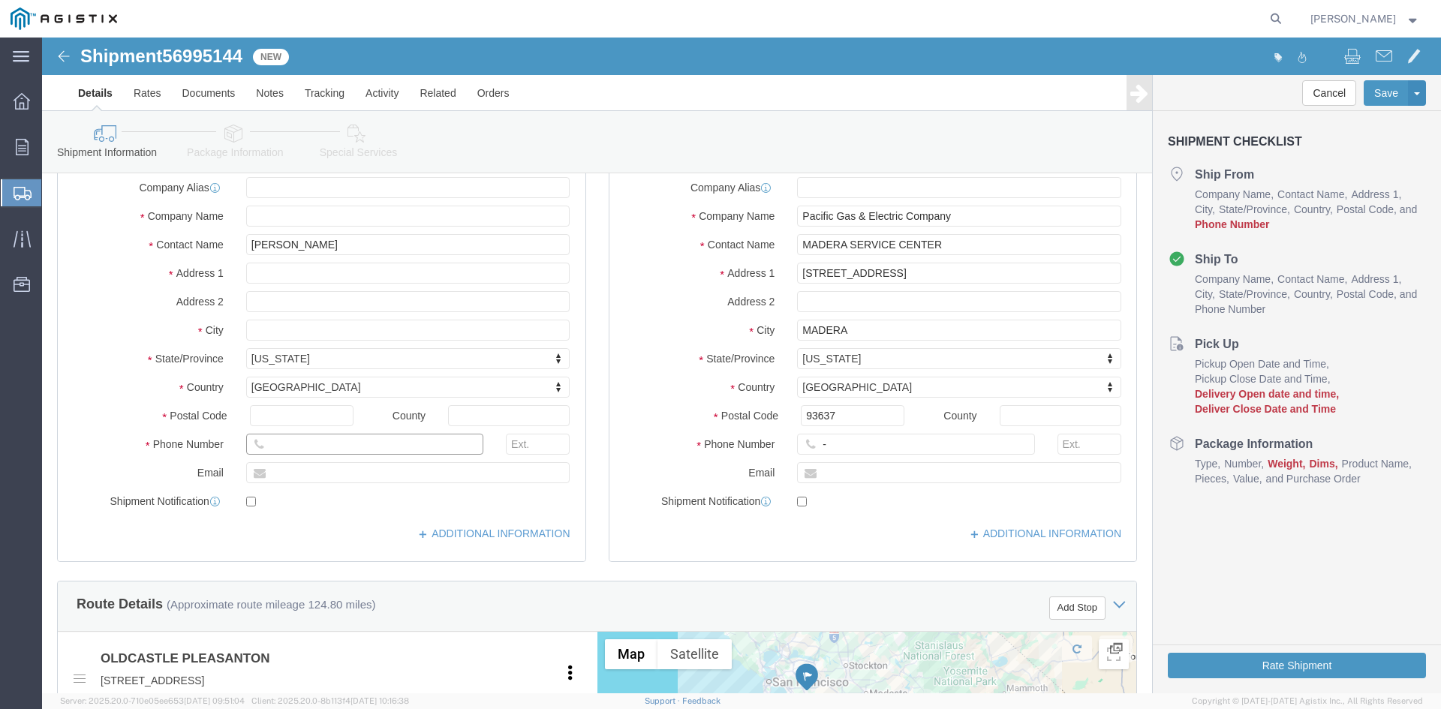
type input "[PHONE_NUMBER]"
click input "-"
click input "text"
type input "[PHONE_NUMBER]"
click label "Postal Code"
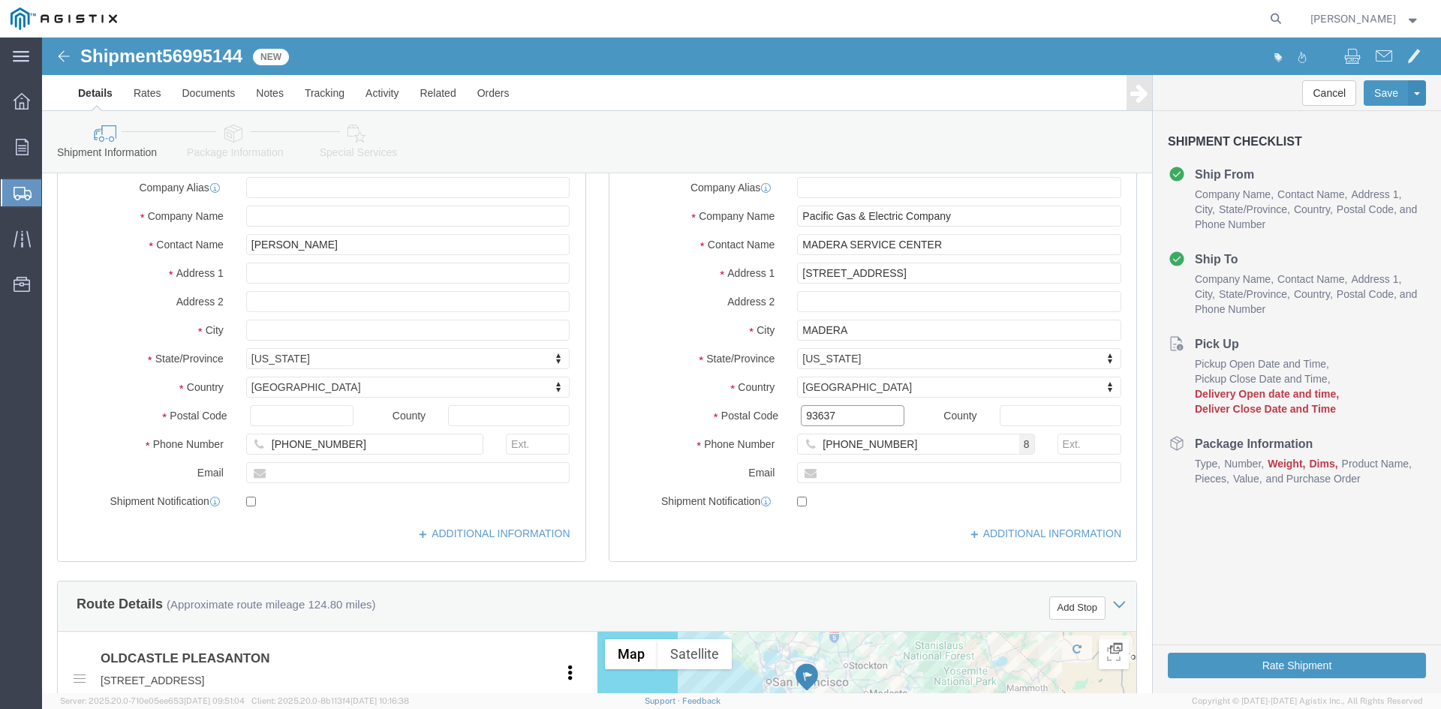
click input "93637"
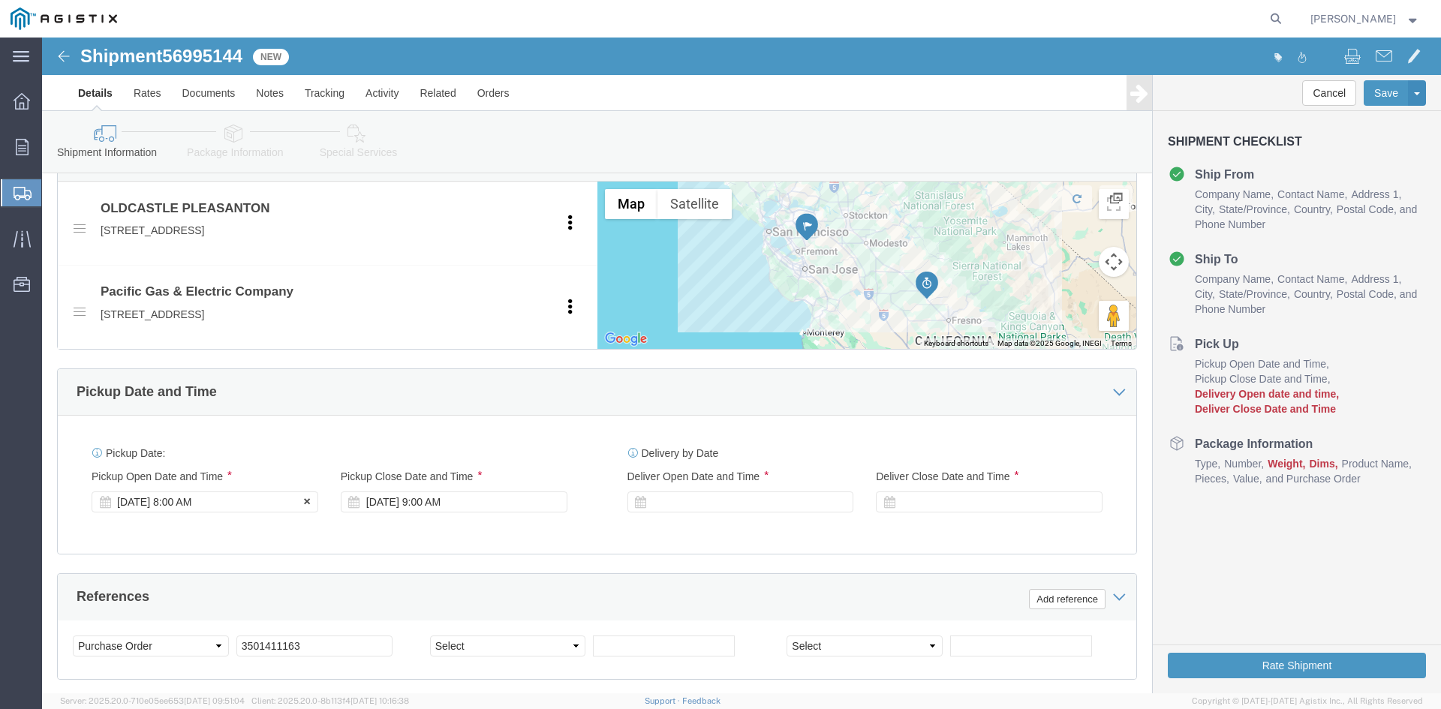
click div "[DATE] 8:00 AM"
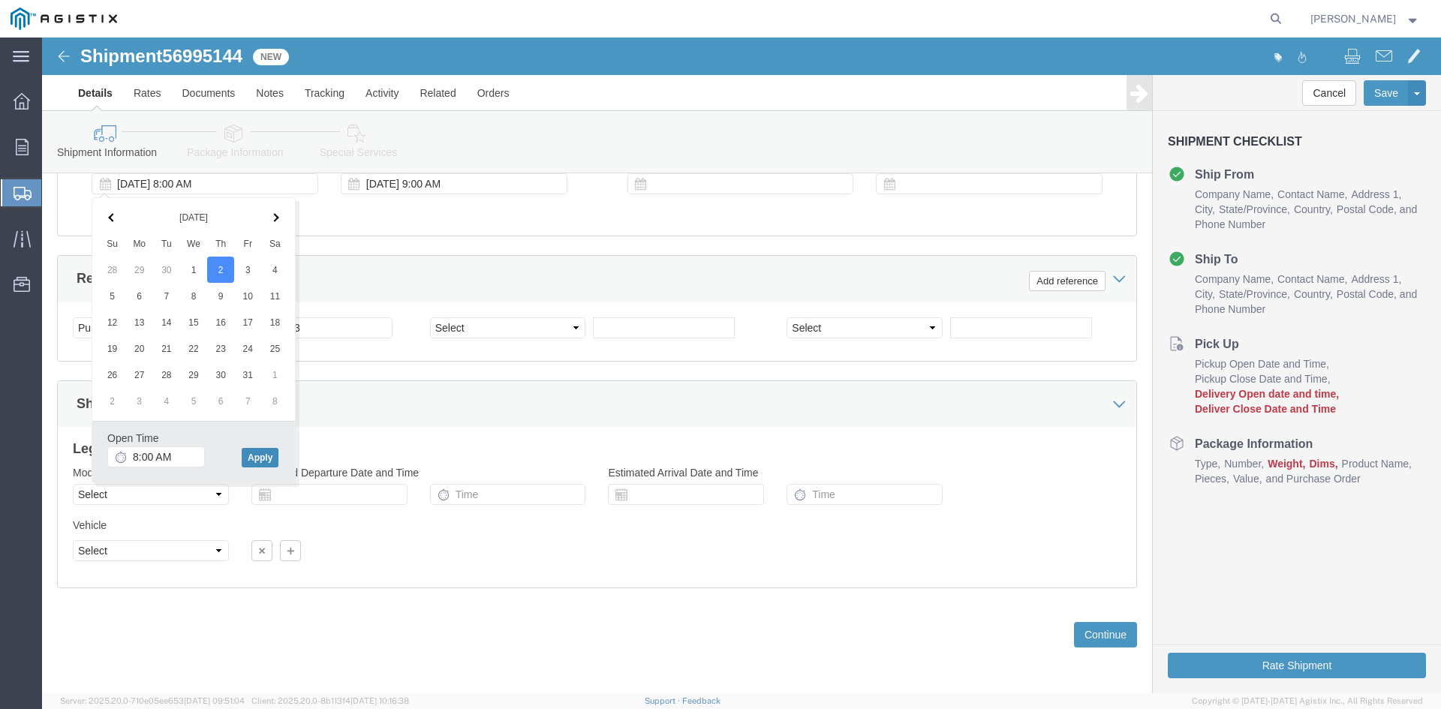
click button "Apply"
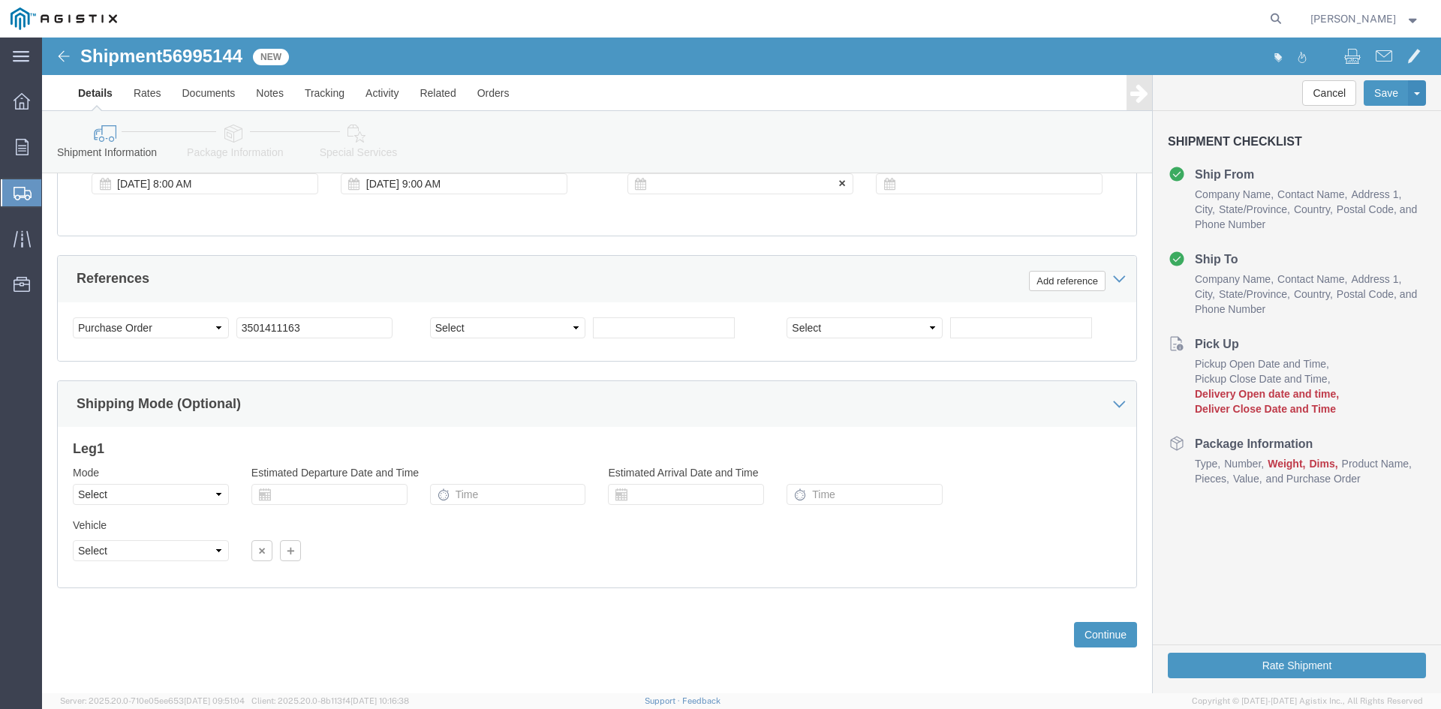
click div
drag, startPoint x: 752, startPoint y: 416, endPoint x: 742, endPoint y: 419, distance: 9.5
click button "Apply"
drag, startPoint x: 916, startPoint y: 135, endPoint x: 910, endPoint y: 154, distance: 19.7
click div "Shipment Information Package Information Special Services Loading Routing Pleas…"
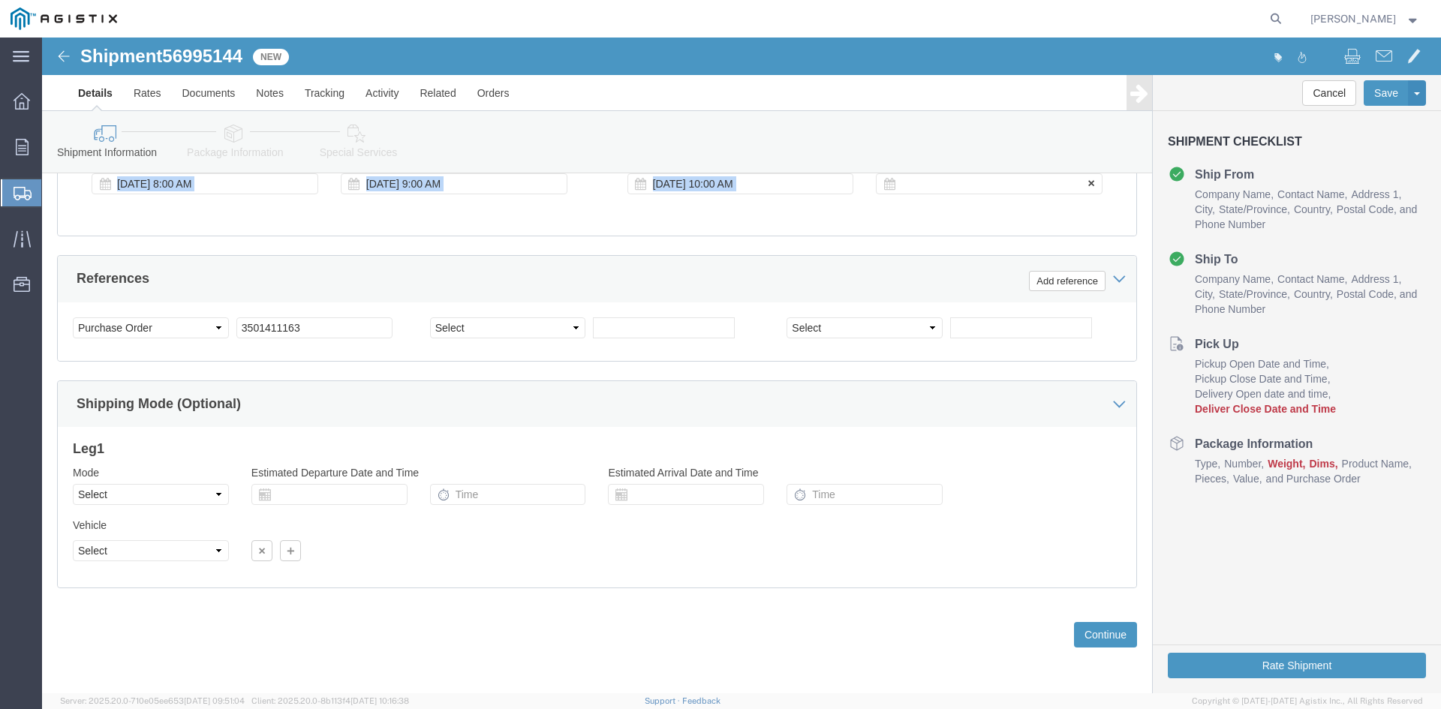
click div
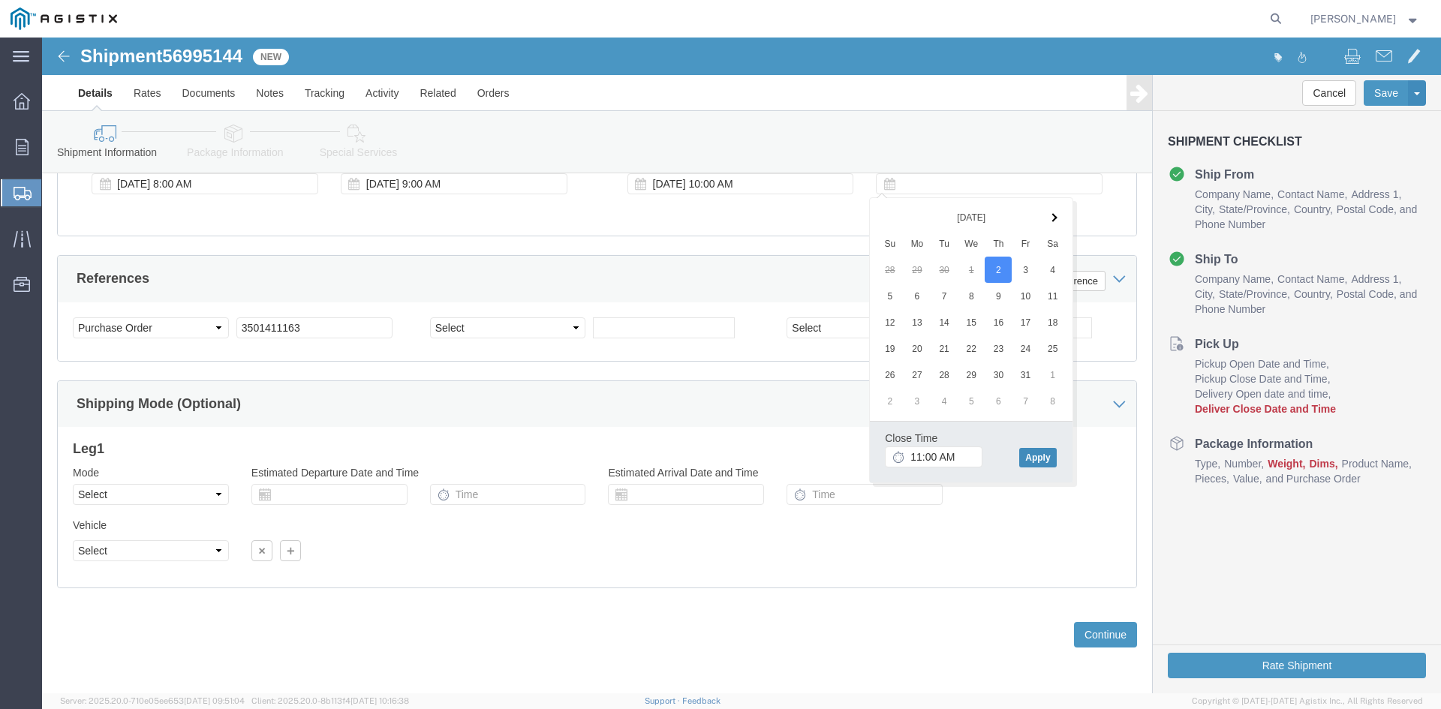
click button "Apply"
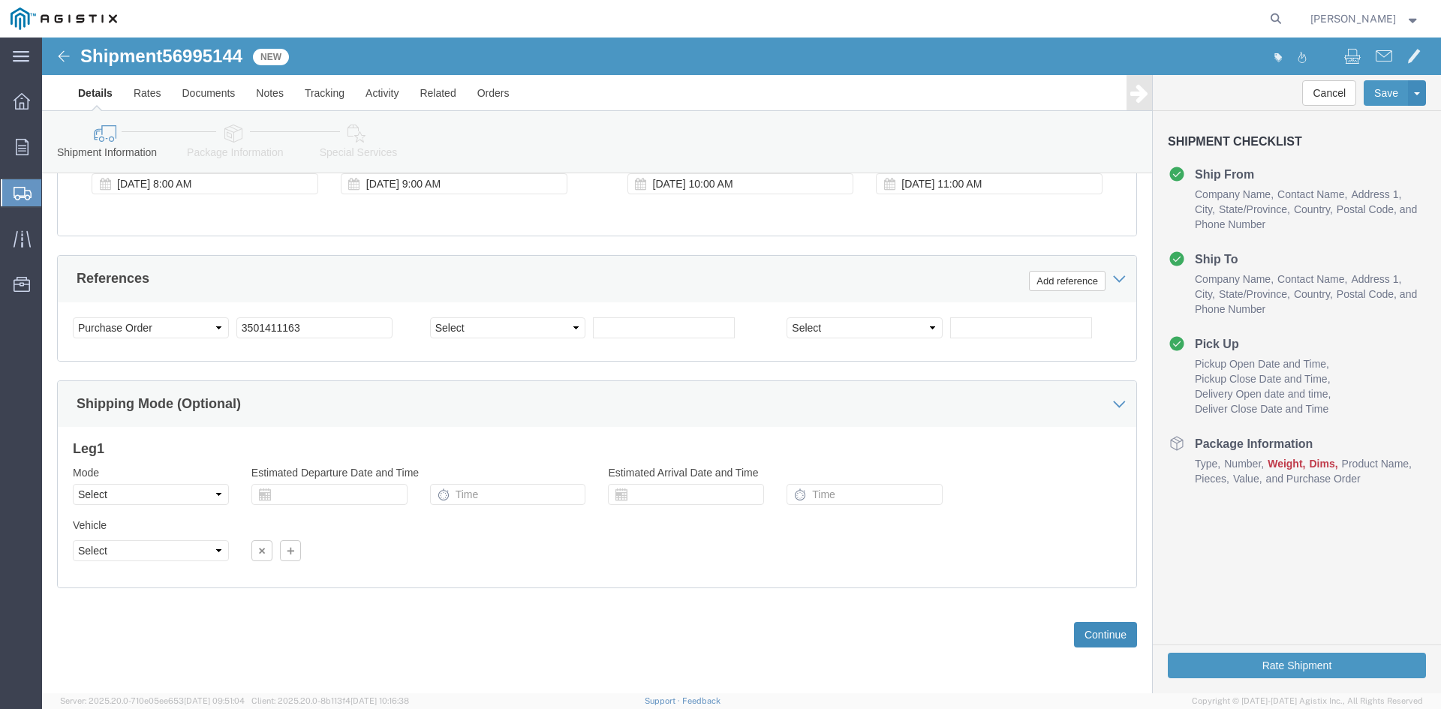
click button "Continue"
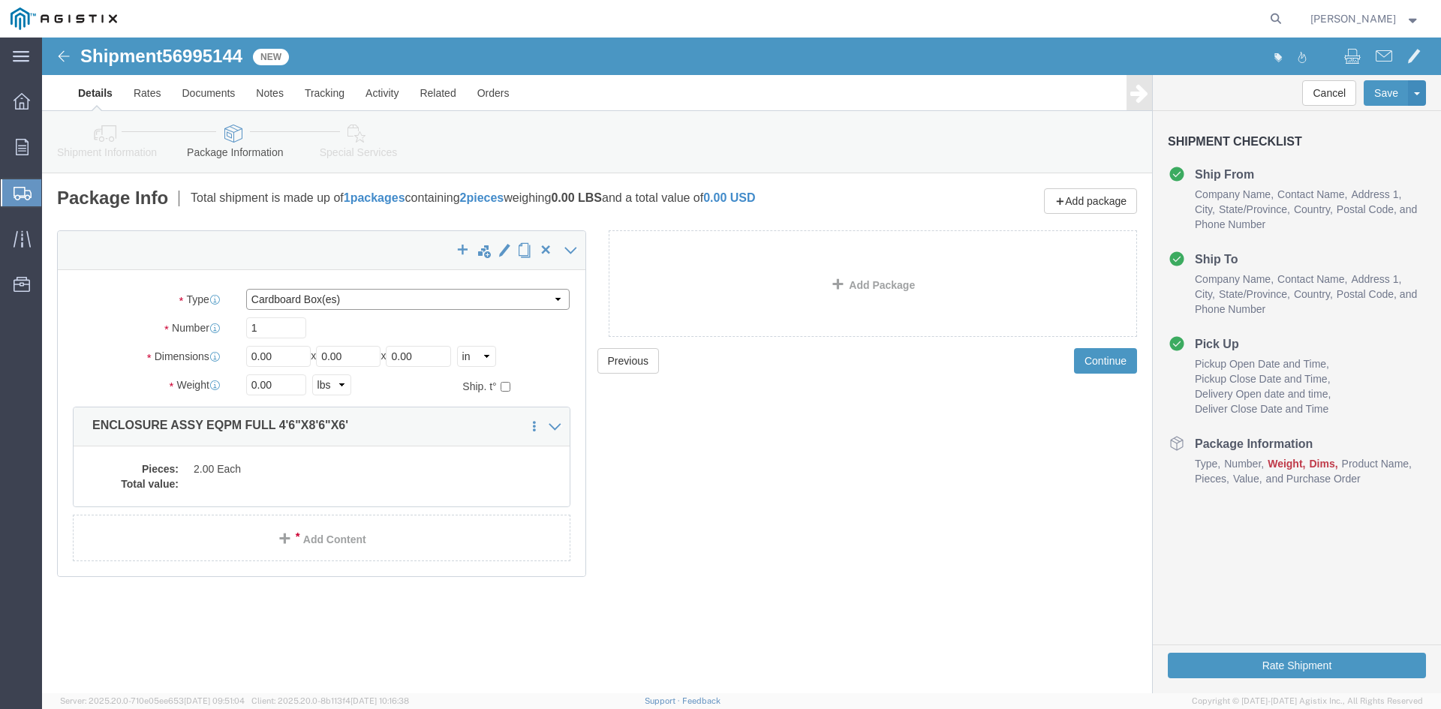
click select "Select Bulk Bundle(s) Cardboard Box(es) Carton(s) Crate(s) Drum(s) (Fiberboard)…"
select select "NKCR"
click select "Select Bulk Bundle(s) Cardboard Box(es) Carton(s) Crate(s) Drum(s) (Fiberboard)…"
drag, startPoint x: 240, startPoint y: 321, endPoint x: 192, endPoint y: 334, distance: 49.9
click div "Package Type Select Bulk Bundle(s) Cardboard Box(es) Carton(s) Crate(s) Drum(s)…"
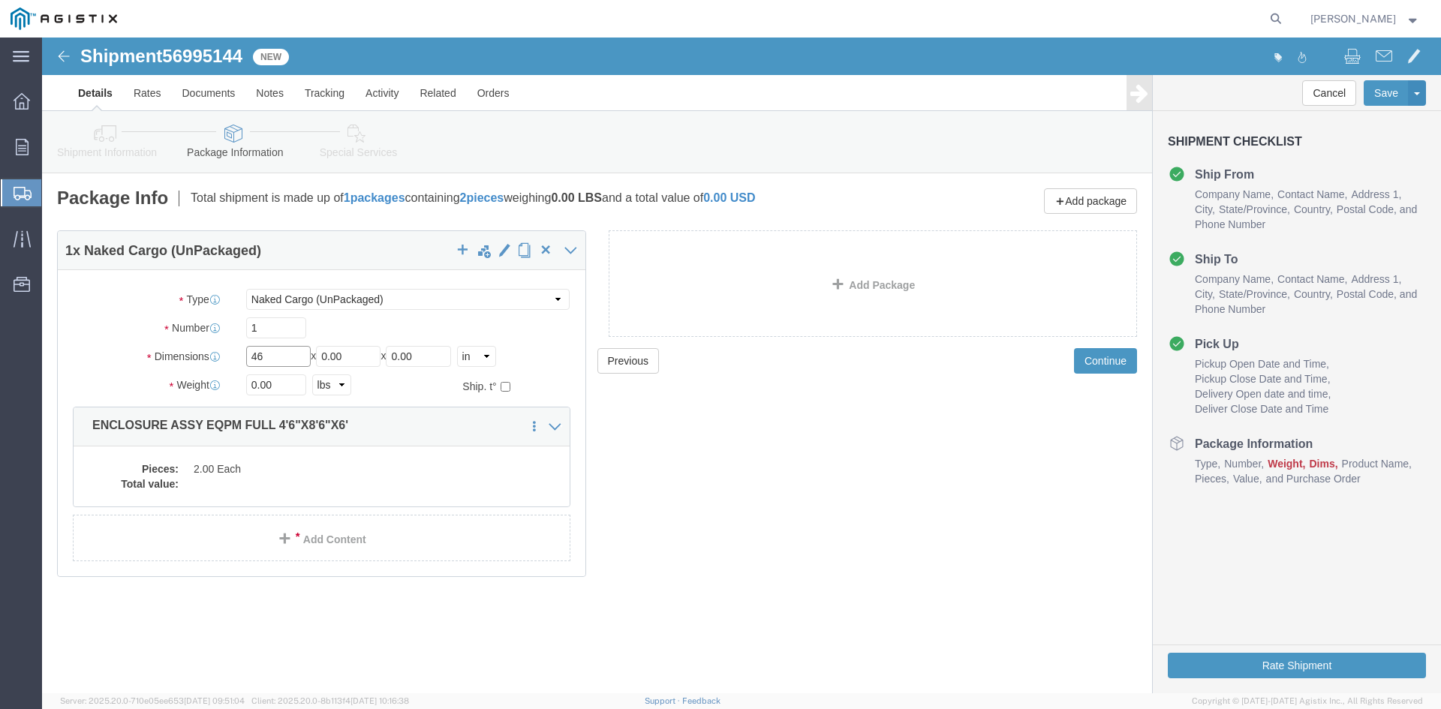
type input "46"
drag, startPoint x: 312, startPoint y: 321, endPoint x: 272, endPoint y: 325, distance: 40.8
click div "Length 46 x Width 8 x Height 0.00 Select cm ft in"
drag, startPoint x: 290, startPoint y: 323, endPoint x: 278, endPoint y: 327, distance: 12.6
click div "Length 46 x Width 6 x Height 0.00 Select cm ft in"
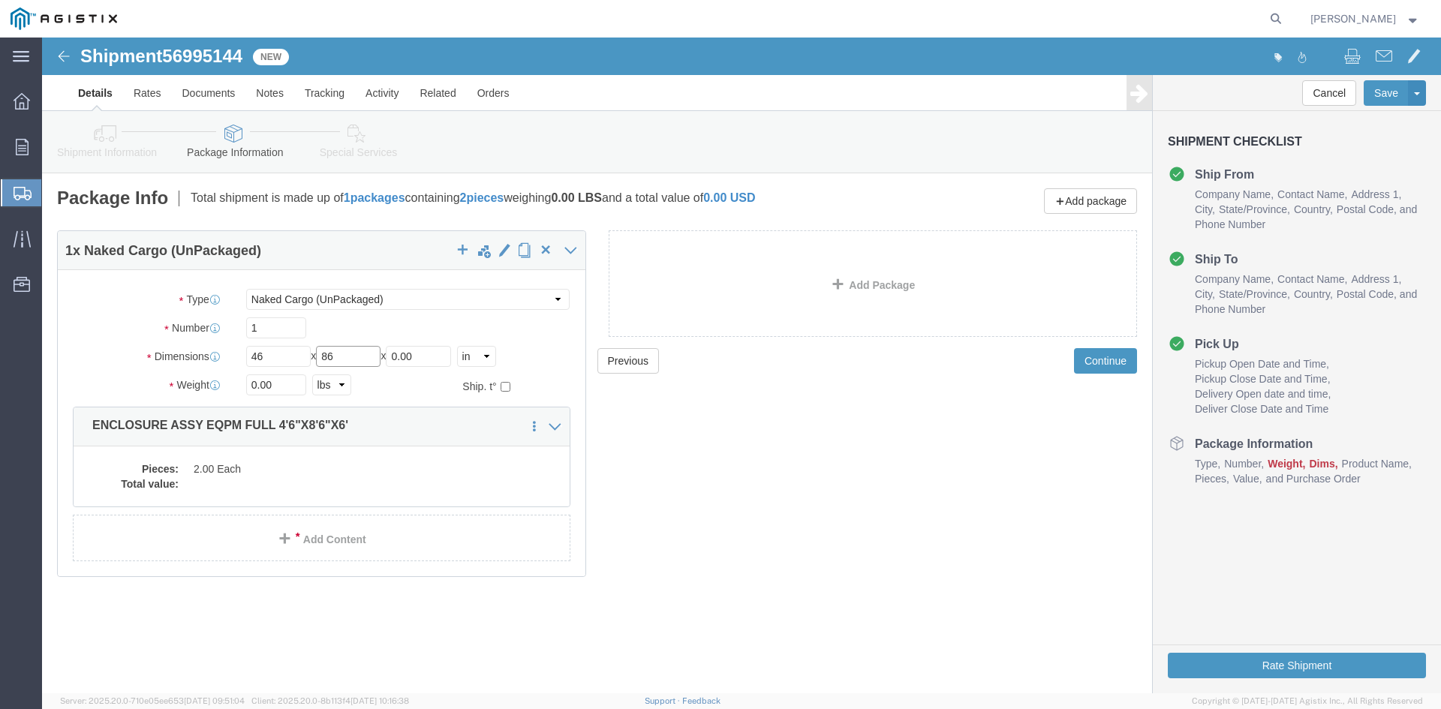
type input "86"
drag, startPoint x: 390, startPoint y: 318, endPoint x: 293, endPoint y: 321, distance: 96.9
click div "Length 46 x Width 86 x Height 0.00 Select cm ft in"
type input "72"
drag, startPoint x: 242, startPoint y: 353, endPoint x: 158, endPoint y: 350, distance: 84.1
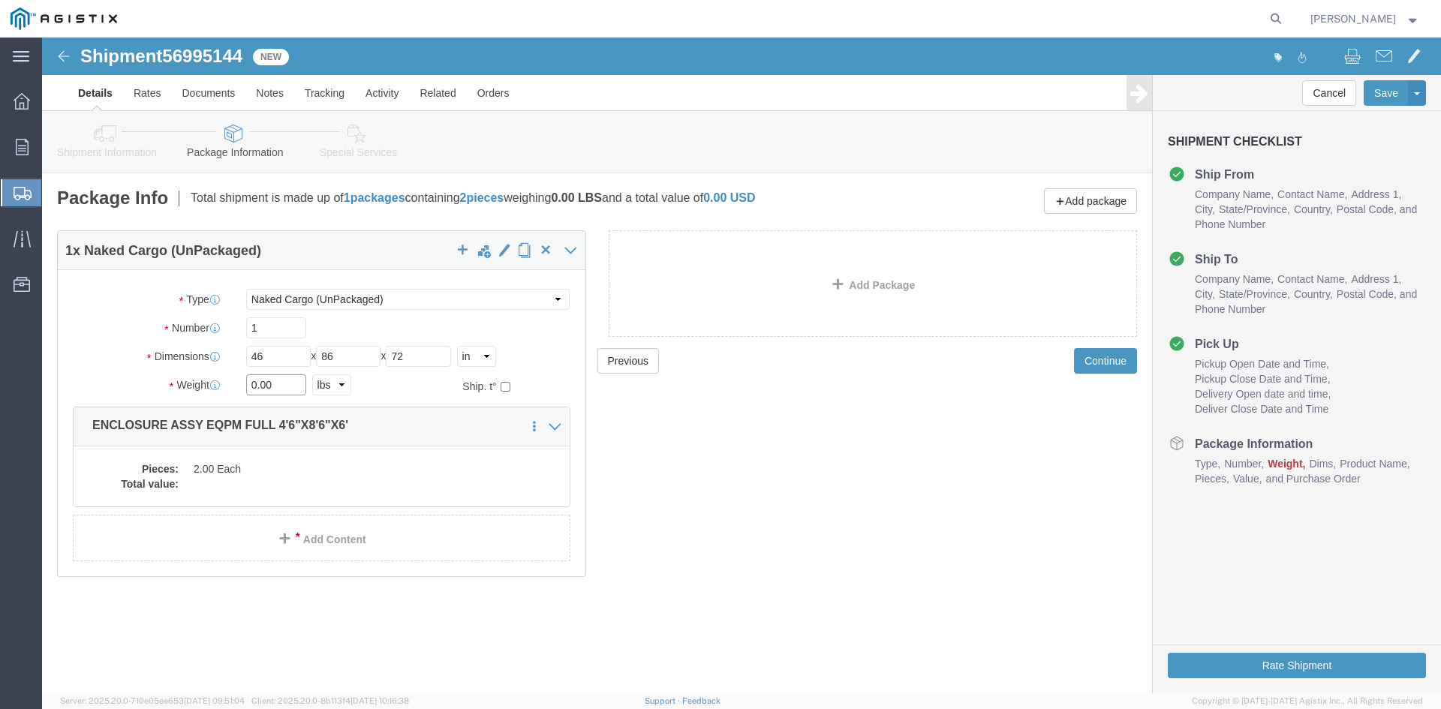
click div "Weight Total weight of packages in pounds or kilograms 0.00 Select kgs lbs Ship…"
type input "35000"
click dd
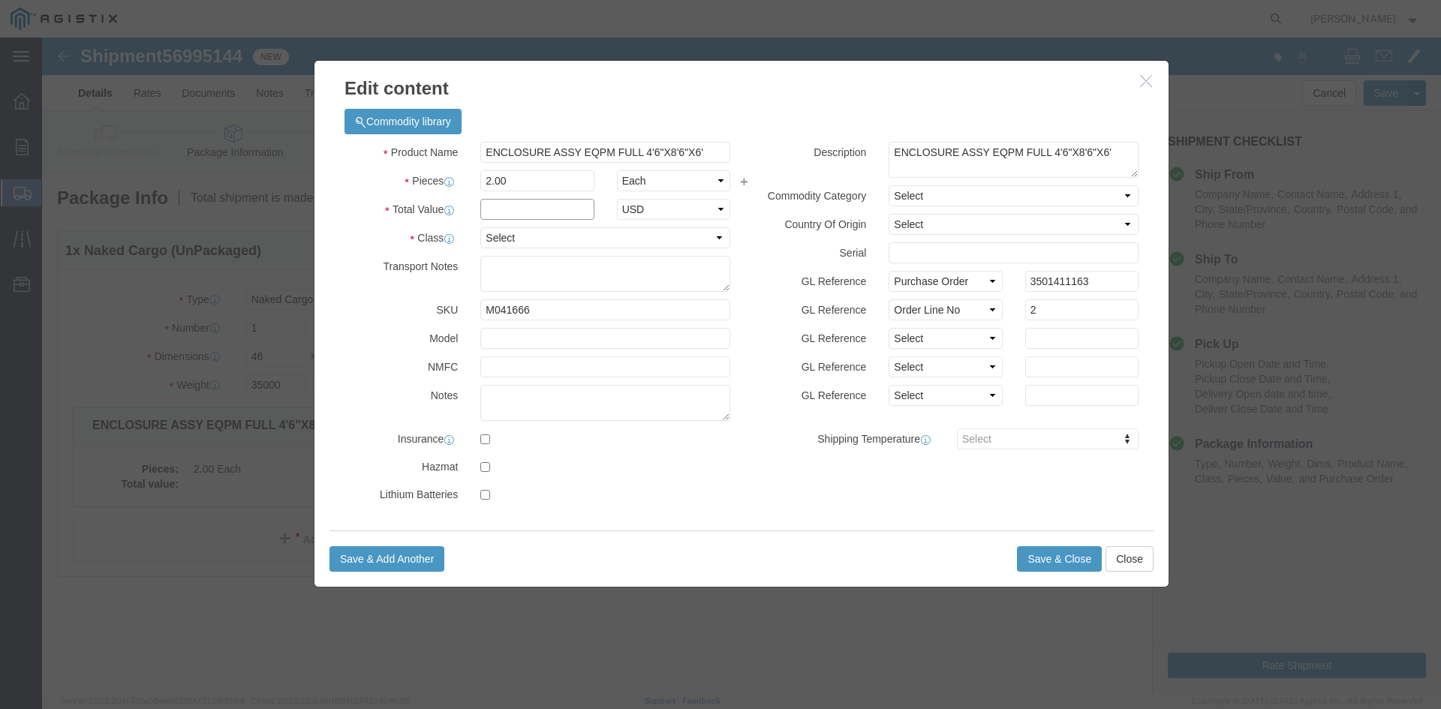
click input "text"
type input "1"
drag, startPoint x: 390, startPoint y: 216, endPoint x: 434, endPoint y: 212, distance: 43.7
click div "Product Name ENCLOSURE ASSY EQPM FULL 4'6"X8'6"X6' Pieces 2.00 Select Bag Barre…"
click select "Select 50 55 60 65 70 85 92.5 100 125 175 250 300 400"
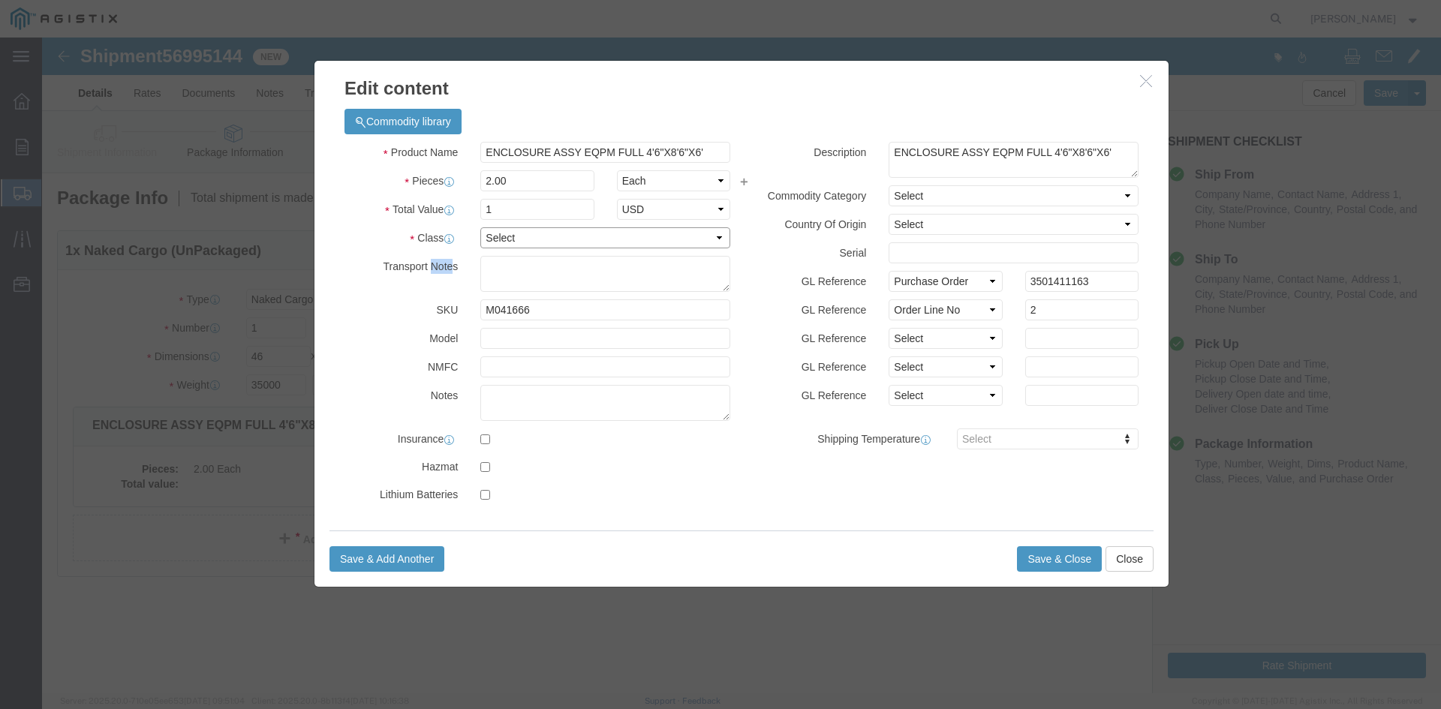
select select "55"
click select "Select 50 55 60 65 70 85 92.5 100 125 175 250 300 400"
click button "Save & Close"
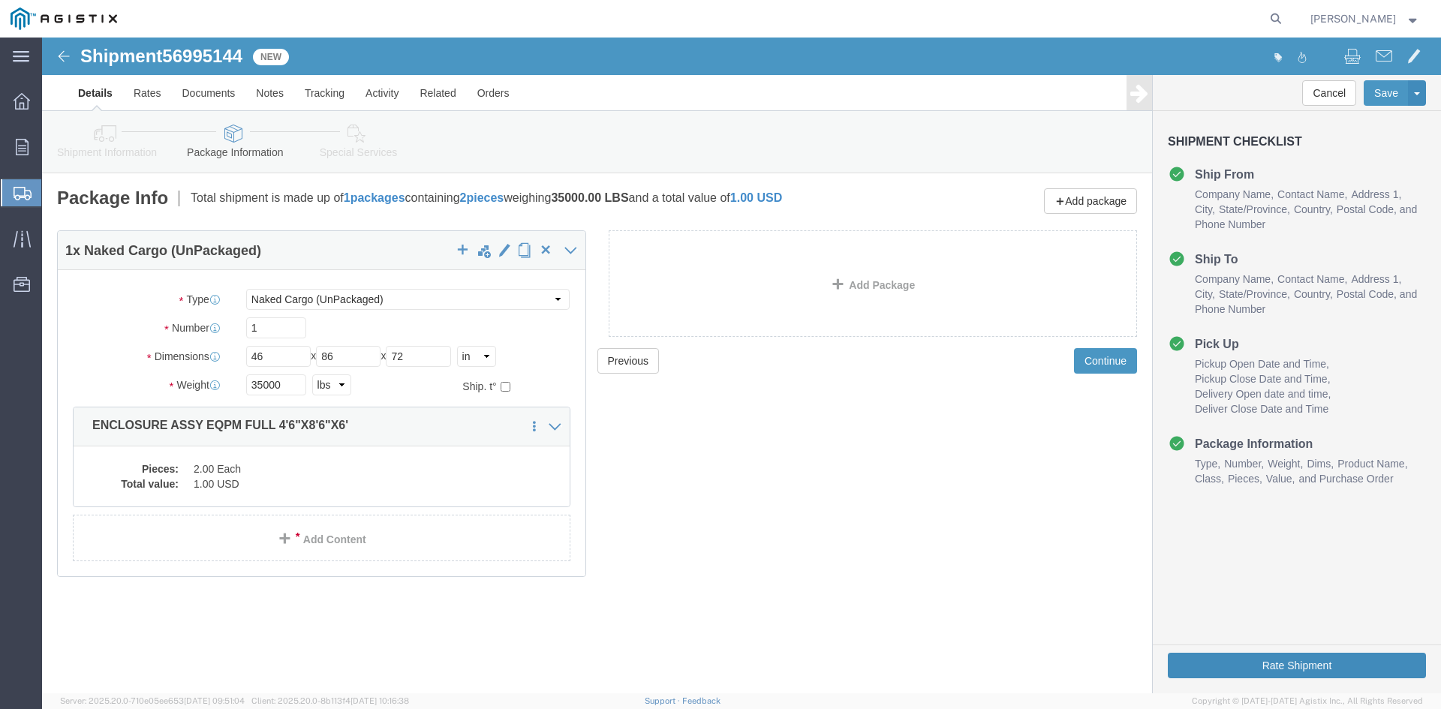
drag, startPoint x: 1205, startPoint y: 629, endPoint x: 801, endPoint y: 547, distance: 412.1
click form "Shipment 56995144 New Details Rates Documents Notes Tracking Activity Related O…"
click input "1"
type input "2"
click button "Rate Shipment"
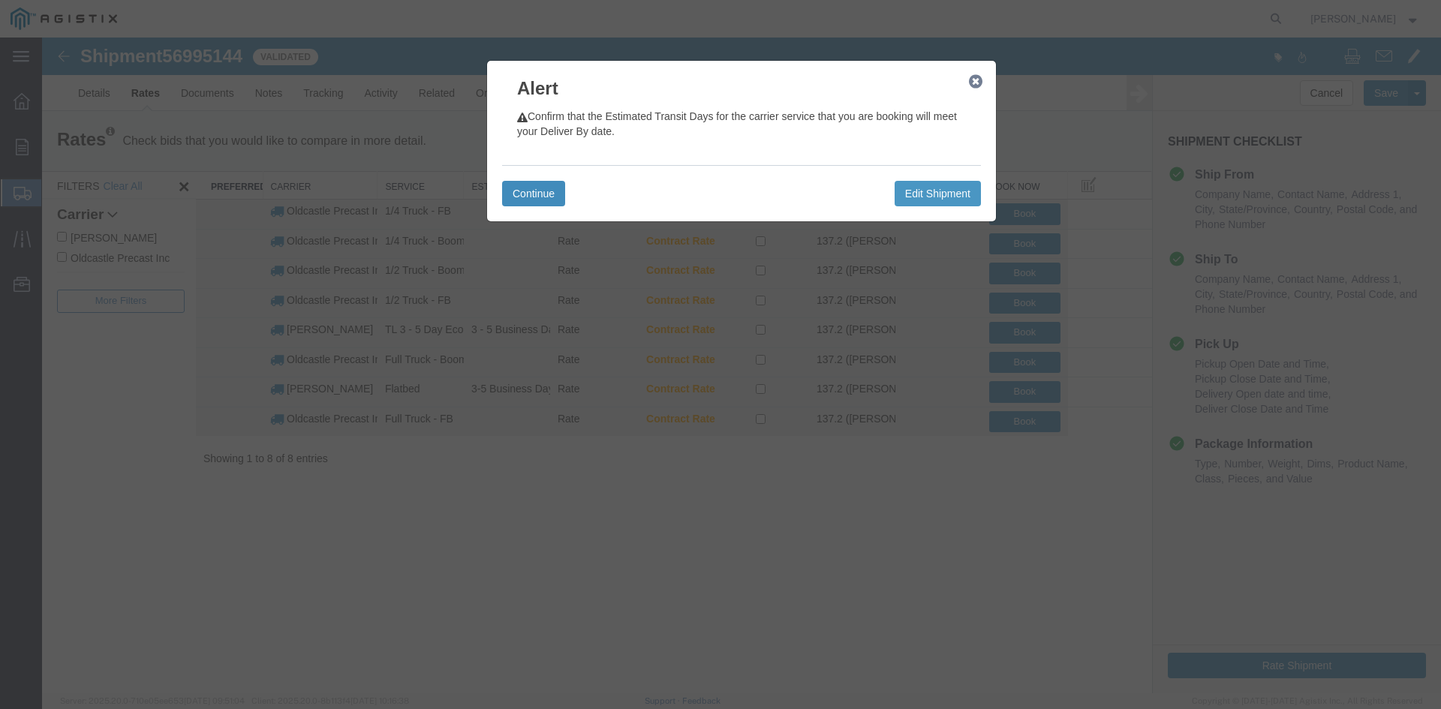
click at [548, 197] on button "Continue" at bounding box center [533, 194] width 63 height 26
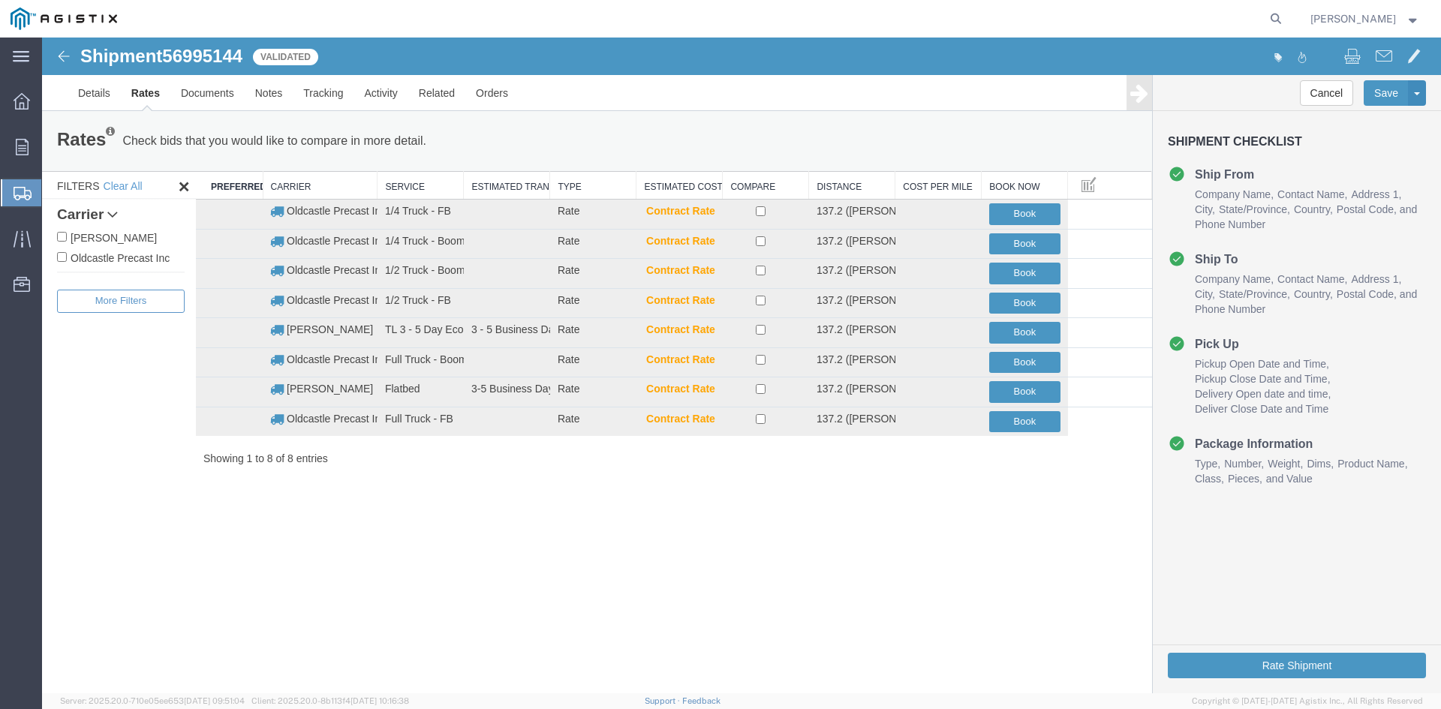
click at [127, 256] on label "Oldcastle Precast Inc" at bounding box center [121, 257] width 128 height 17
click at [67, 256] on input "Oldcastle Precast Inc" at bounding box center [62, 257] width 10 height 10
checkbox input "true"
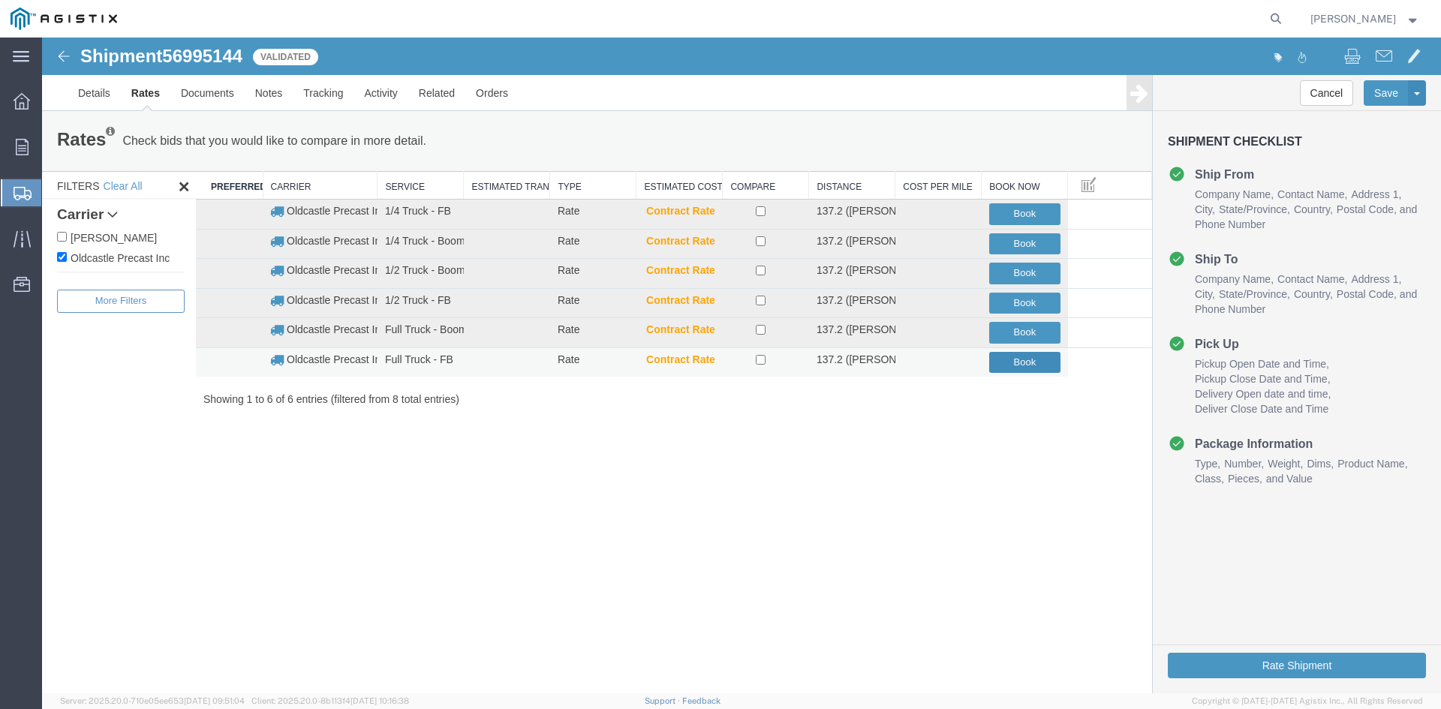
click at [1032, 357] on button "Book" at bounding box center [1024, 363] width 71 height 22
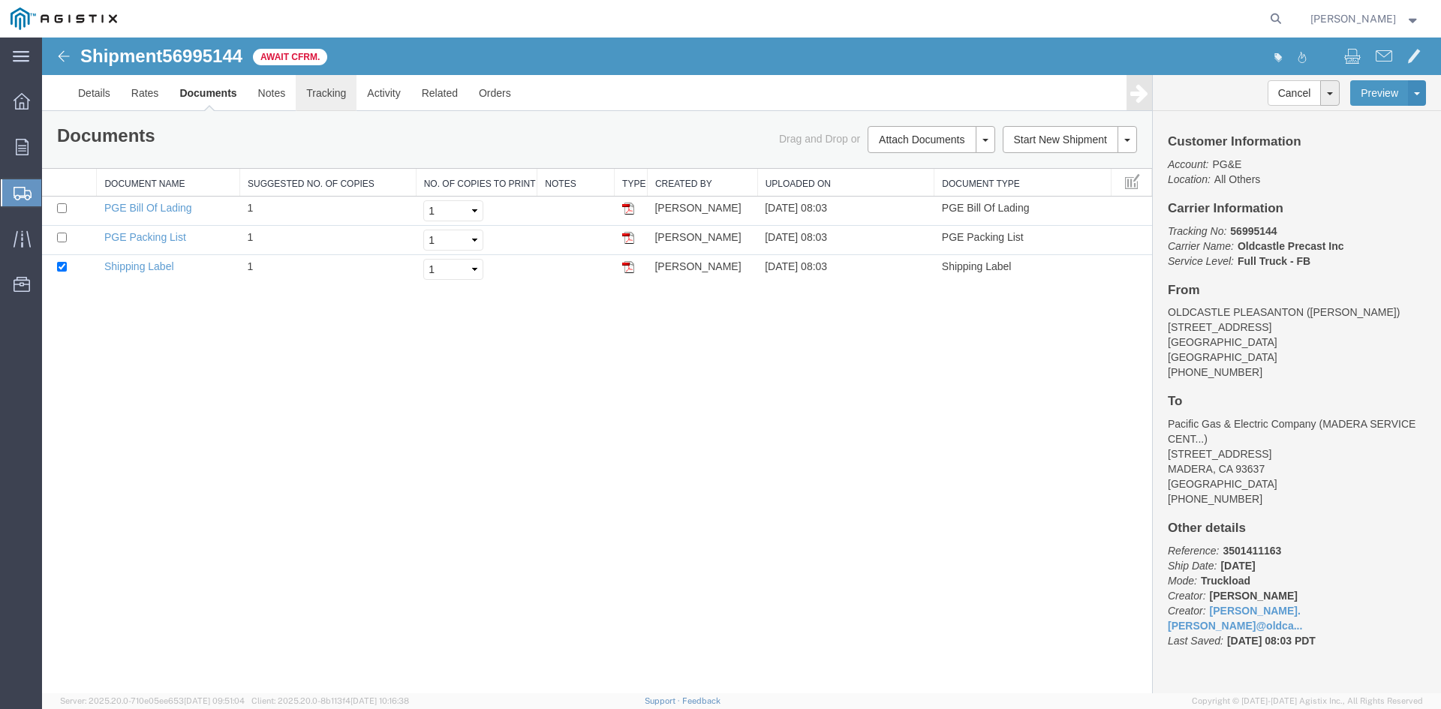
click at [338, 98] on link "Tracking" at bounding box center [326, 93] width 61 height 36
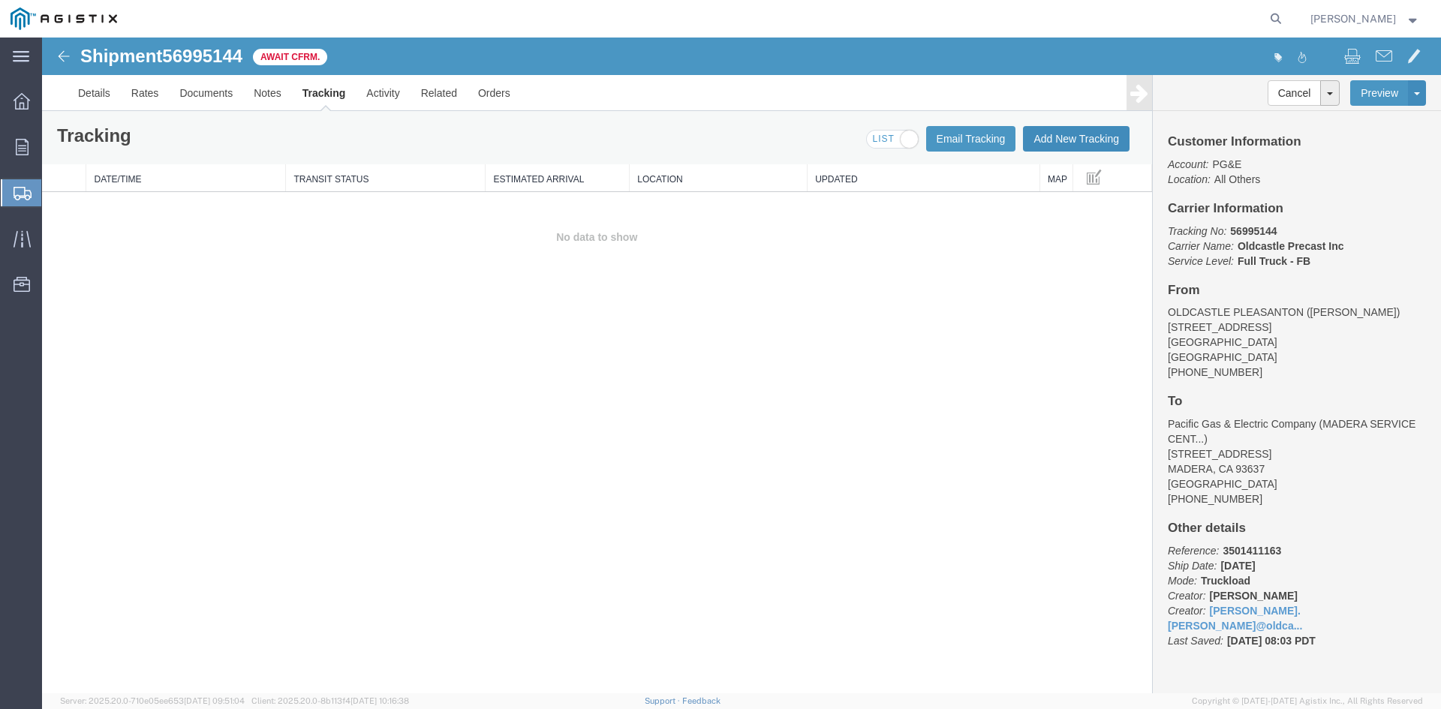
click at [1047, 139] on button "Add New Tracking" at bounding box center [1076, 139] width 107 height 26
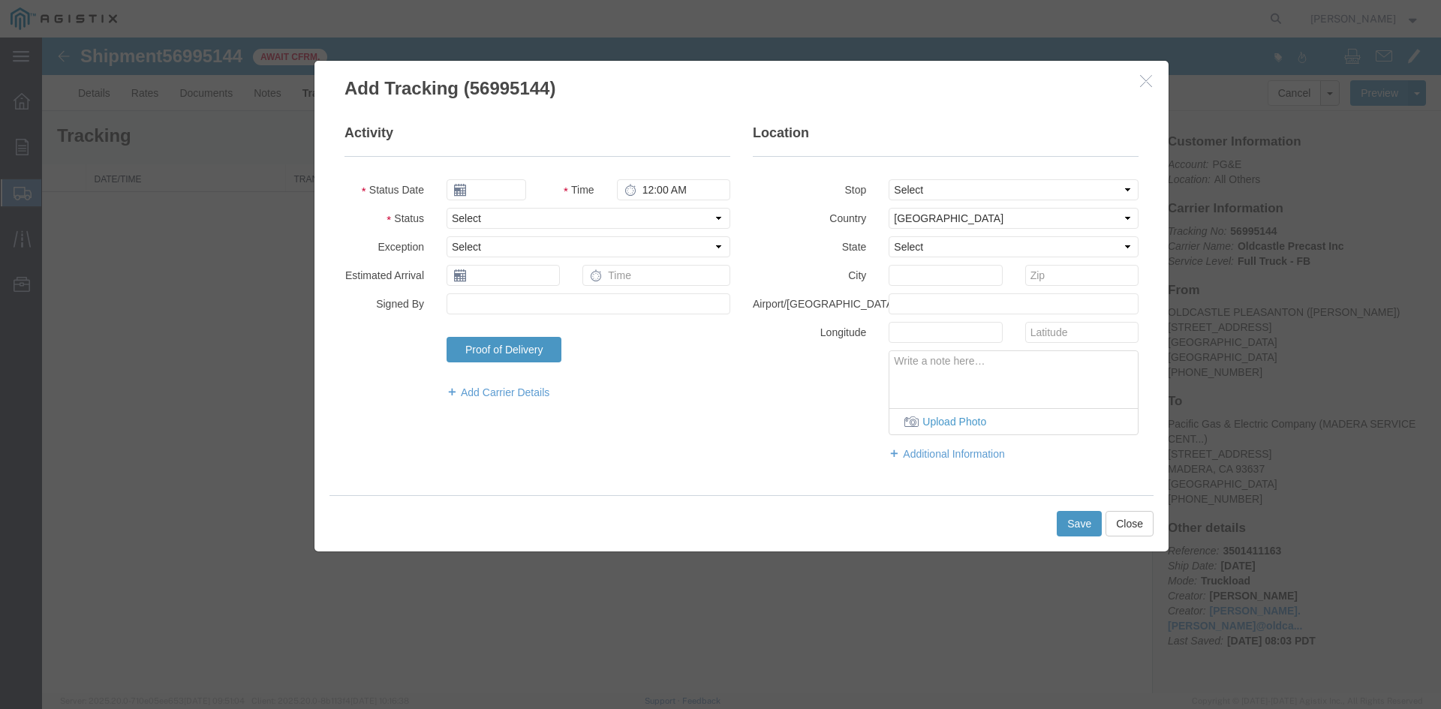
type input "[DATE]"
type input "9:00 AM"
click at [505, 191] on input "[DATE]" at bounding box center [487, 189] width 80 height 21
click at [557, 259] on td "2" at bounding box center [548, 261] width 23 height 23
type input "[DATE]"
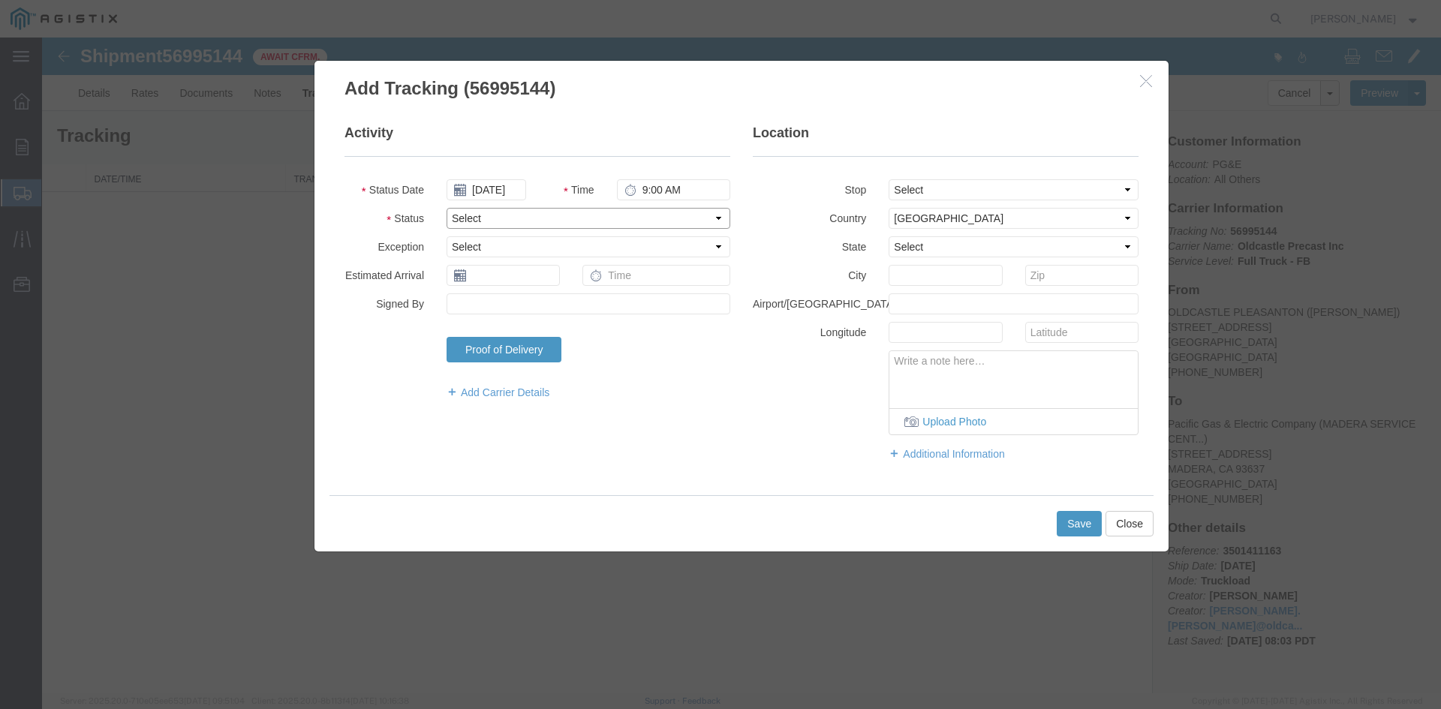
click at [504, 216] on select "Select Arrival Notice Available Arrival Notice Imported Arrive at Delivery Loca…" at bounding box center [589, 218] width 284 height 21
select select "DELIVRED"
click at [447, 208] on select "Select Arrival Notice Available Arrival Notice Imported Arrive at Delivery Loca…" at bounding box center [589, 218] width 284 height 21
click at [1074, 520] on button "Save" at bounding box center [1079, 524] width 45 height 26
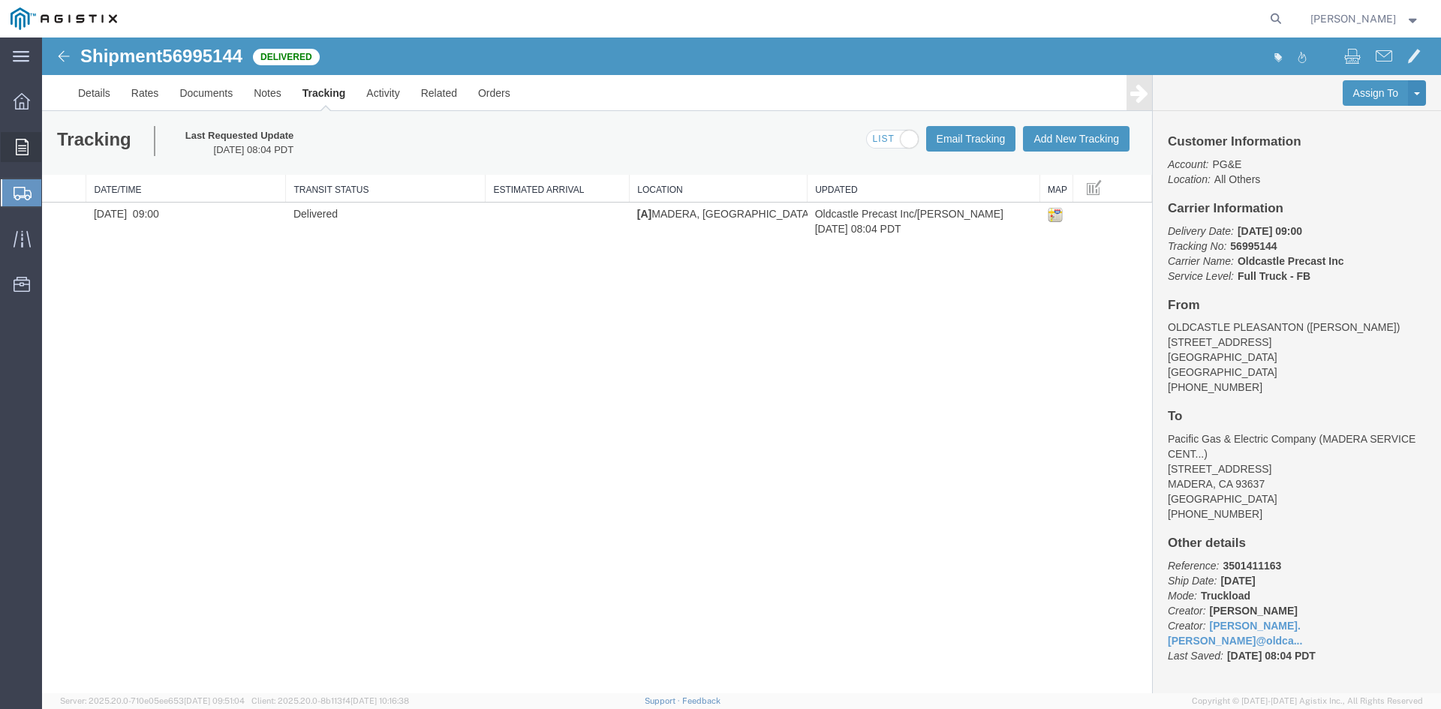
click at [13, 143] on div at bounding box center [22, 147] width 42 height 30
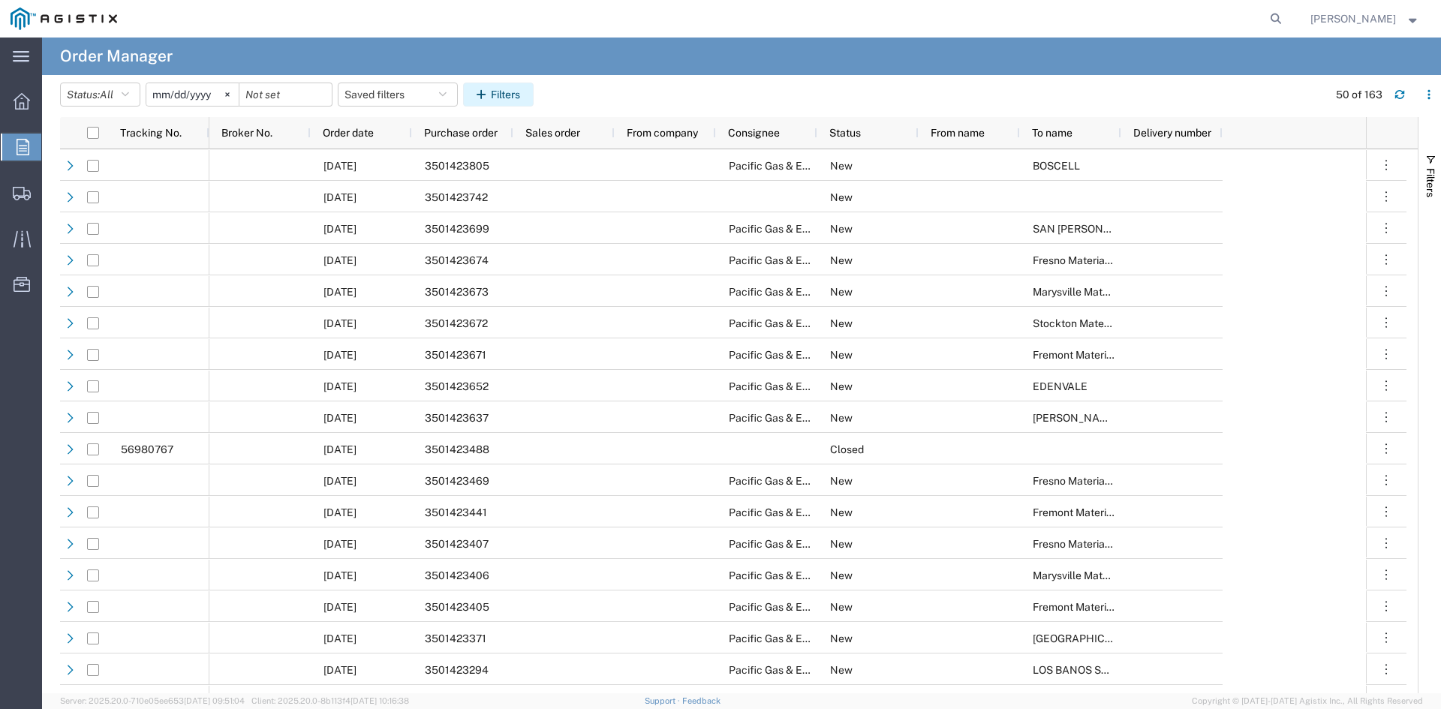
click at [507, 94] on button "Filters" at bounding box center [498, 95] width 71 height 24
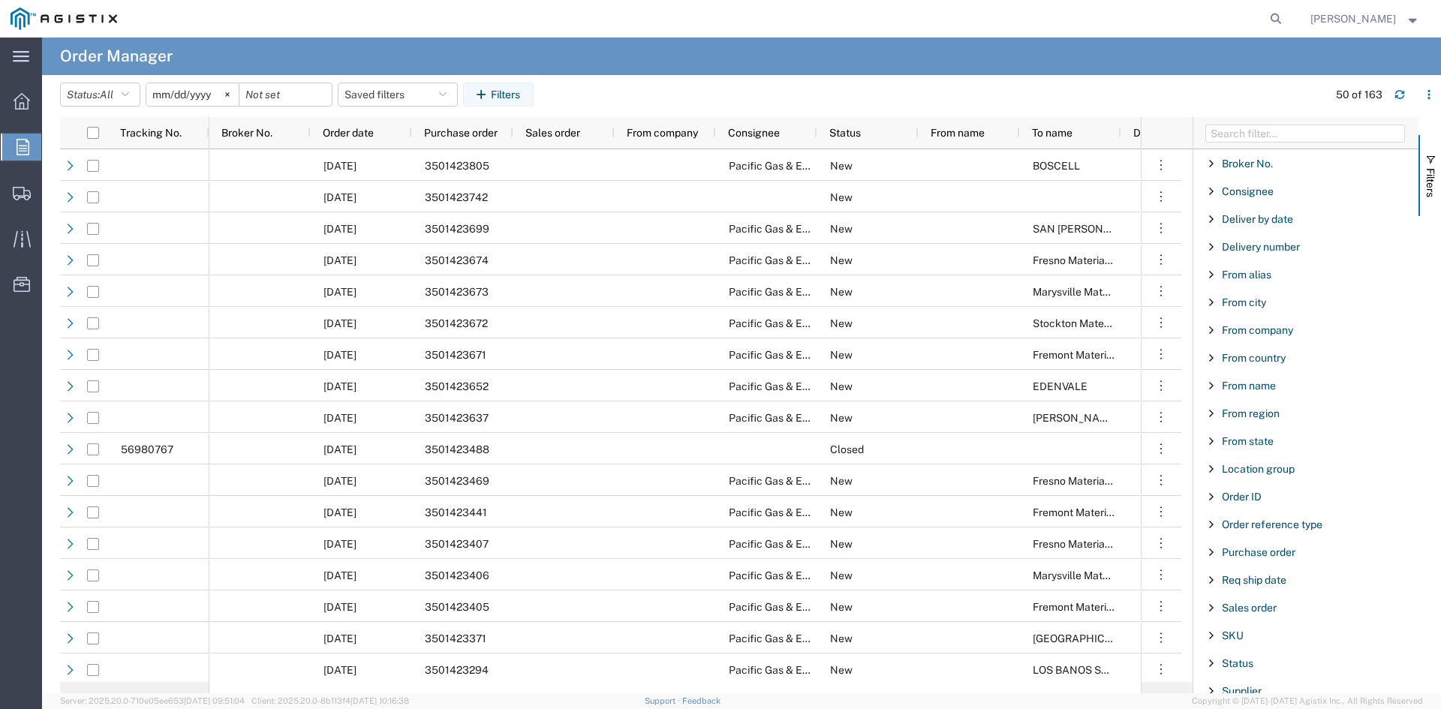
click at [1249, 559] on div "Purchase order" at bounding box center [1306, 552] width 225 height 27
click at [1255, 618] on input "Filter Value" at bounding box center [1311, 616] width 197 height 18
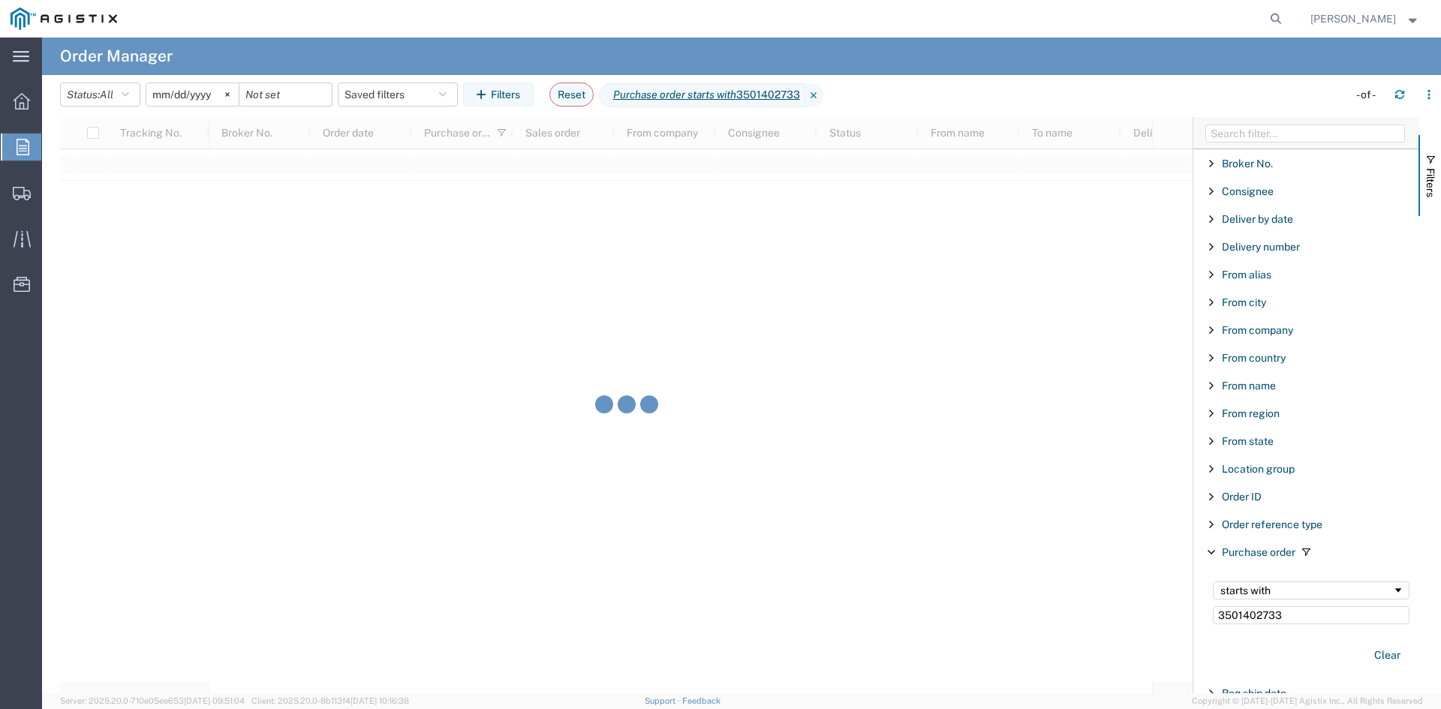
type input "3501402733"
click at [215, 92] on input "[DATE]" at bounding box center [192, 94] width 92 height 23
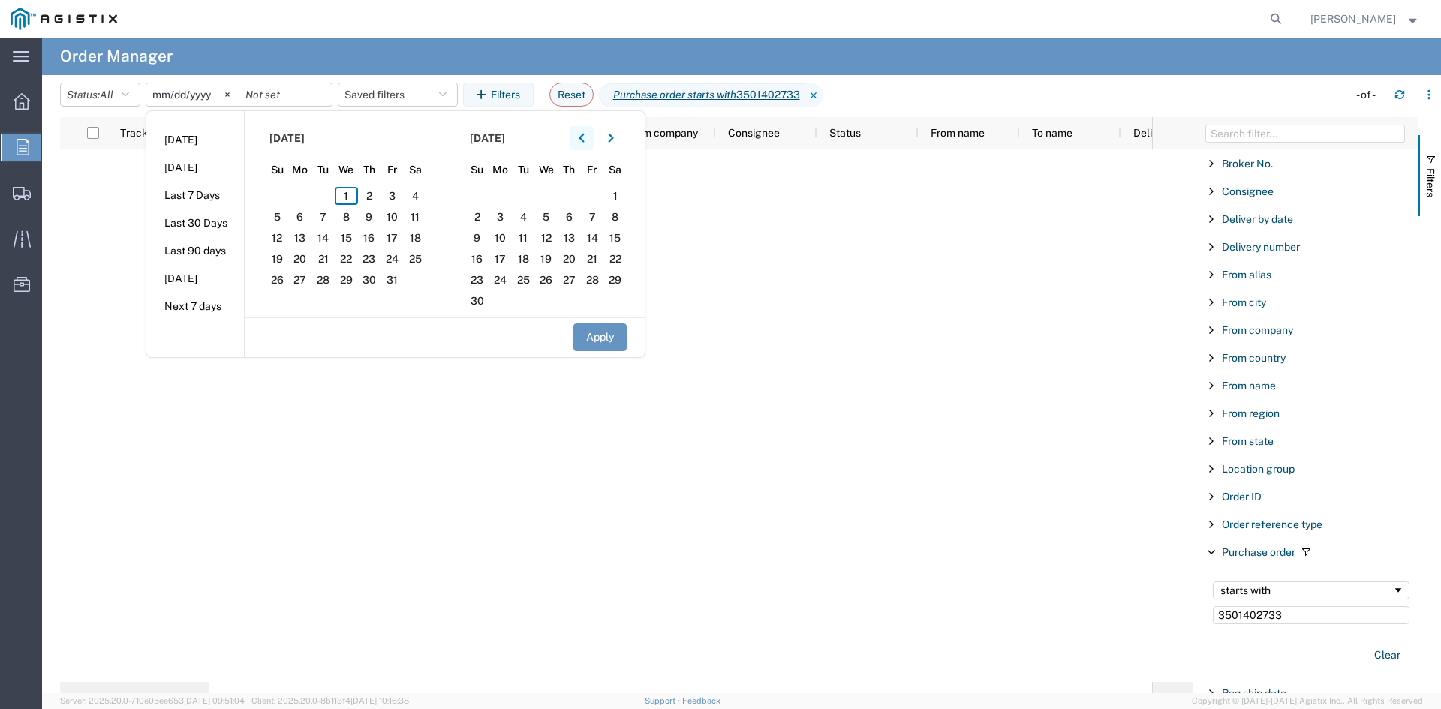
click at [585, 137] on icon "button" at bounding box center [582, 138] width 6 height 11
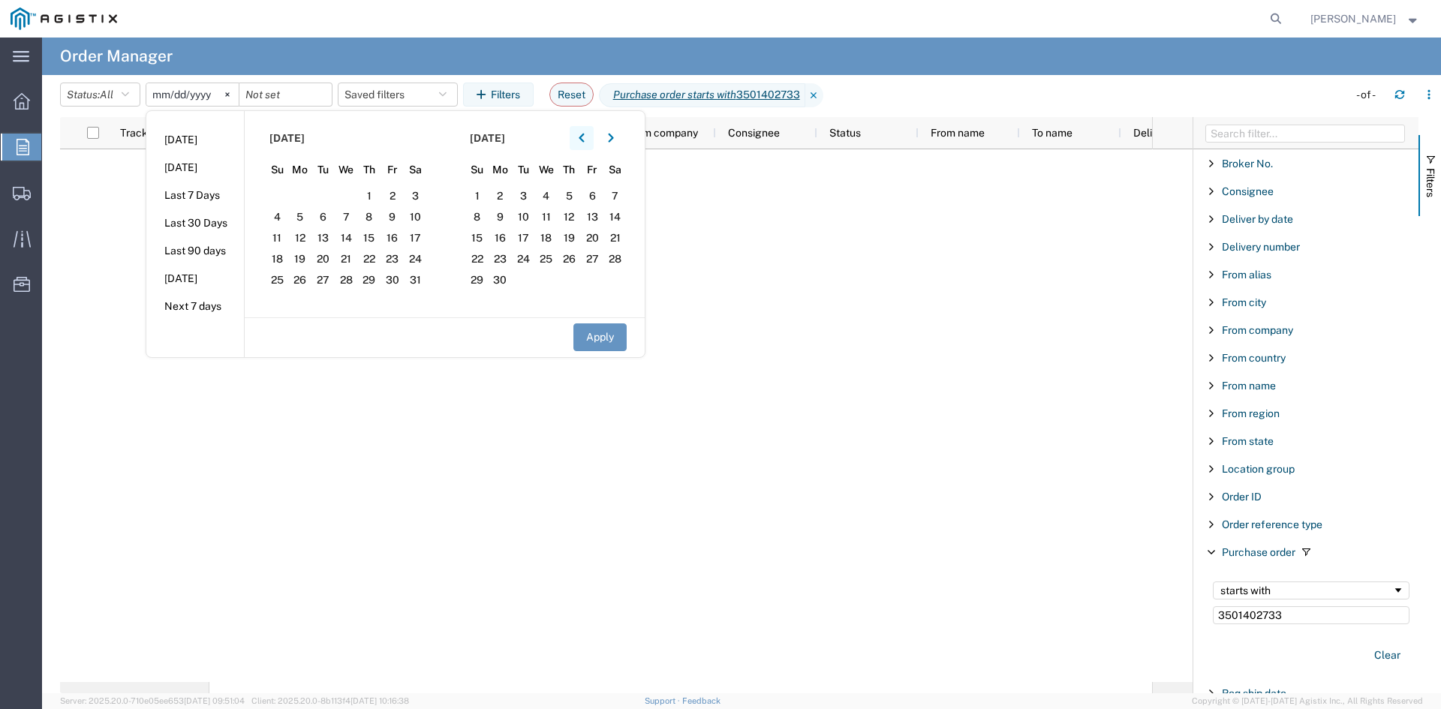
click at [584, 138] on icon "button" at bounding box center [581, 138] width 5 height 9
click at [415, 188] on span "1" at bounding box center [415, 196] width 23 height 18
click at [627, 342] on button "Apply" at bounding box center [600, 338] width 53 height 28
type input "[DATE]"
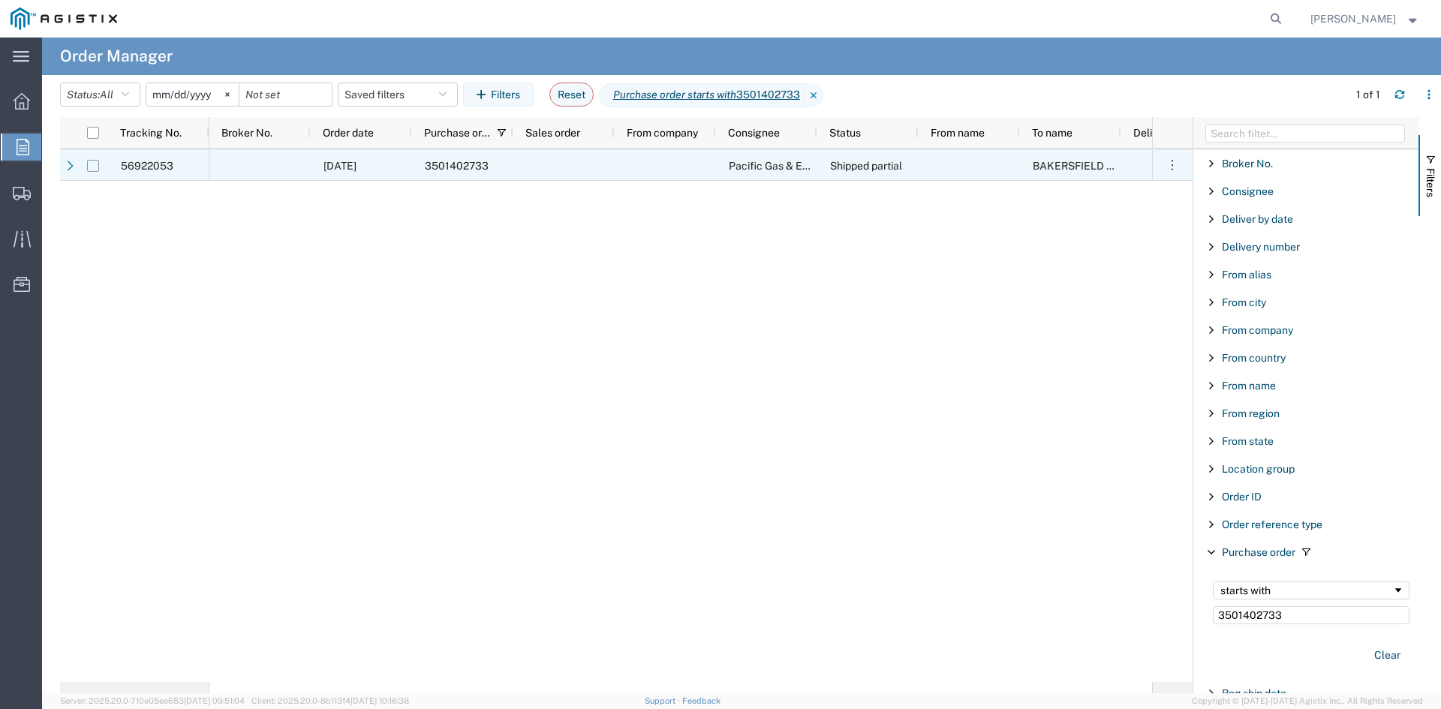
click at [92, 163] on input "Press Space to toggle row selection (unchecked)" at bounding box center [93, 166] width 12 height 12
checkbox input "true"
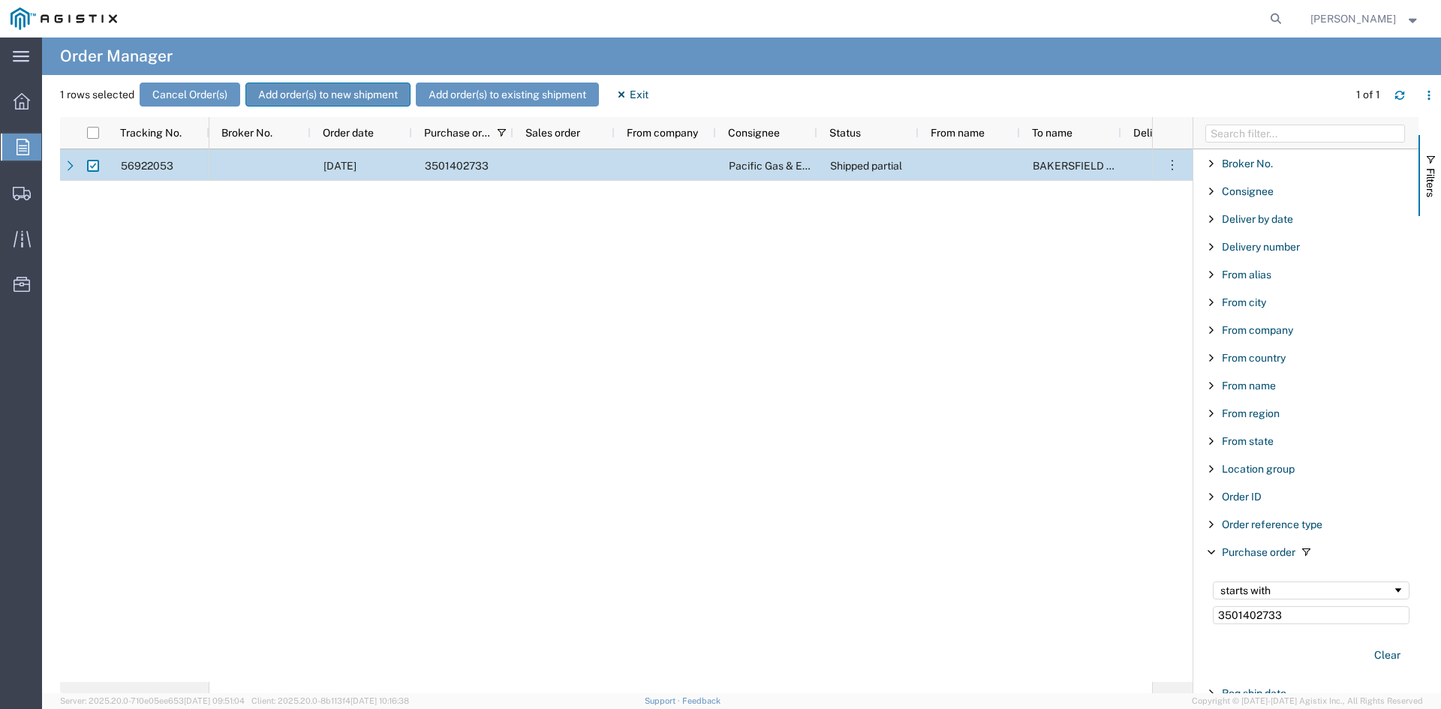
click at [345, 92] on button "Add order(s) to new shipment" at bounding box center [327, 95] width 165 height 24
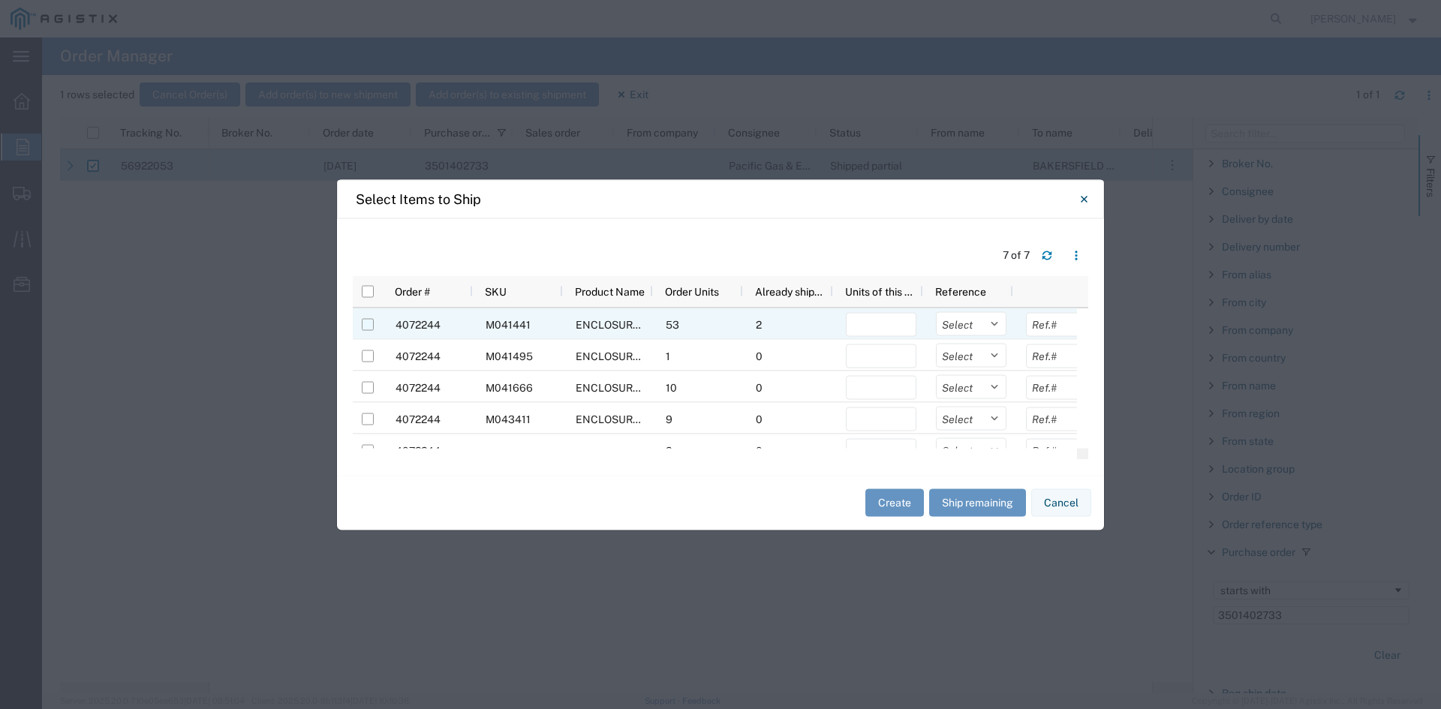
click at [367, 324] on input "Press Space to toggle row selection (unchecked)" at bounding box center [368, 324] width 12 height 12
checkbox input "true"
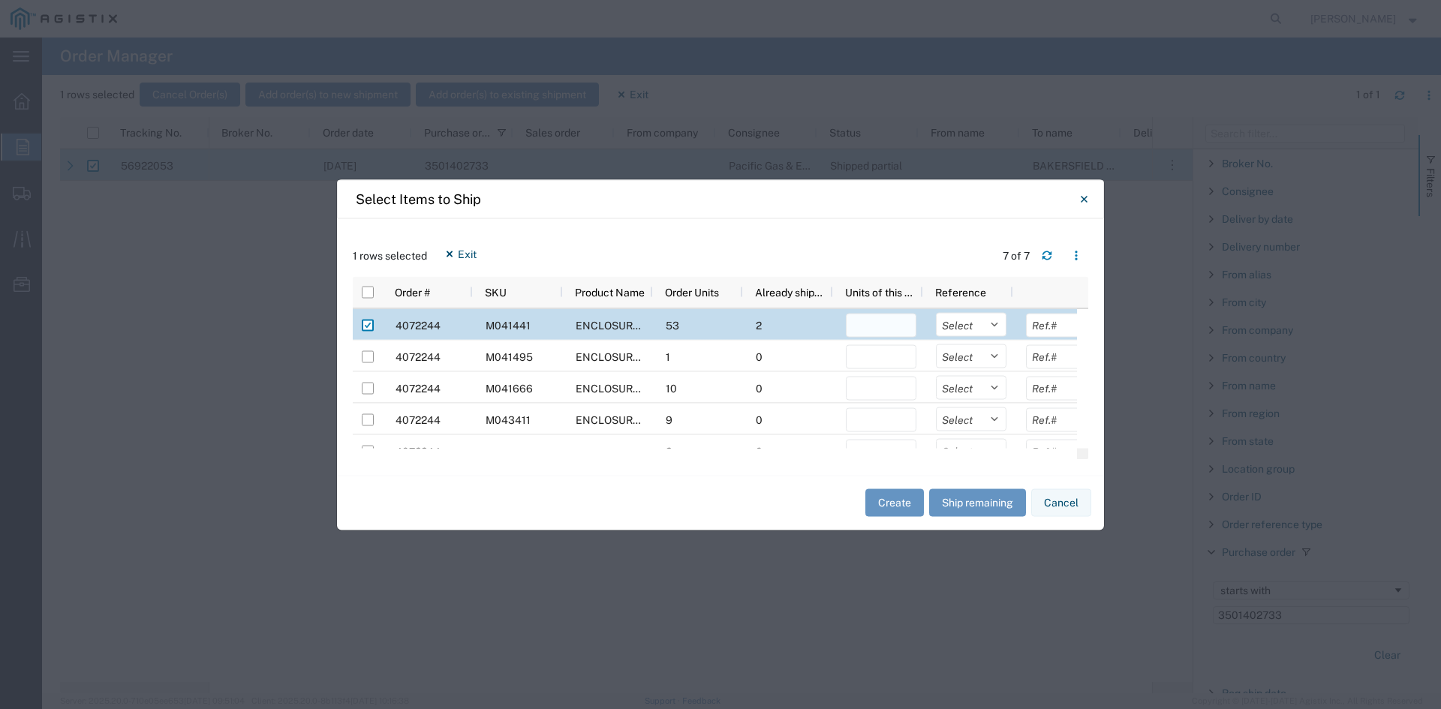
click at [872, 331] on input "number" at bounding box center [881, 325] width 71 height 24
type input "1"
click at [896, 511] on button "Create" at bounding box center [895, 503] width 59 height 28
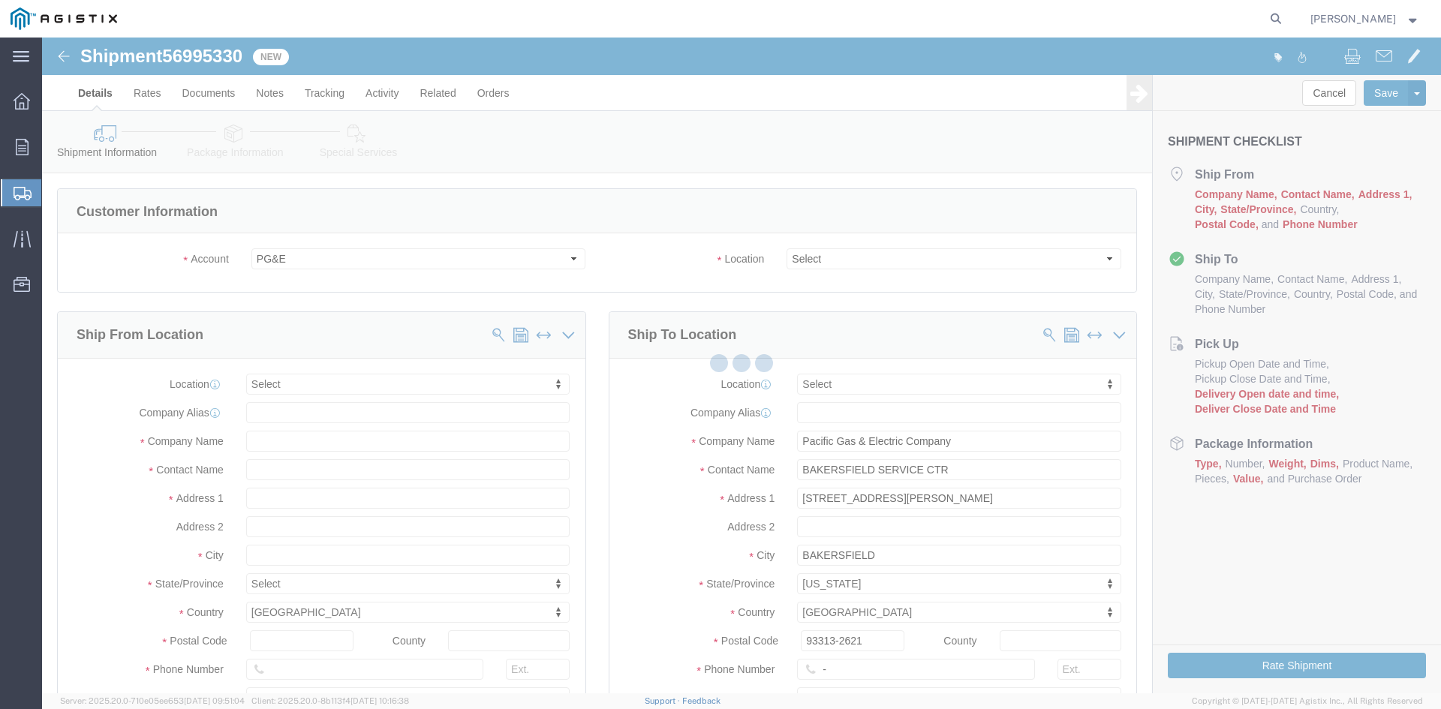
select select
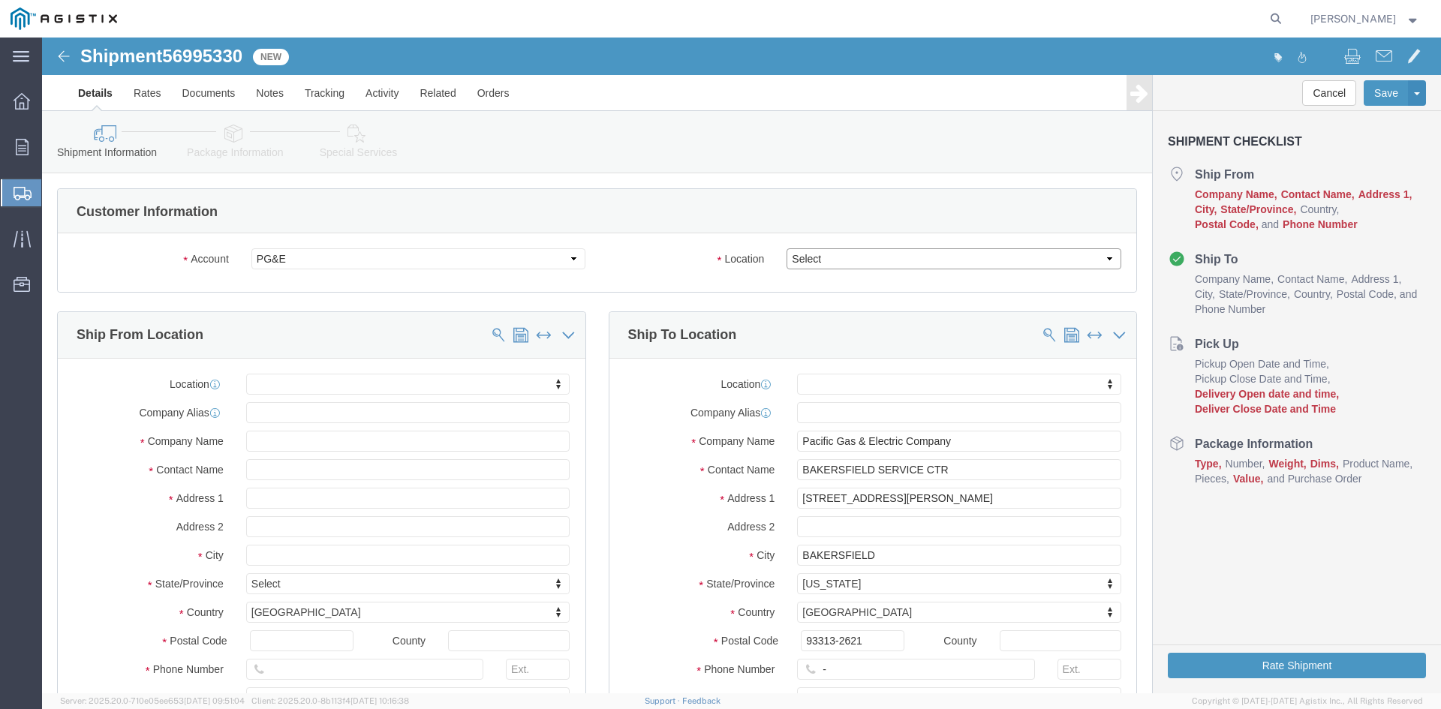
click select "Select All Others [GEOGRAPHIC_DATA] [GEOGRAPHIC_DATA] [GEOGRAPHIC_DATA] [GEOGRA…"
select select "23082"
click select "Select All Others [GEOGRAPHIC_DATA] [GEOGRAPHIC_DATA] [GEOGRAPHIC_DATA] [GEOGRA…"
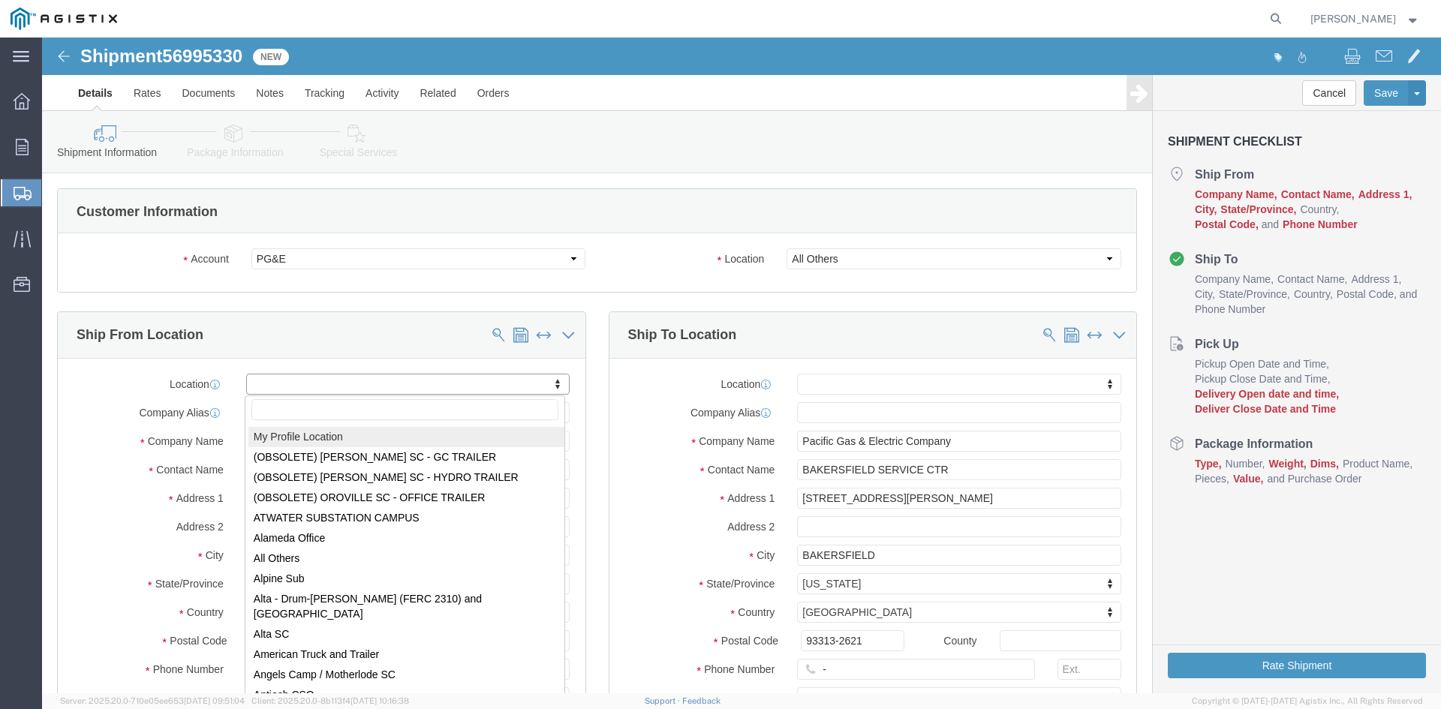
select select "MYPROFILE"
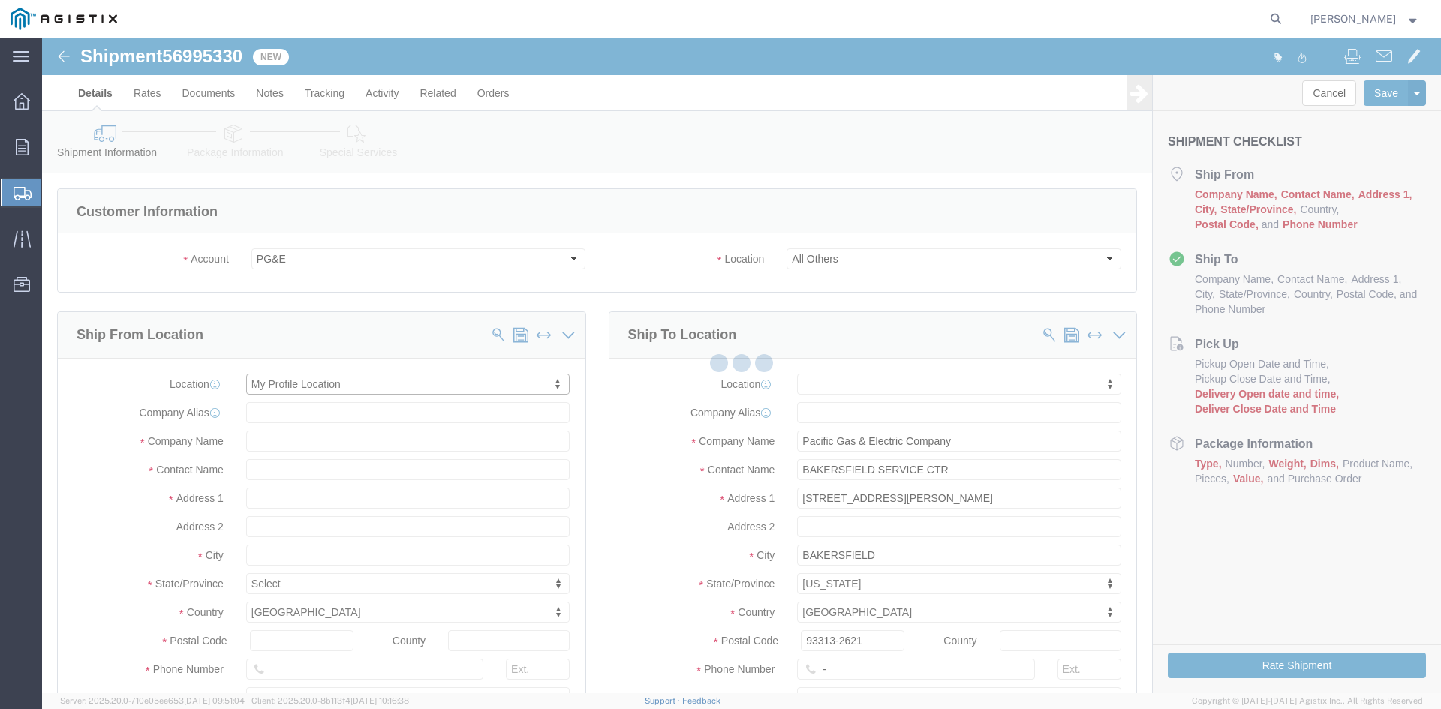
select select "CA"
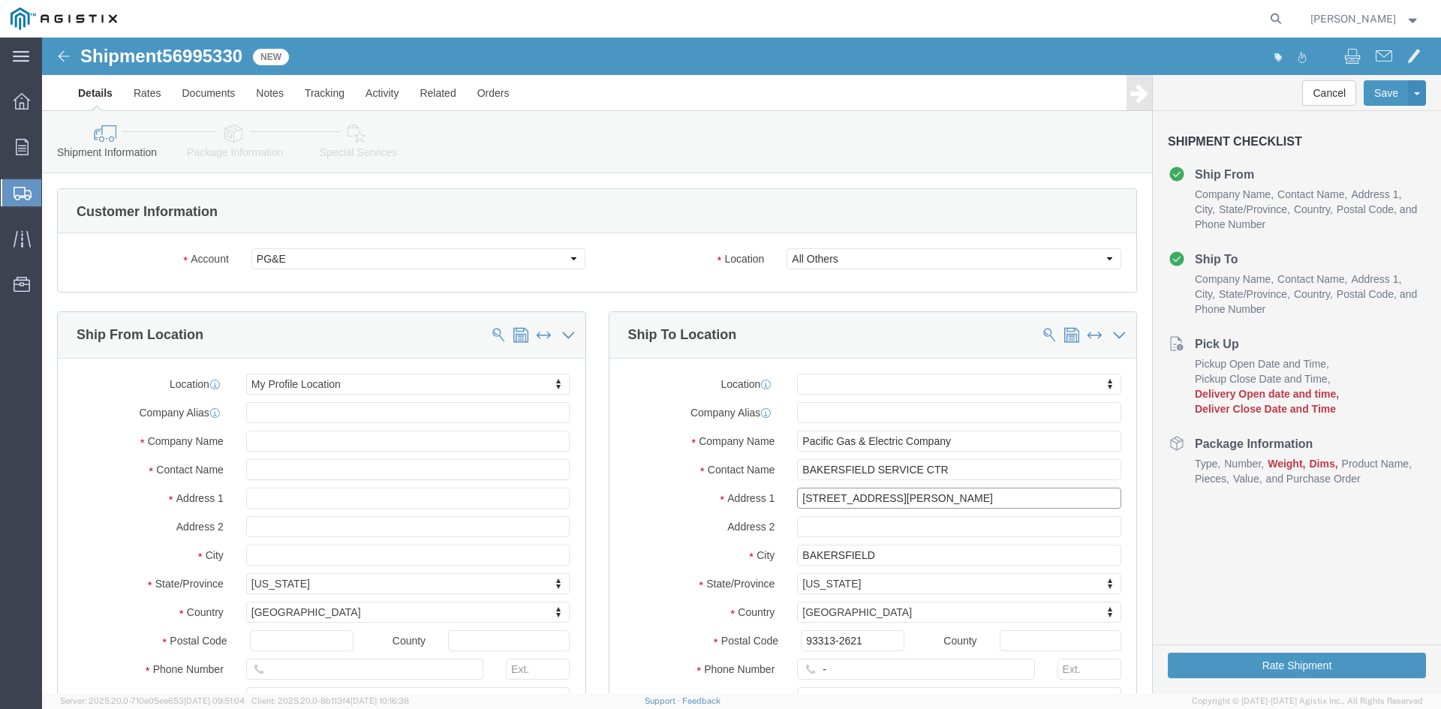
drag, startPoint x: 890, startPoint y: 453, endPoint x: 656, endPoint y: 459, distance: 234.3
click div "Address [STREET_ADDRESS][PERSON_NAME]"
type input "WASCO WAY & [PERSON_NAME]"
drag, startPoint x: 839, startPoint y: 509, endPoint x: 715, endPoint y: 509, distance: 123.9
click div "City [GEOGRAPHIC_DATA]"
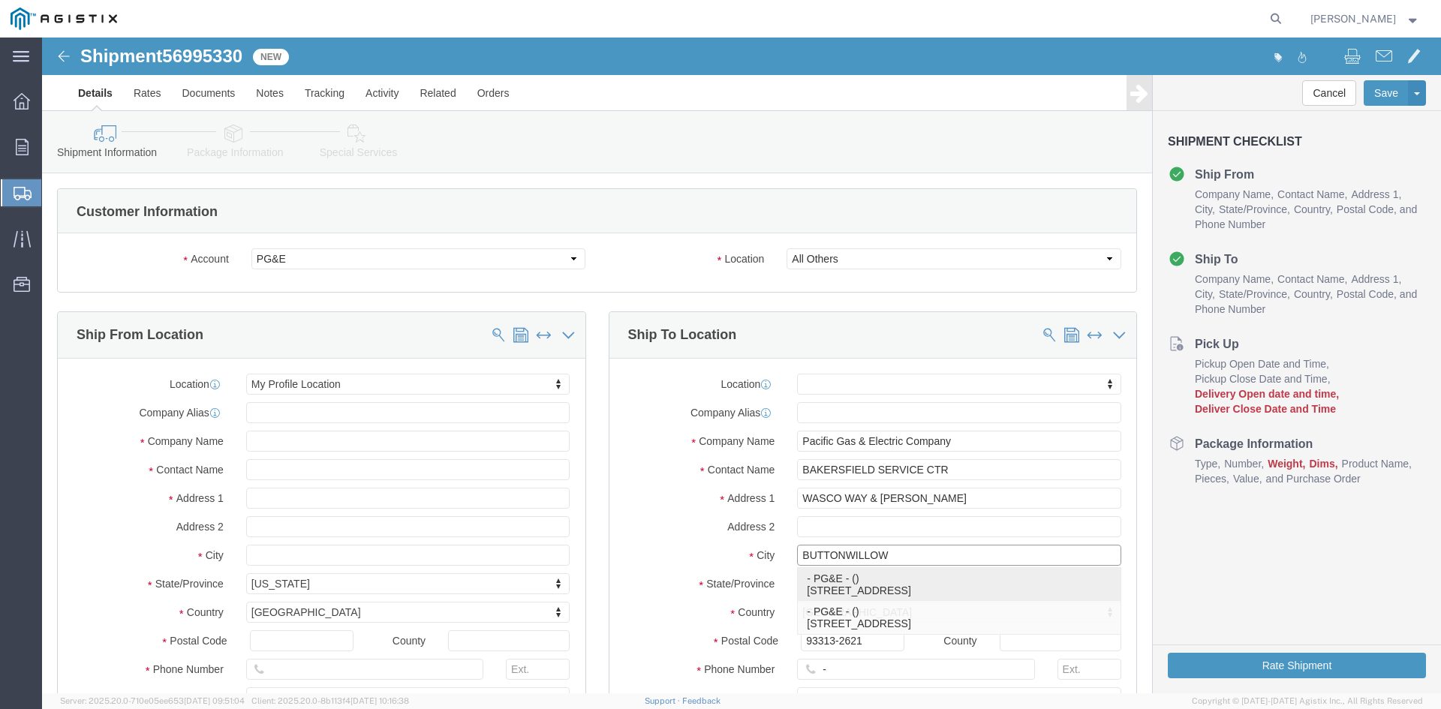
type input "BUTTONWILLOW"
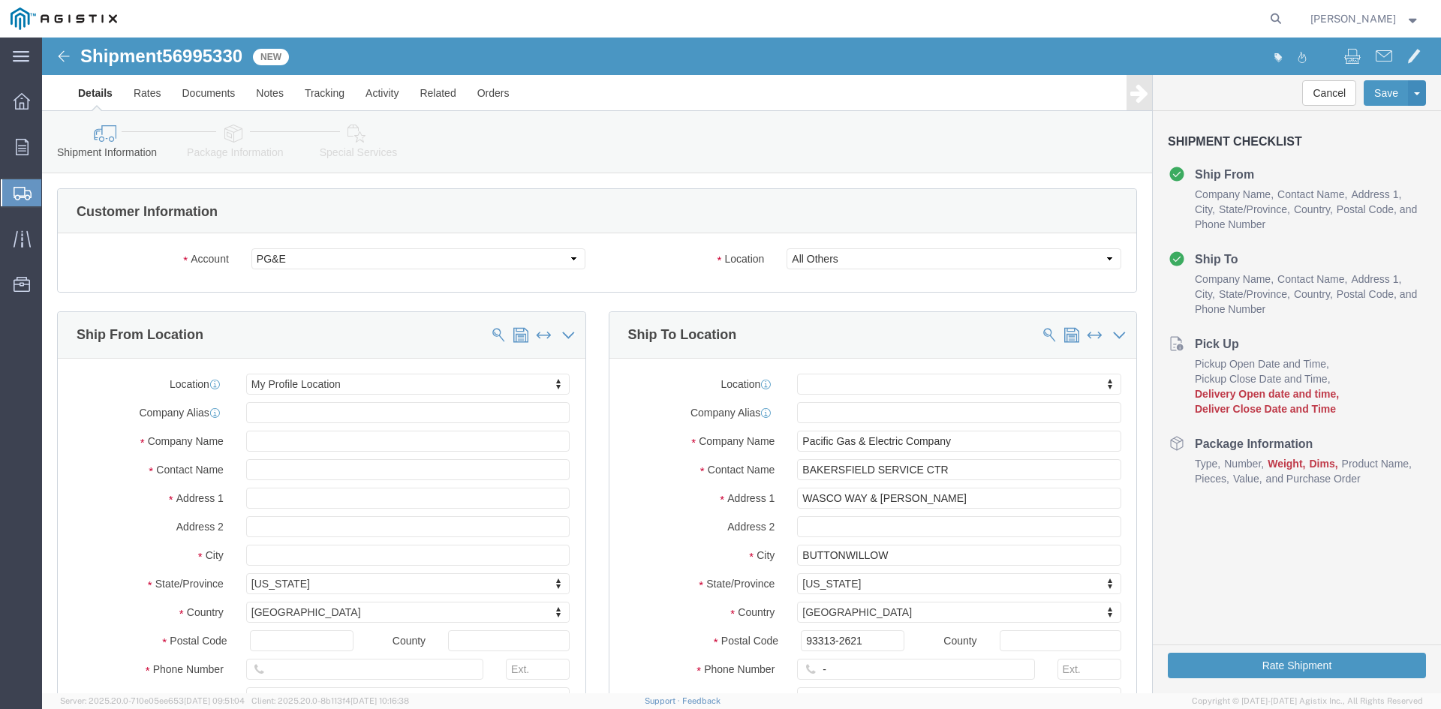
click label "City"
drag, startPoint x: 821, startPoint y: 598, endPoint x: 661, endPoint y: 614, distance: 160.0
click div "Postal Code 93313-2621"
type input "93206"
click input "-"
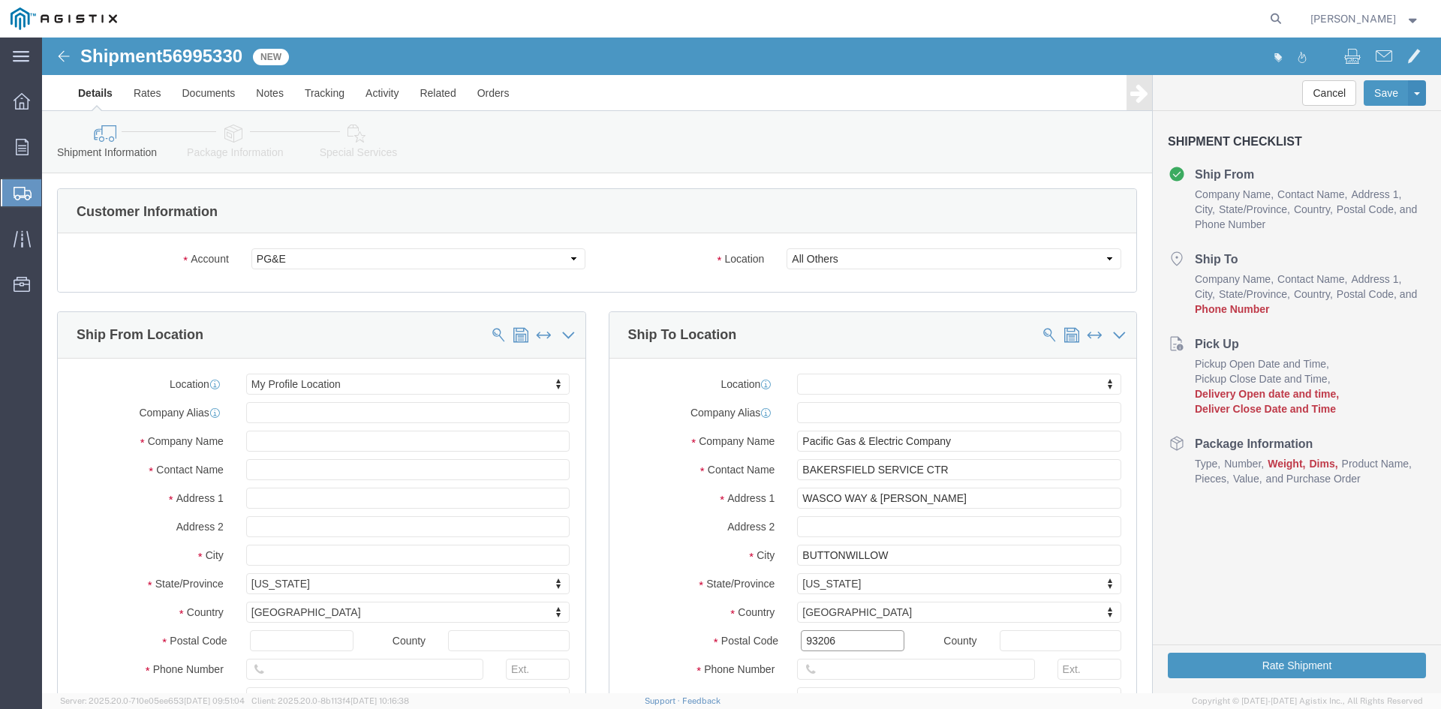
click input "93206"
click input "text"
type input "[PHONE_NUMBER]"
click label "City"
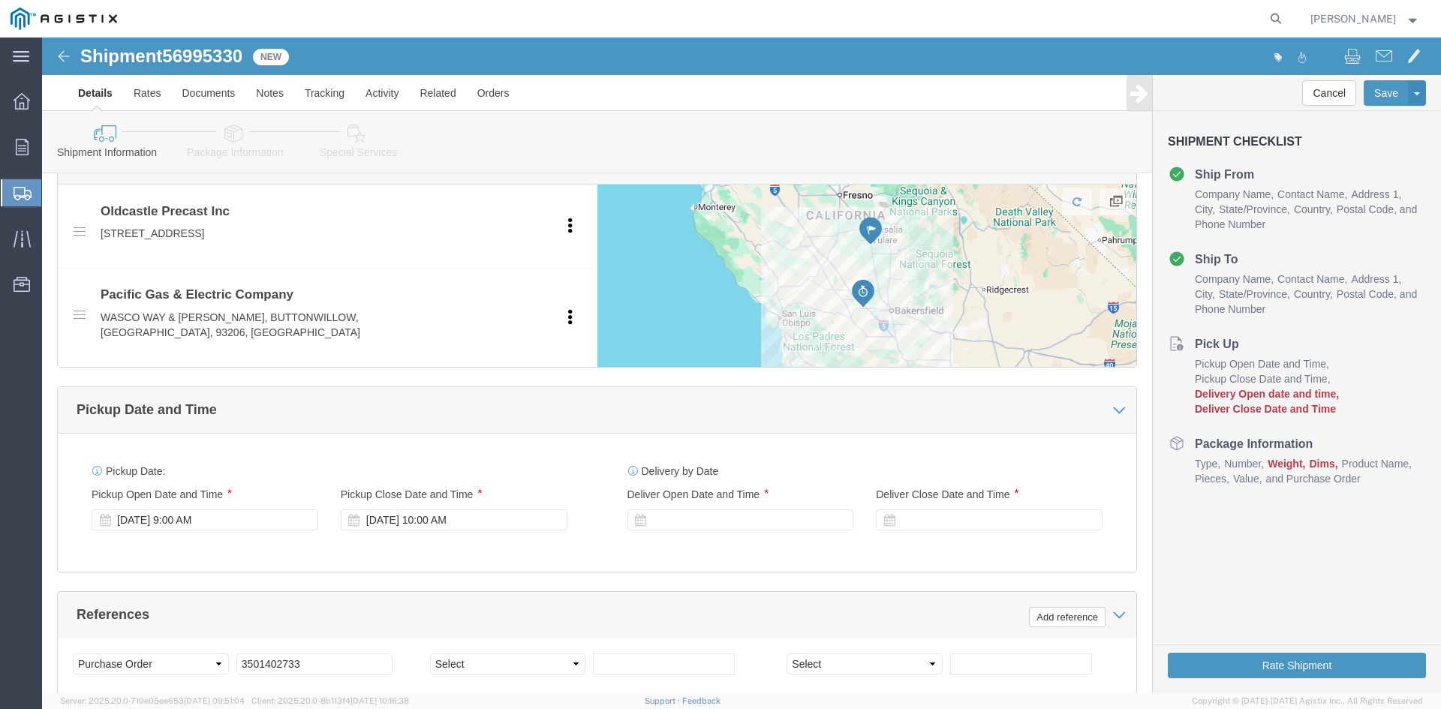
scroll to position [751, 0]
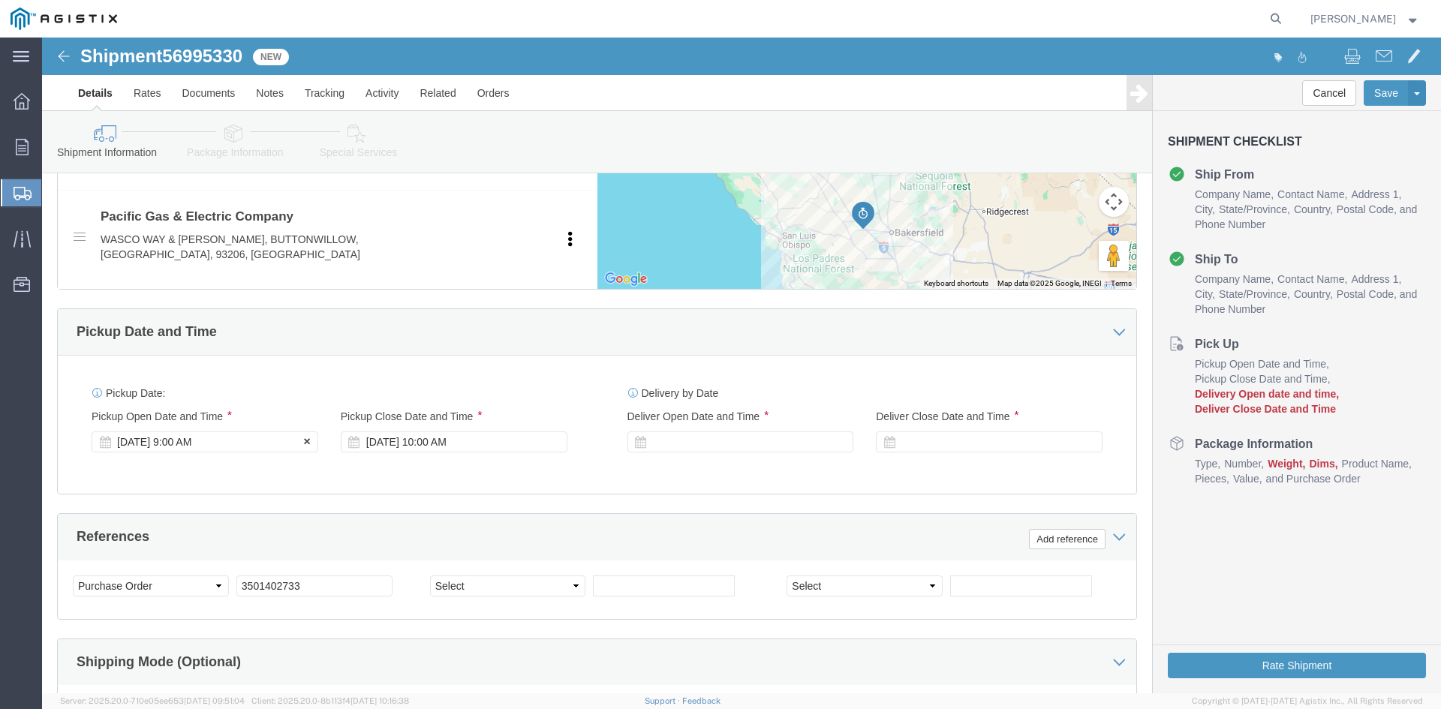
click div "[DATE] 9:00 AM"
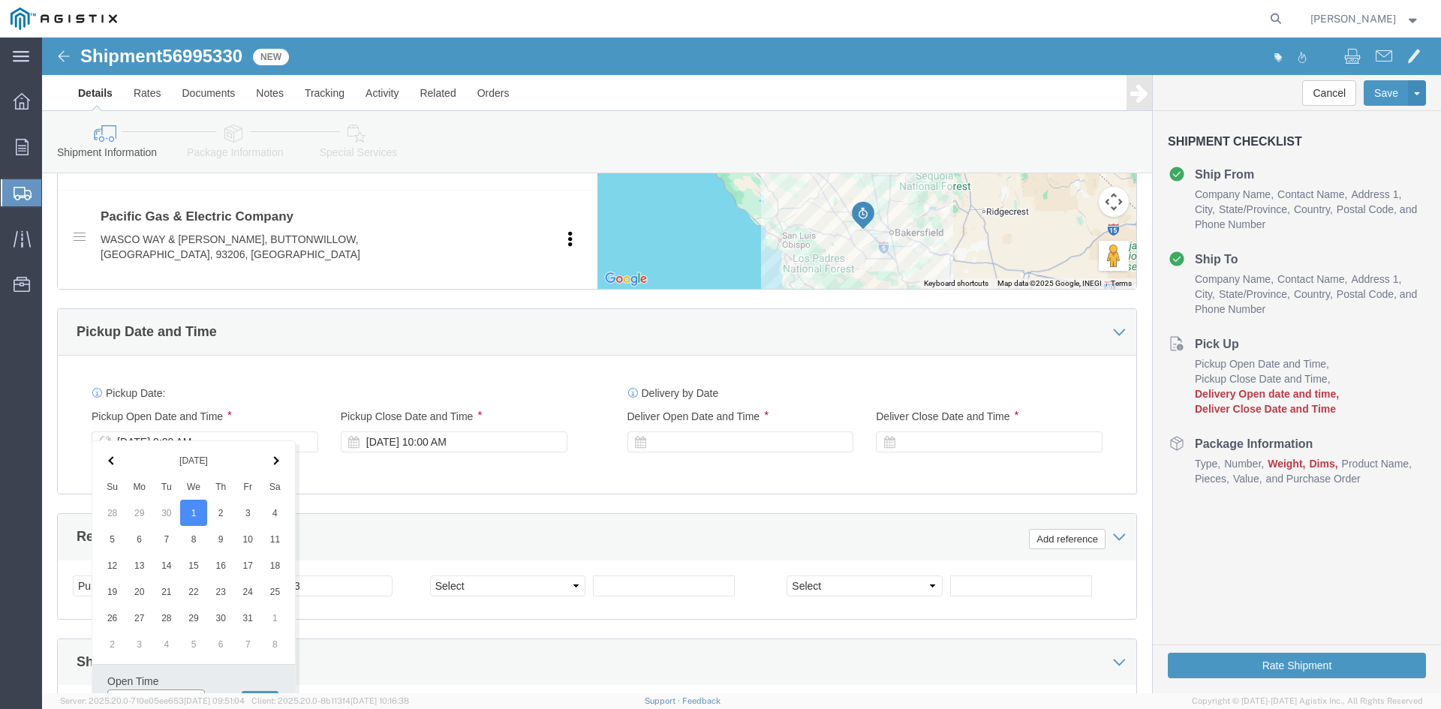
scroll to position [768, 0]
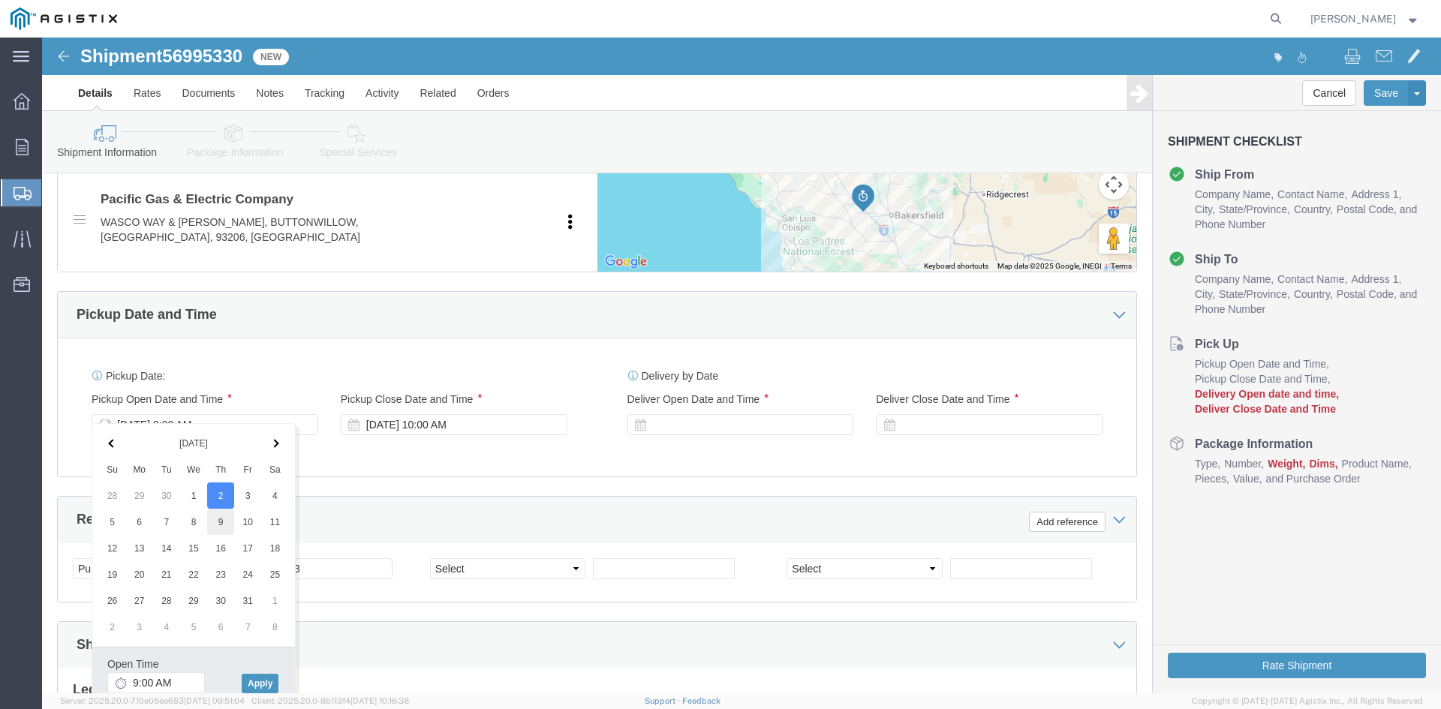
drag, startPoint x: 181, startPoint y: 454, endPoint x: 185, endPoint y: 493, distance: 39.3
click button "Apply"
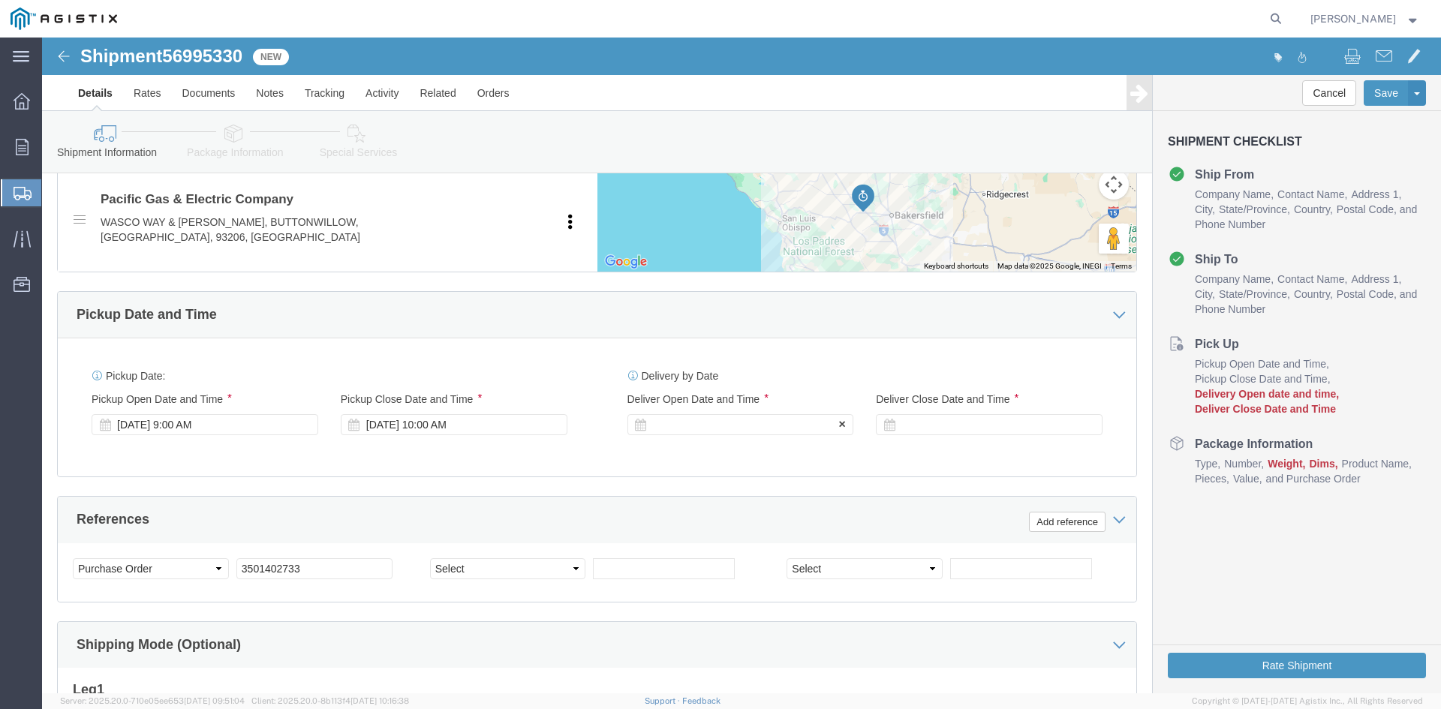
drag, startPoint x: 668, startPoint y: 364, endPoint x: 707, endPoint y: 381, distance: 42.4
click div
drag, startPoint x: 755, startPoint y: 641, endPoint x: 917, endPoint y: 476, distance: 231.5
click button "Apply"
click div
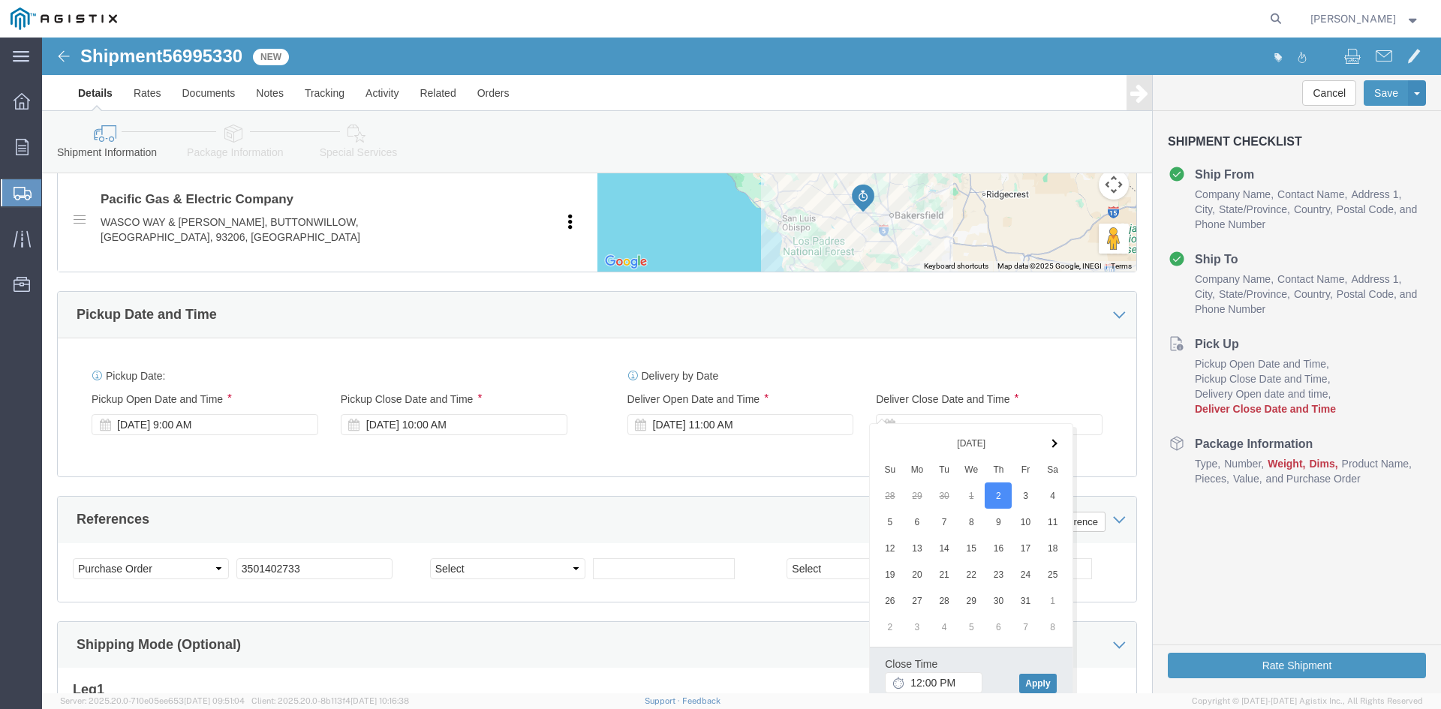
click button "Apply"
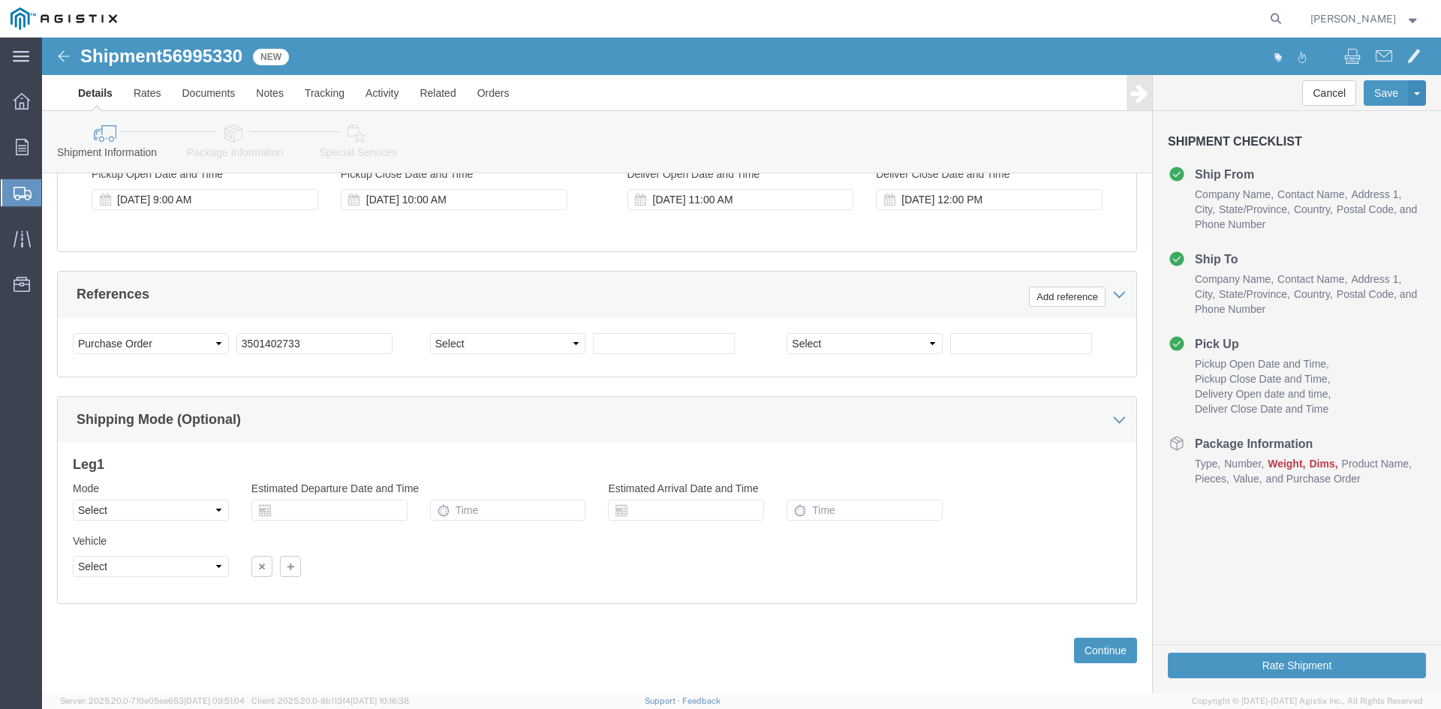
scroll to position [994, 0]
click button "Continue"
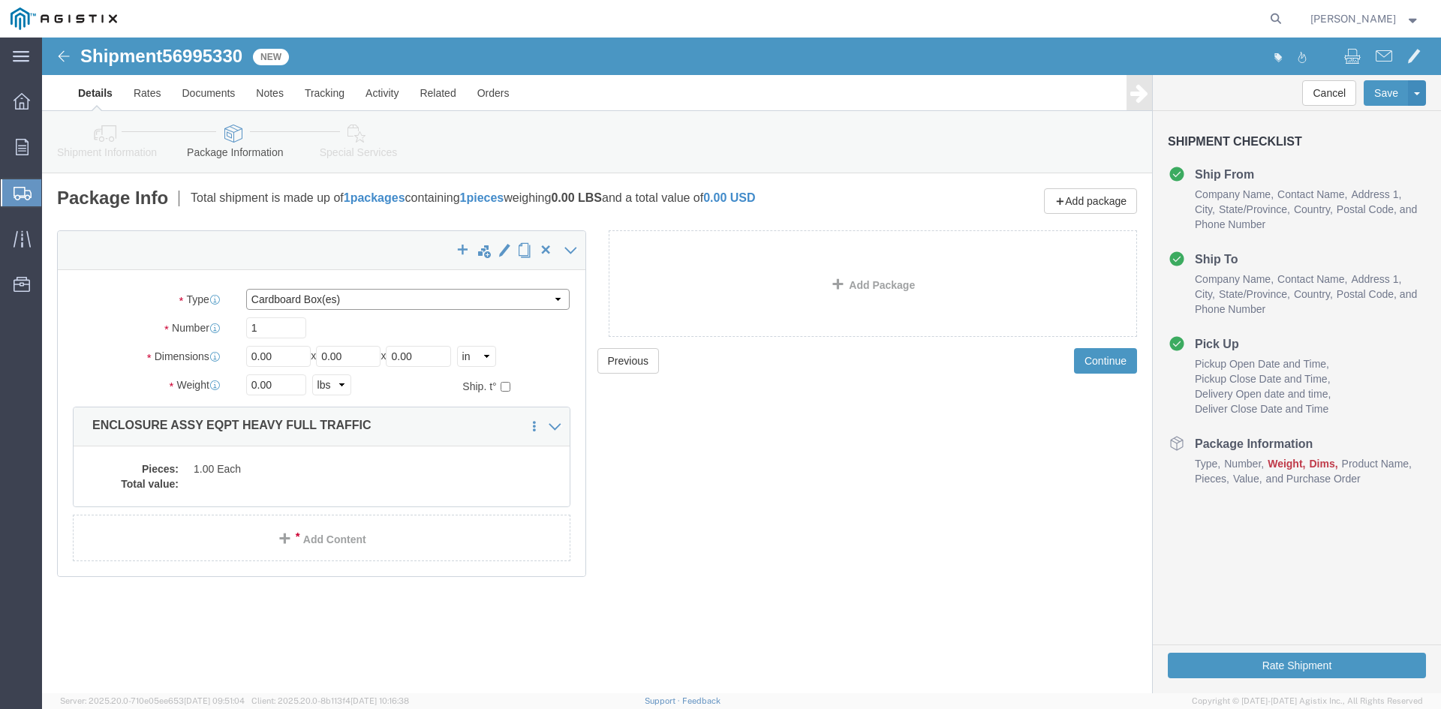
drag, startPoint x: 334, startPoint y: 258, endPoint x: 208, endPoint y: 272, distance: 126.9
click select "Select Bulk Bundle(s) Cardboard Box(es) Carton(s) Crate(s) Drum(s) (Fiberboard)…"
select select "NKCR"
click select "Select Bulk Bundle(s) Cardboard Box(es) Carton(s) Crate(s) Drum(s) (Fiberboard)…"
drag, startPoint x: 249, startPoint y: 326, endPoint x: 131, endPoint y: 323, distance: 117.2
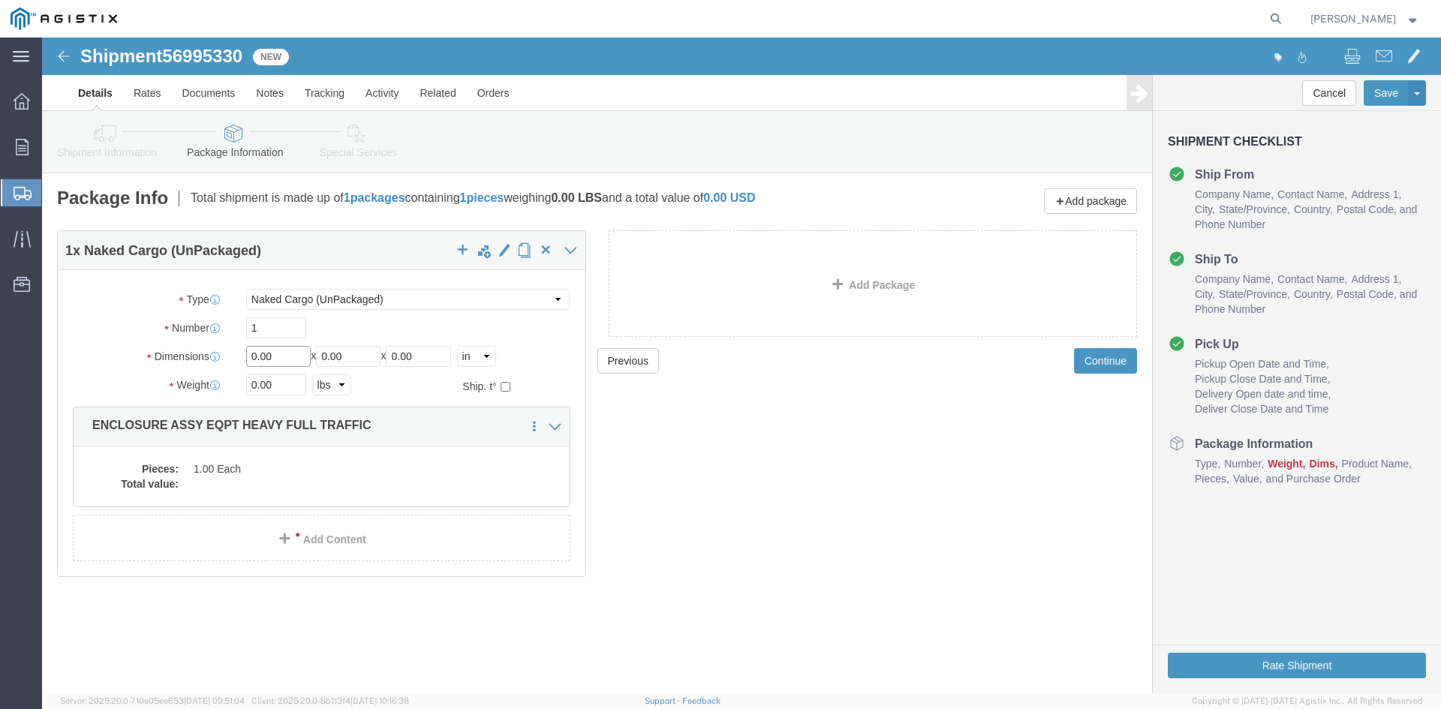
click div "Dimensions Length 0.00 x Width 0.00 x Height 0.00 Select cm ft in"
drag, startPoint x: 239, startPoint y: 322, endPoint x: 219, endPoint y: 322, distance: 20.3
click input "463"
type input "46"
drag, startPoint x: 319, startPoint y: 320, endPoint x: 221, endPoint y: 324, distance: 97.7
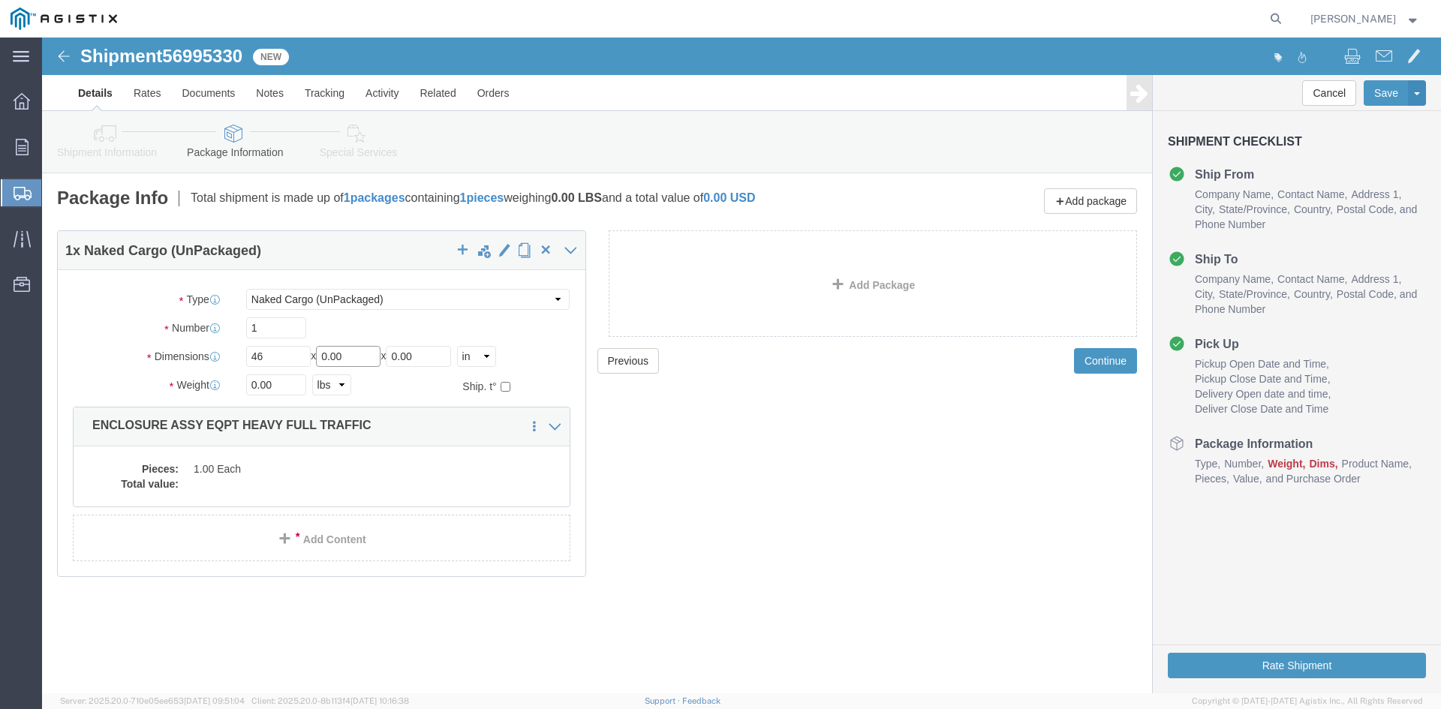
click div "Length 46 x Width 0.00 x Height 0.00 Select cm ft in"
type input "86"
drag, startPoint x: 394, startPoint y: 323, endPoint x: 302, endPoint y: 340, distance: 93.9
click div "Package Type Select Bulk Bundle(s) Cardboard Box(es) Carton(s) Crate(s) Drum(s)…"
type input "72"
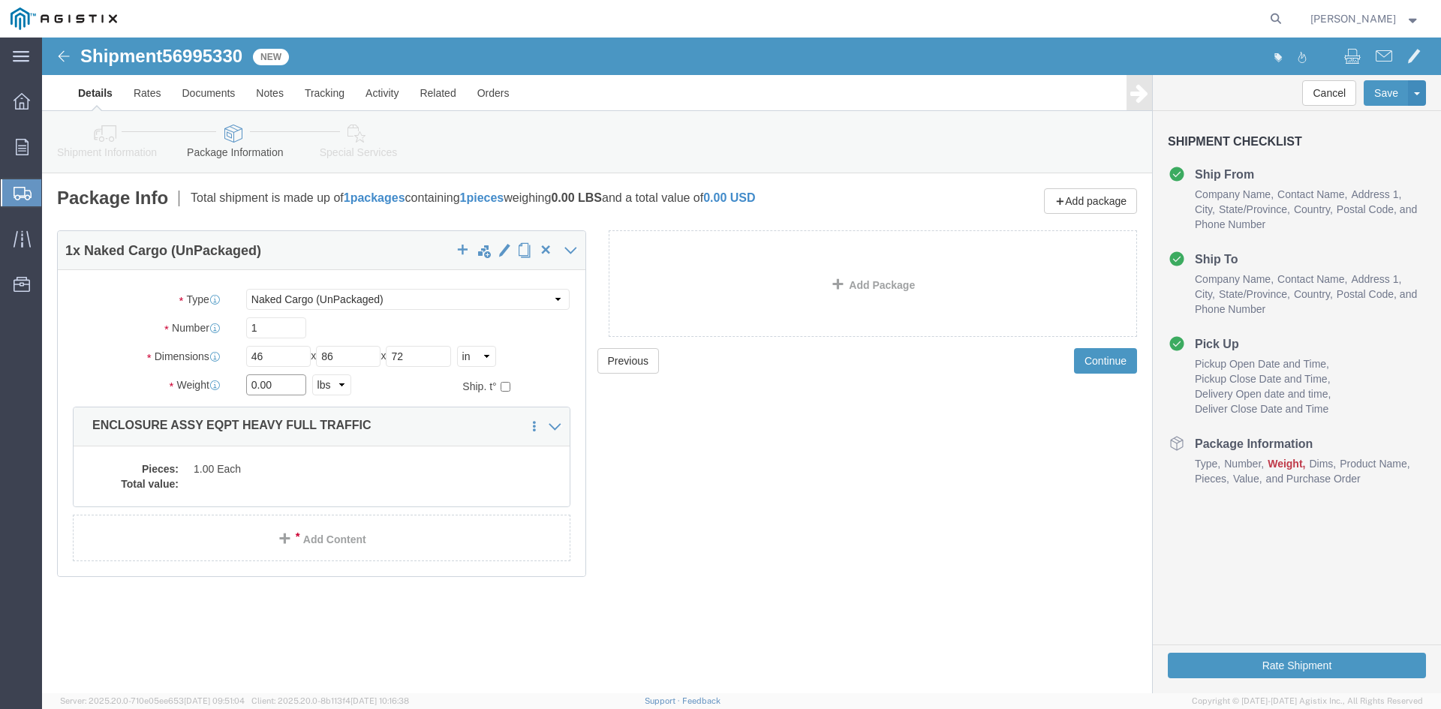
drag, startPoint x: 232, startPoint y: 348, endPoint x: 167, endPoint y: 353, distance: 64.8
click div "Weight 0.00 Select kgs lbs Ship. t°"
type input "25000"
click dd
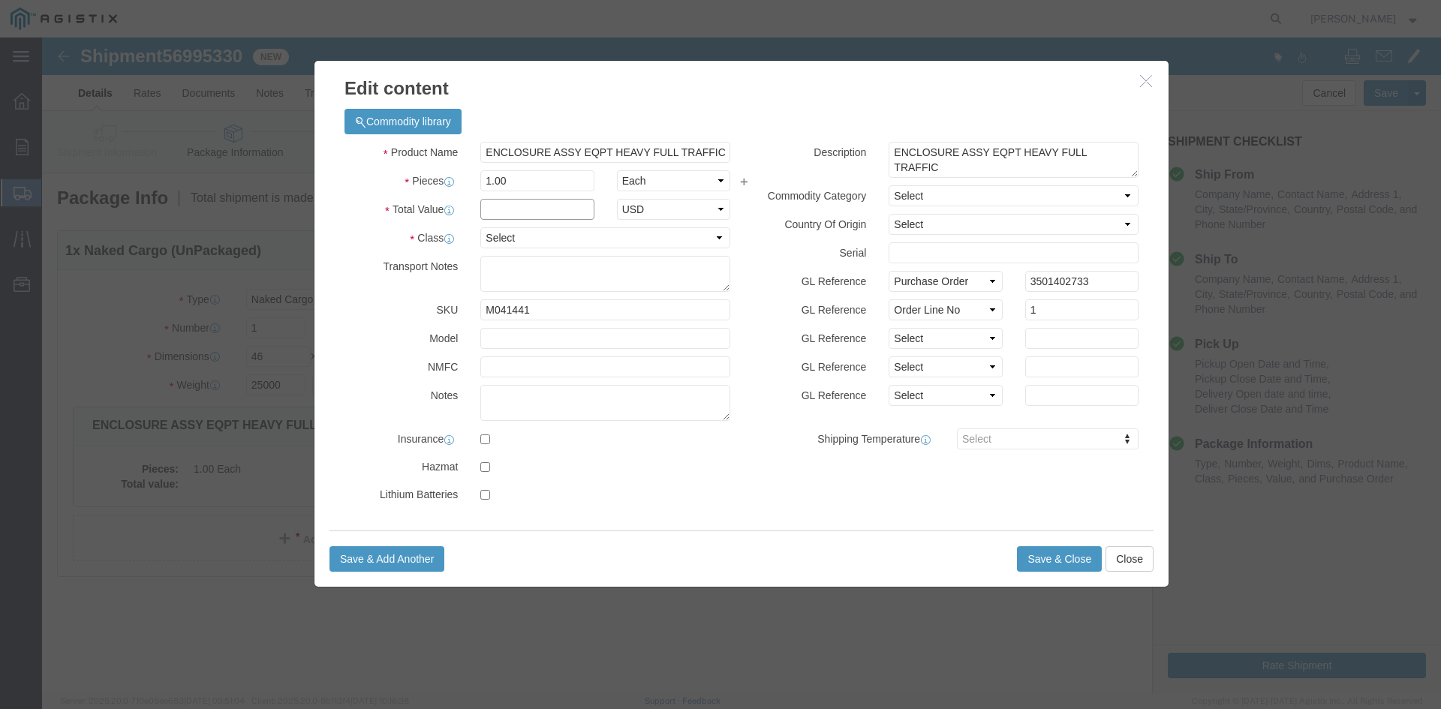
click input "text"
type input "1"
click select "Select 50 55 60 65 70 85 92.5 100 125 175 250 300 400"
select select "55"
click select "Select 50 55 60 65 70 85 92.5 100 125 175 250 300 400"
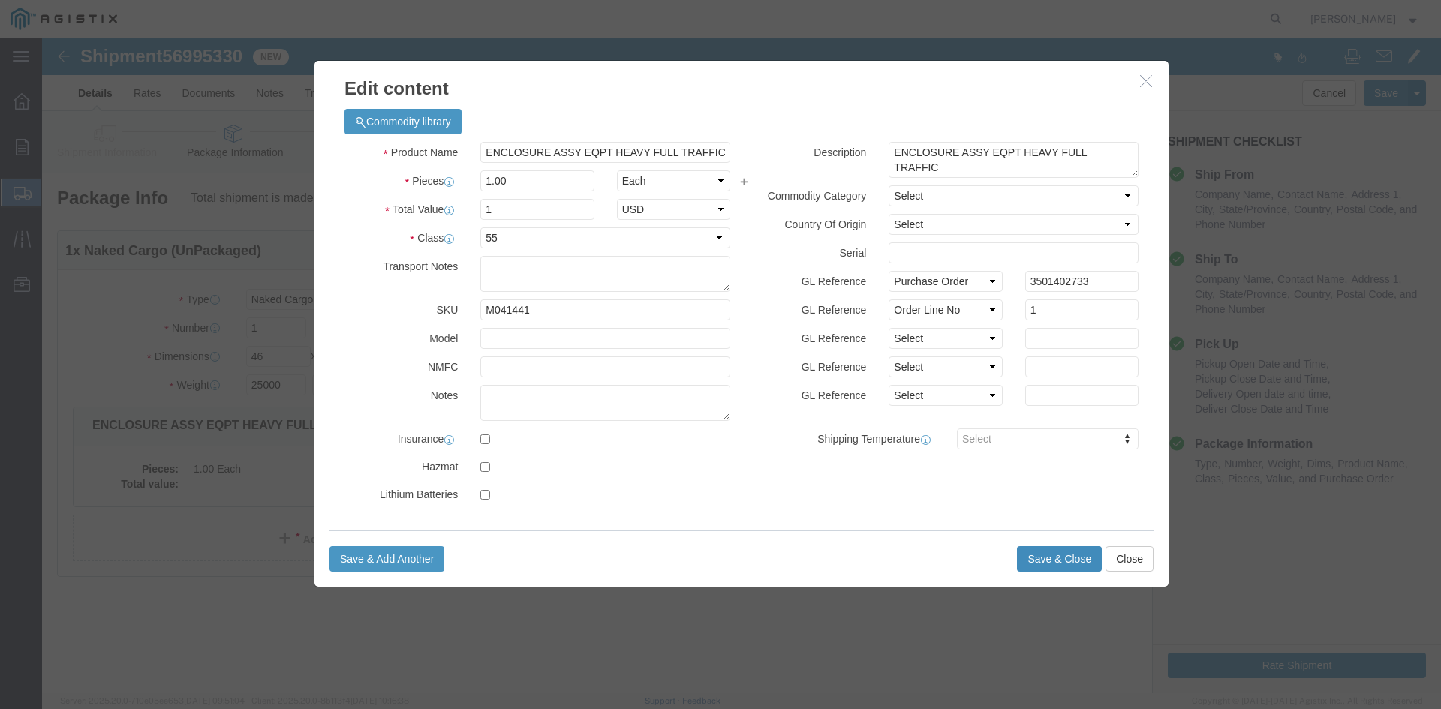
click button "Save & Close"
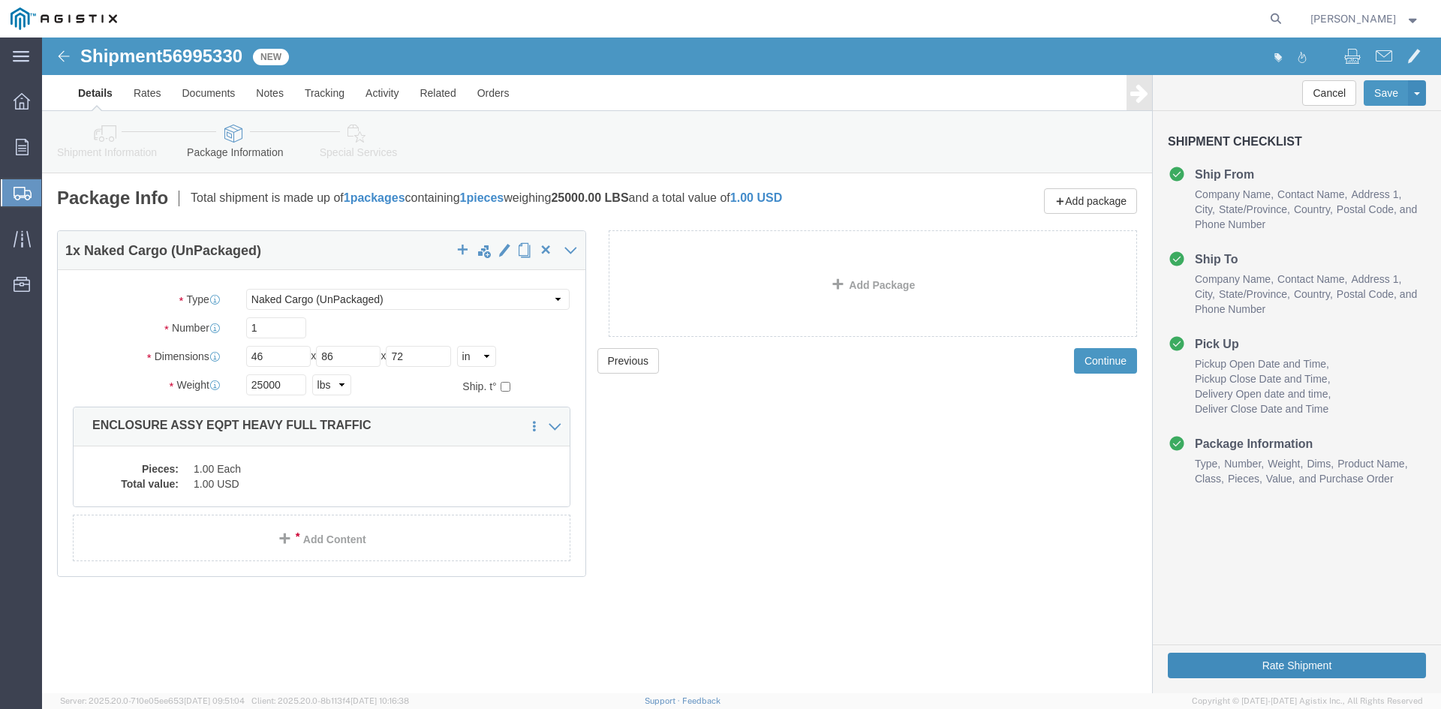
click button "Rate Shipment"
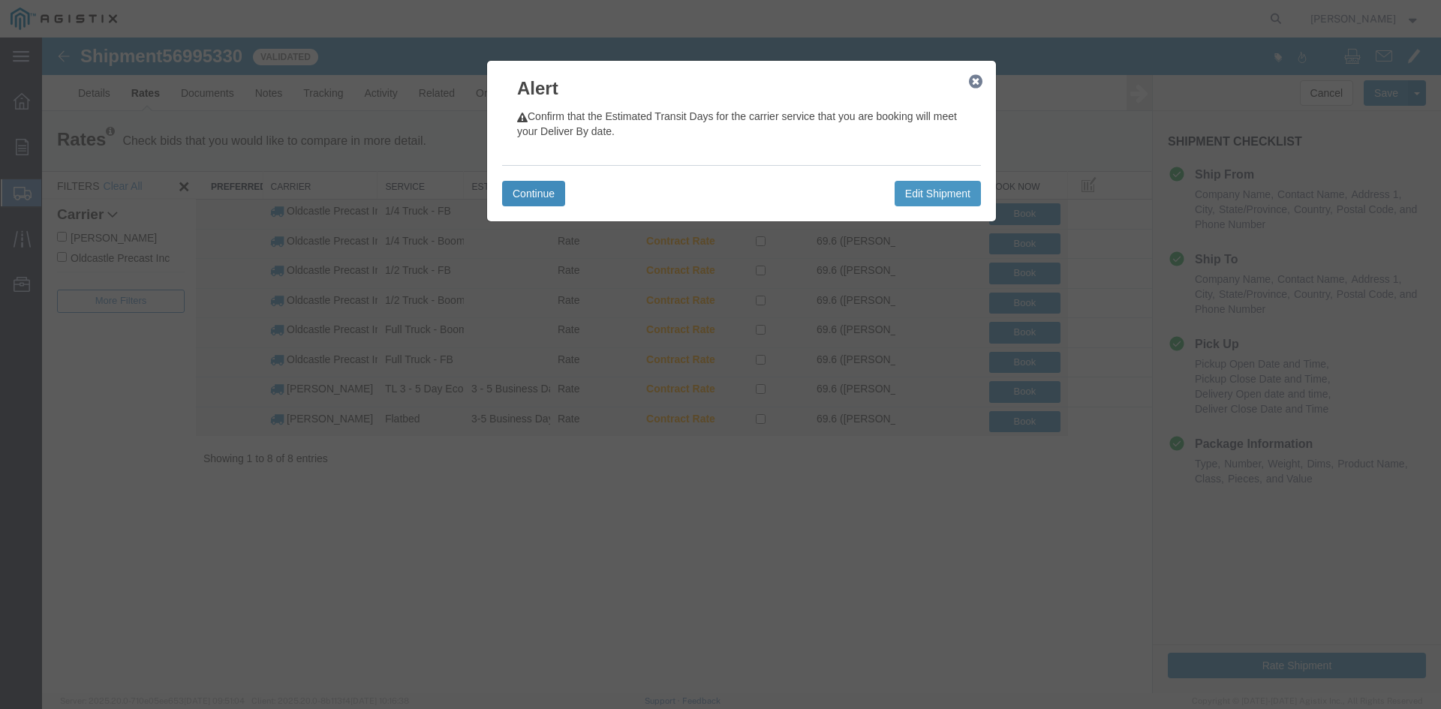
click at [536, 202] on button "Continue" at bounding box center [533, 194] width 63 height 26
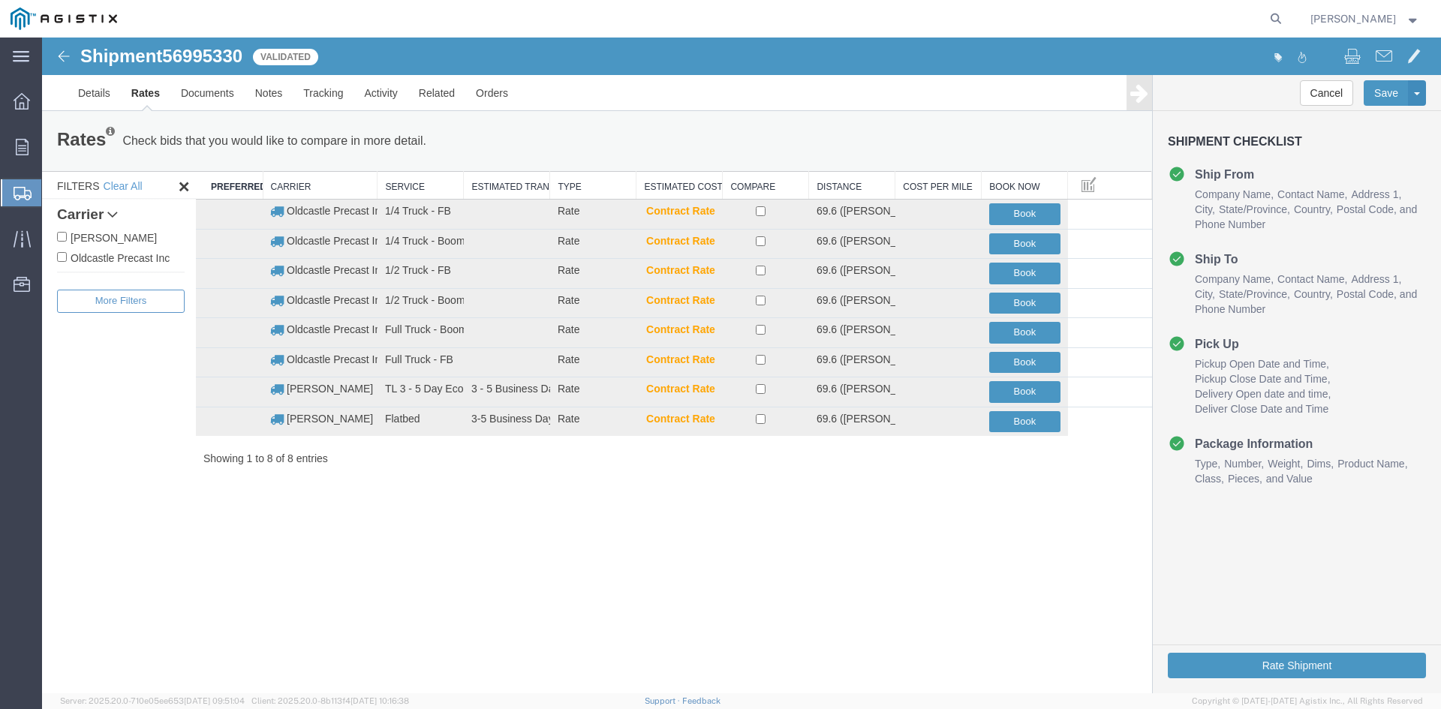
click at [146, 255] on label "Oldcastle Precast Inc" at bounding box center [121, 257] width 128 height 17
click at [67, 255] on input "Oldcastle Precast Inc" at bounding box center [62, 257] width 10 height 10
checkbox input "true"
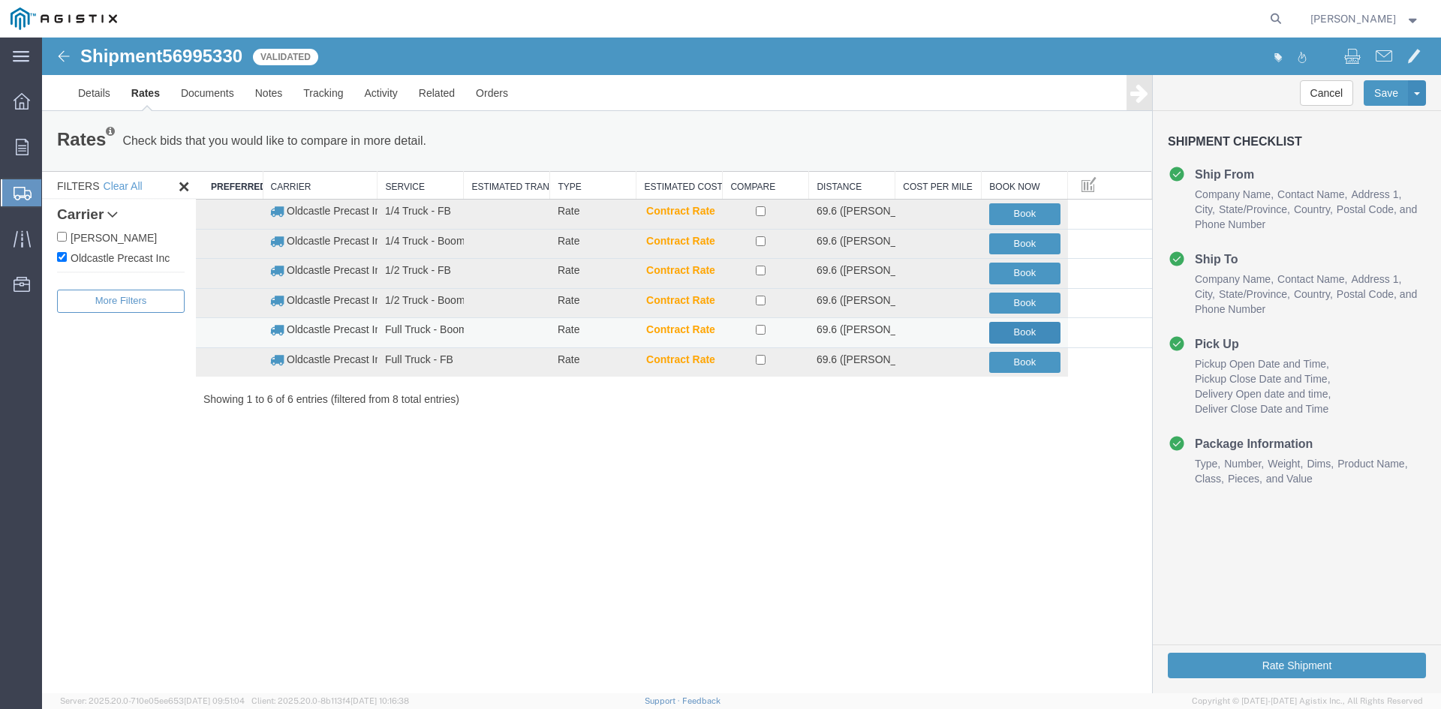
click at [1030, 336] on button "Book" at bounding box center [1024, 333] width 71 height 22
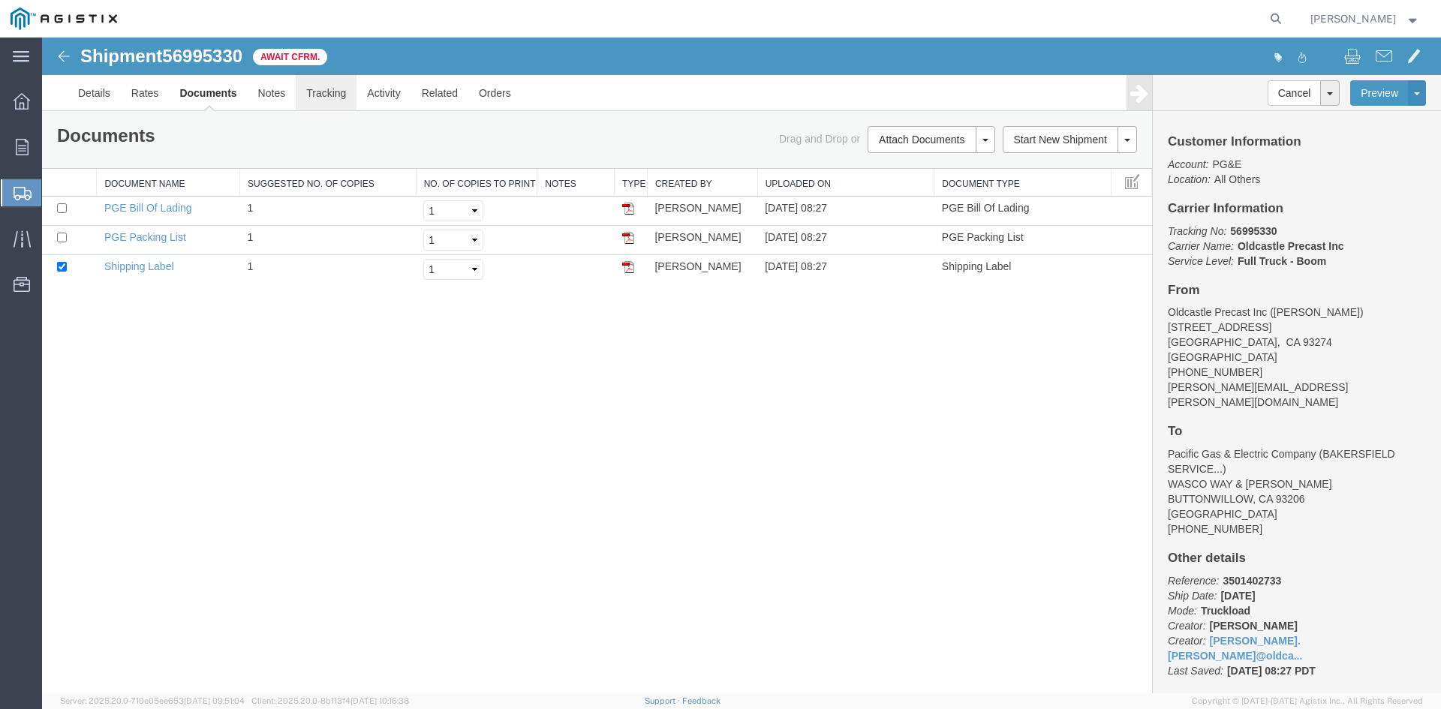
click at [349, 97] on link "Tracking" at bounding box center [326, 93] width 61 height 36
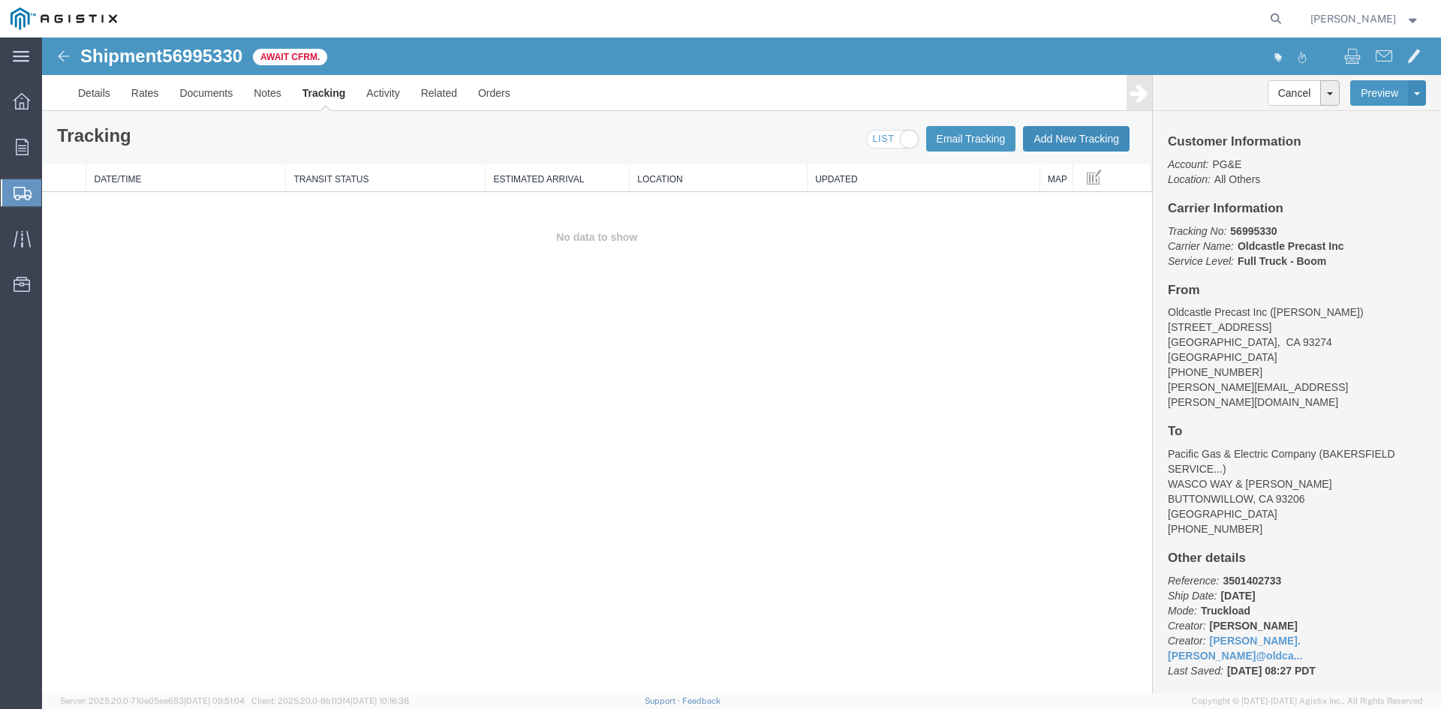
click at [1076, 147] on button "Add New Tracking" at bounding box center [1076, 139] width 107 height 26
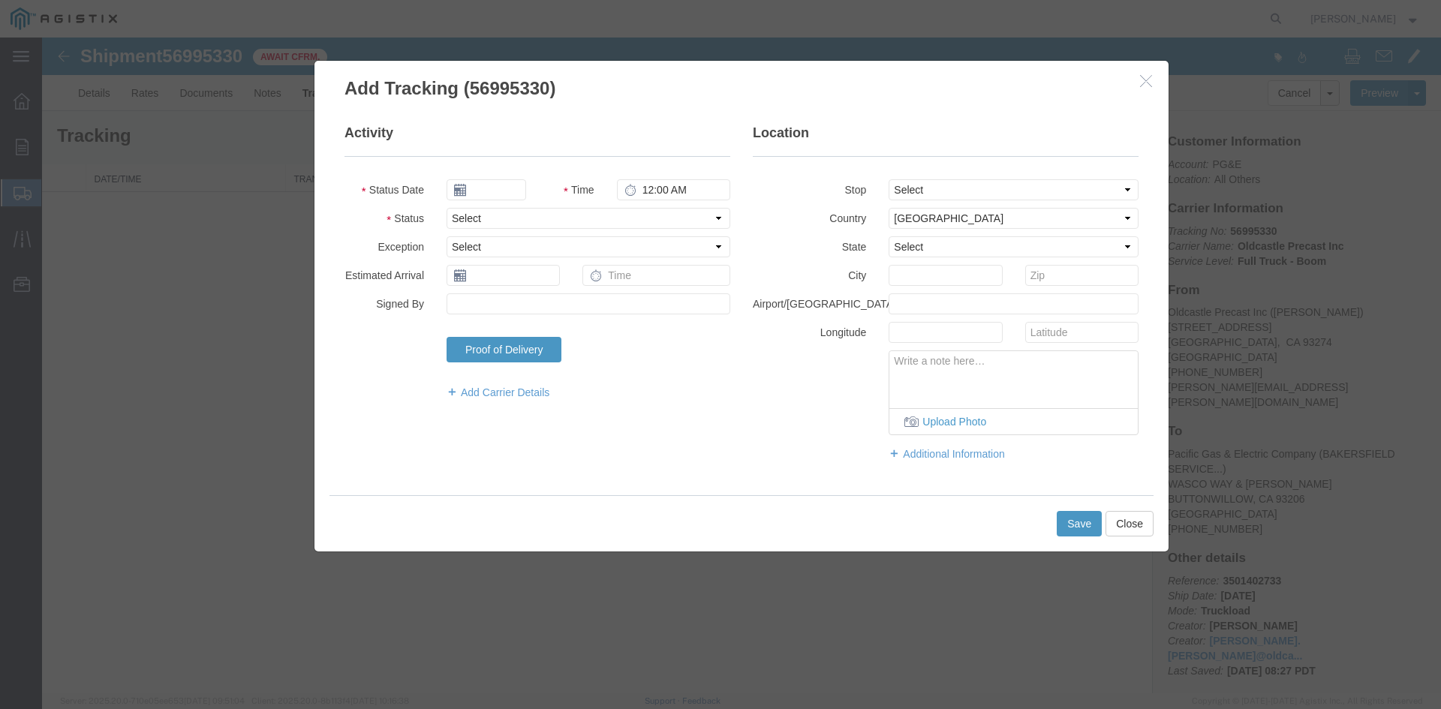
type input "[DATE]"
type input "9:00 AM"
click at [497, 194] on input "[DATE]" at bounding box center [487, 189] width 80 height 21
click at [552, 261] on td "2" at bounding box center [548, 261] width 23 height 23
type input "[DATE]"
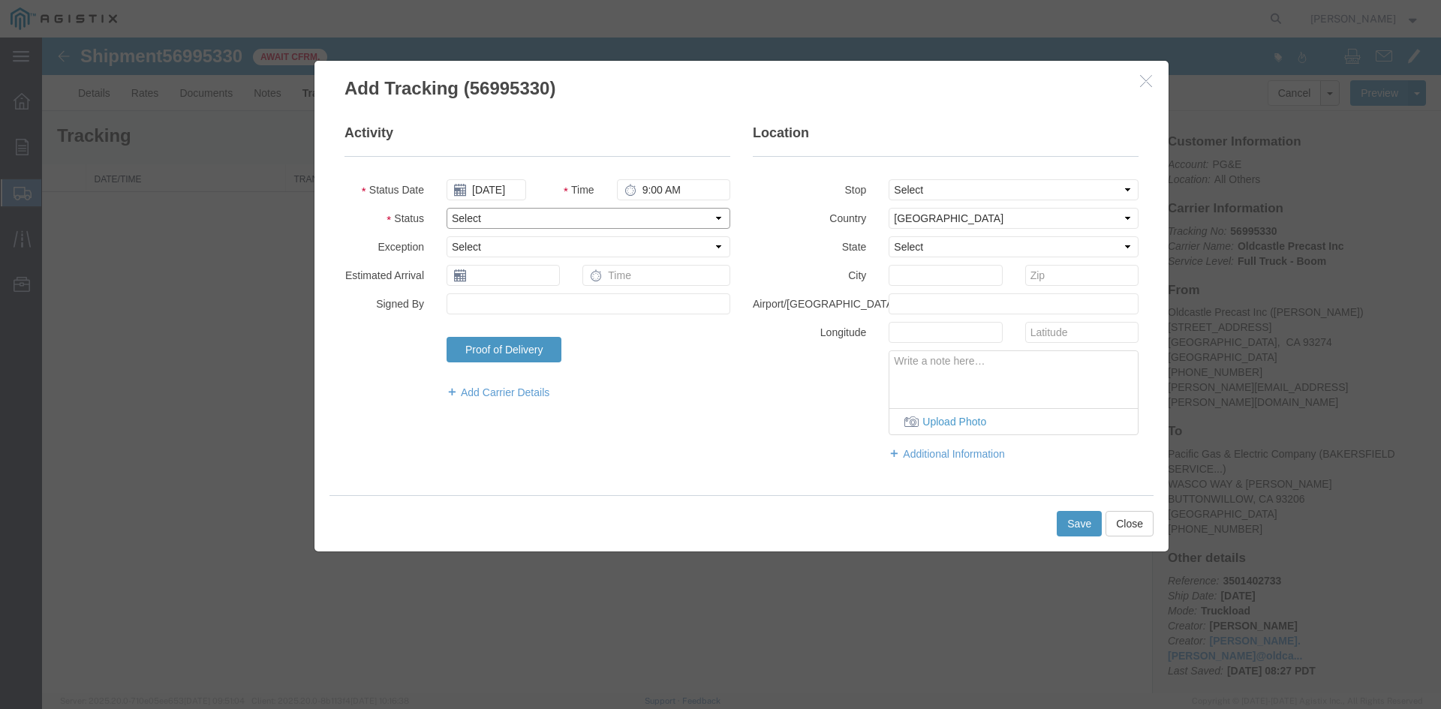
click at [480, 222] on select "Select Arrival Notice Available Arrival Notice Imported Arrive at Delivery Loca…" at bounding box center [589, 218] width 284 height 21
select select "DELIVRED"
click at [447, 208] on select "Select Arrival Notice Available Arrival Notice Imported Arrive at Delivery Loca…" at bounding box center [589, 218] width 284 height 21
click at [1066, 520] on button "Save" at bounding box center [1079, 524] width 45 height 26
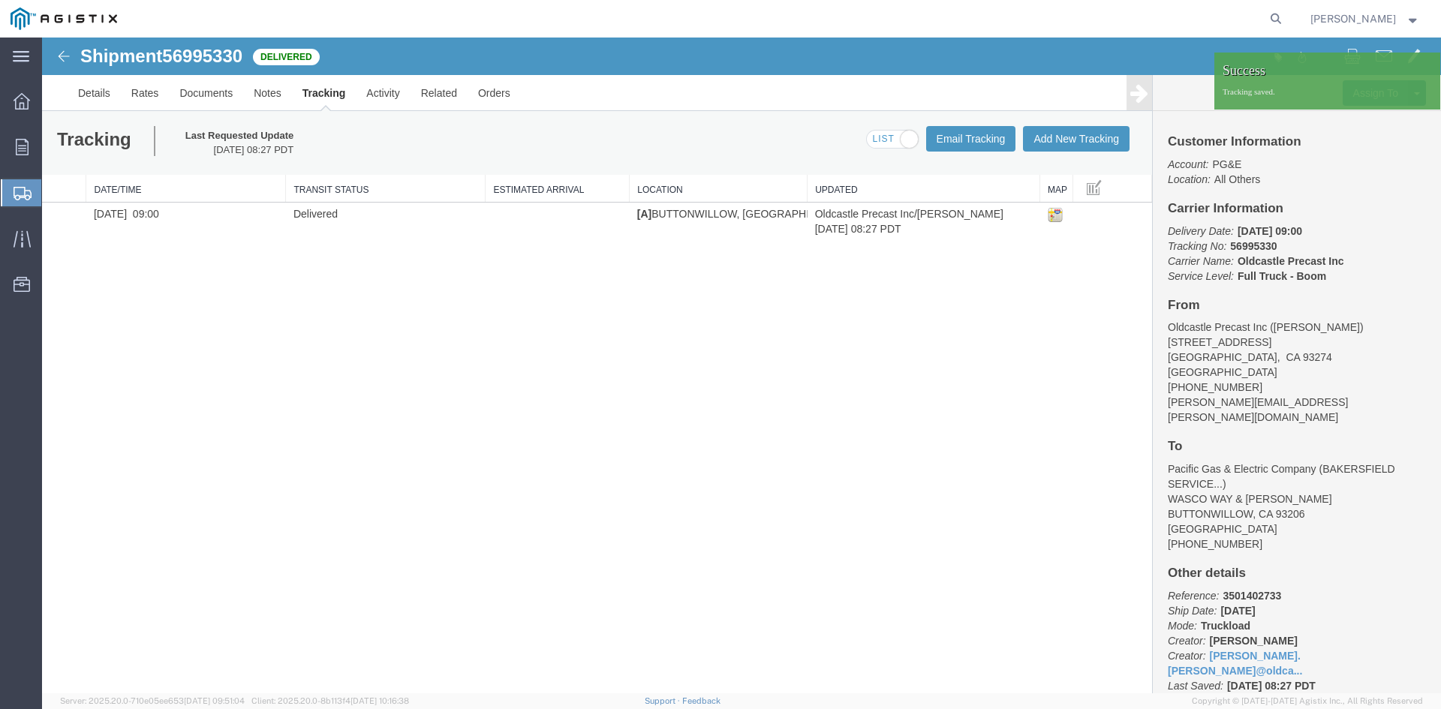
click at [1408, 16] on strong "button" at bounding box center [1414, 18] width 14 height 5
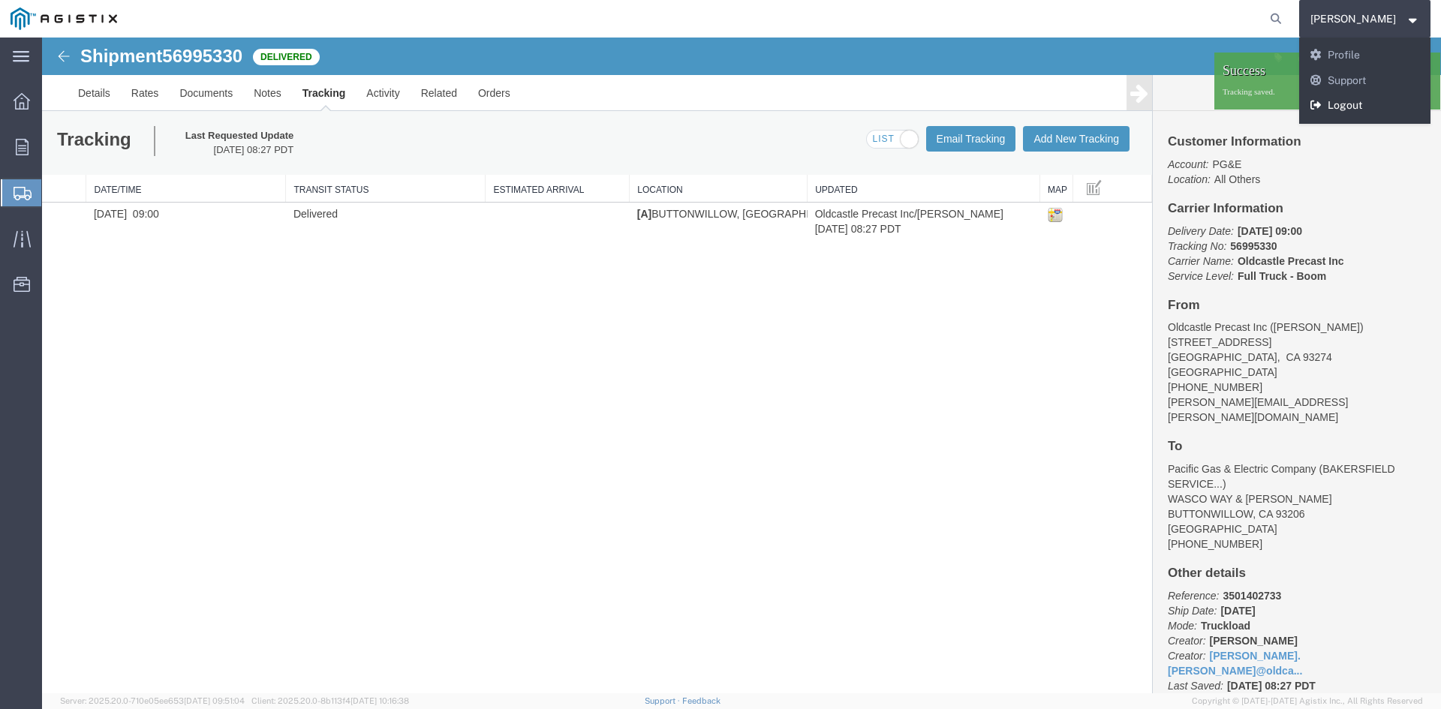
click at [1366, 96] on link "Logout" at bounding box center [1366, 106] width 132 height 26
